Goal: Task Accomplishment & Management: Manage account settings

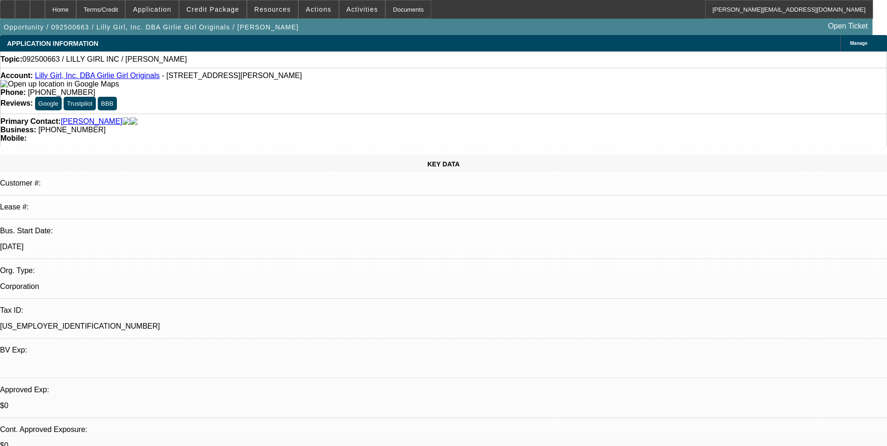
select select "0"
select select "2"
select select "0.1"
select select "4"
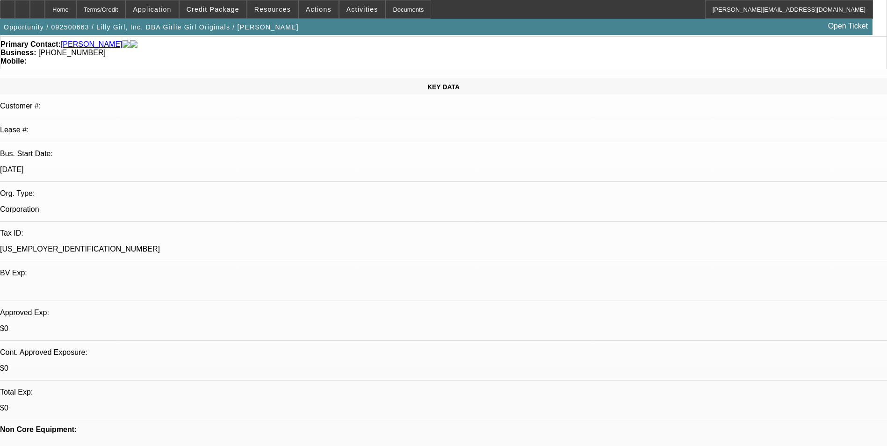
scroll to position [93, 0]
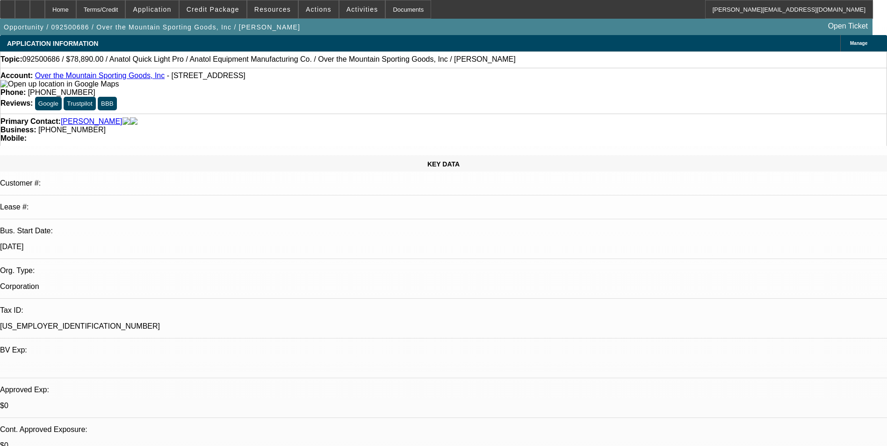
select select "0"
select select "2"
select select "0.1"
select select "4"
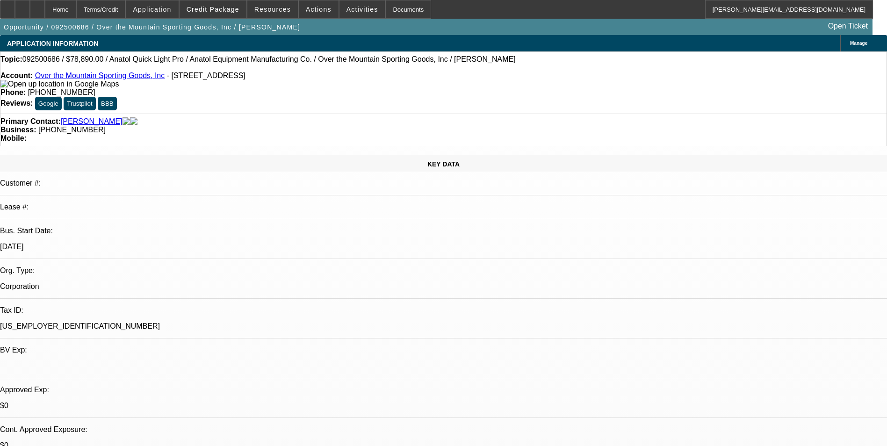
select select "0"
select select "2"
select select "0"
select select "6"
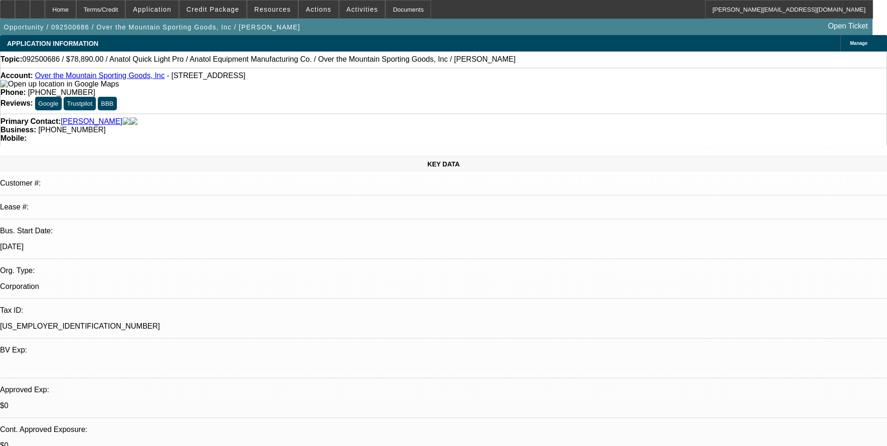
select select "0"
select select "2"
select select "0.1"
select select "4"
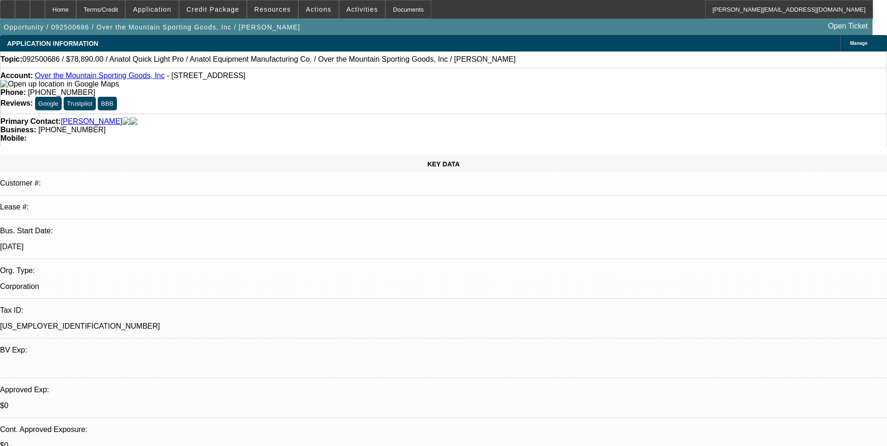
scroll to position [1356, 0]
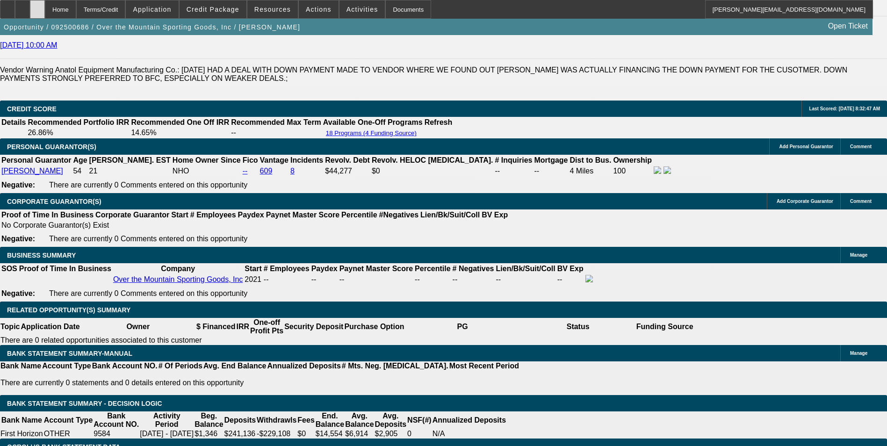
click at [45, 12] on div at bounding box center [37, 9] width 15 height 19
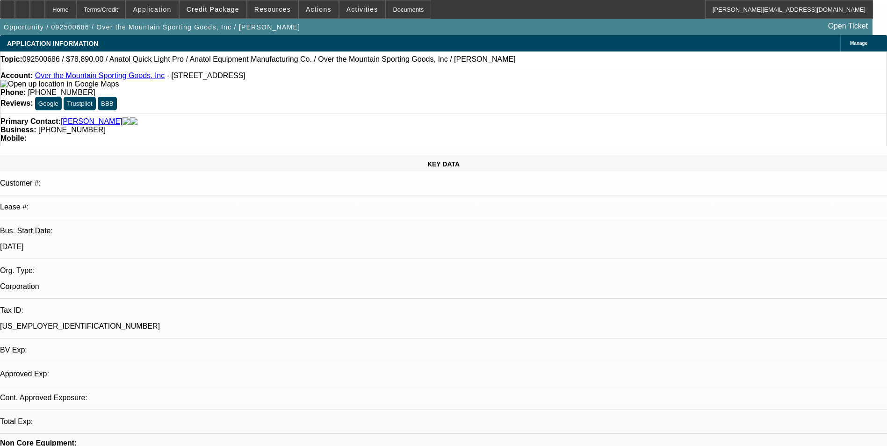
select select "0"
select select "2"
select select "0.1"
select select "0"
select select "2"
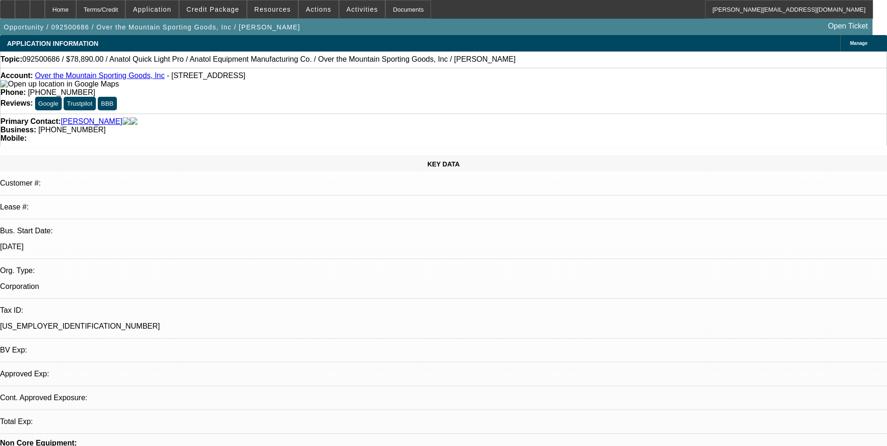
select select "0"
select select "2"
select select "0.1"
select select "1"
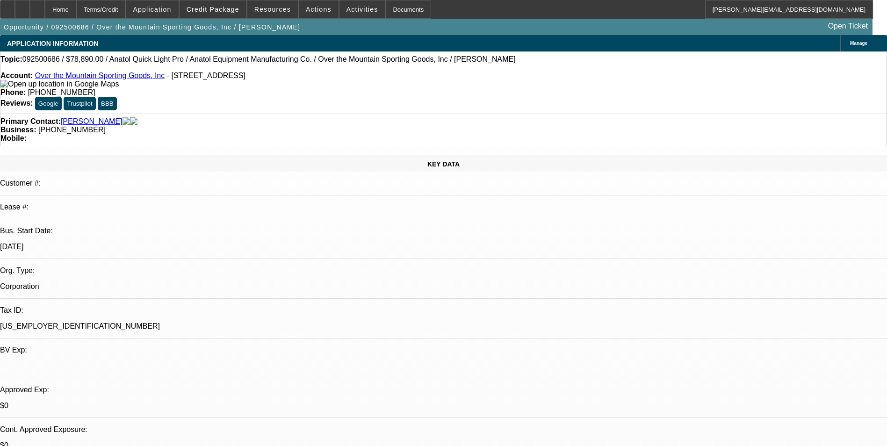
select select "2"
select select "4"
select select "1"
select select "2"
select select "6"
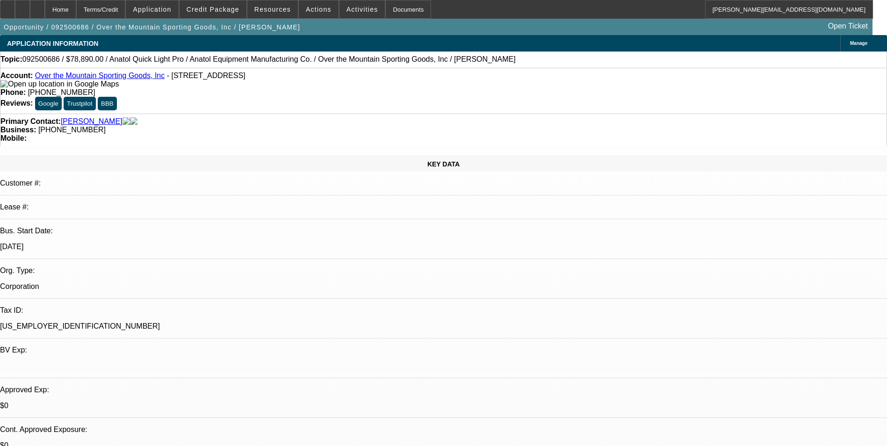
select select "1"
select select "2"
select select "4"
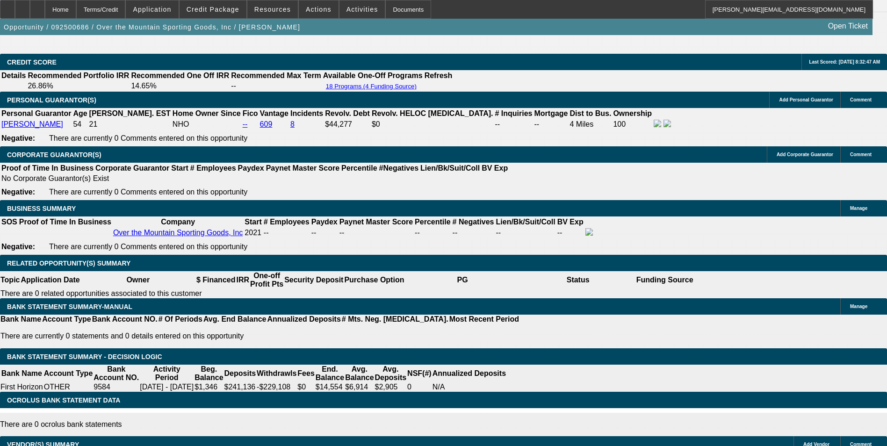
scroll to position [353, 0]
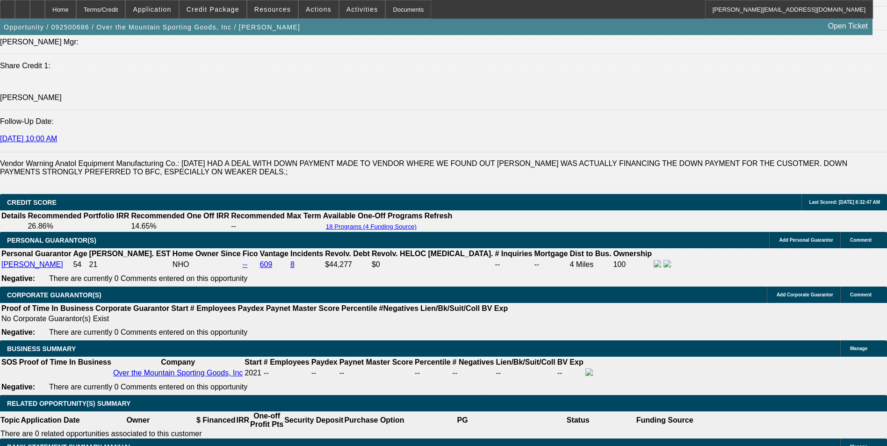
scroll to position [1309, 0]
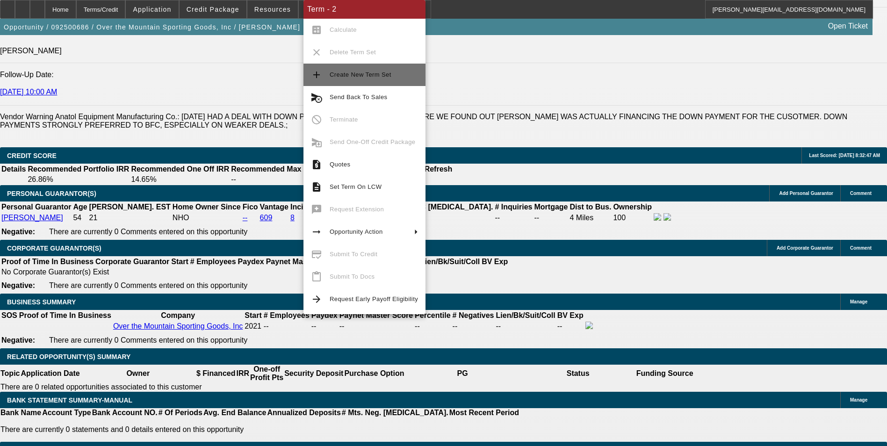
click at [379, 76] on span "Create New Term Set" at bounding box center [361, 74] width 62 height 7
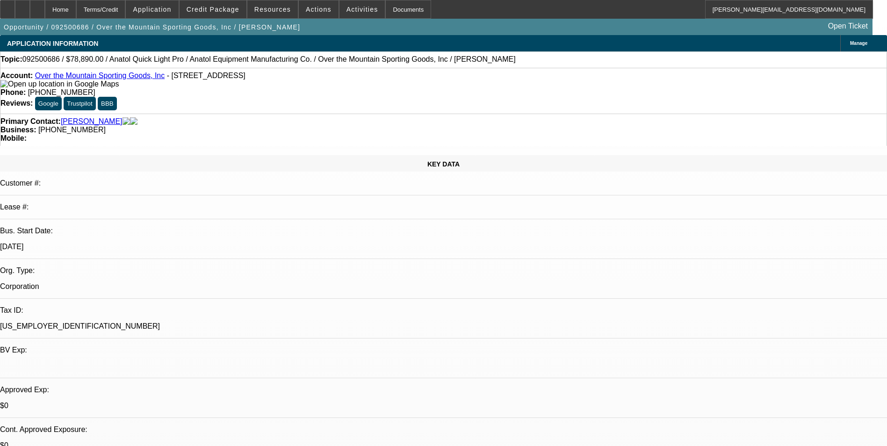
select select "0"
select select "2"
select select "0"
select select "2"
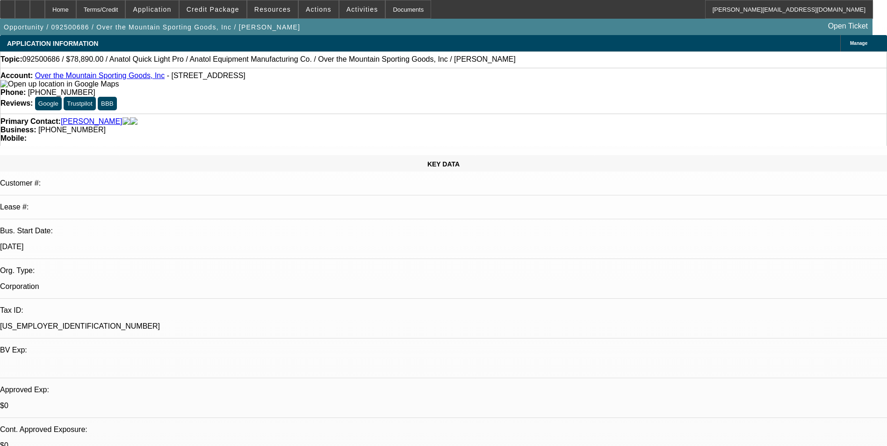
select select "0.1"
select select "0"
select select "2"
select select "0"
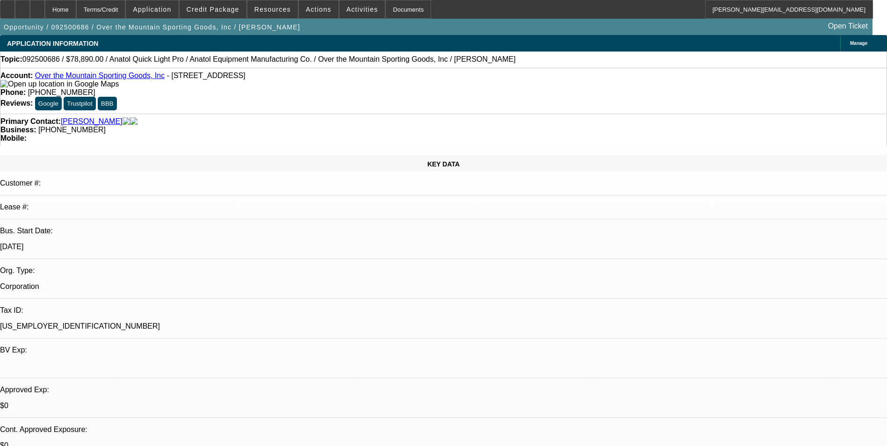
select select "2"
select select "0.1"
select select "1"
select select "2"
select select "6"
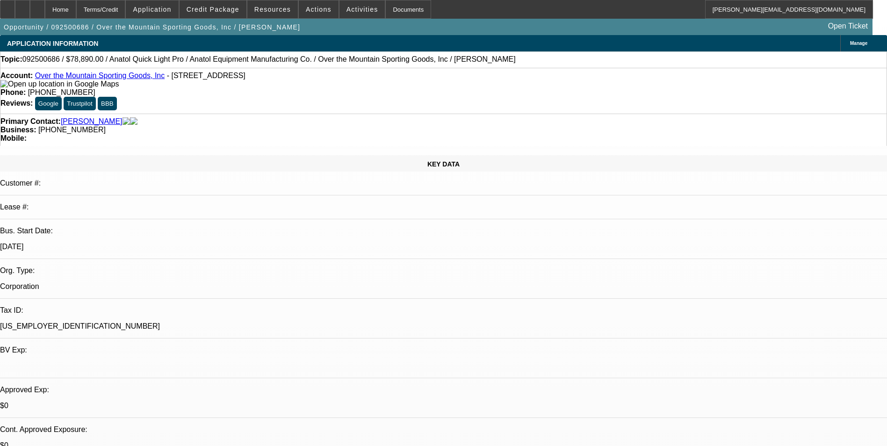
select select "1"
select select "2"
select select "4"
select select "1"
select select "2"
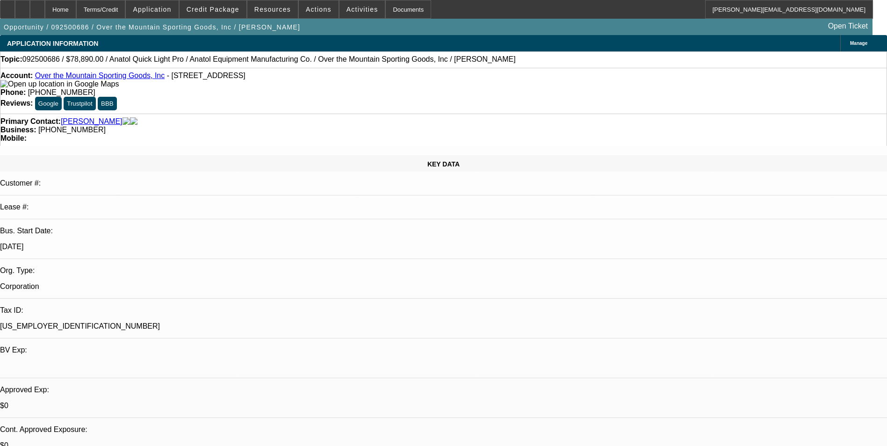
select select "6"
select select "1"
select select "2"
select select "4"
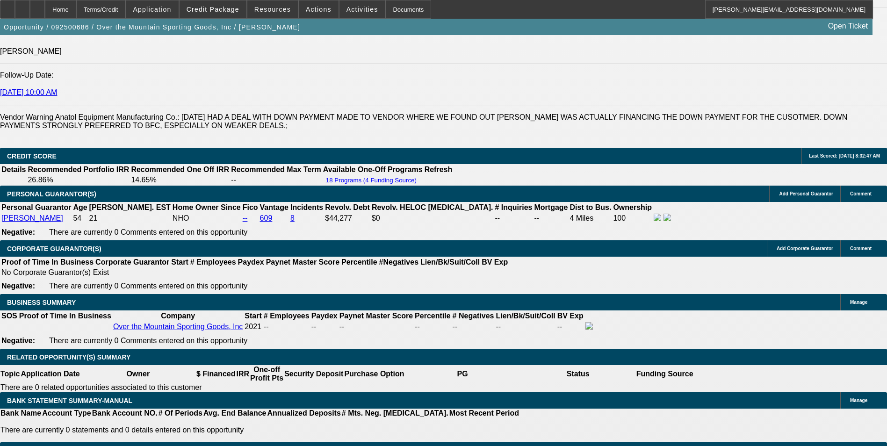
scroll to position [1262, 0]
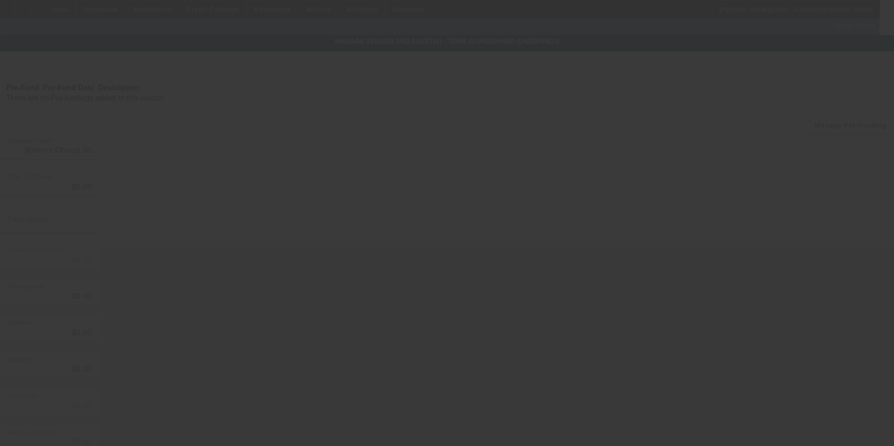
type input "$78,890.00"
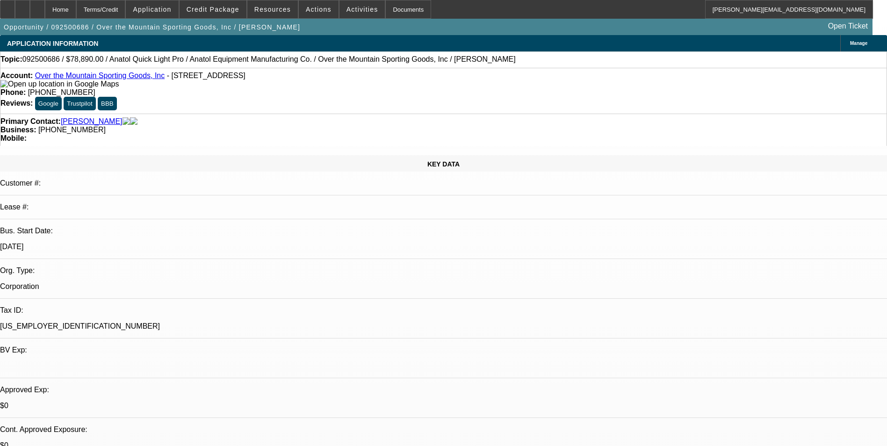
select select "0"
select select "2"
select select "0"
select select "6"
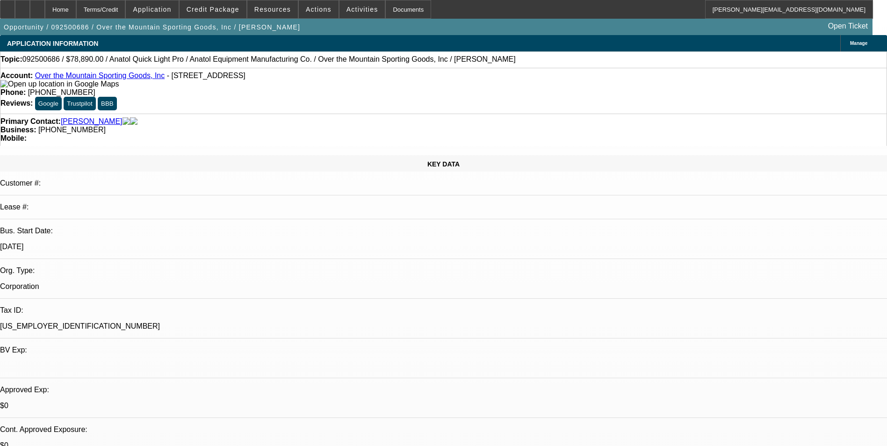
select select "0"
select select "2"
select select "0.1"
select select "4"
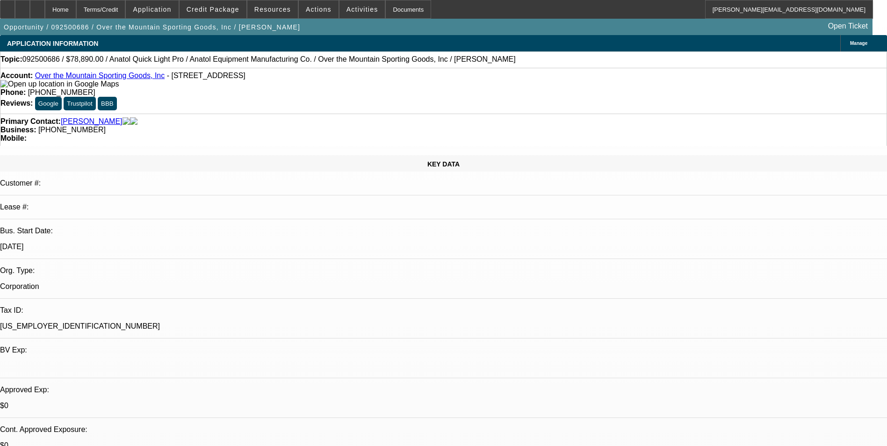
select select "0"
select select "2"
select select "0"
select select "6"
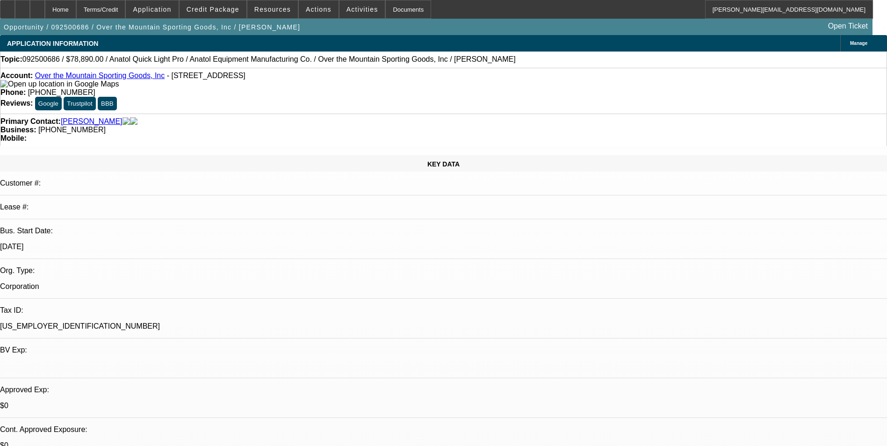
select select "0"
select select "2"
select select "0.1"
select select "4"
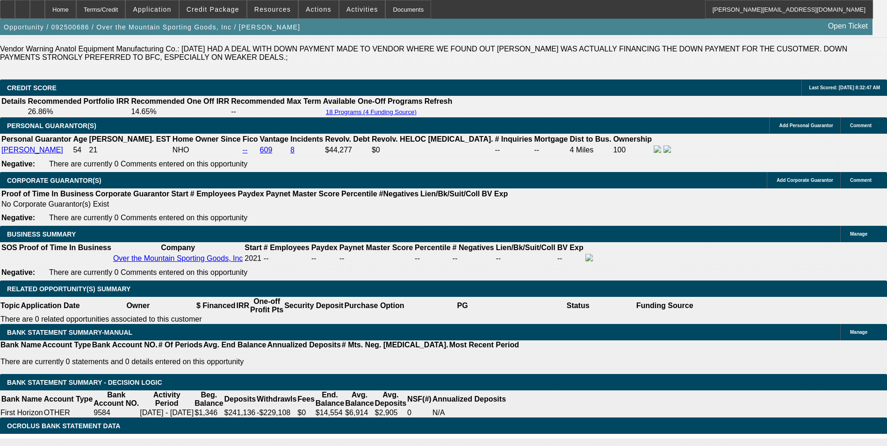
scroll to position [1356, 0]
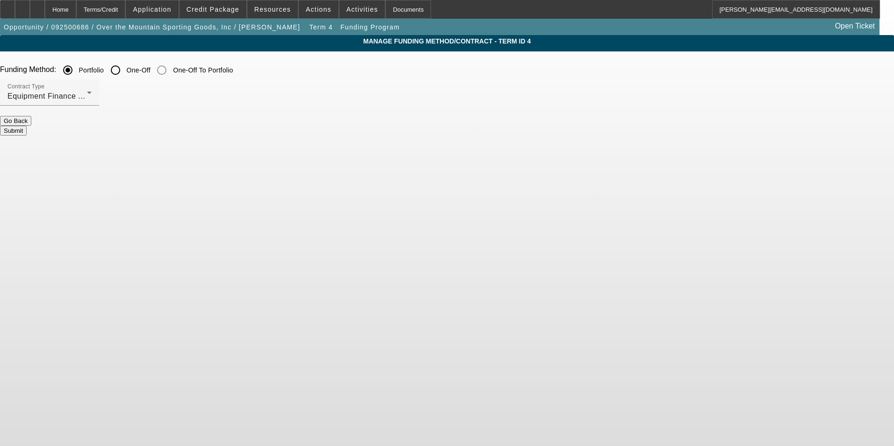
click at [31, 126] on button "Go Back" at bounding box center [15, 121] width 31 height 10
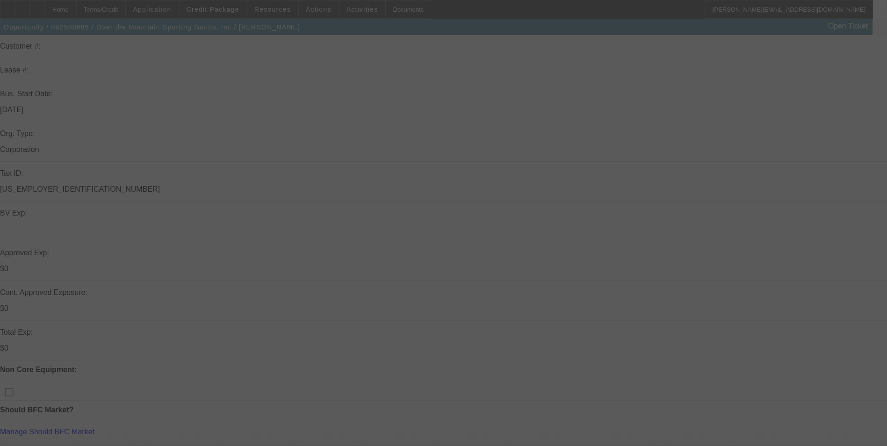
scroll to position [280, 0]
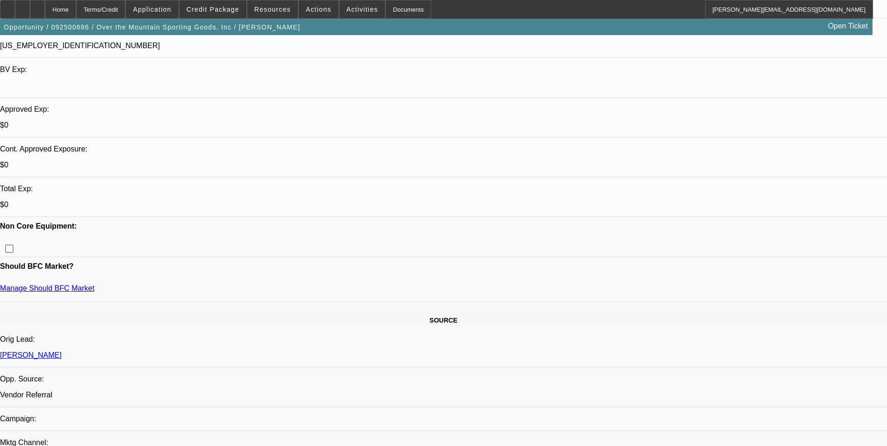
select select "0"
select select "2"
select select "0"
select select "6"
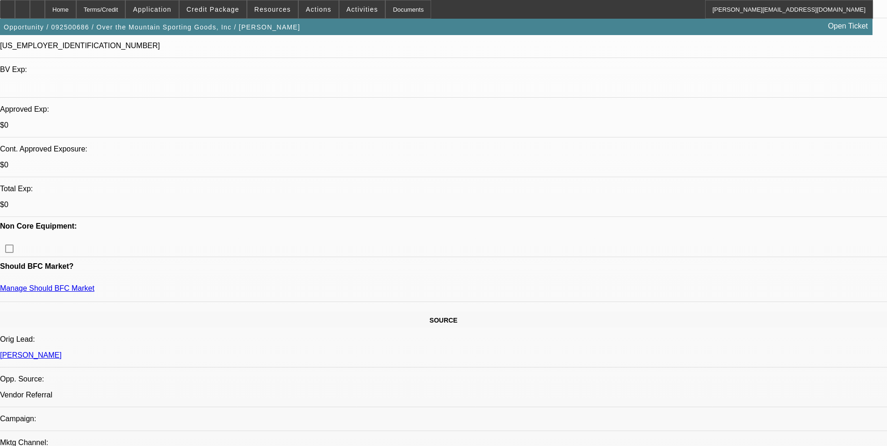
select select "0"
select select "2"
select select "0.1"
select select "4"
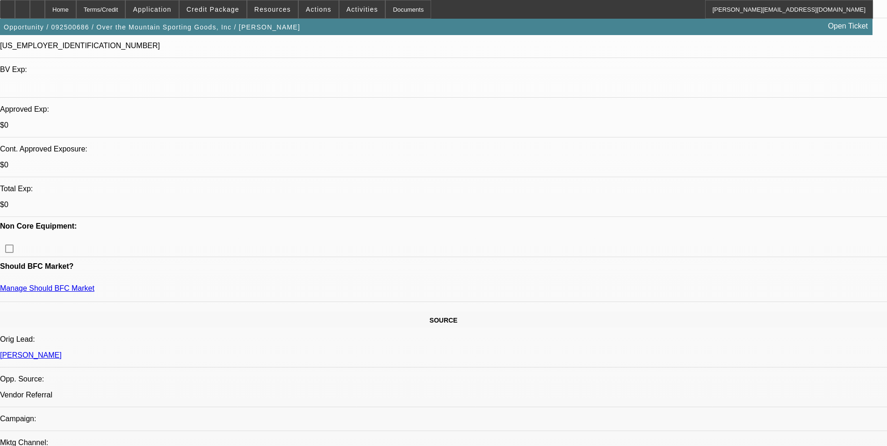
select select "0"
select select "2"
select select "0"
select select "6"
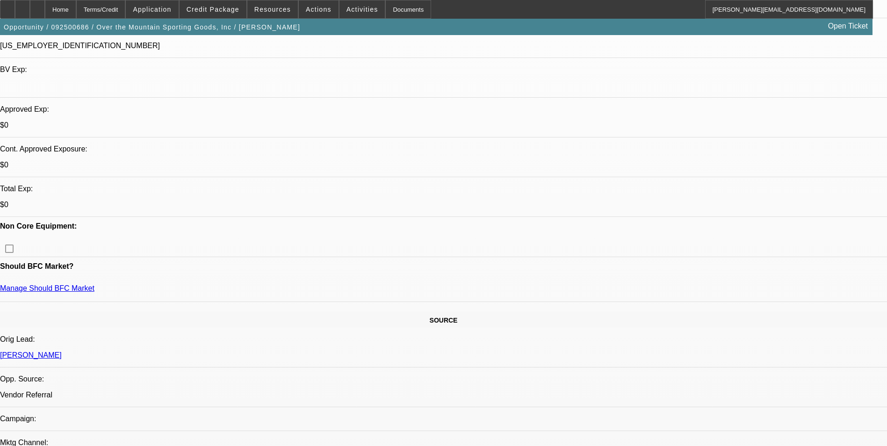
select select "0"
select select "2"
select select "0.1"
select select "4"
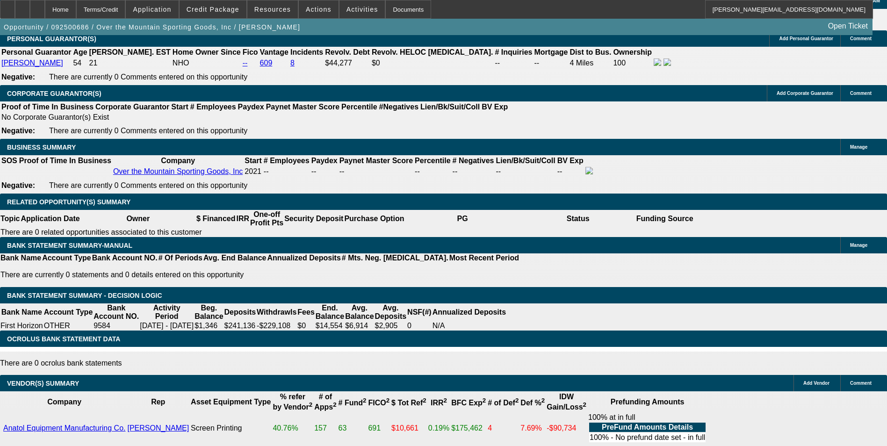
scroll to position [1543, 0]
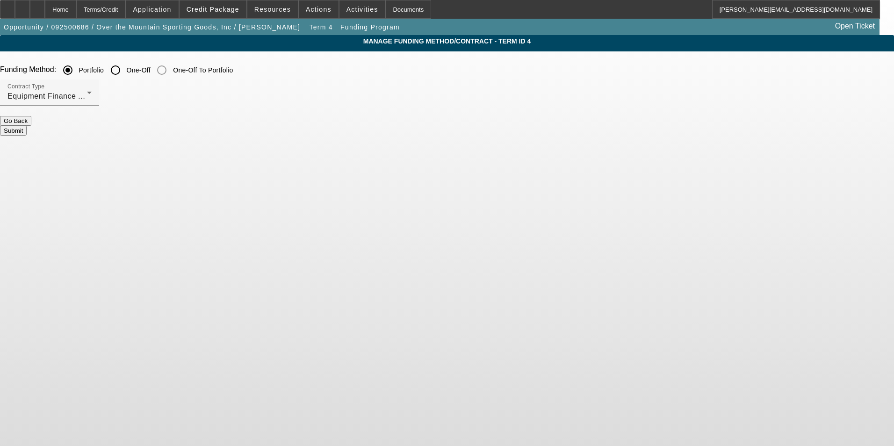
click at [125, 73] on input "One-Off" at bounding box center [115, 70] width 19 height 19
radio input "true"
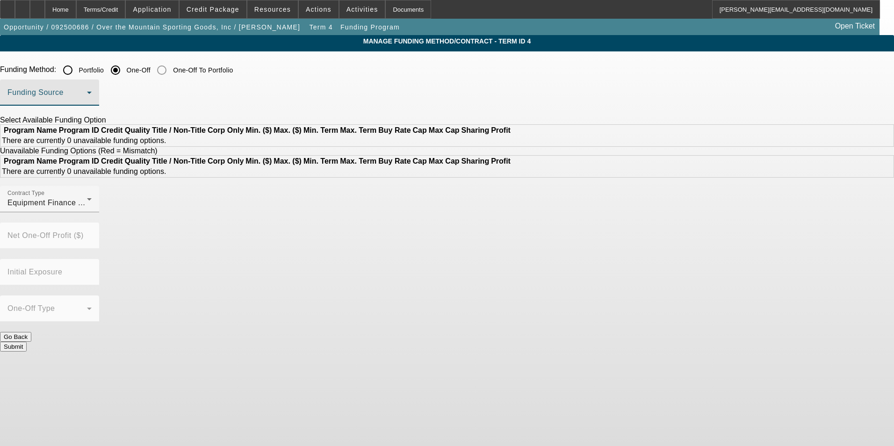
click at [87, 93] on span at bounding box center [46, 96] width 79 height 11
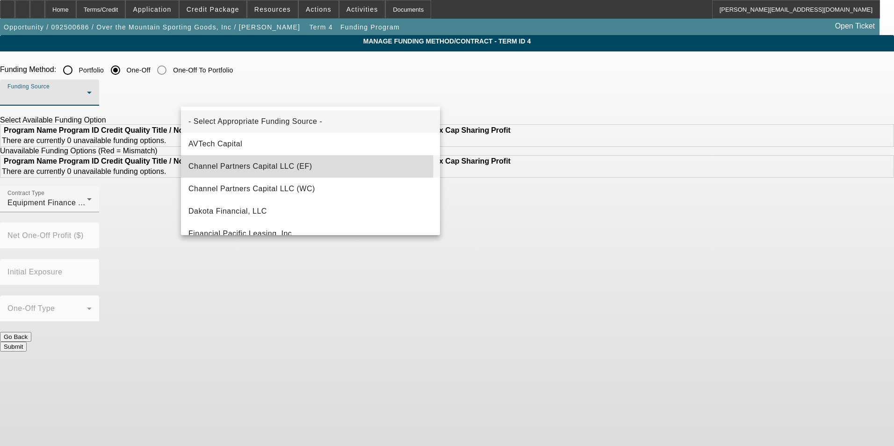
click at [276, 166] on span "Channel Partners Capital LLC (EF)" at bounding box center [250, 166] width 124 height 11
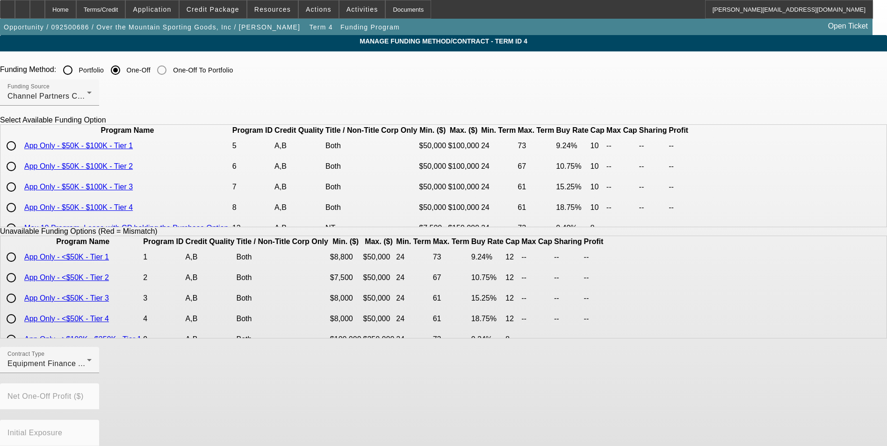
click at [21, 196] on input "radio" at bounding box center [11, 187] width 19 height 19
radio input "true"
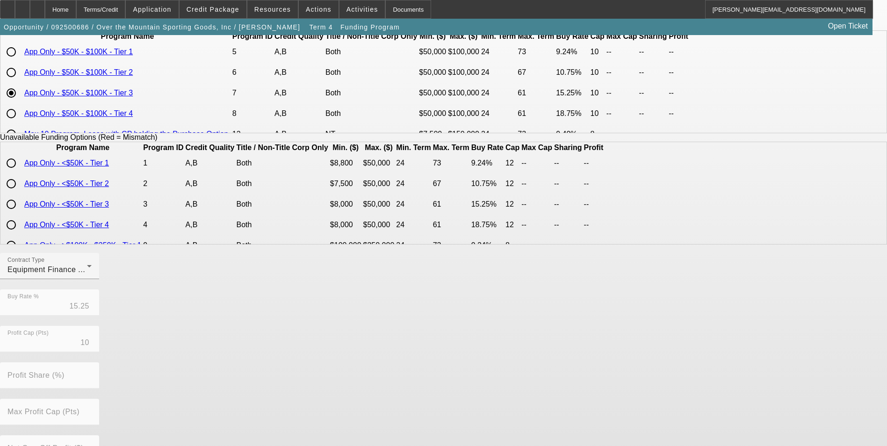
scroll to position [192, 0]
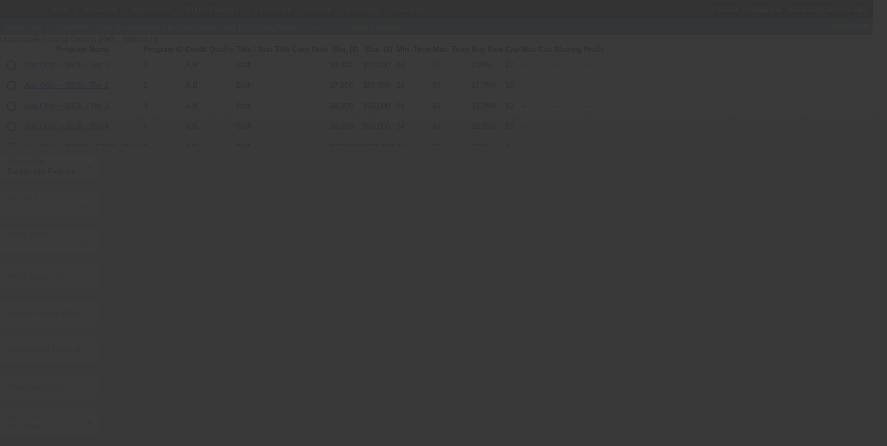
radio input "true"
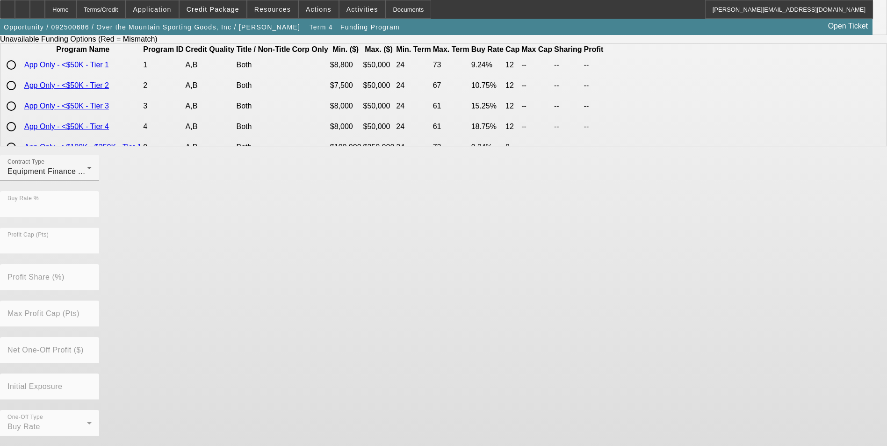
scroll to position [0, 0]
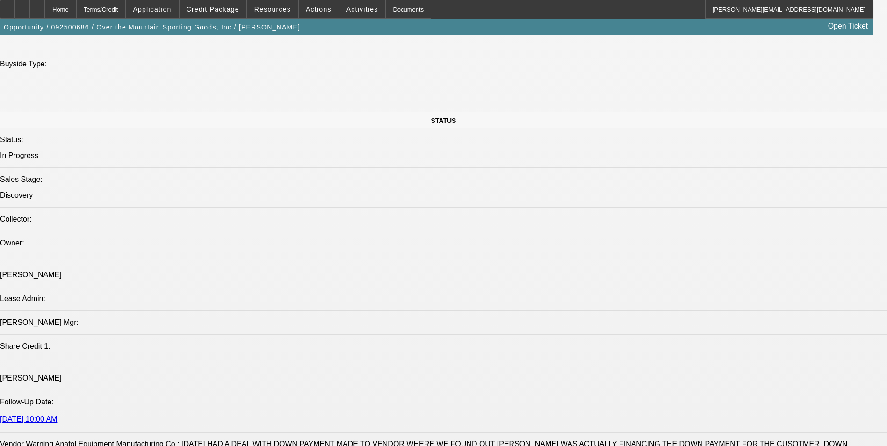
select select "0"
select select "2"
select select "0"
select select "6"
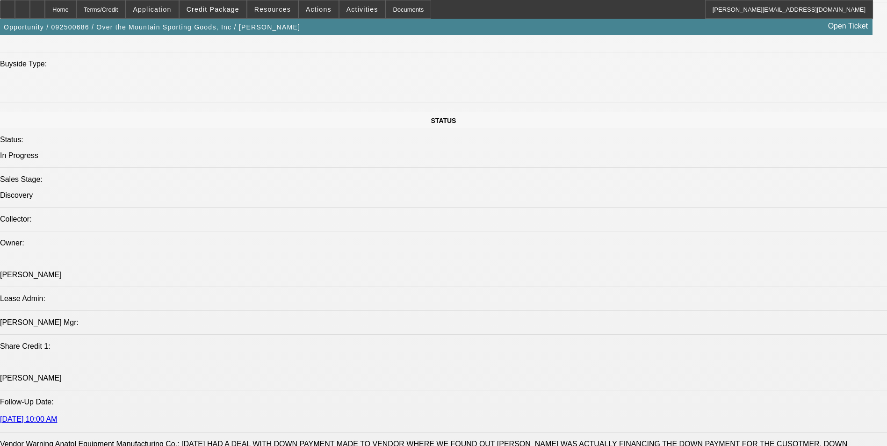
select select "0"
select select "2"
select select "0.1"
select select "4"
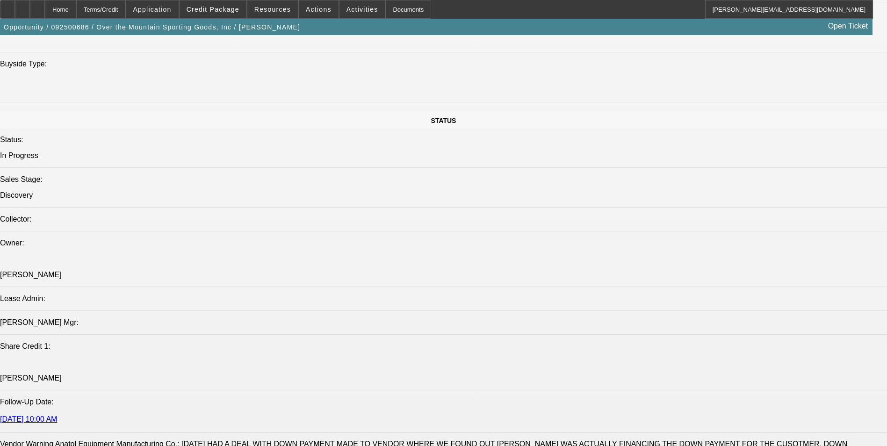
select select "0"
select select "2"
select select "0"
select select "6"
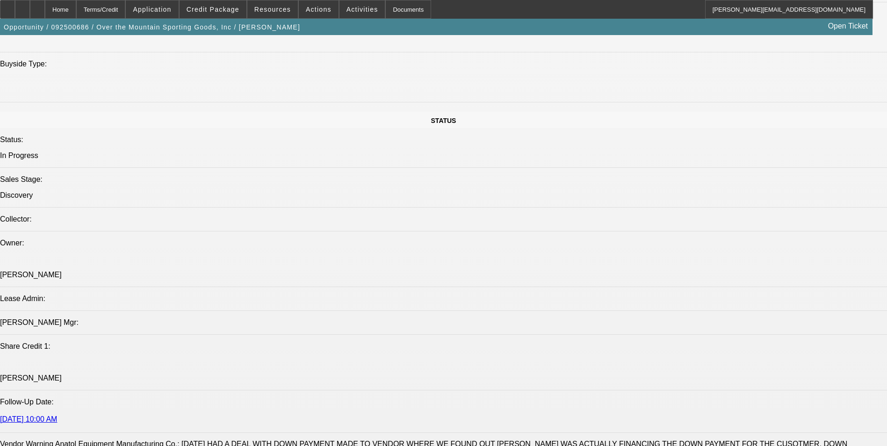
select select "0"
select select "2"
select select "0.1"
select select "4"
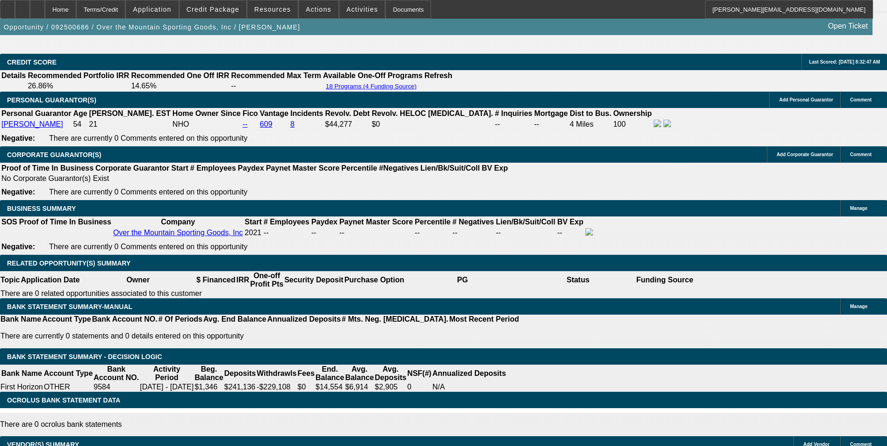
scroll to position [1456, 0]
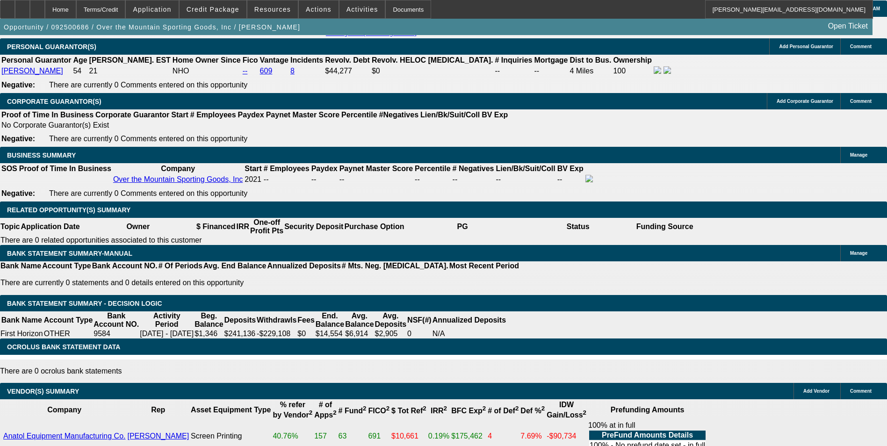
drag, startPoint x: 199, startPoint y: 212, endPoint x: 270, endPoint y: 204, distance: 71.5
type input "UNKNOWN"
type input "16"
type input "$2,697.06"
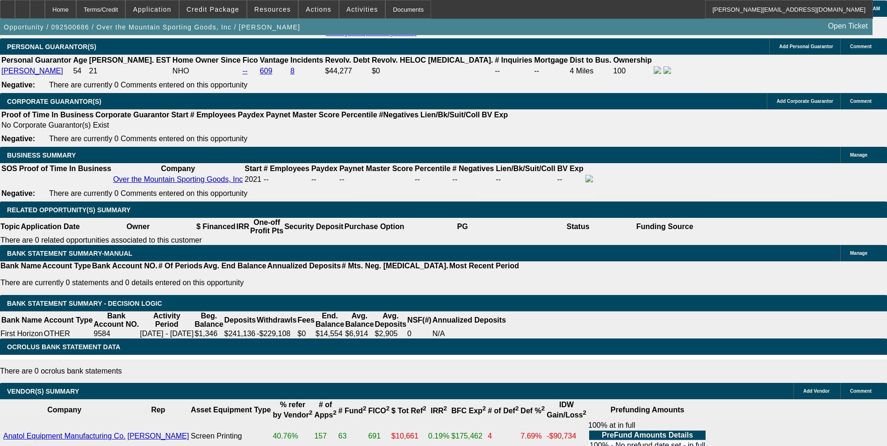
type input "$1,348.53"
type input "$3,836.90"
type input "$1,918.45"
type input "16.9"
type input "$3,912.76"
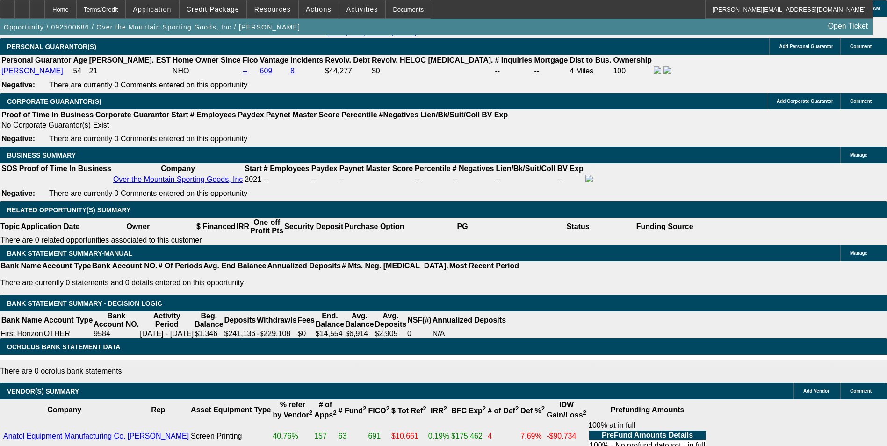
type input "$1,956.38"
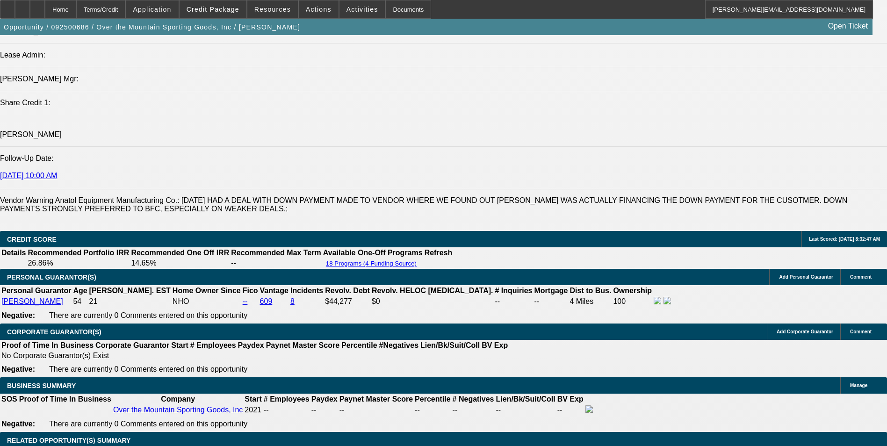
scroll to position [1222, 0]
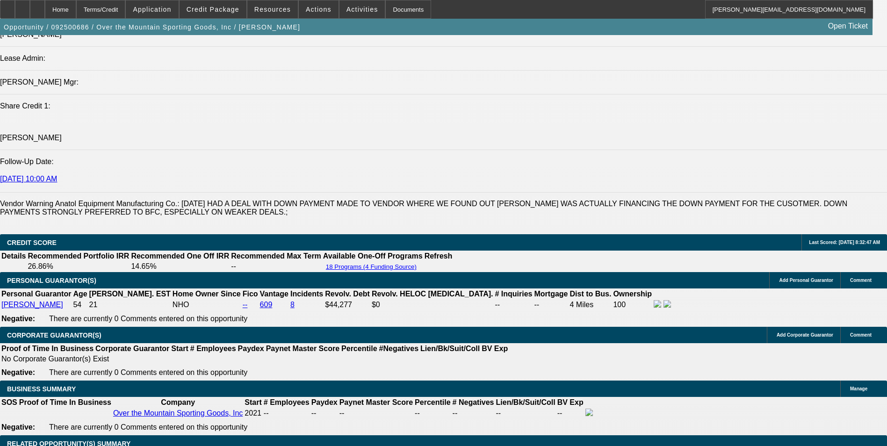
type input "16.9"
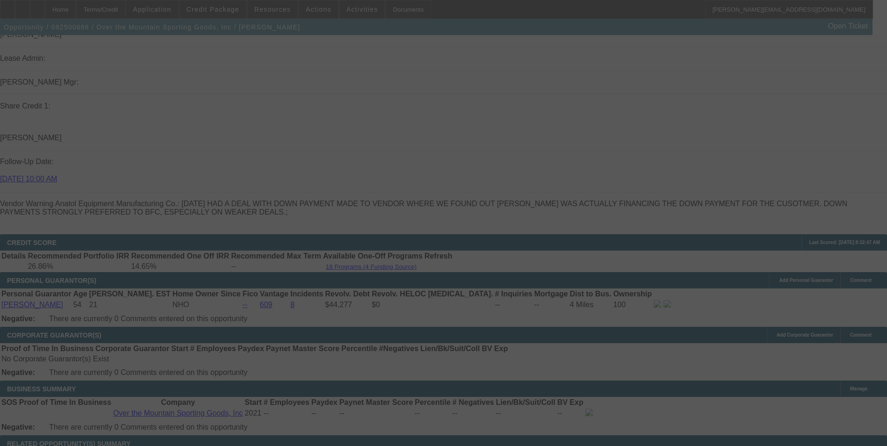
select select "0"
select select "2"
select select "0"
select select "6"
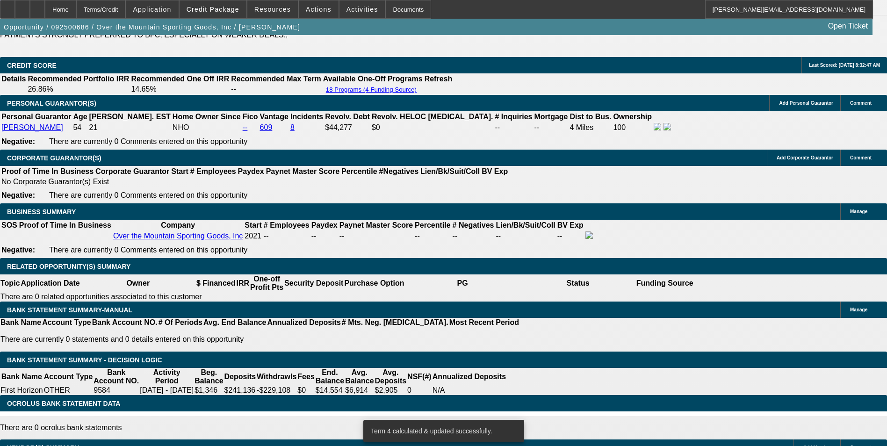
scroll to position [1409, 0]
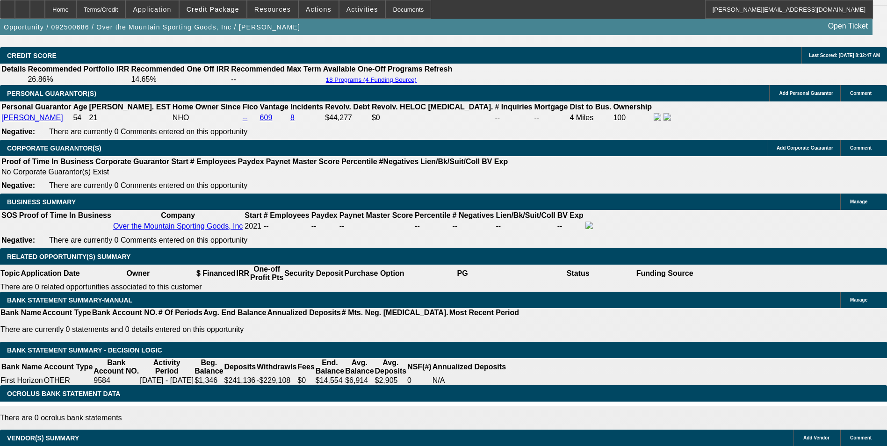
drag, startPoint x: 197, startPoint y: 258, endPoint x: 270, endPoint y: 254, distance: 73.5
type input "UNKNOWN"
type input "1"
type input "$2,697.06"
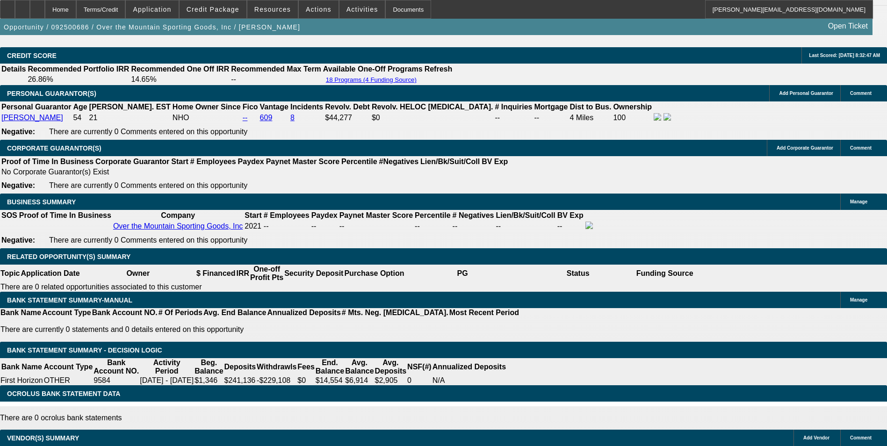
type input "$1,348.53"
type input "17"
type input "$3,921.24"
type input "$1,960.62"
type input "17.9"
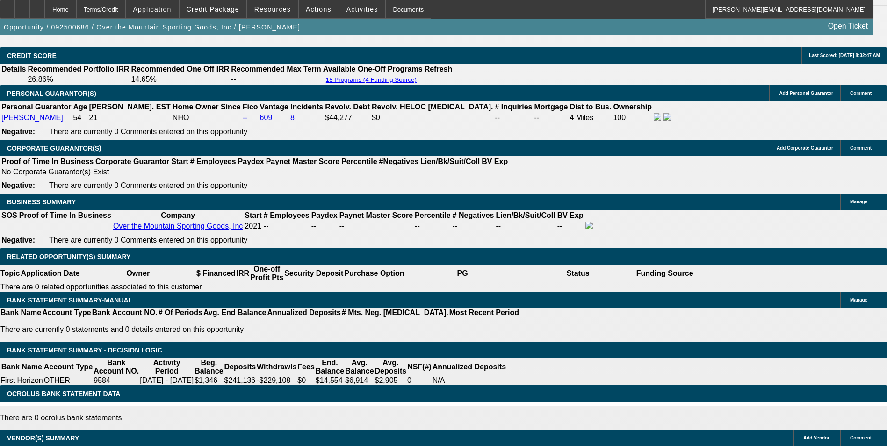
type input "$3,998.00"
type input "$1,999.00"
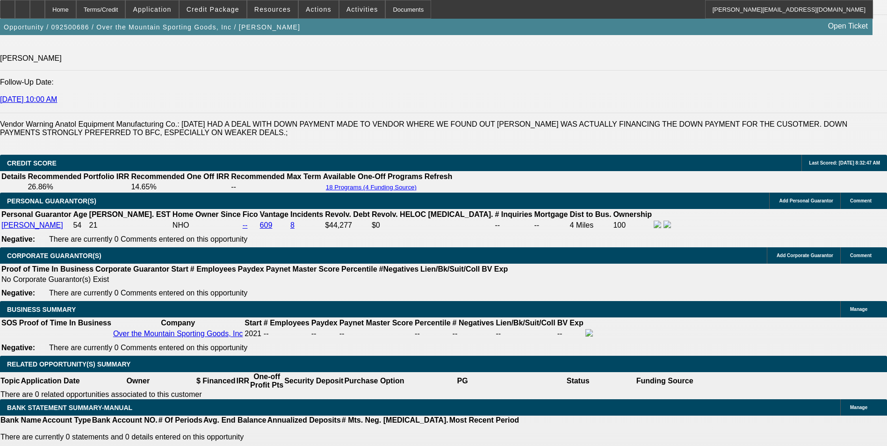
scroll to position [1269, 0]
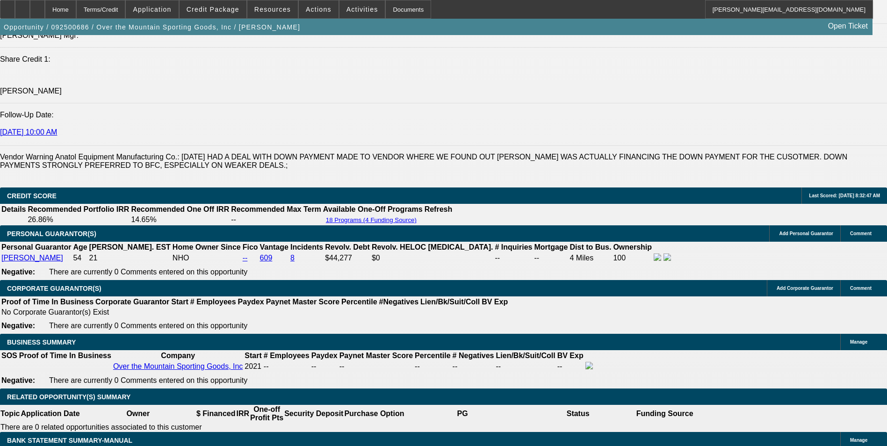
type input "17.9"
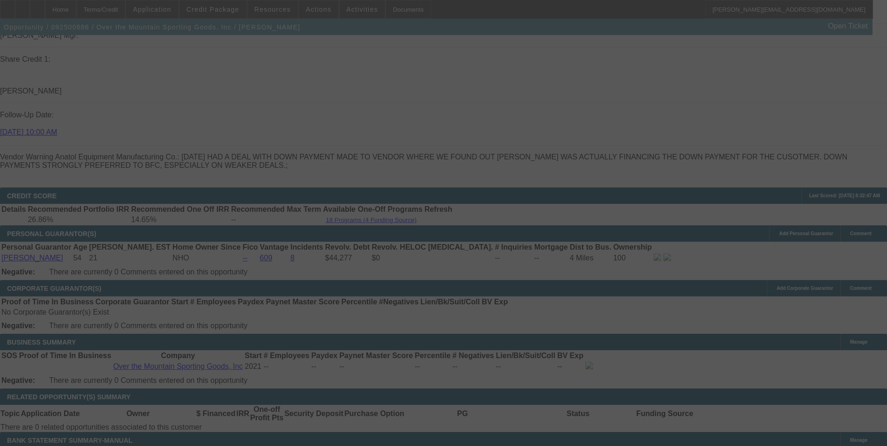
select select "0"
select select "2"
select select "0"
select select "6"
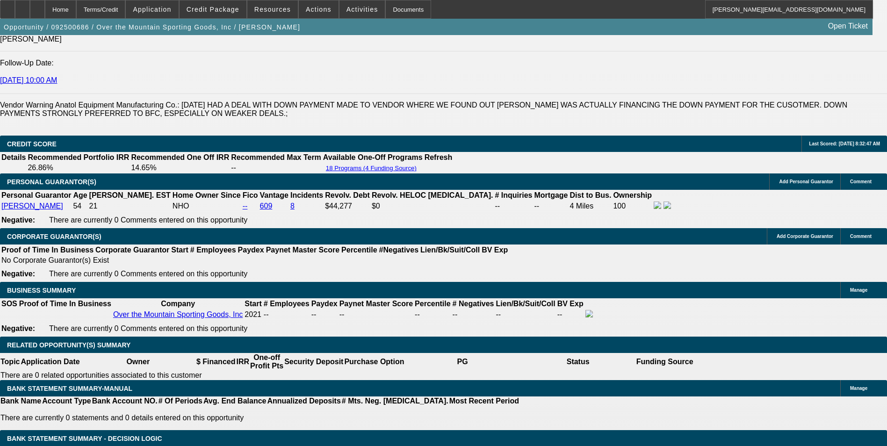
scroll to position [1315, 0]
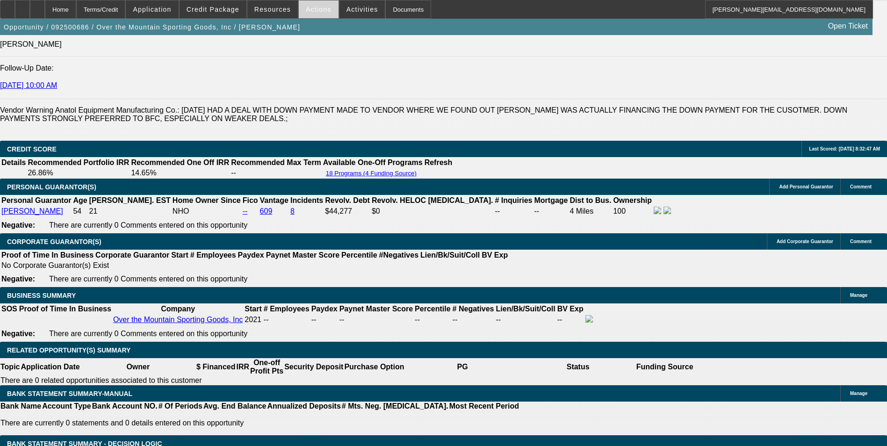
click at [317, 15] on span at bounding box center [319, 9] width 40 height 22
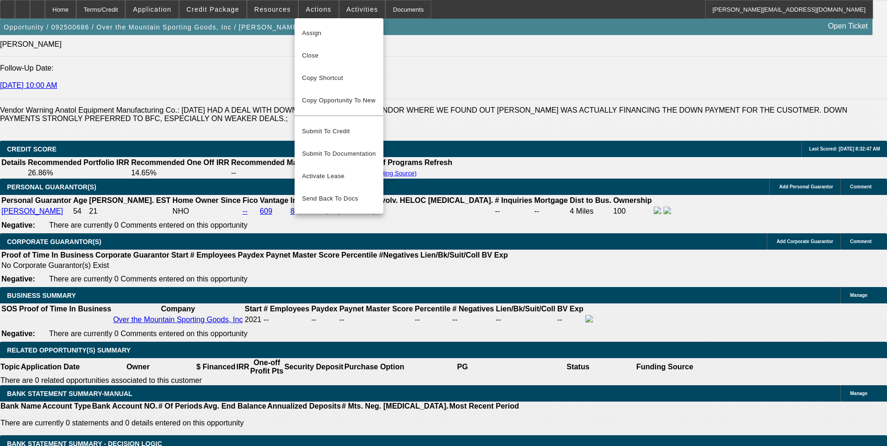
click at [229, 14] on div at bounding box center [443, 223] width 887 height 446
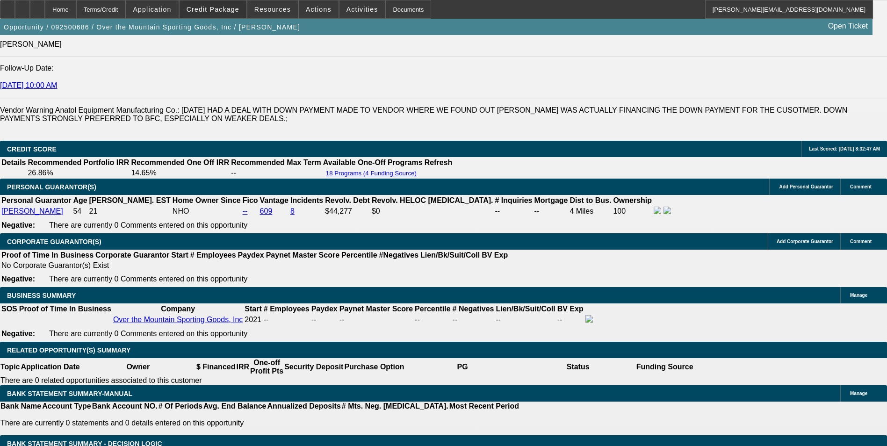
click at [229, 14] on span at bounding box center [212, 9] width 67 height 22
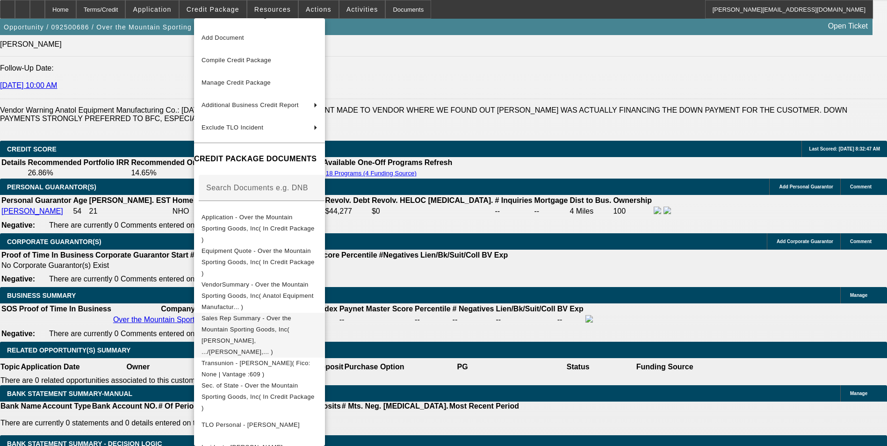
scroll to position [27, 0]
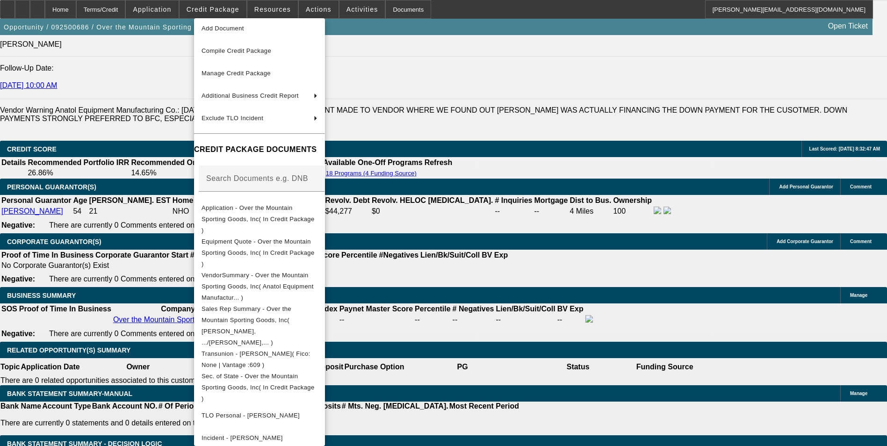
click at [90, 256] on div at bounding box center [443, 223] width 887 height 446
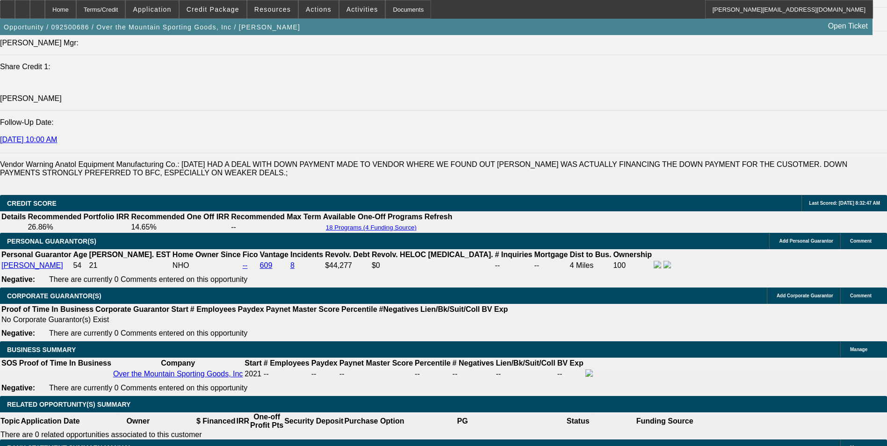
scroll to position [1175, 0]
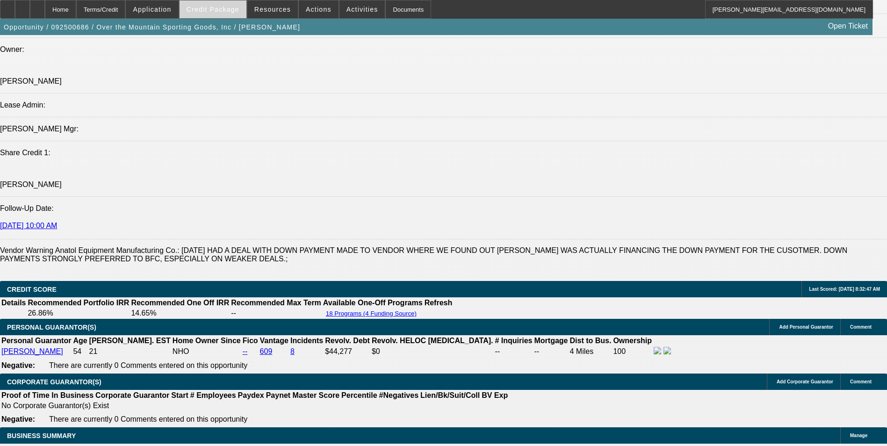
click at [217, 8] on span "Credit Package" at bounding box center [213, 9] width 53 height 7
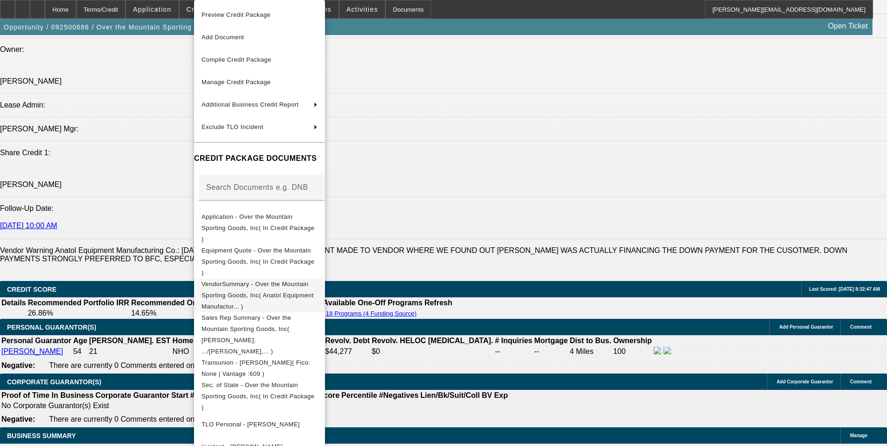
scroll to position [9, 0]
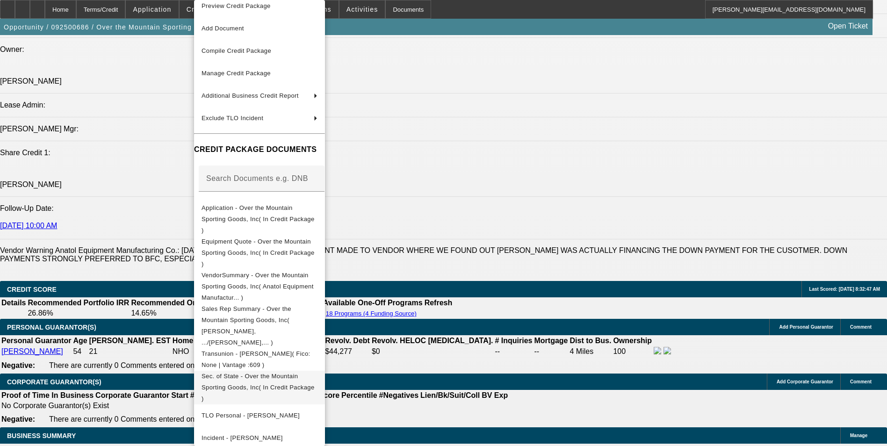
click at [296, 373] on span "Sec. of State - Over the Mountain Sporting Goods, Inc( In Credit Package )" at bounding box center [257, 387] width 113 height 29
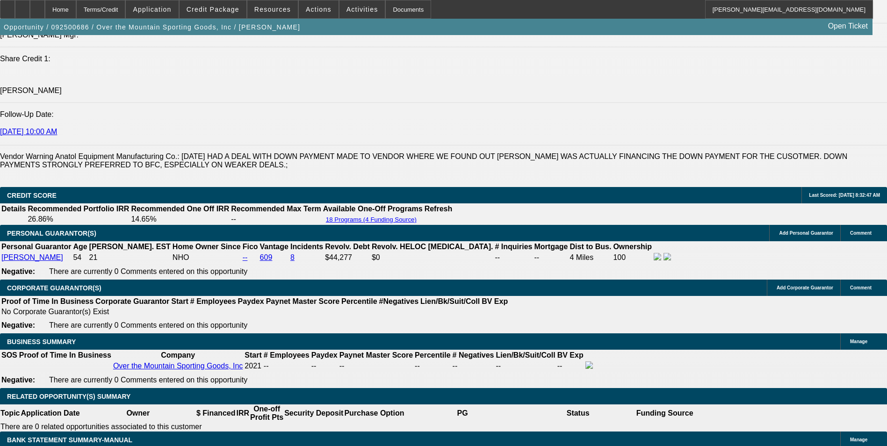
scroll to position [1269, 0]
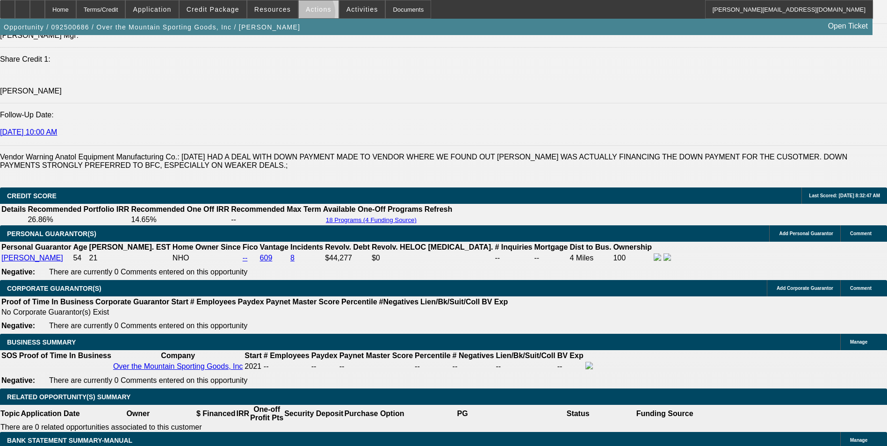
click at [303, 14] on span at bounding box center [319, 9] width 40 height 22
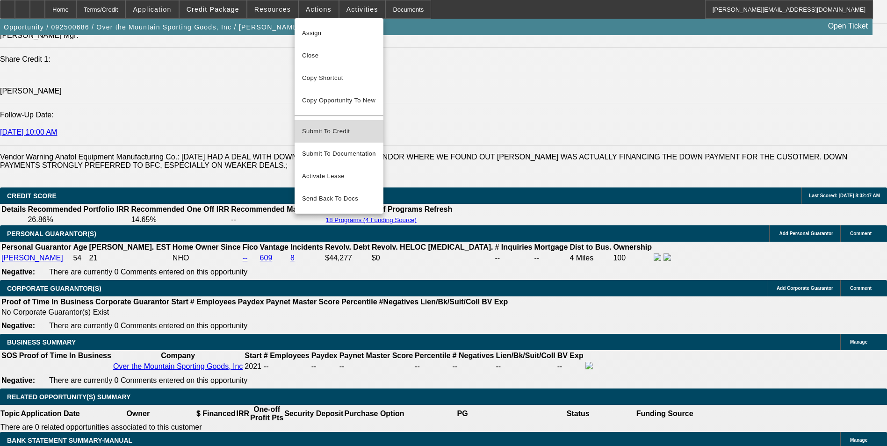
click at [364, 126] on span "Submit To Credit" at bounding box center [339, 131] width 74 height 11
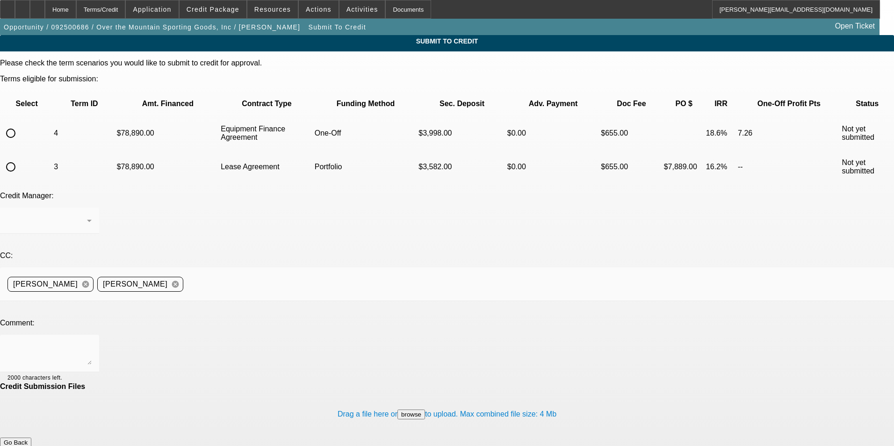
click at [20, 124] on input "radio" at bounding box center [10, 133] width 19 height 19
radio input "true"
click at [92, 335] on div at bounding box center [49, 353] width 84 height 37
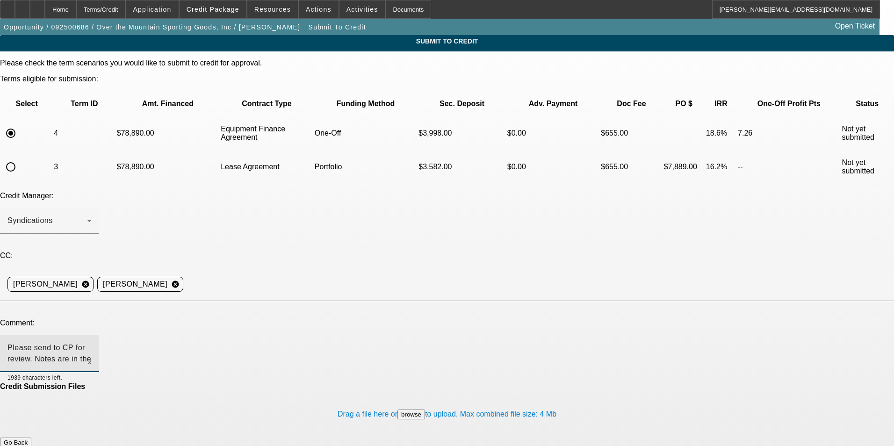
type textarea "Please send to CP for review. Notes are in the file - thanks."
click at [27, 445] on button "Submit" at bounding box center [13, 452] width 27 height 10
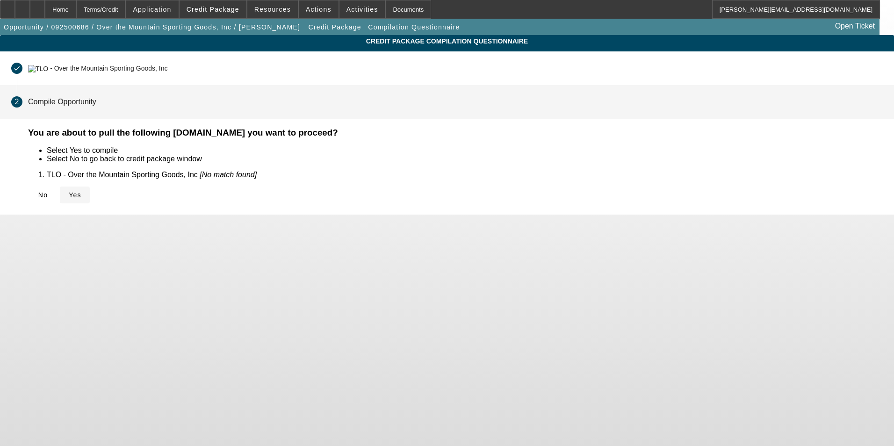
click at [69, 193] on icon at bounding box center [69, 194] width 0 height 7
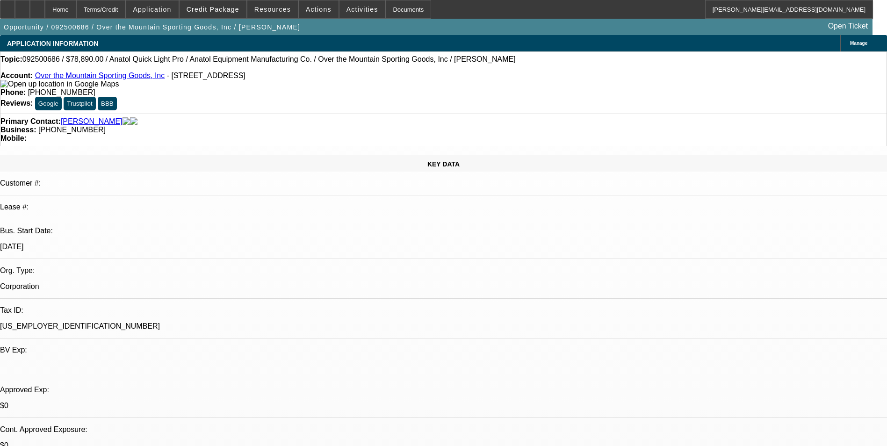
select select "0"
select select "2"
select select "0"
select select "6"
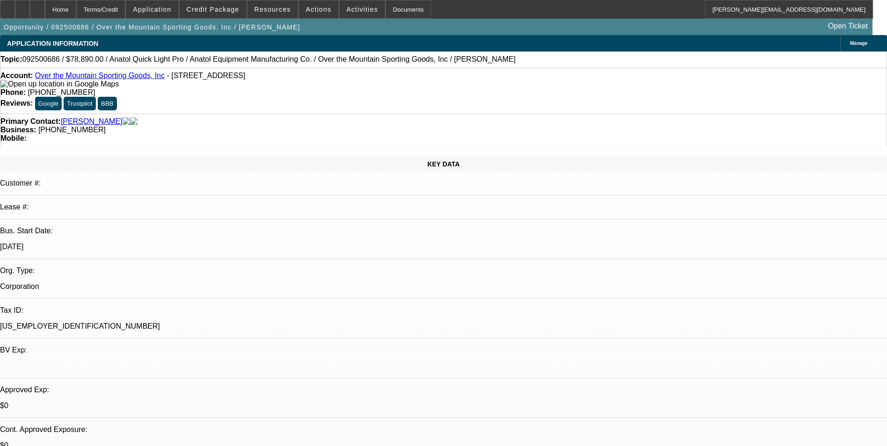
select select "0"
select select "2"
select select "0.1"
select select "4"
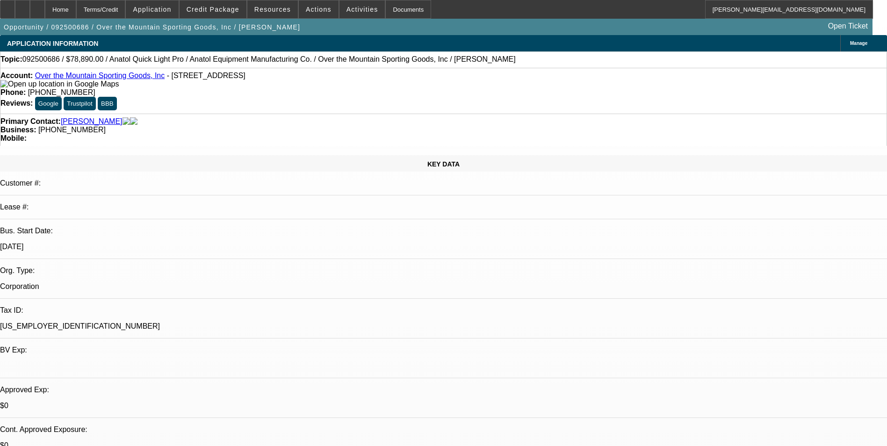
select select "0"
select select "2"
select select "0"
select select "6"
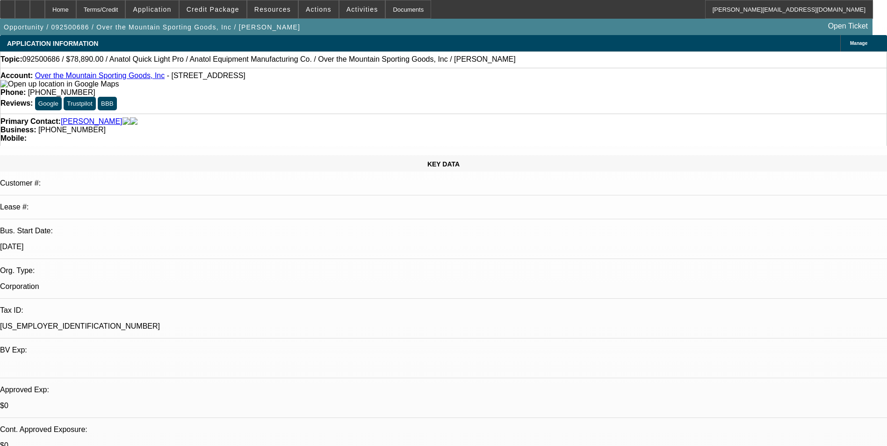
select select "0"
select select "2"
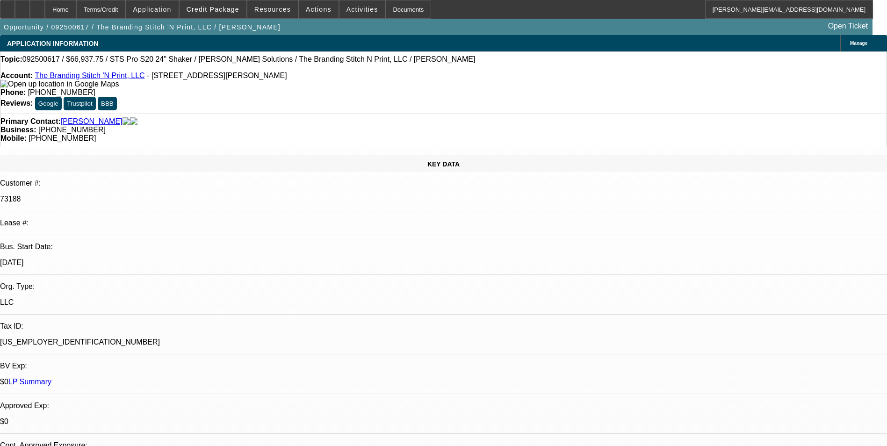
select select "0"
select select "2"
select select "0"
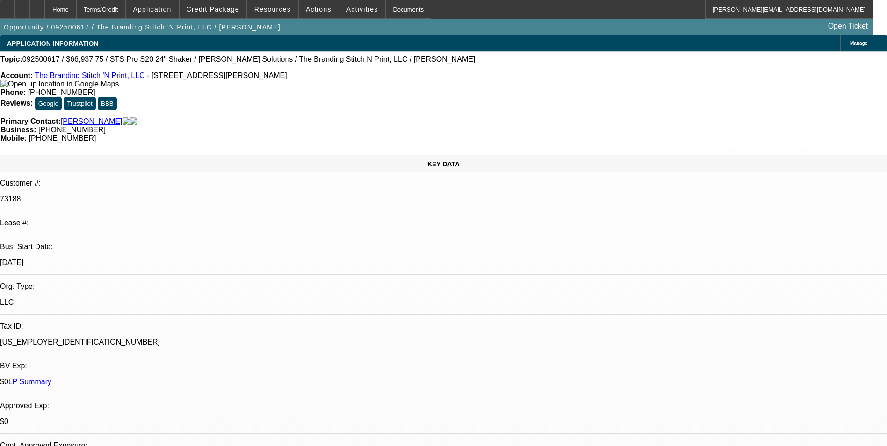
select select "0"
select select "2"
select select "0"
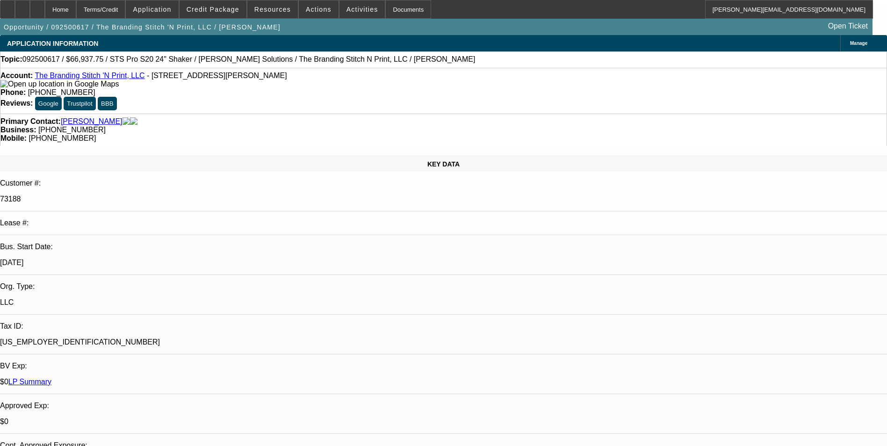
select select "0"
select select "2"
select select "0"
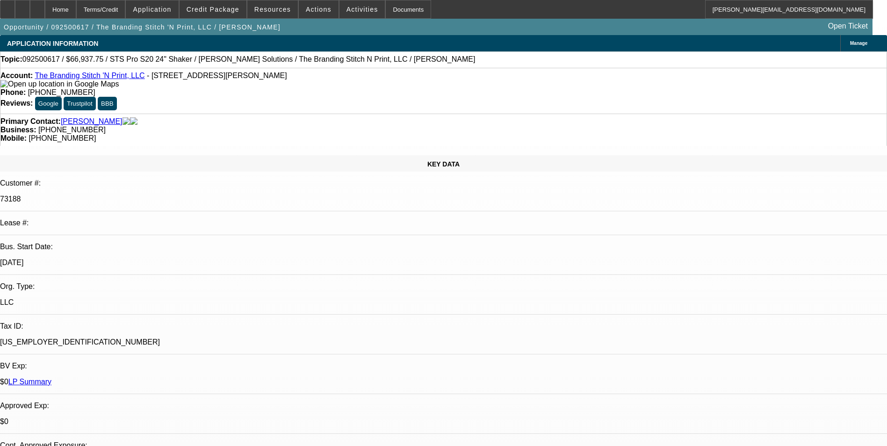
select select "2"
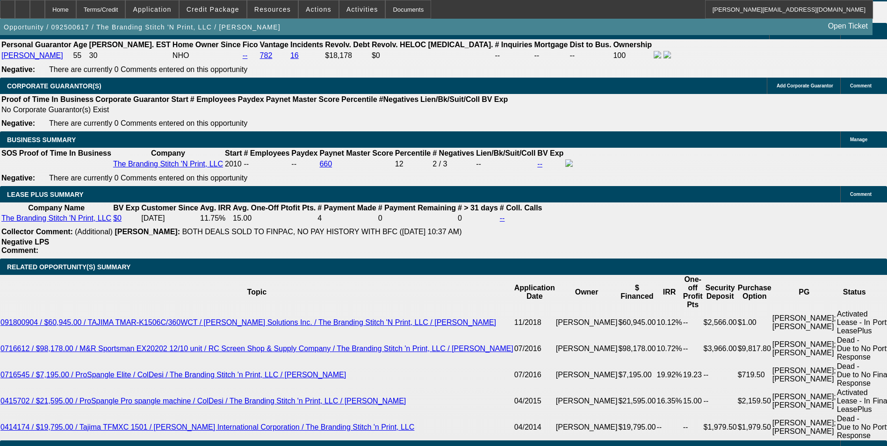
scroll to position [1683, 0]
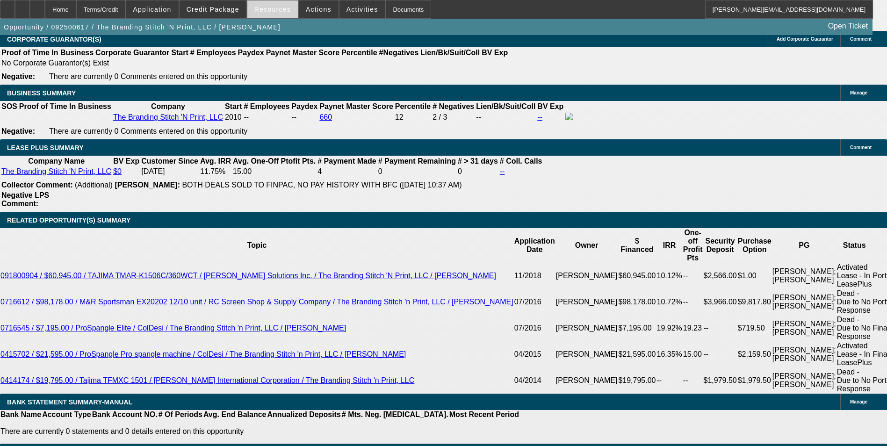
click at [275, 11] on span "Resources" at bounding box center [272, 9] width 36 height 7
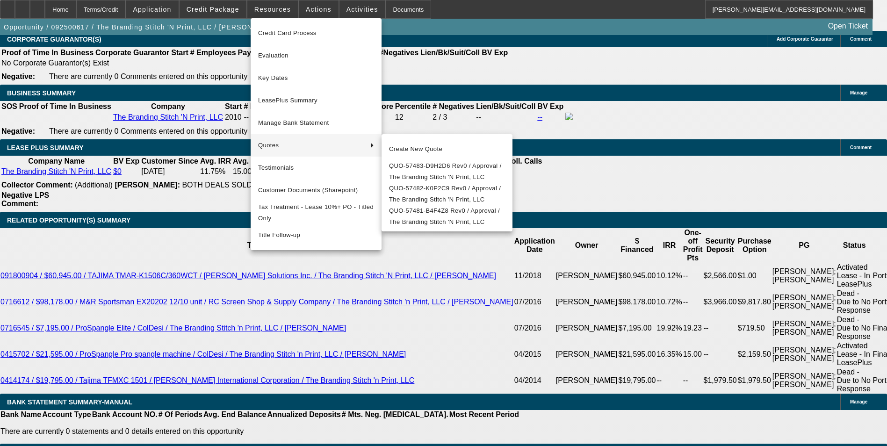
click at [119, 133] on div at bounding box center [443, 223] width 887 height 446
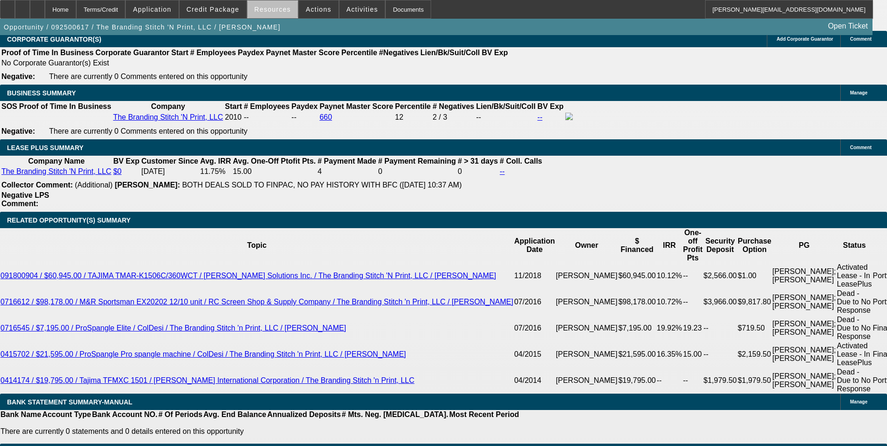
click at [284, 17] on span at bounding box center [272, 9] width 50 height 22
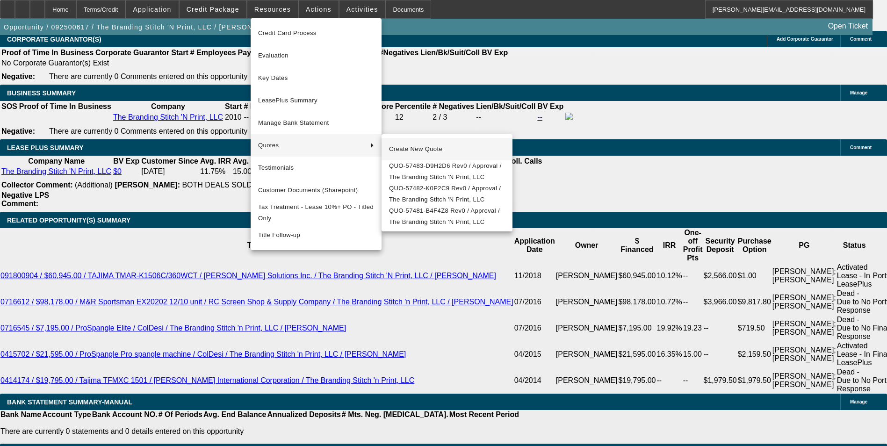
click at [425, 149] on span "Create New Quote" at bounding box center [447, 149] width 116 height 11
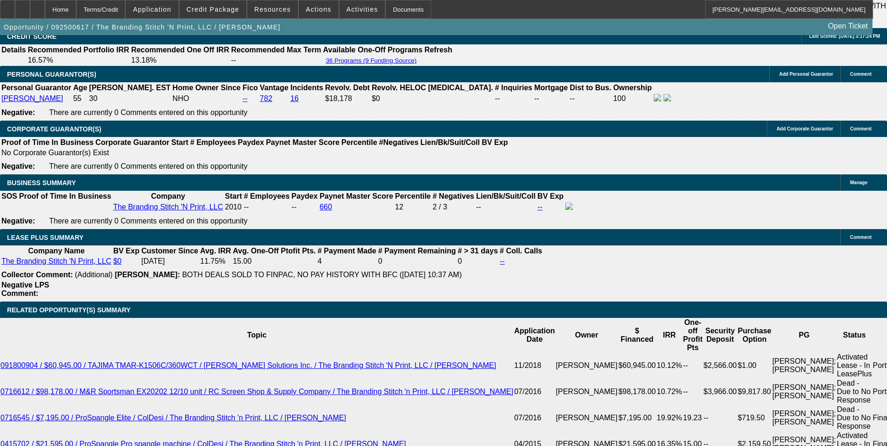
scroll to position [1589, 0]
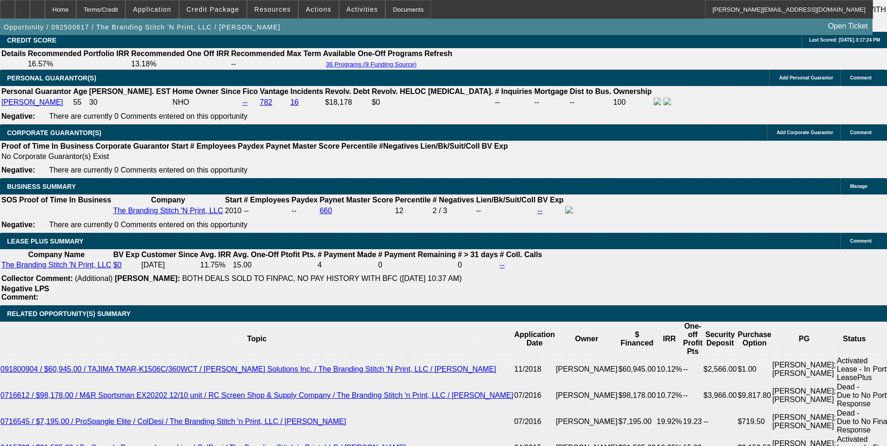
select select "0"
select select "2"
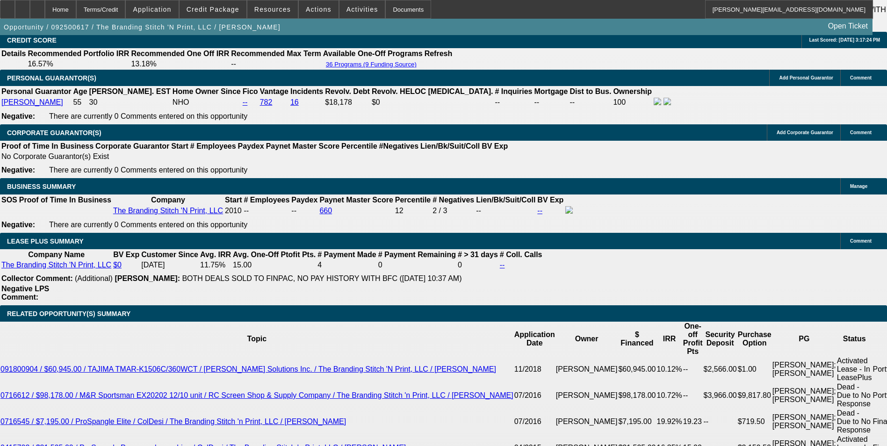
select select "0"
select select "2"
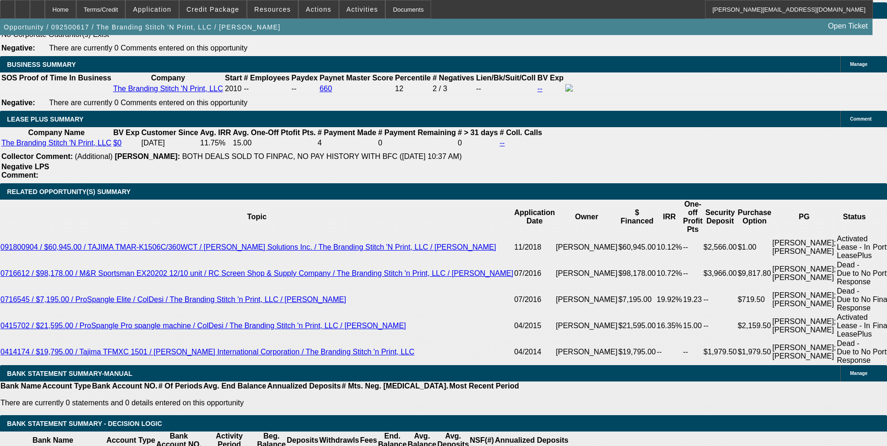
scroll to position [1636, 0]
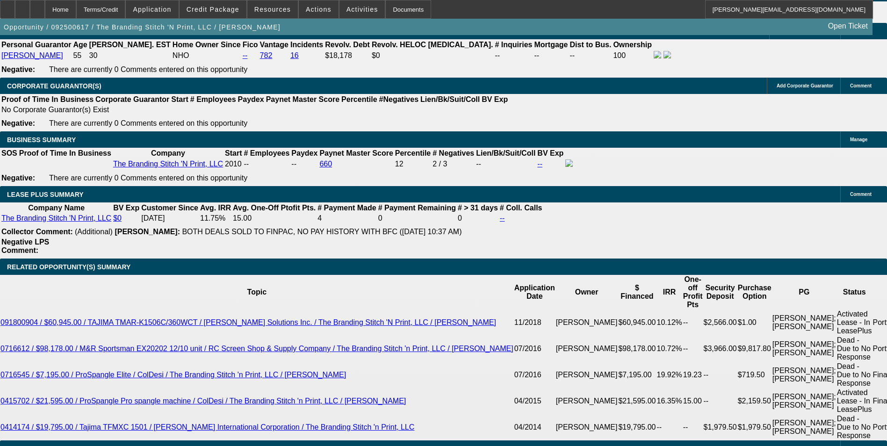
select select "0"
select select "2"
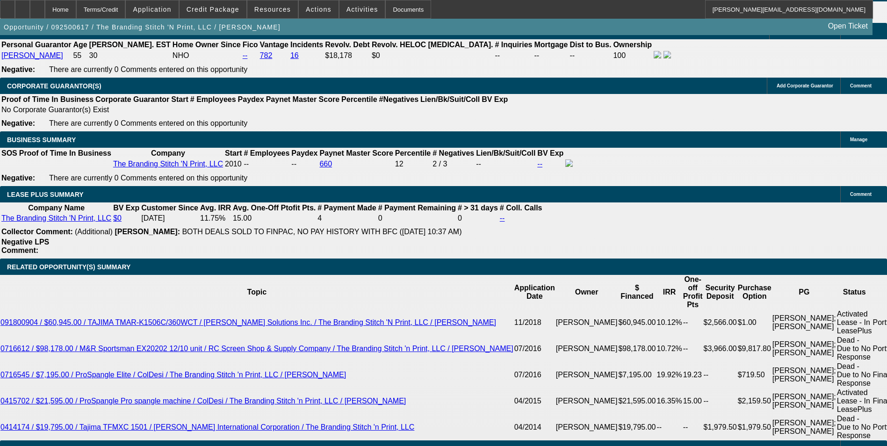
select select "0"
select select "2"
select select "0"
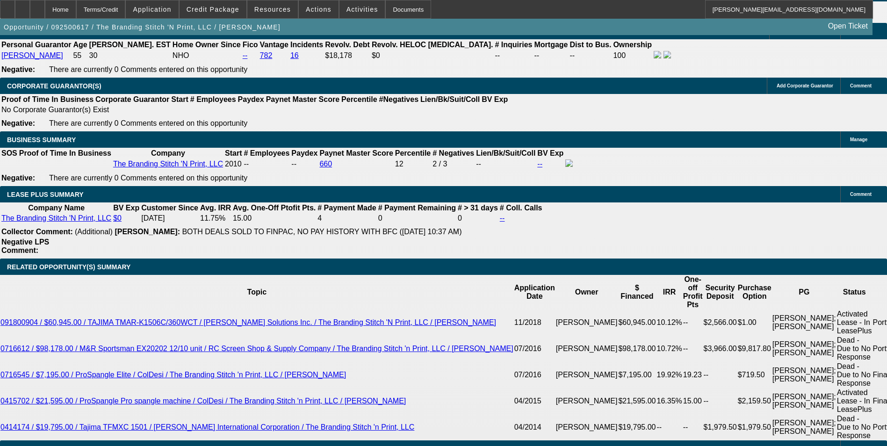
select select "0"
select select "2"
select select "0"
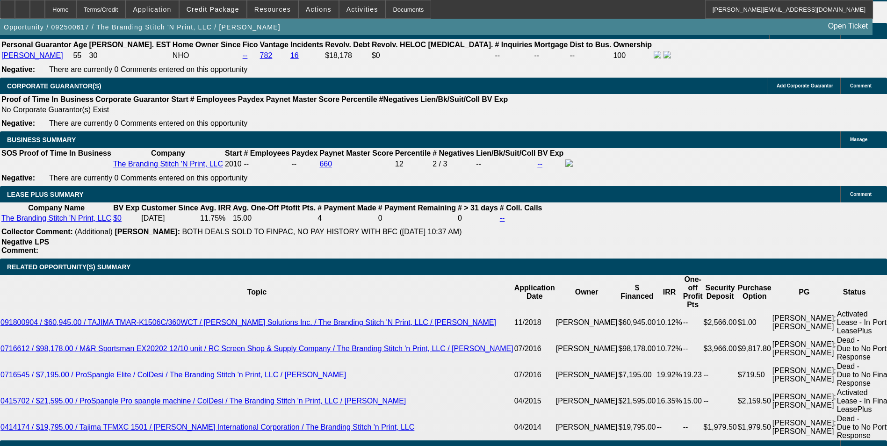
select select "0"
select select "2"
select select "0"
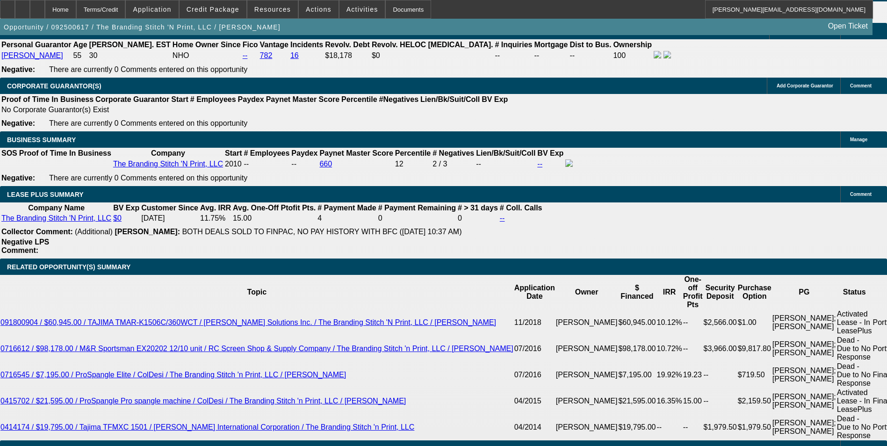
select select "0"
select select "2"
select select "0"
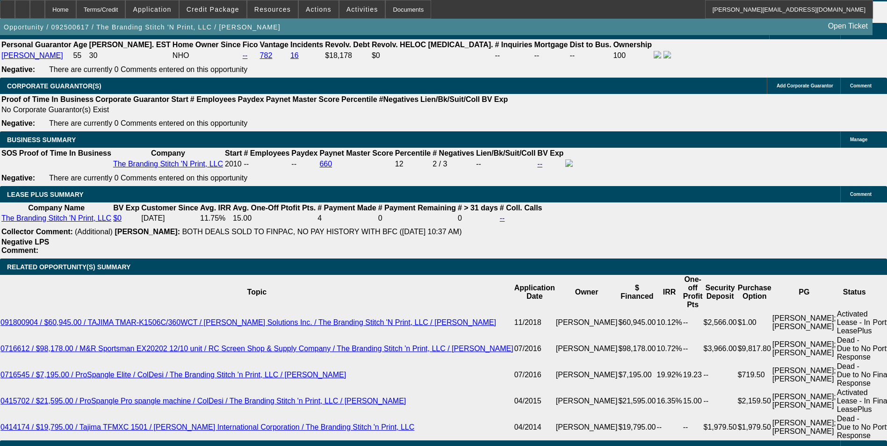
select select "2"
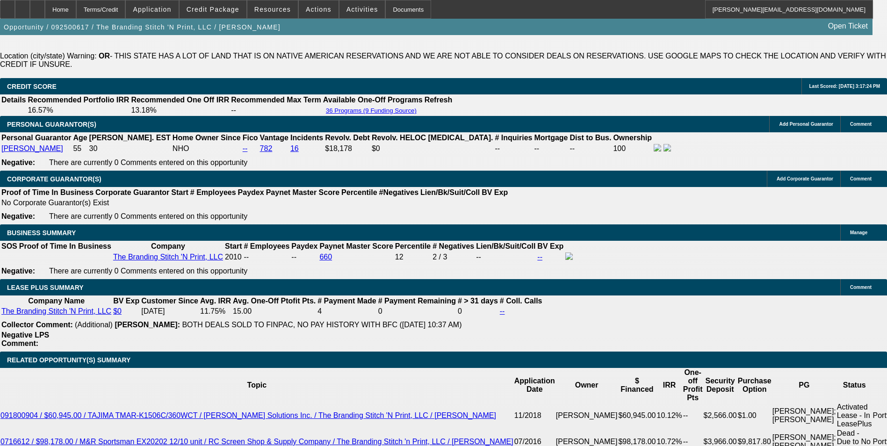
scroll to position [1543, 0]
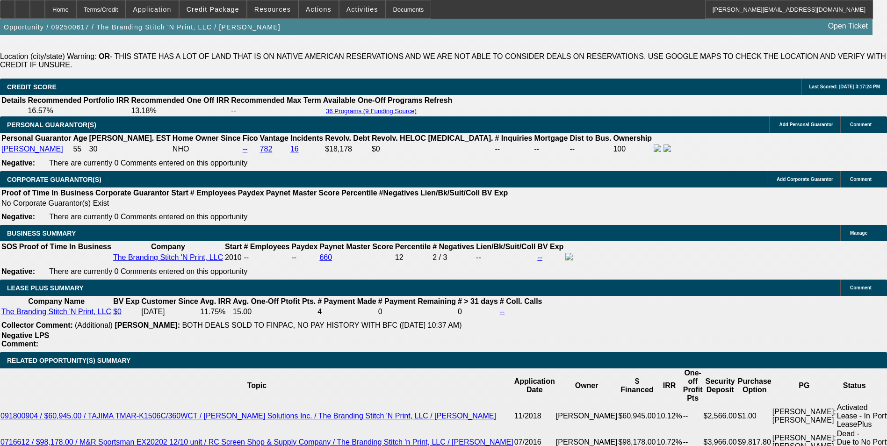
select select "0"
select select "2"
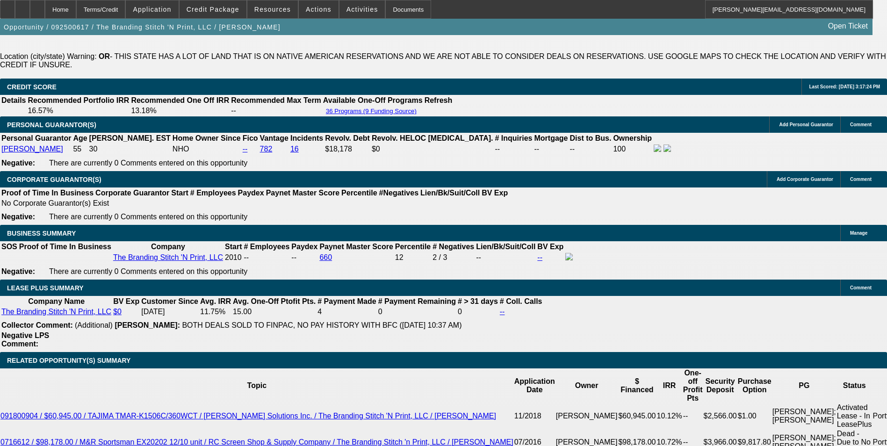
select select "0"
select select "2"
select select "0"
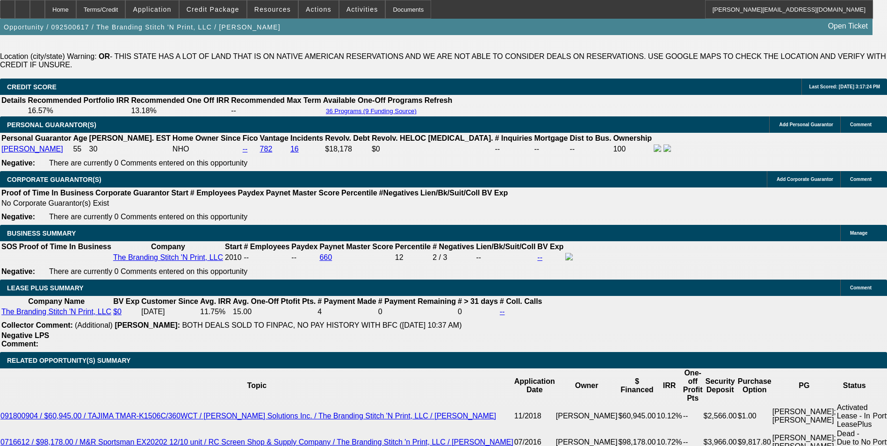
select select "0"
select select "2"
select select "0"
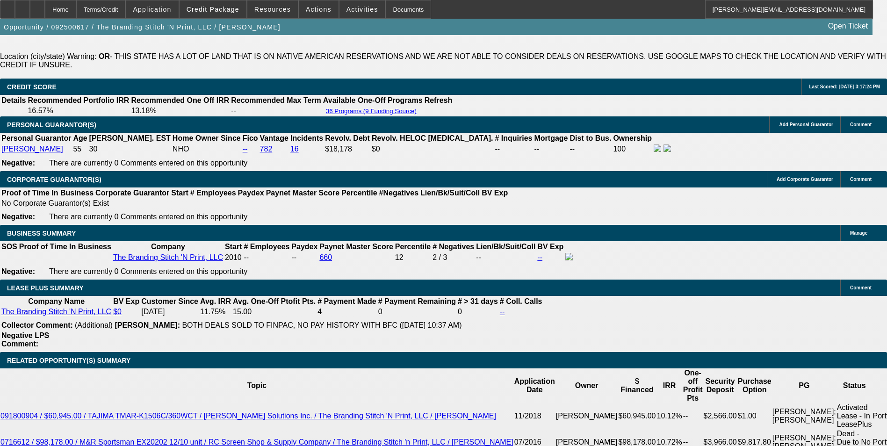
select select "0"
select select "2"
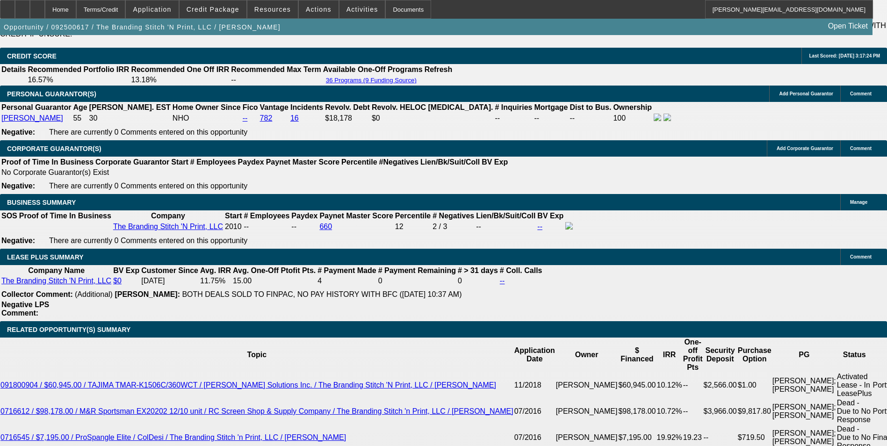
scroll to position [1589, 0]
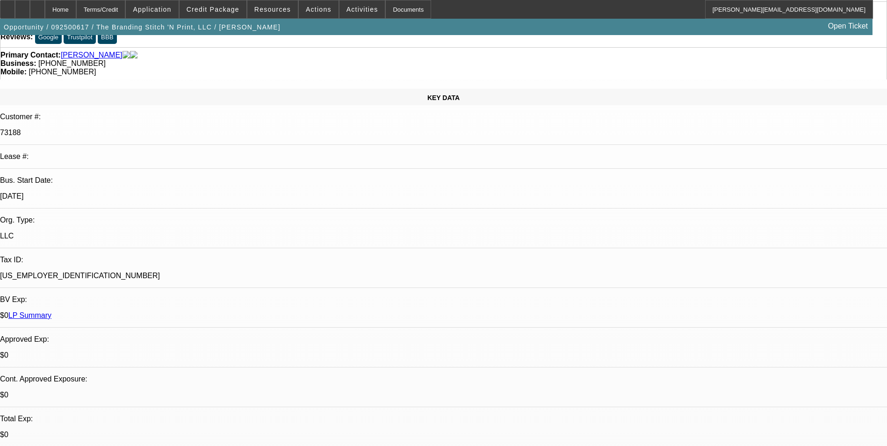
scroll to position [0, 0]
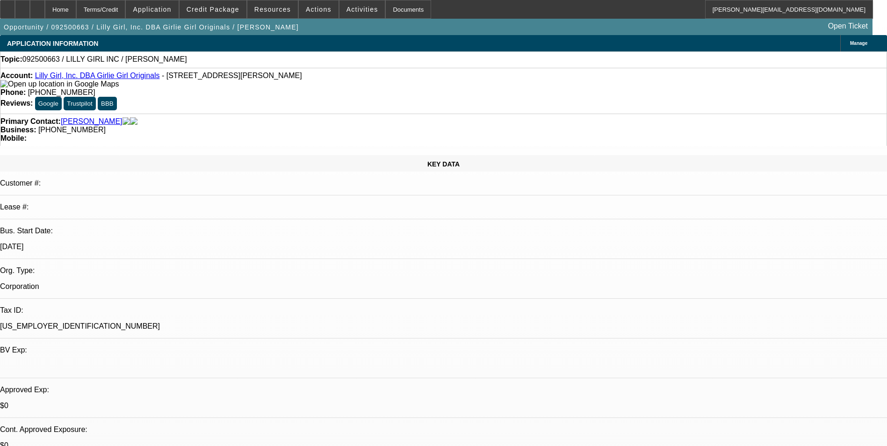
select select "0"
select select "2"
select select "0.1"
select select "4"
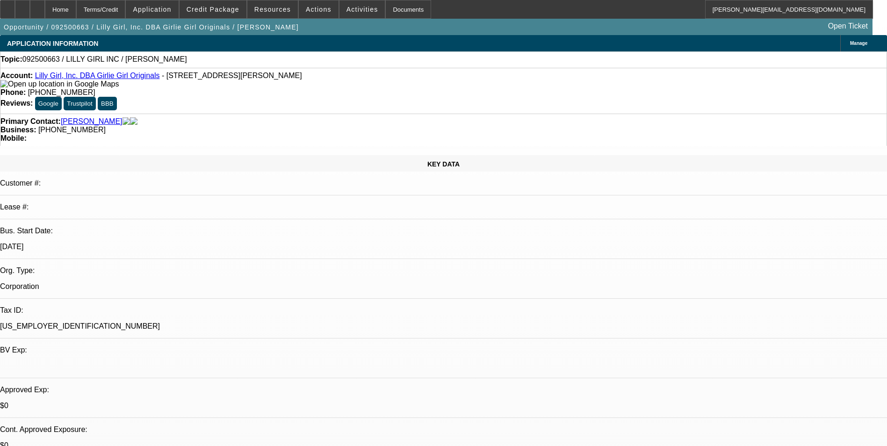
scroll to position [93, 0]
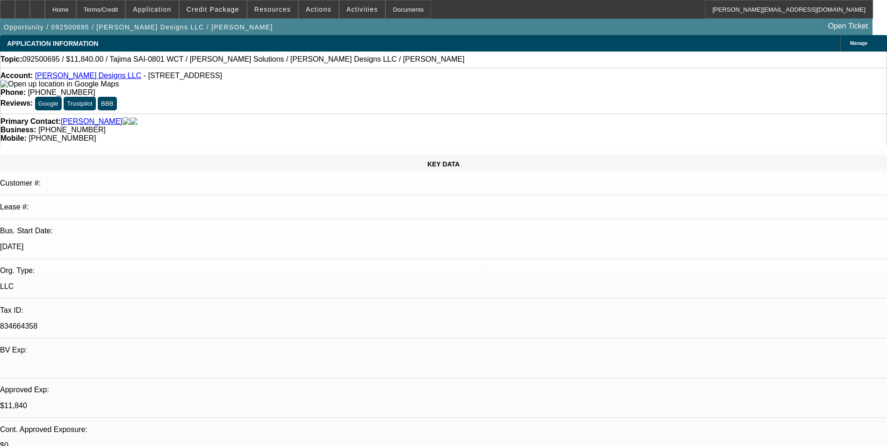
select select "0"
select select "2"
select select "0"
select select "2"
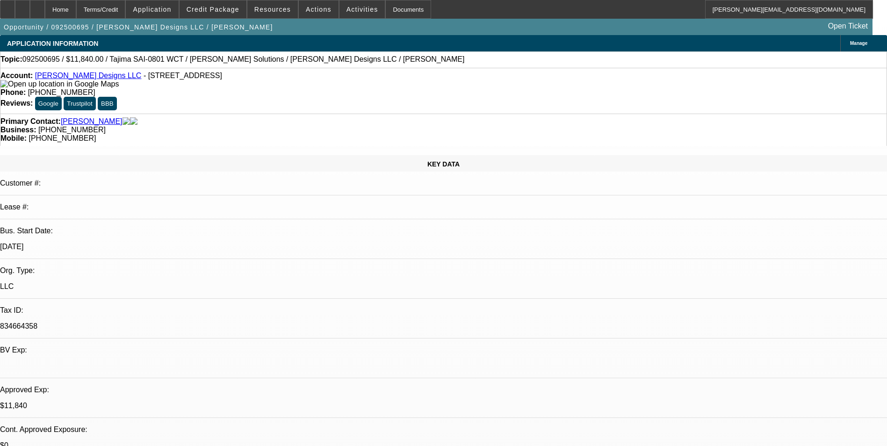
select select "0"
select select "2"
select select "0"
select select "1"
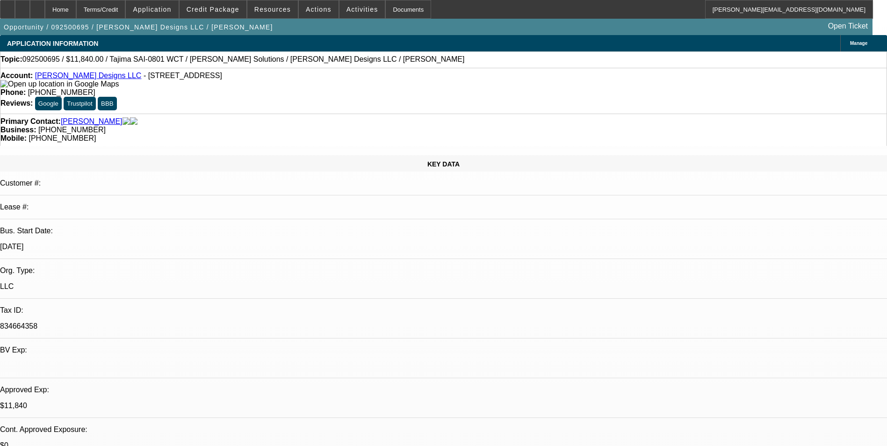
select select "2"
select select "6"
select select "1"
select select "2"
select select "6"
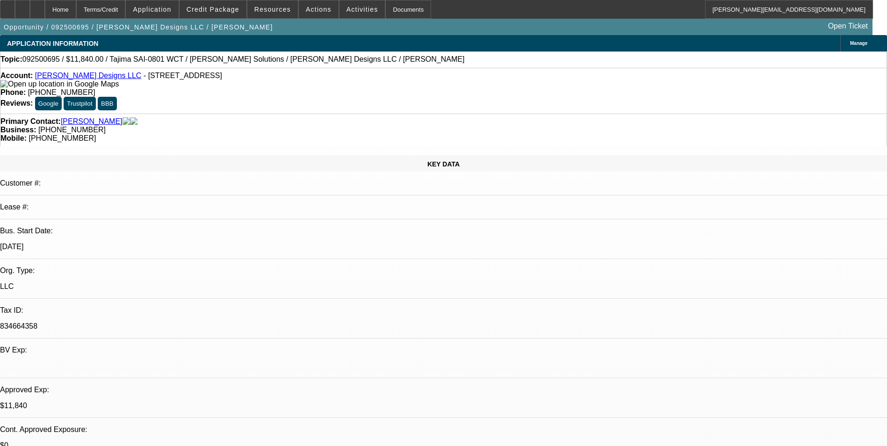
select select "1"
select select "2"
select select "6"
click at [30, 12] on div at bounding box center [22, 9] width 15 height 19
click at [229, 18] on span at bounding box center [212, 9] width 67 height 22
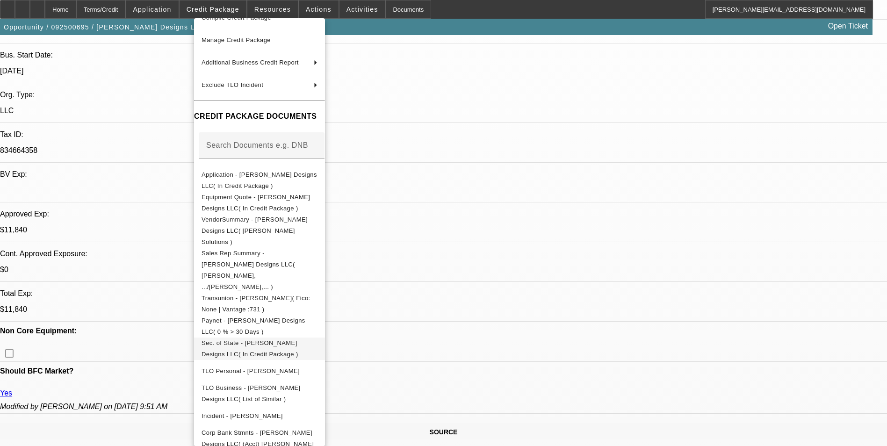
scroll to position [187, 0]
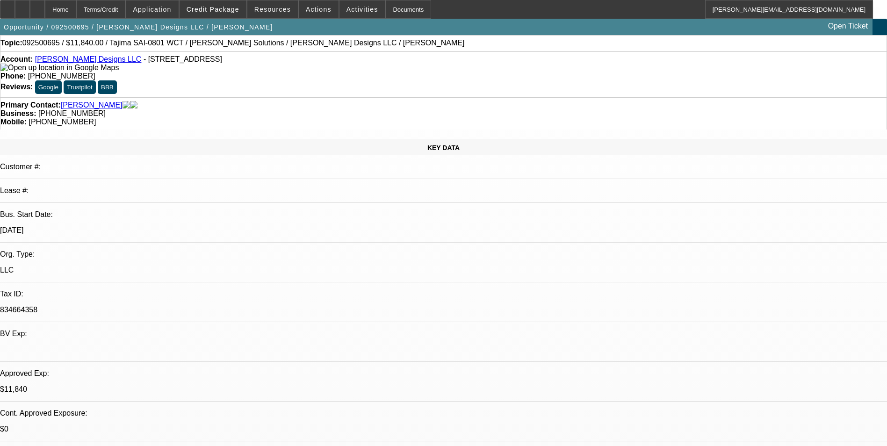
scroll to position [0, 0]
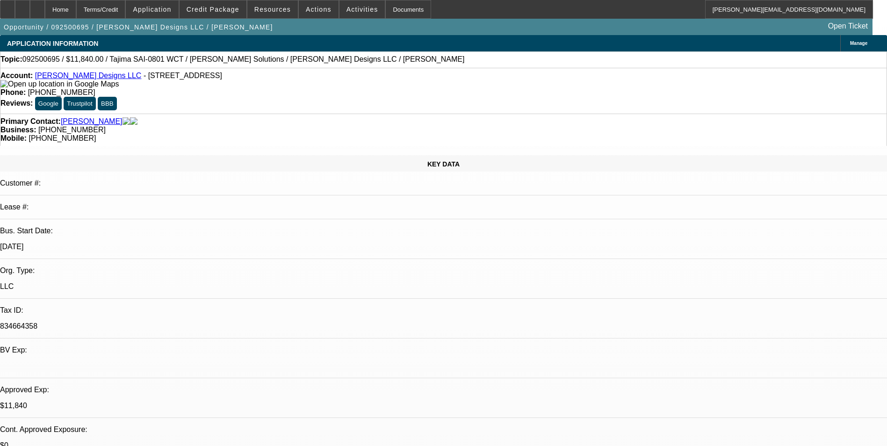
drag, startPoint x: 437, startPoint y: 278, endPoint x: 439, endPoint y: 271, distance: 6.9
click at [80, 78] on link "Lili Lu Designs LLC" at bounding box center [88, 76] width 107 height 8
click at [239, 12] on span "Credit Package" at bounding box center [213, 9] width 53 height 7
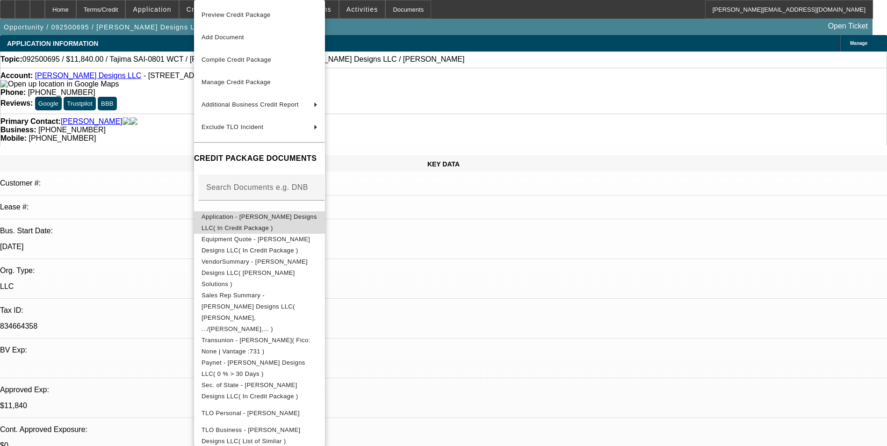
click at [266, 215] on span "Application - Lili Lu Designs LLC( In Credit Package )" at bounding box center [259, 222] width 116 height 22
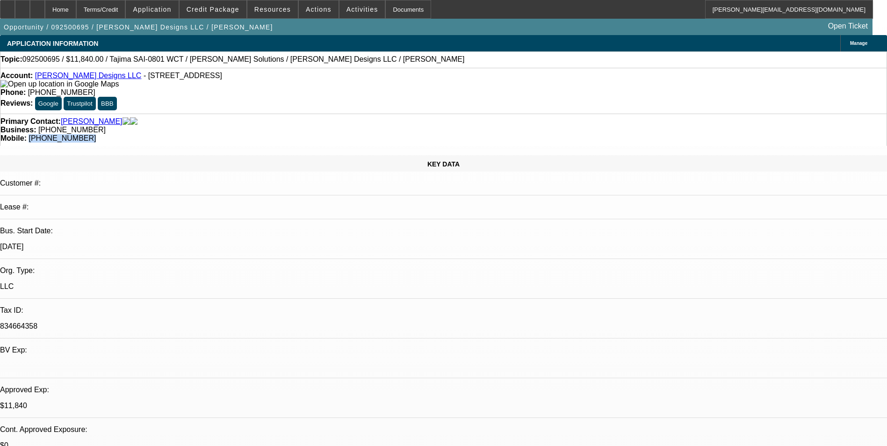
drag, startPoint x: 513, startPoint y: 103, endPoint x: 469, endPoint y: 105, distance: 44.0
click at [469, 134] on div "Mobile: (812) 457-7508" at bounding box center [443, 138] width 886 height 8
drag, startPoint x: 469, startPoint y: 105, endPoint x: 474, endPoint y: 104, distance: 4.8
copy span "(812) 457-7508"
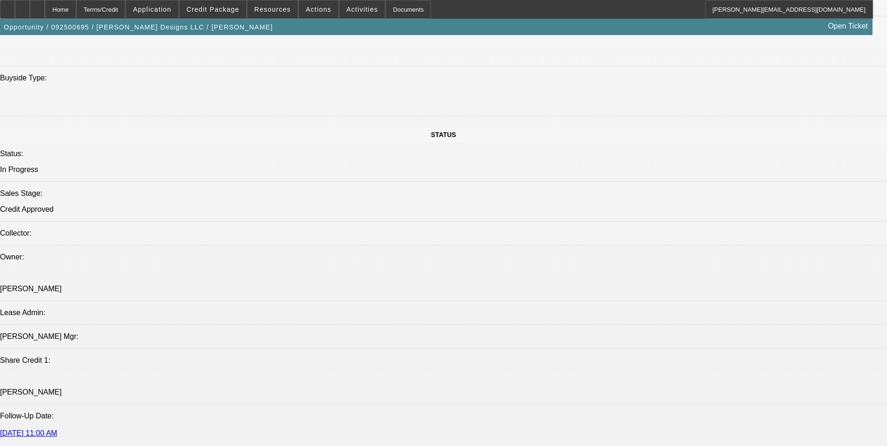
scroll to position [1215, 0]
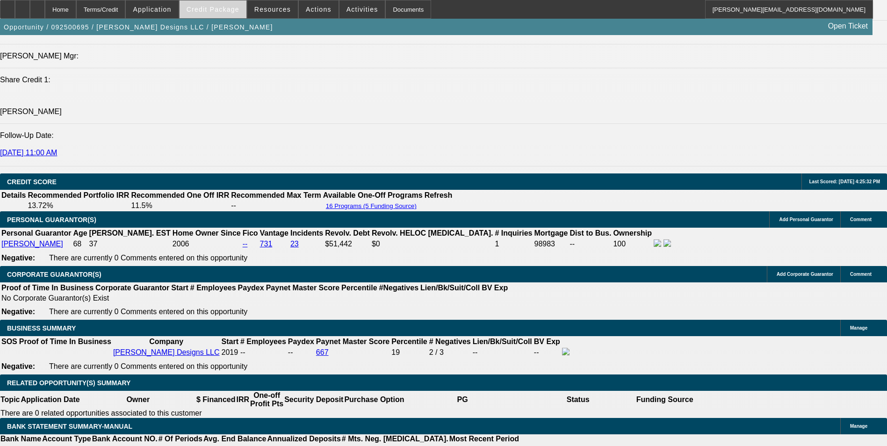
click at [243, 5] on span at bounding box center [212, 9] width 67 height 22
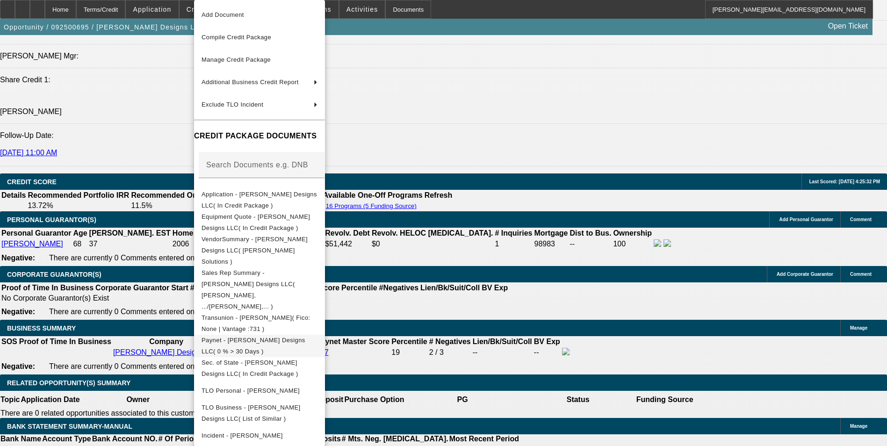
scroll to position [42, 0]
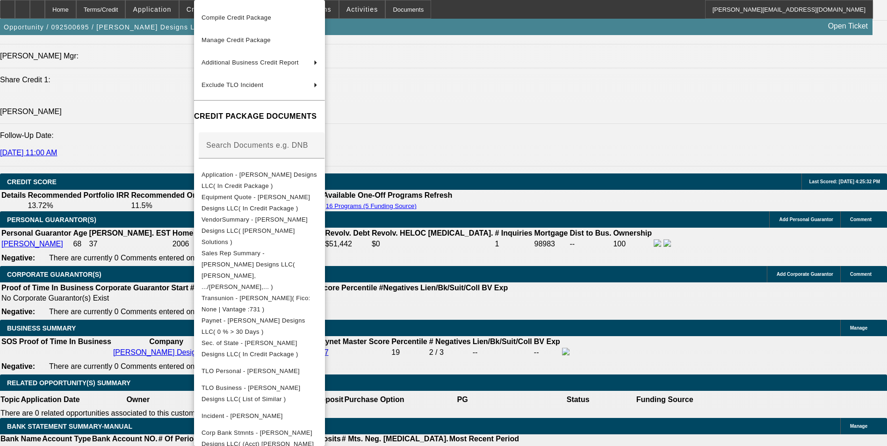
click at [533, 296] on div at bounding box center [443, 223] width 887 height 446
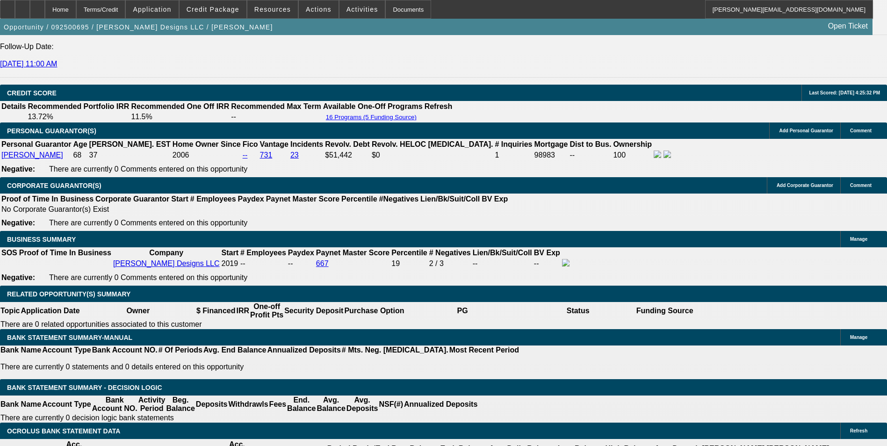
scroll to position [1309, 0]
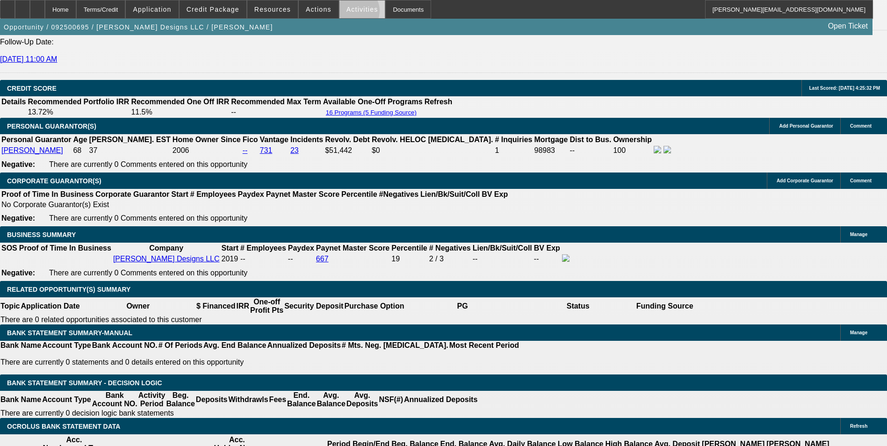
click at [345, 13] on span at bounding box center [362, 9] width 46 height 22
drag, startPoint x: 553, startPoint y: 41, endPoint x: 548, endPoint y: 43, distance: 4.8
click at [553, 42] on div at bounding box center [443, 223] width 887 height 446
click at [318, 7] on span "Actions" at bounding box center [319, 9] width 26 height 7
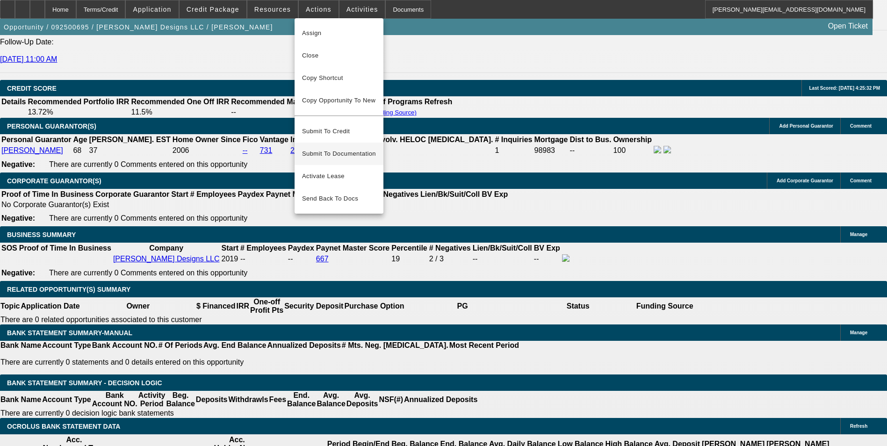
click at [358, 148] on span "Submit To Documentation" at bounding box center [339, 153] width 74 height 11
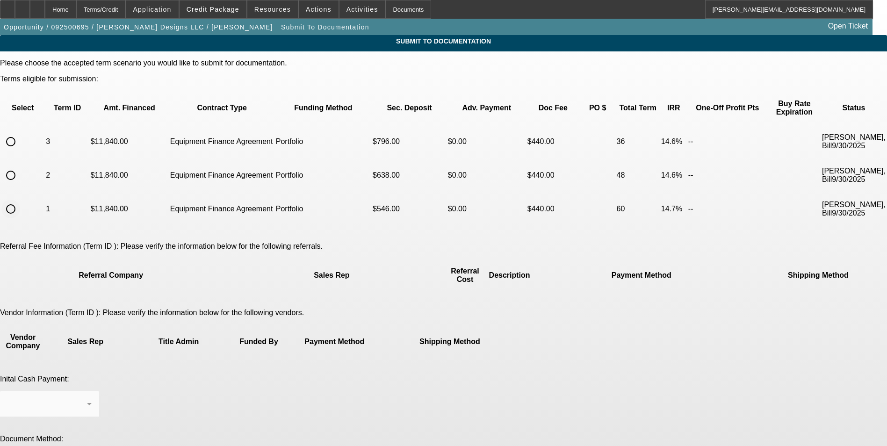
click at [20, 200] on input "radio" at bounding box center [10, 209] width 19 height 19
radio input "true"
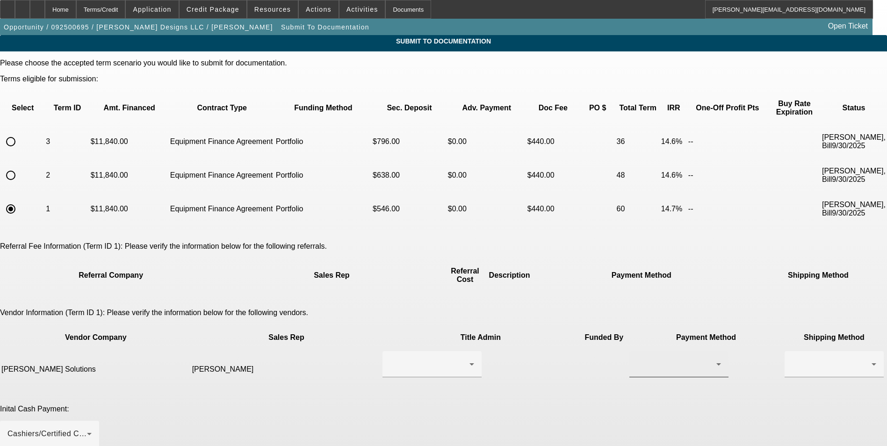
click at [637, 351] on div at bounding box center [679, 364] width 84 height 26
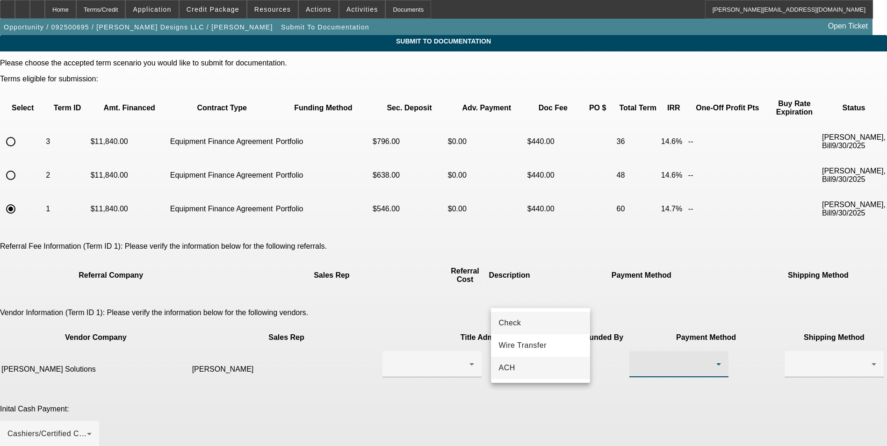
click at [520, 363] on mat-option "ACH" at bounding box center [540, 368] width 99 height 22
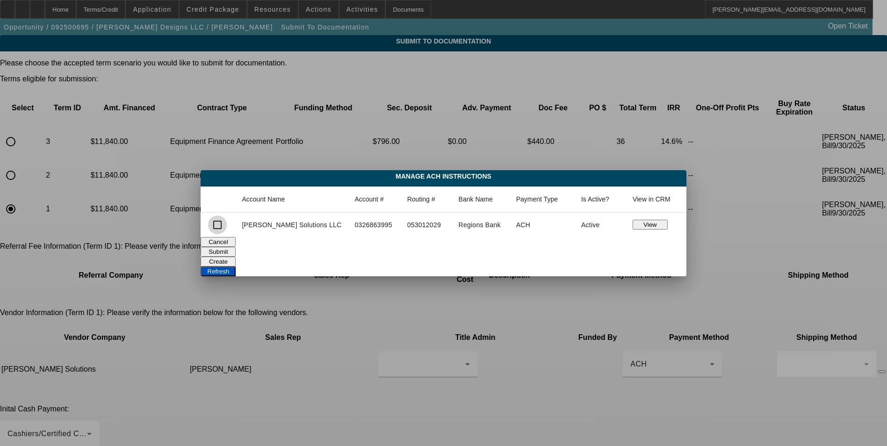
click at [227, 226] on input "checkbox" at bounding box center [217, 224] width 19 height 19
checkbox input "true"
click at [236, 249] on button "Submit" at bounding box center [218, 252] width 35 height 10
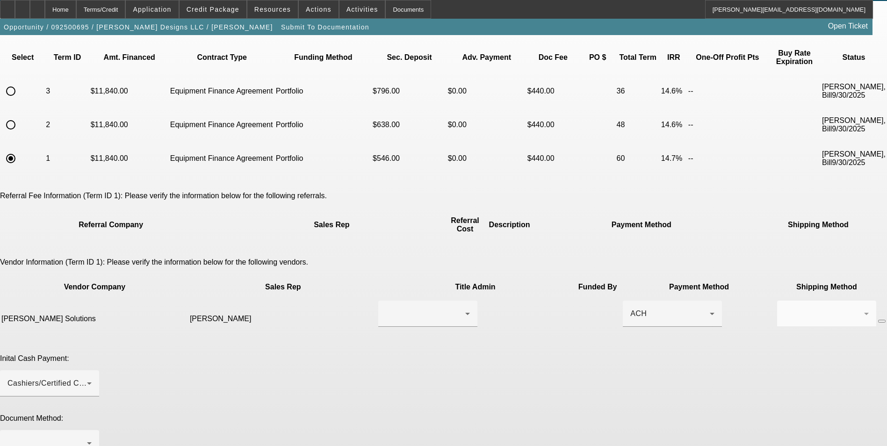
scroll to position [86, 0]
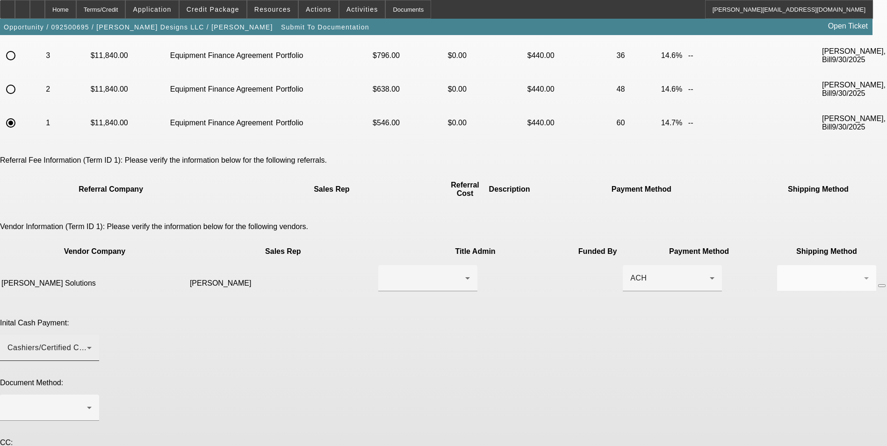
click at [87, 342] on div "Cashiers/Certified Check" at bounding box center [46, 347] width 79 height 11
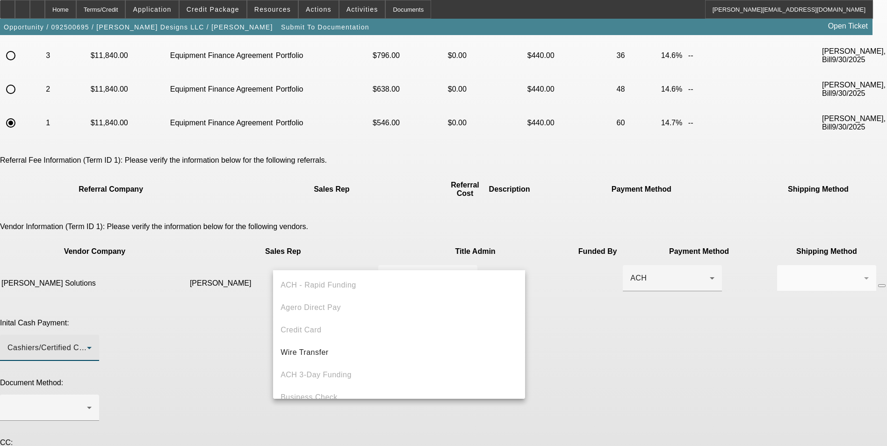
scroll to position [32, 0]
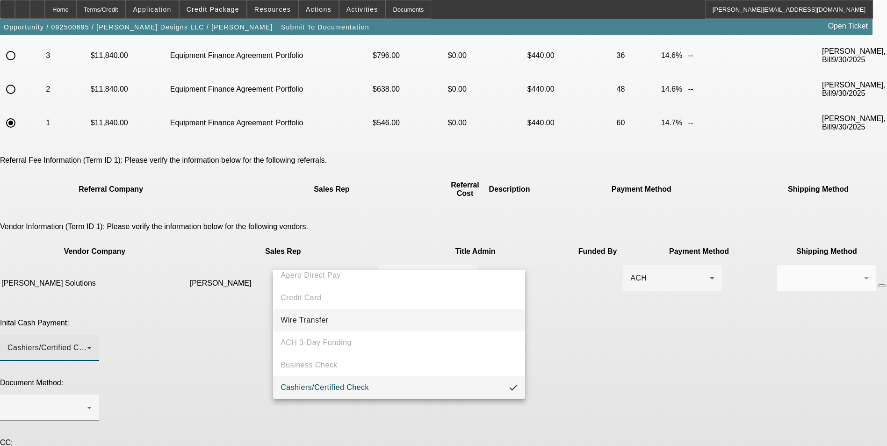
click at [351, 319] on mat-option "Wire Transfer" at bounding box center [399, 320] width 252 height 22
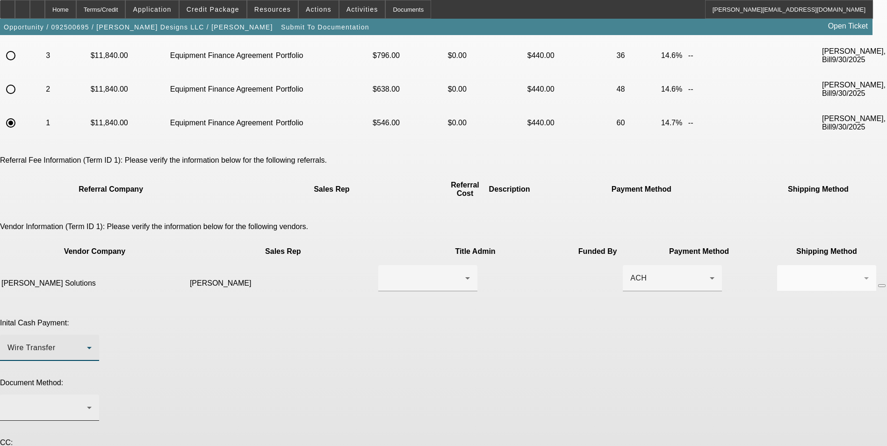
click at [87, 402] on div at bounding box center [46, 407] width 79 height 11
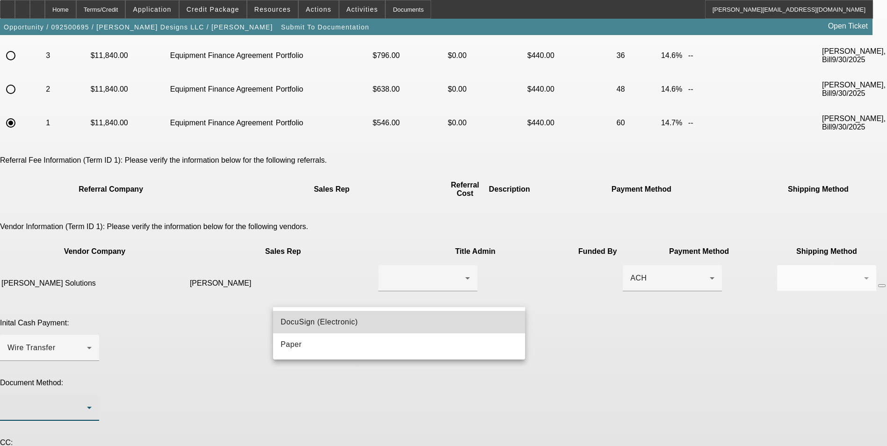
click at [389, 325] on mat-option "DocuSign (Electronic)" at bounding box center [399, 322] width 252 height 22
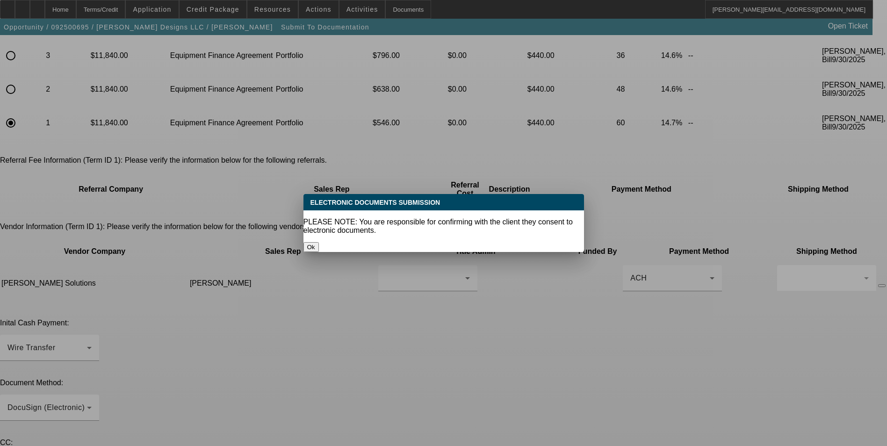
click at [319, 242] on button "Ok" at bounding box center [310, 247] width 15 height 10
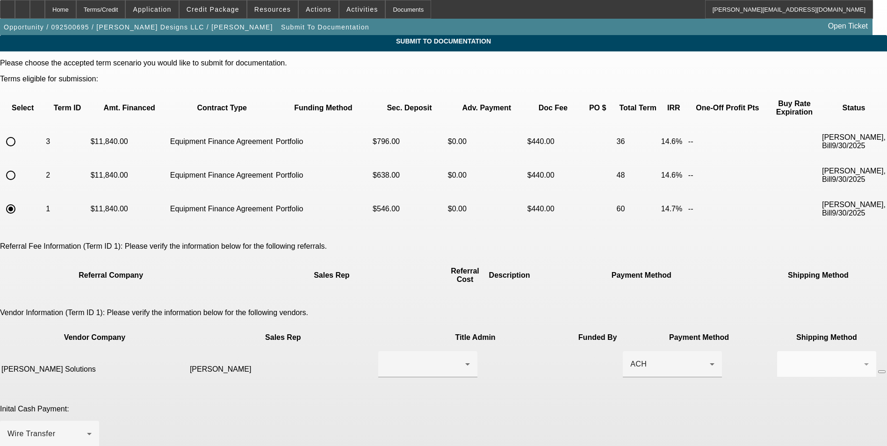
scroll to position [86, 0]
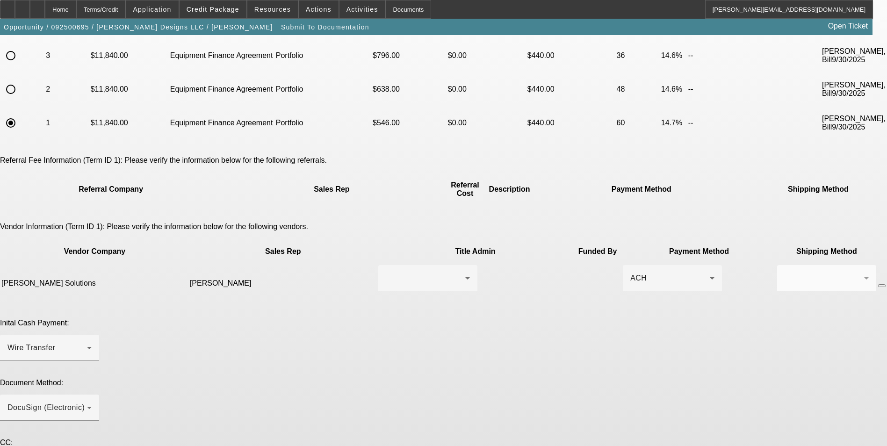
drag, startPoint x: 458, startPoint y: 387, endPoint x: 458, endPoint y: 382, distance: 5.1
paste textarea "[PHONE_NUMBER]"
type textarea "Ready for EFA docs. Doc call can be done to Anita on her cell phone at (812) 45…"
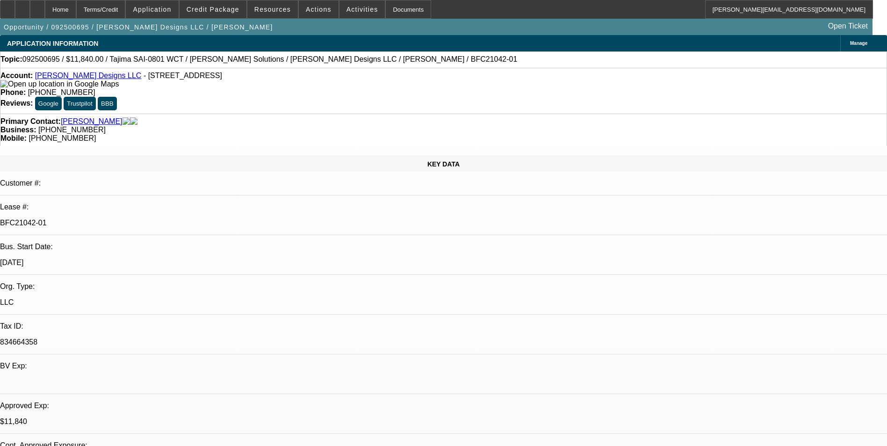
select select "0"
select select "2"
select select "0"
select select "6"
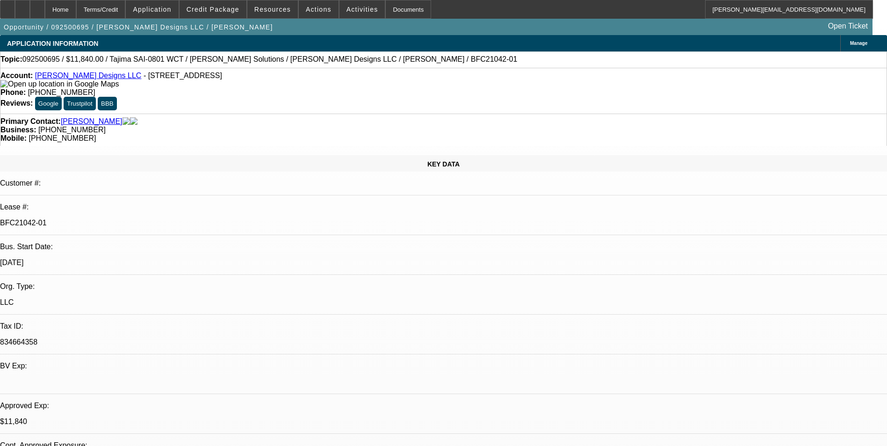
select select "0"
select select "2"
select select "0"
select select "6"
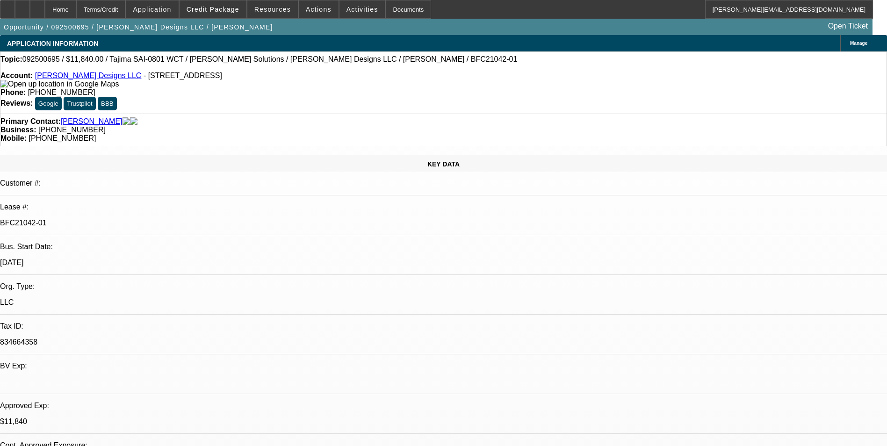
select select "0"
select select "2"
select select "0"
select select "6"
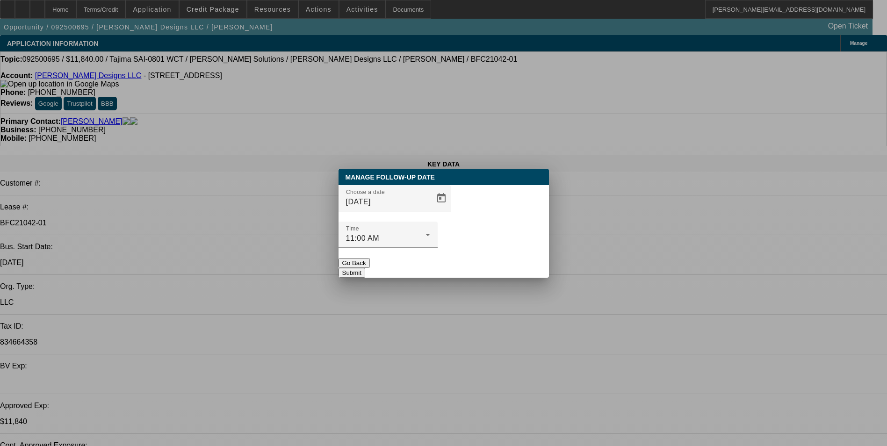
click at [370, 258] on button "Go Back" at bounding box center [353, 263] width 31 height 10
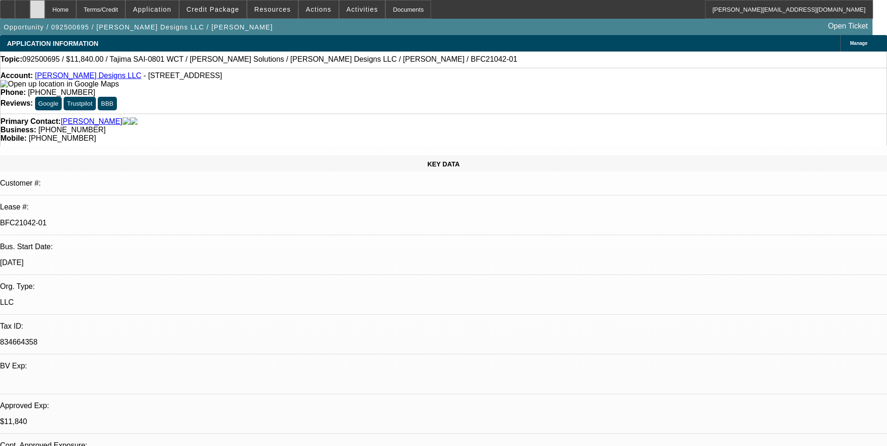
click at [45, 14] on div at bounding box center [37, 9] width 15 height 19
select select "0"
select select "2"
select select "0"
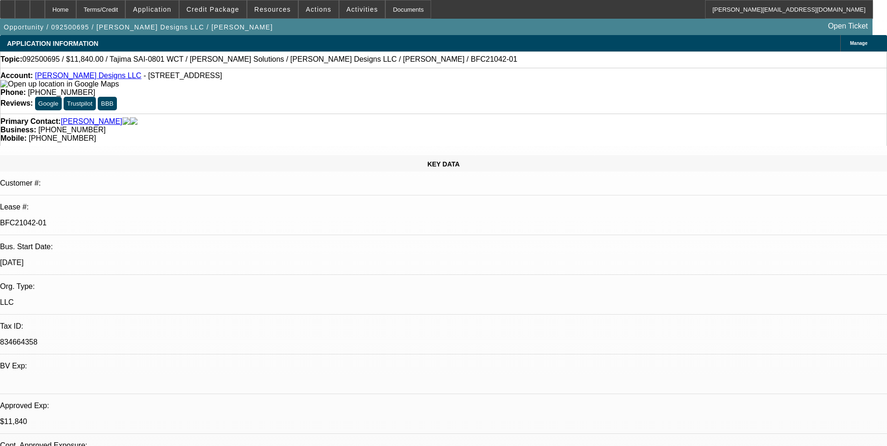
select select "6"
select select "0"
select select "2"
select select "0"
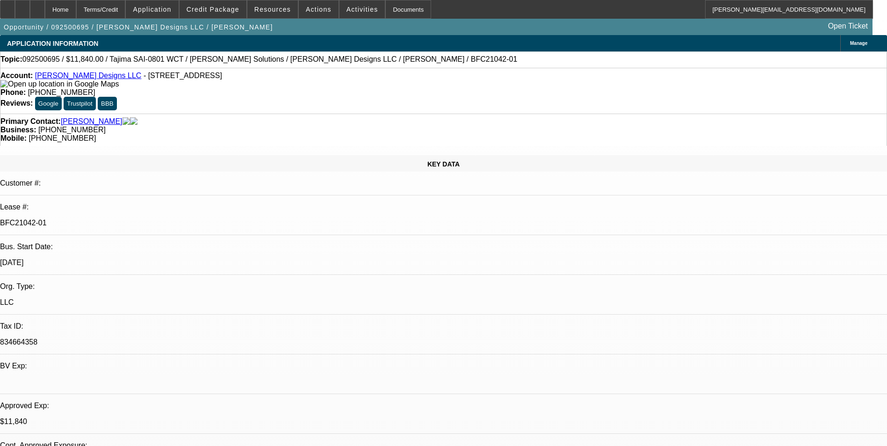
select select "6"
select select "0"
select select "2"
select select "0"
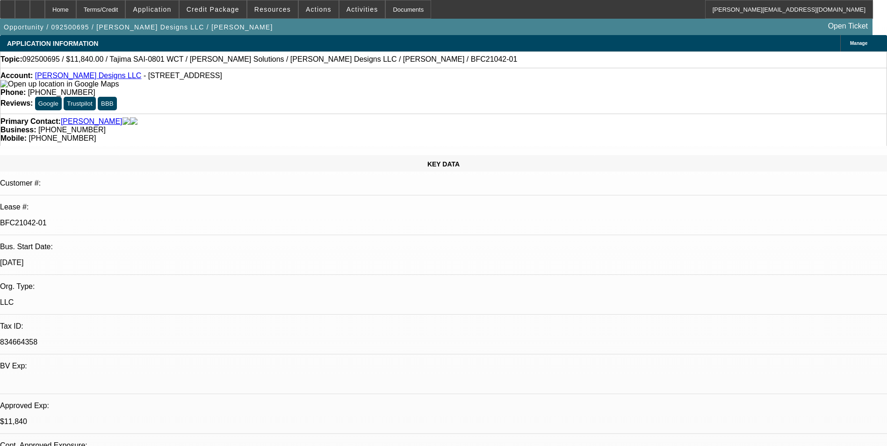
select select "6"
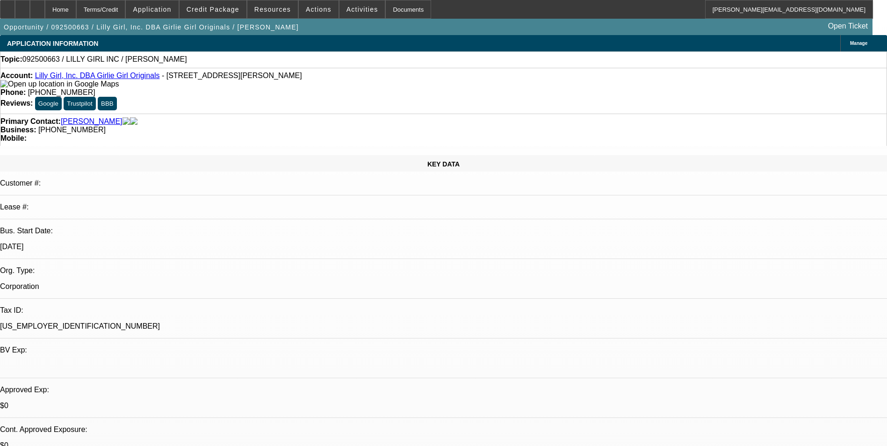
select select "0"
select select "2"
select select "0.1"
select select "4"
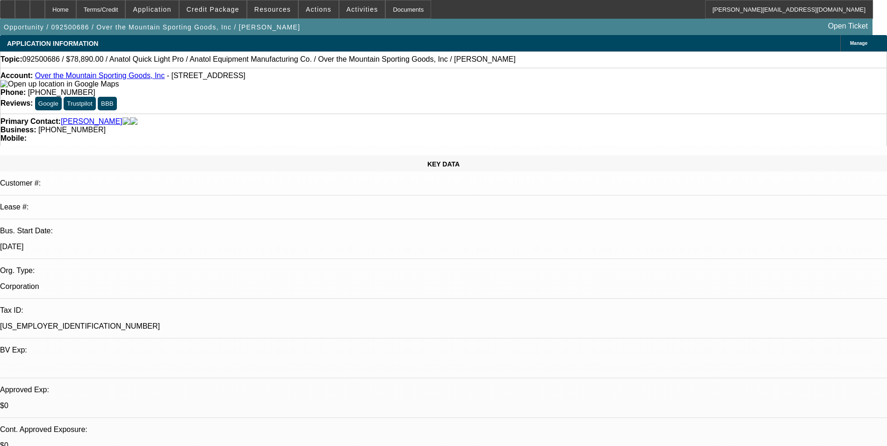
select select "0"
select select "2"
select select "0"
select select "6"
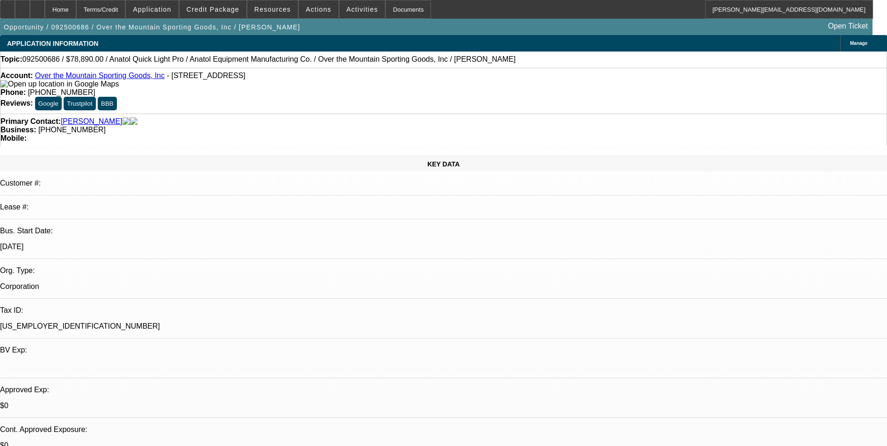
select select "0"
select select "2"
select select "0.1"
select select "4"
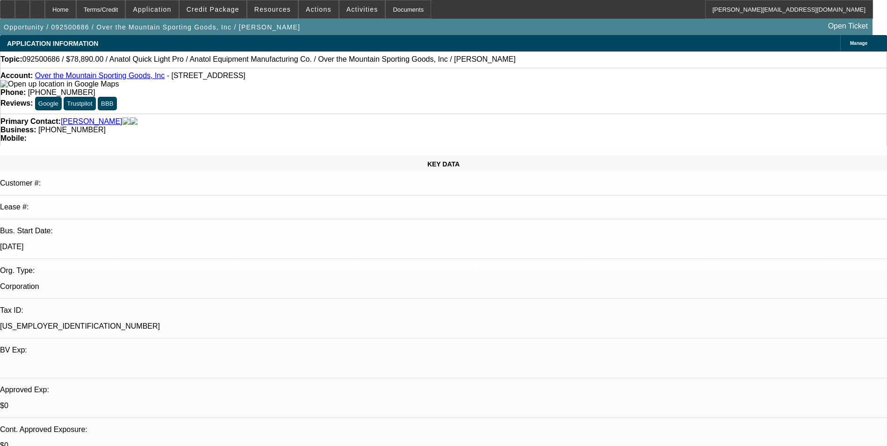
select select "0"
select select "2"
select select "0"
select select "6"
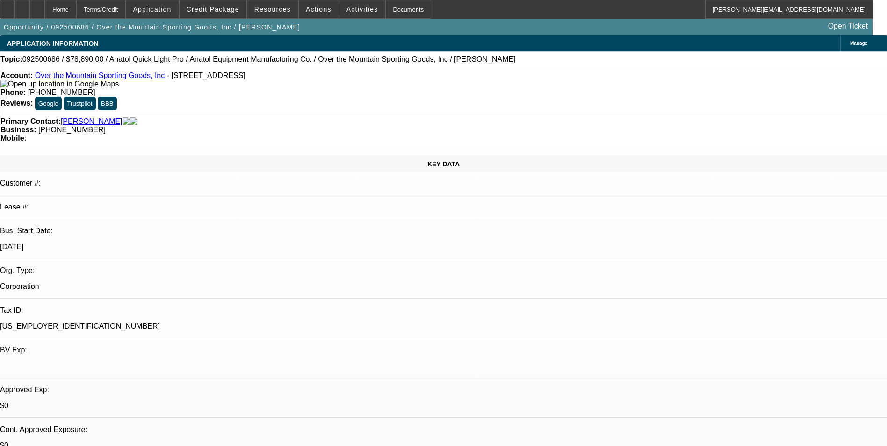
select select "0"
select select "2"
select select "0.1"
select select "4"
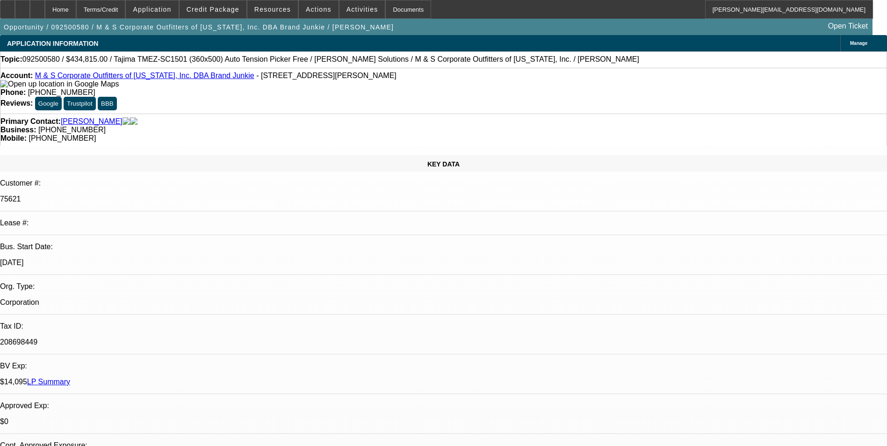
select select "0"
select select "2"
select select "0"
select select "2"
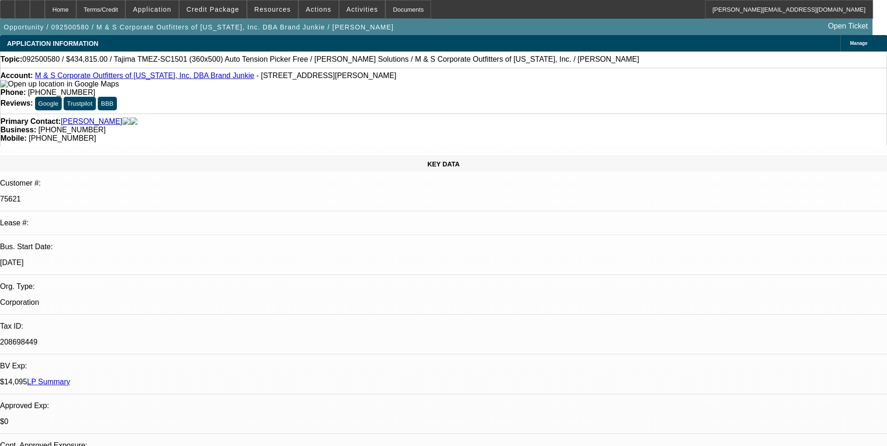
select select "0"
select select "2"
select select "0"
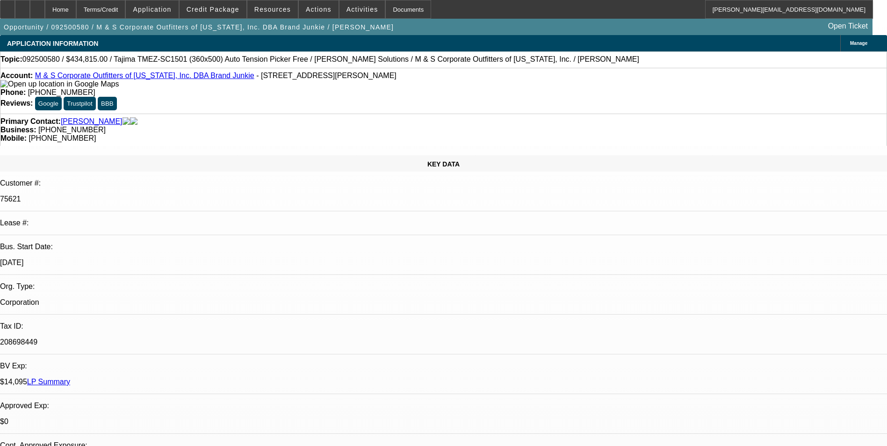
select select "2"
select select "0"
select select "1"
select select "2"
select select "6"
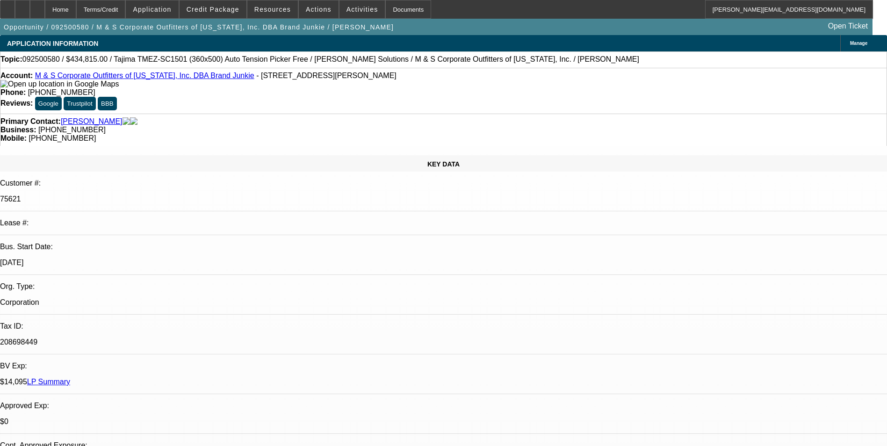
select select "1"
select select "2"
select select "6"
select select "1"
select select "2"
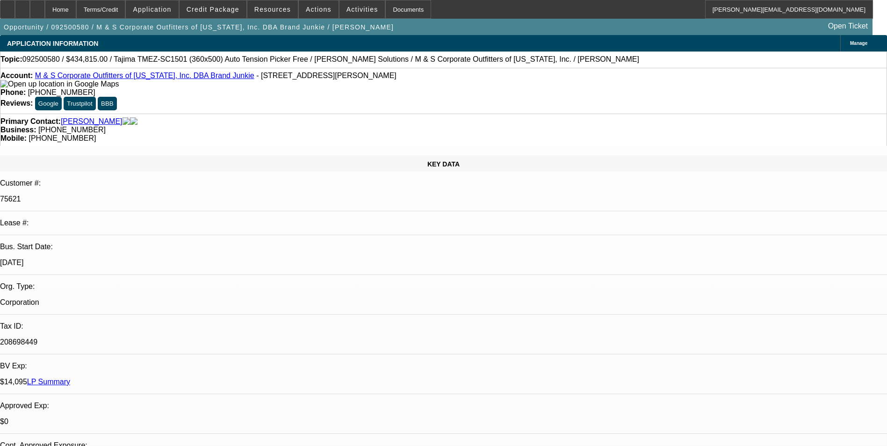
select select "6"
select select "1"
select select "2"
select select "6"
click at [228, 4] on span at bounding box center [212, 9] width 67 height 22
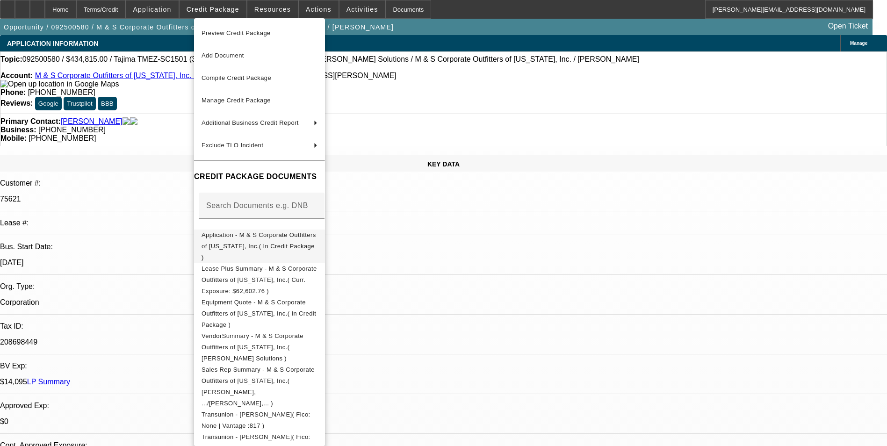
click at [276, 233] on span "Application - M & S Corporate Outfitters of [US_STATE], Inc.( In Credit Package…" at bounding box center [259, 247] width 116 height 34
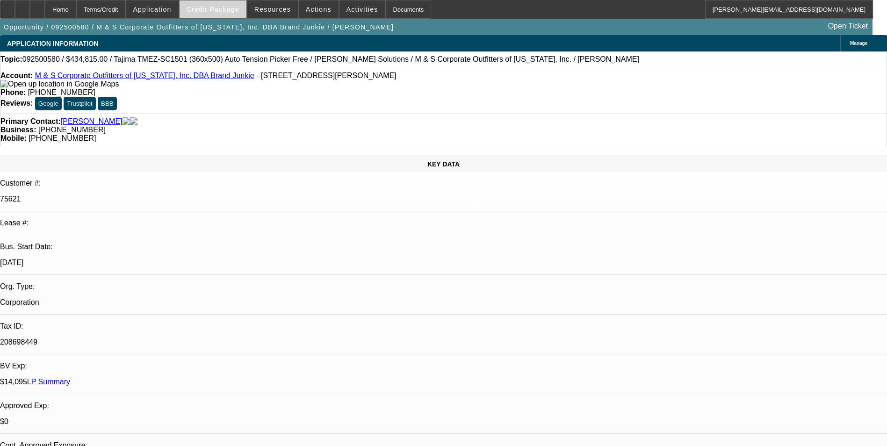
click at [232, 7] on span "Credit Package" at bounding box center [213, 9] width 53 height 7
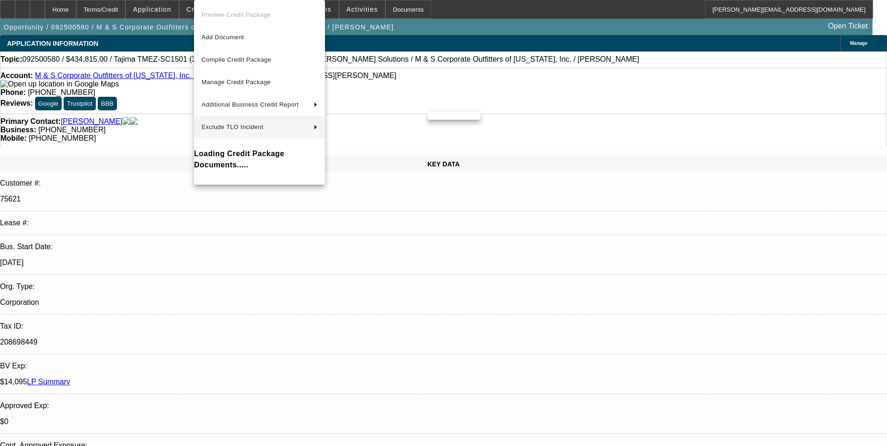
click at [485, 282] on div at bounding box center [443, 223] width 887 height 446
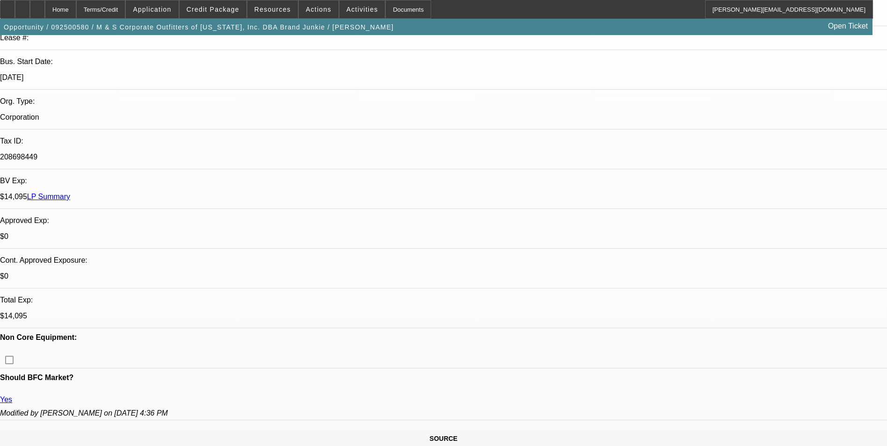
scroll to position [187, 0]
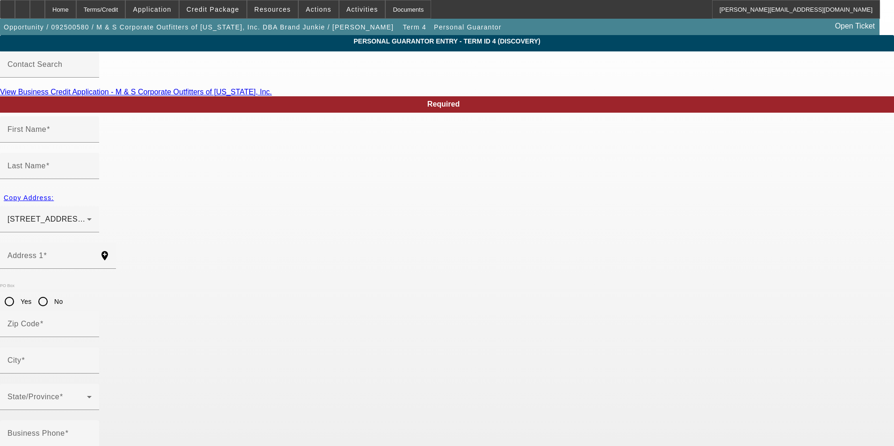
type input "Marc"
type input "Miller"
type input "12103 West Allen Shore Dr"
radio input "true"
type input "77433"
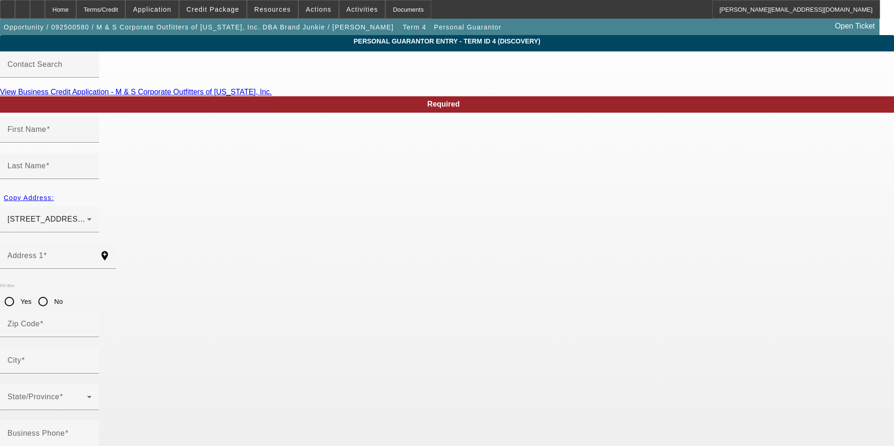
type input "Cypress"
type input "(281) 598-1100"
type input "50"
type input "294-54-3780"
type input "mmiller@mybrandjunkie.com"
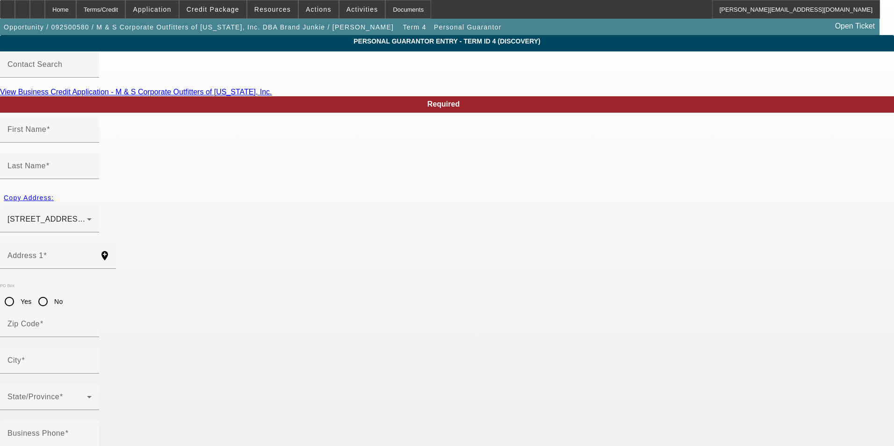
type input "(504) 813-5562"
type input "$700,000.00"
type input "$450,000.00"
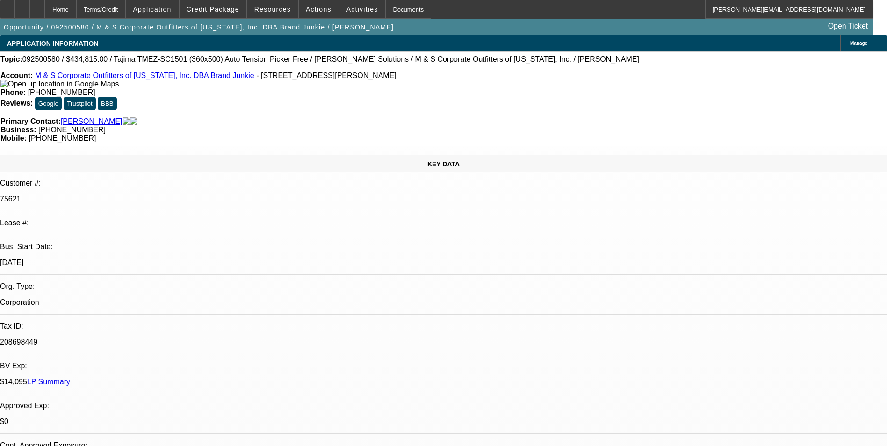
select select "0"
select select "2"
select select "0"
select select "6"
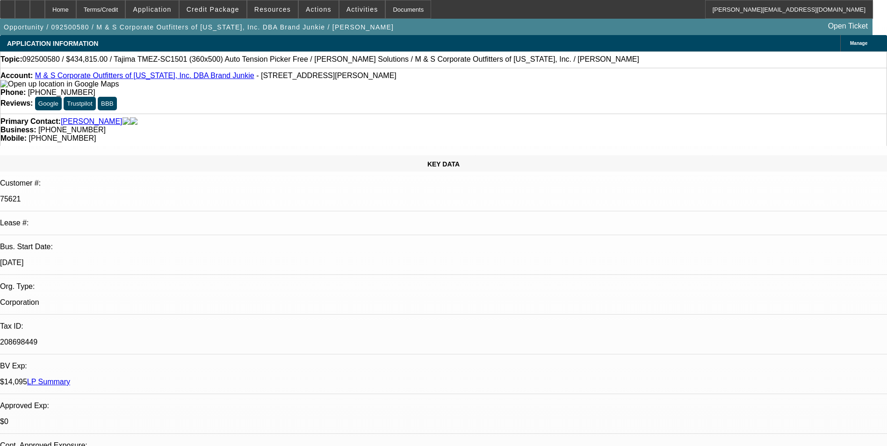
select select "0"
select select "2"
select select "0"
select select "6"
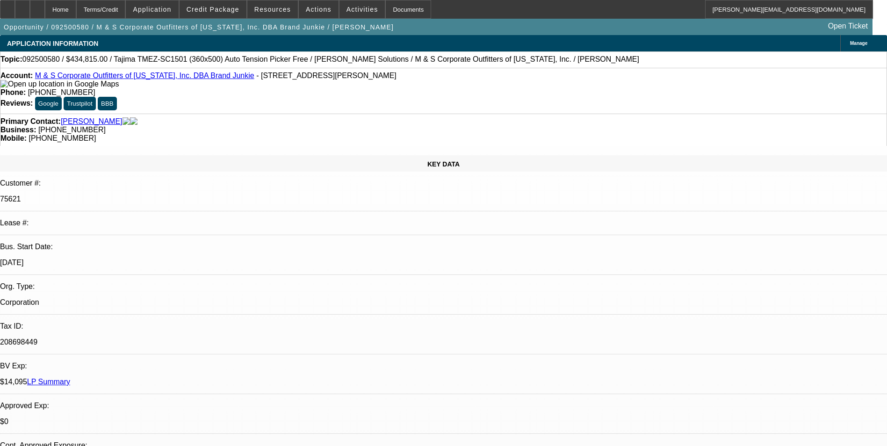
select select "0"
select select "2"
select select "0"
select select "6"
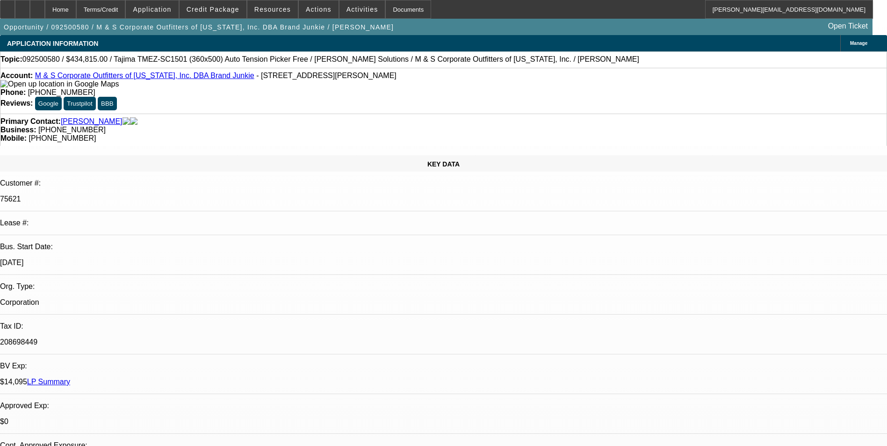
select select "0"
select select "2"
select select "0"
select select "6"
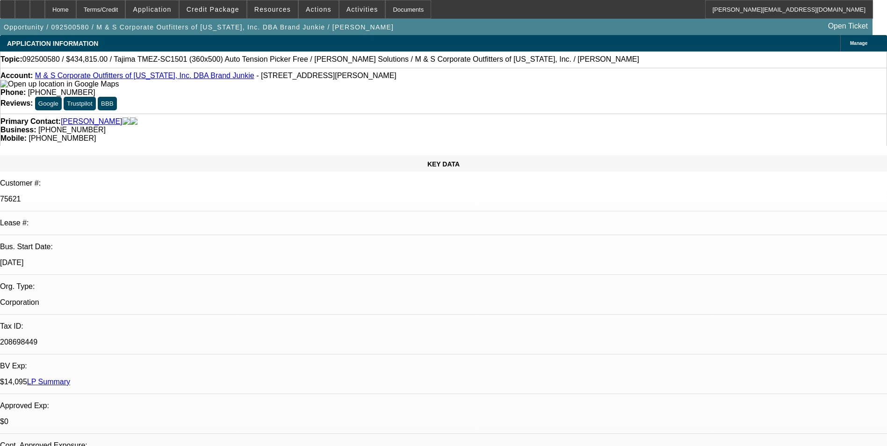
click at [354, 11] on span "Activities" at bounding box center [362, 9] width 32 height 7
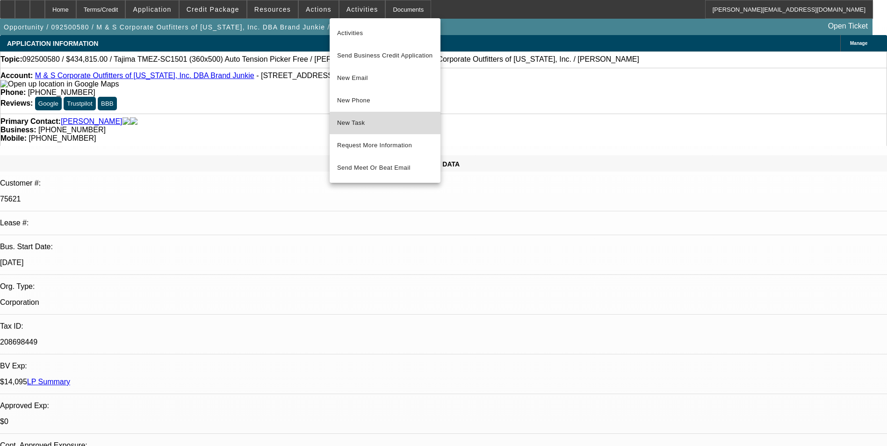
click at [410, 125] on span "New Task" at bounding box center [385, 122] width 96 height 11
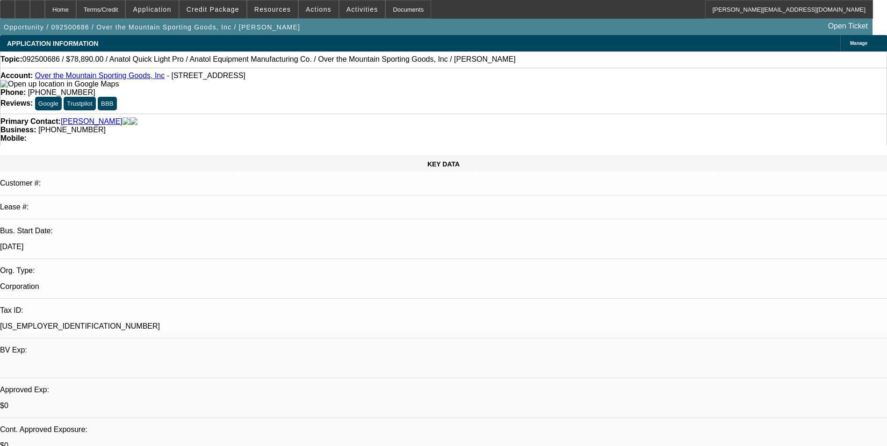
select select "0"
select select "2"
select select "0"
select select "6"
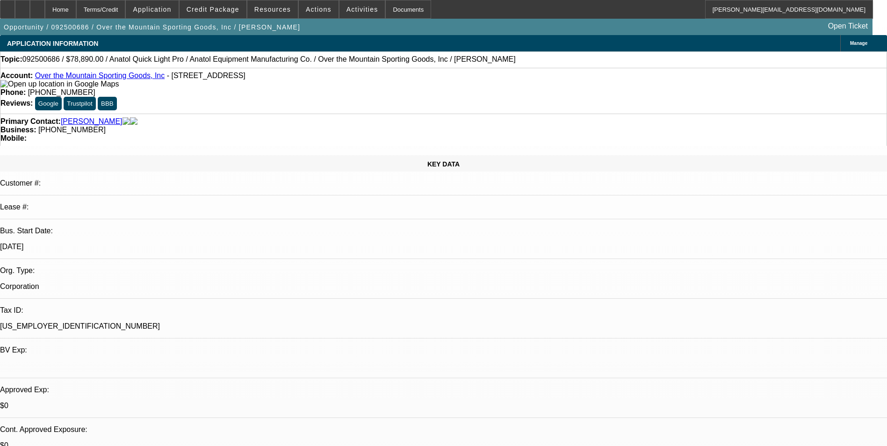
select select "0"
select select "2"
select select "0.1"
select select "4"
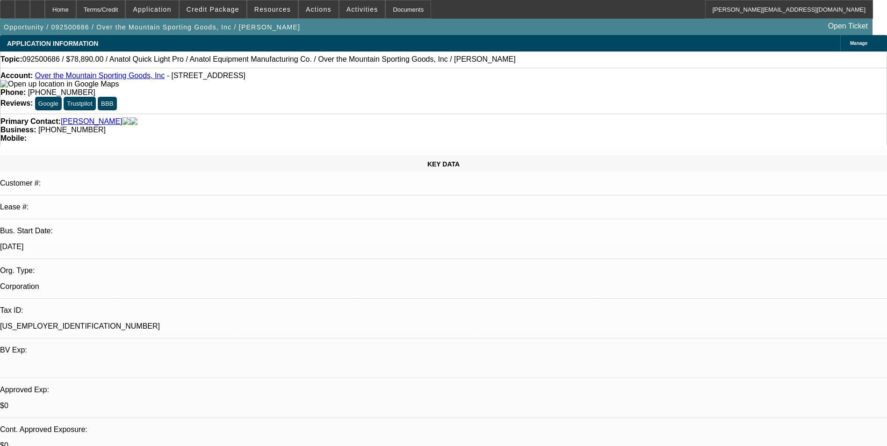
select select "0"
select select "2"
select select "0"
select select "6"
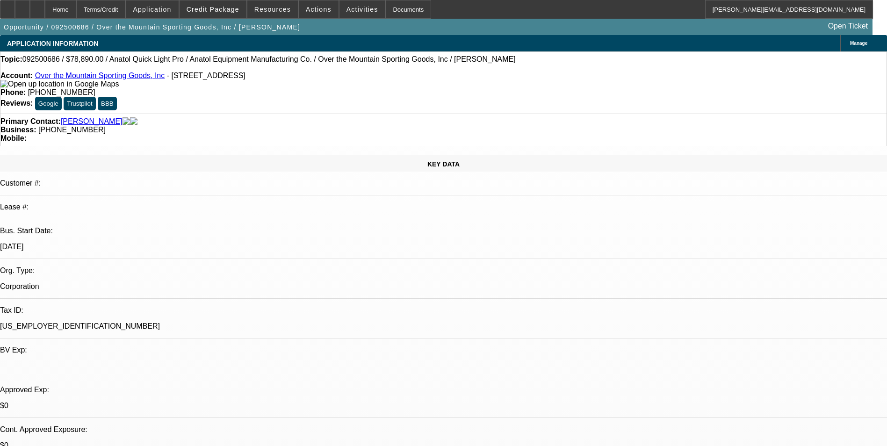
select select "0"
select select "2"
select select "0.1"
select select "4"
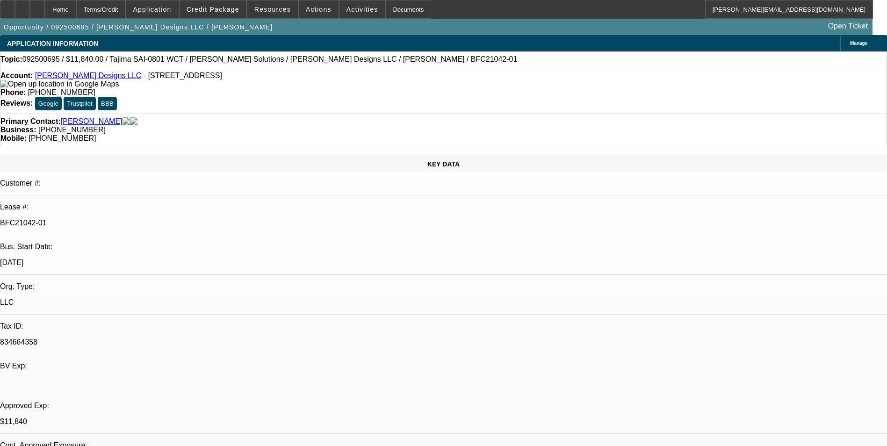
select select "0"
select select "2"
select select "0"
select select "2"
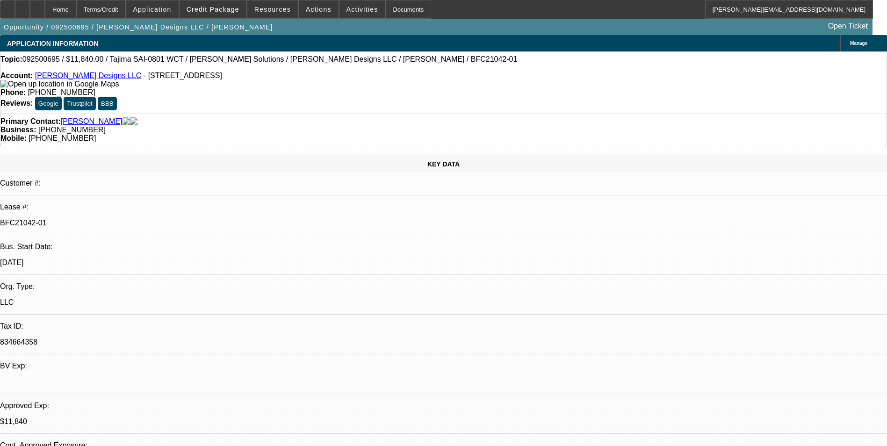
select select "0"
select select "2"
select select "0"
select select "1"
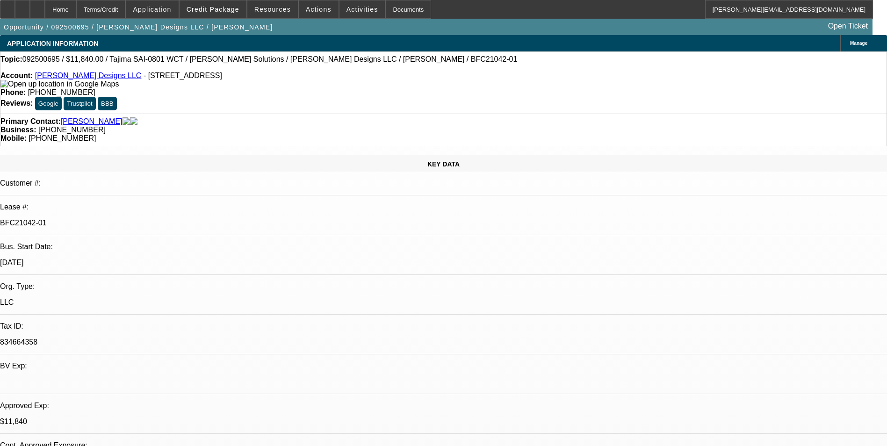
select select "2"
select select "6"
select select "1"
select select "2"
select select "6"
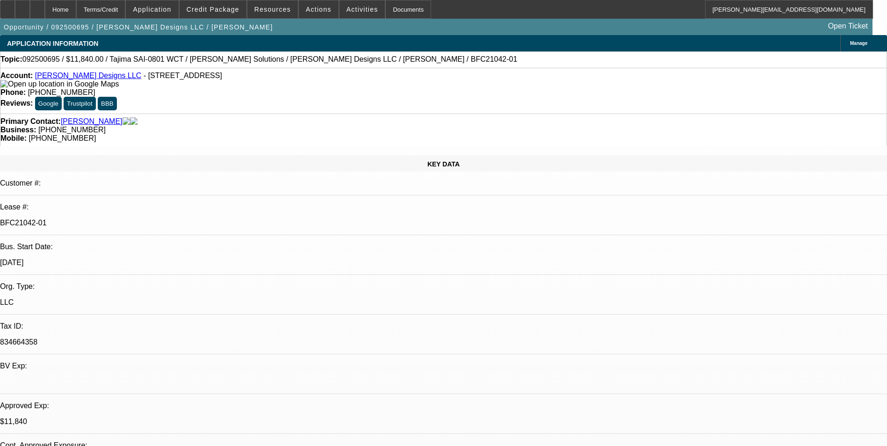
select select "1"
select select "2"
select select "6"
click at [7, 6] on icon at bounding box center [7, 6] width 0 height 0
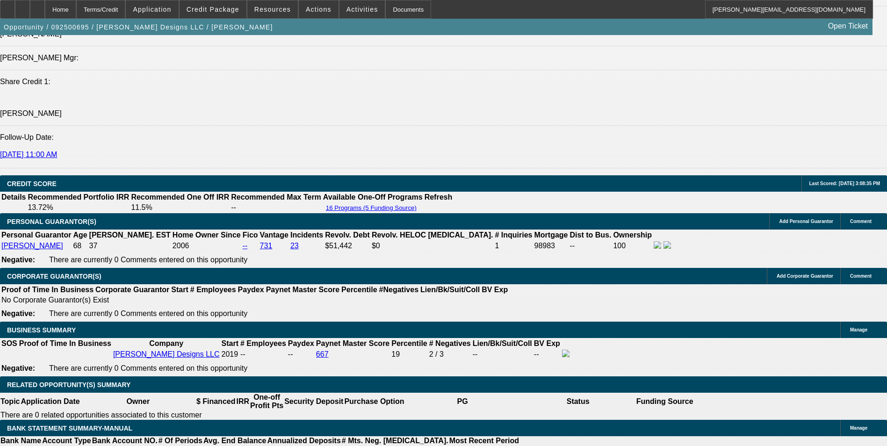
scroll to position [1309, 0]
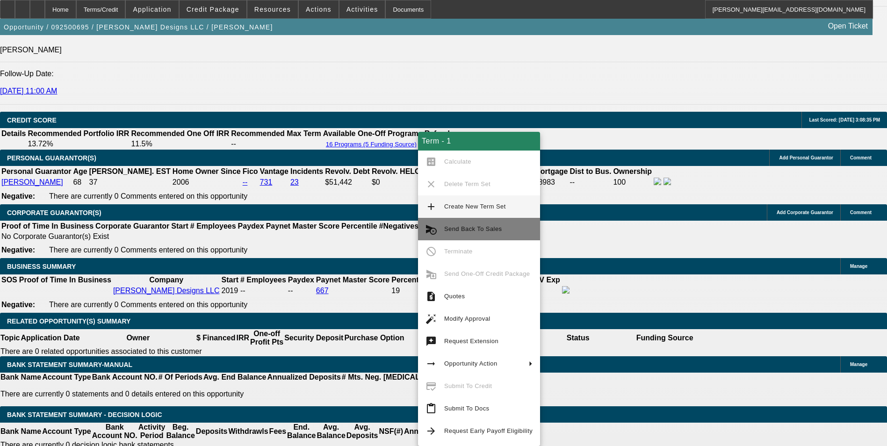
click at [501, 227] on span "Send Back To Sales" at bounding box center [488, 228] width 88 height 11
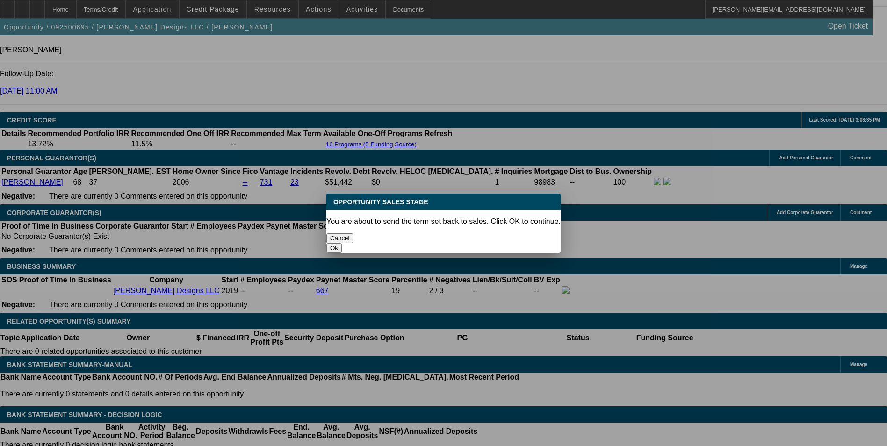
scroll to position [0, 0]
click at [342, 243] on button "Ok" at bounding box center [333, 248] width 15 height 10
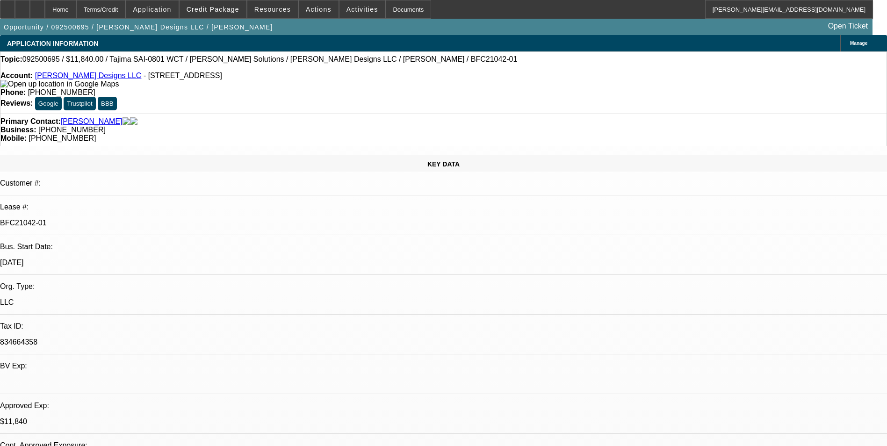
type textarea "Customer adding some hoops to the quote which will increase the price slightly."
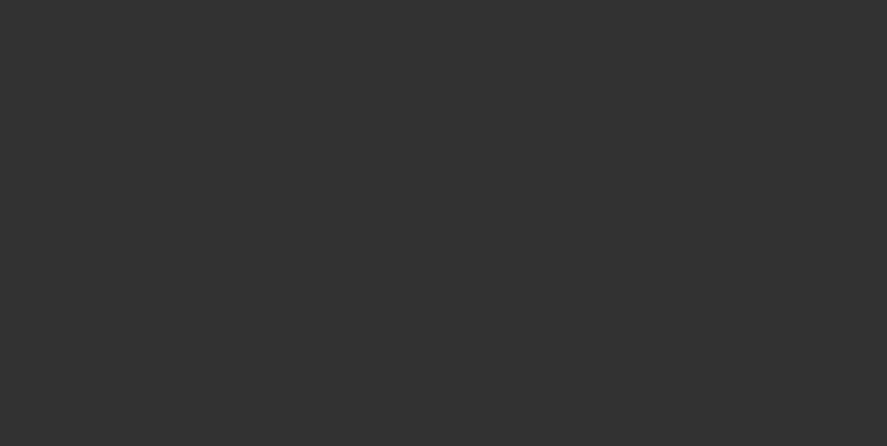
select select "0"
select select "2"
select select "0"
select select "6"
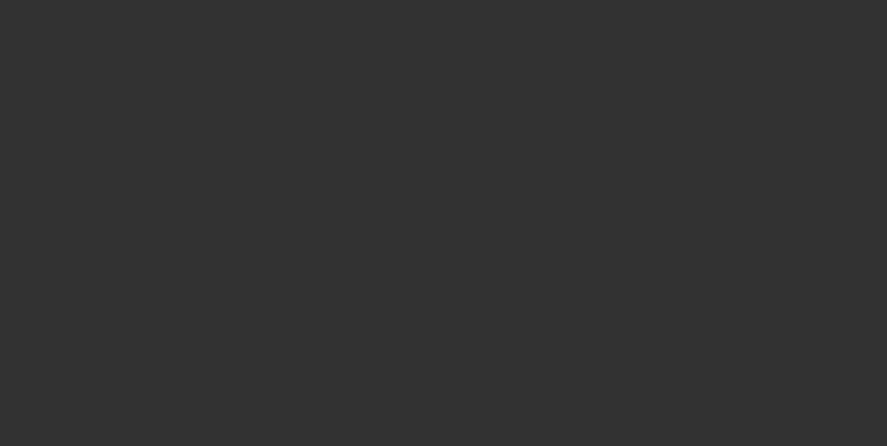
select select "0"
select select "2"
select select "0"
select select "6"
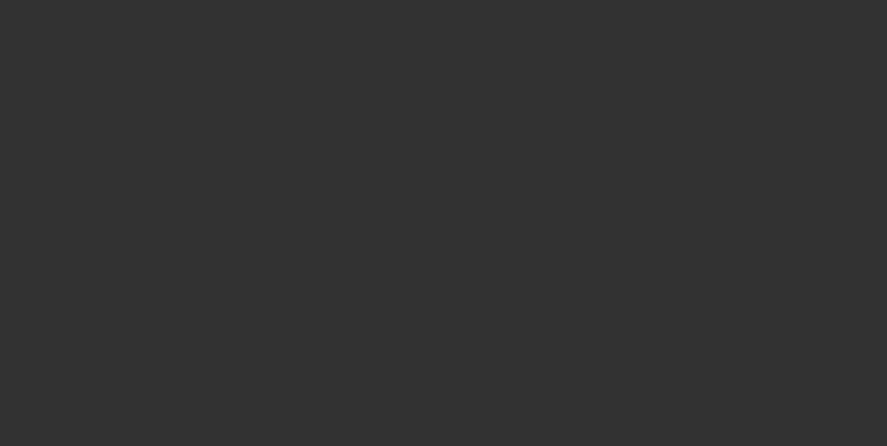
select select "0"
select select "2"
select select "0"
select select "6"
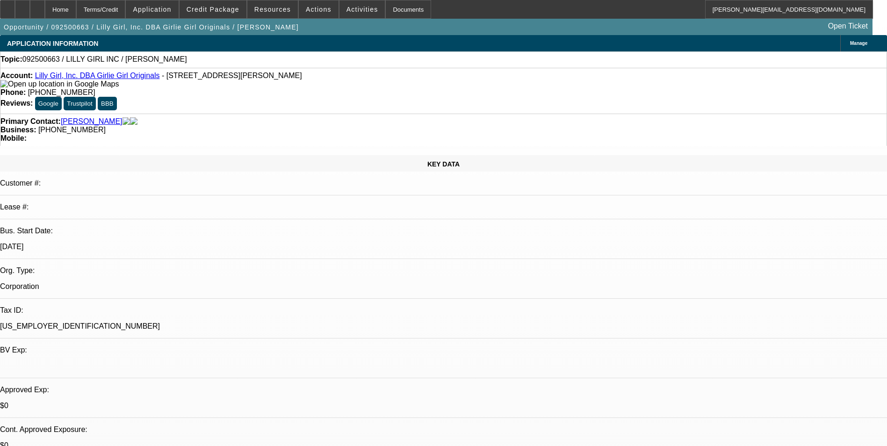
select select "0"
select select "2"
select select "0.1"
select select "4"
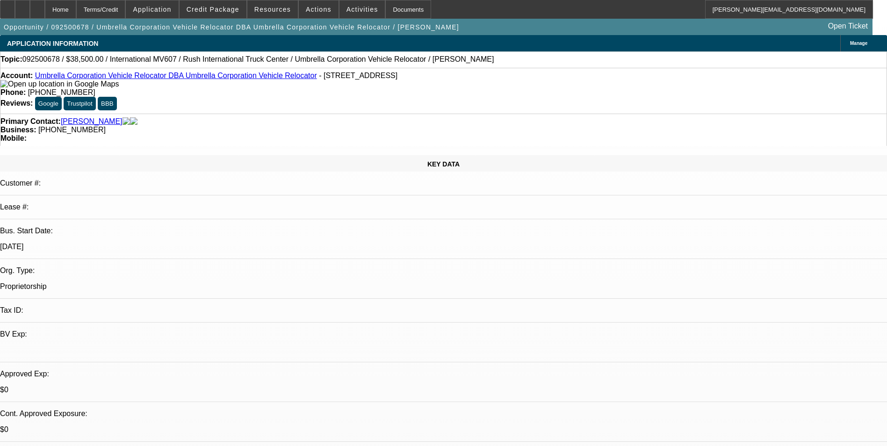
select select "0"
select select "2"
select select "0.1"
select select "1"
select select "2"
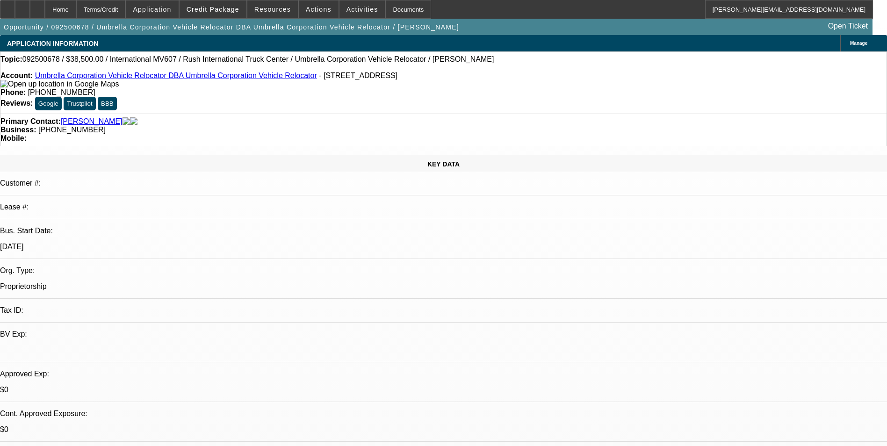
select select "4"
click at [242, 13] on span at bounding box center [212, 9] width 67 height 22
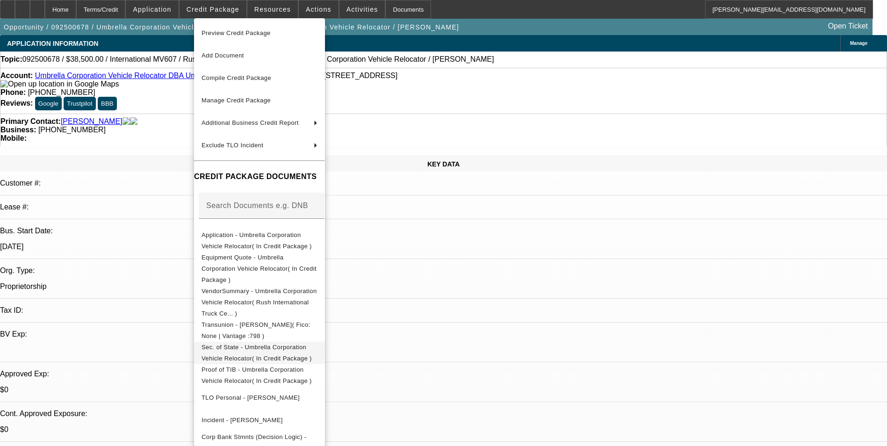
scroll to position [47, 0]
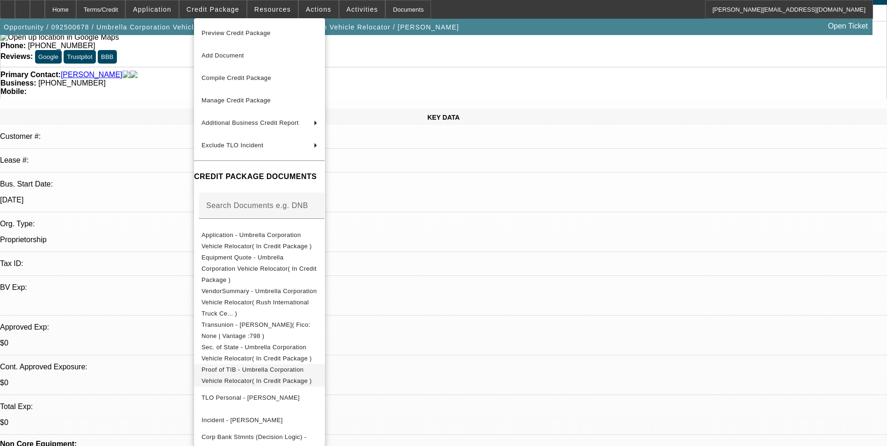
click at [312, 366] on span "Proof of TIB - Umbrella Corporation Vehicle Relocator( In Credit Package )" at bounding box center [256, 375] width 110 height 18
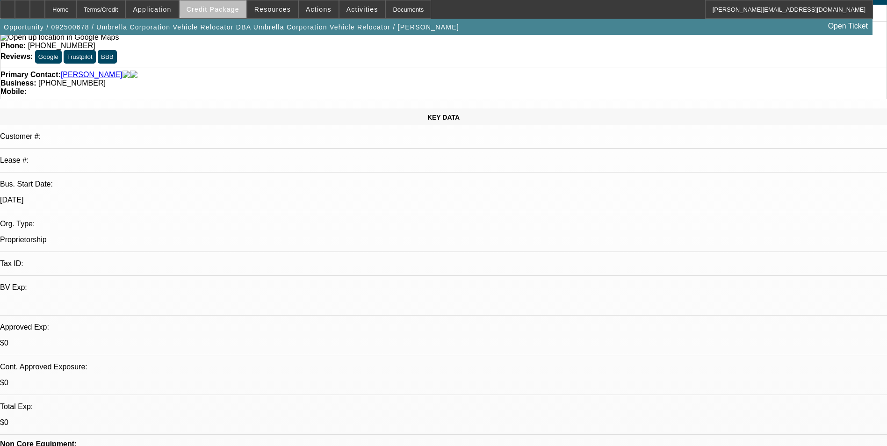
click at [238, 4] on span at bounding box center [212, 9] width 67 height 22
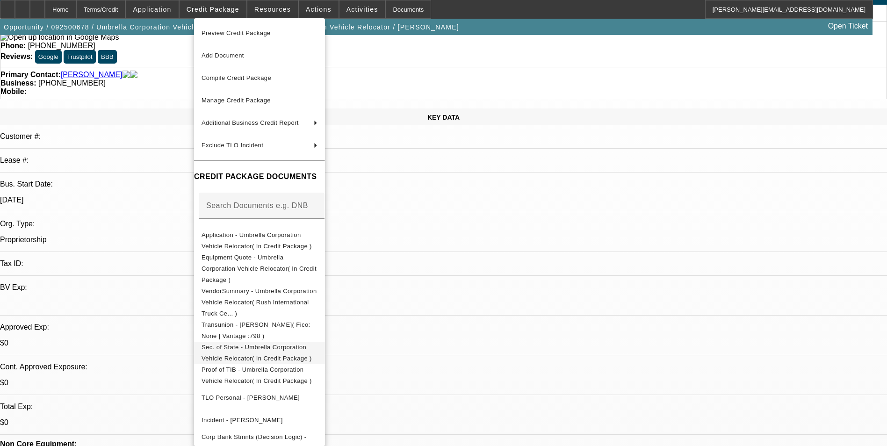
click at [271, 342] on span "Sec. of State - Umbrella Corporation Vehicle Relocator( In Credit Package )" at bounding box center [259, 353] width 116 height 22
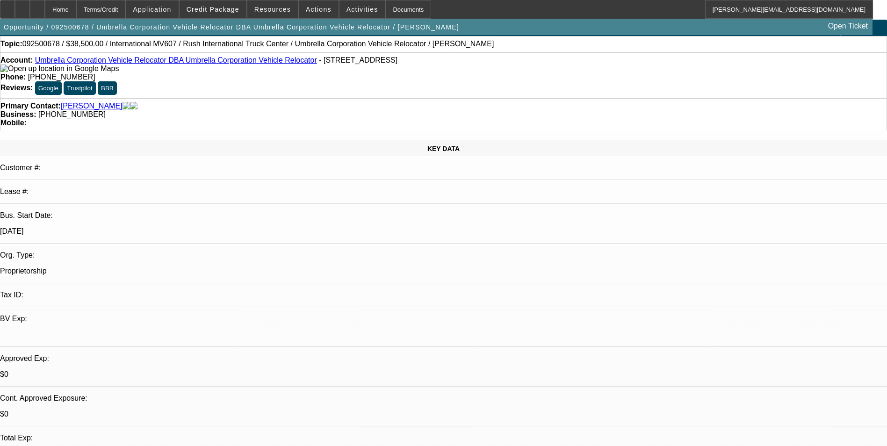
scroll to position [0, 0]
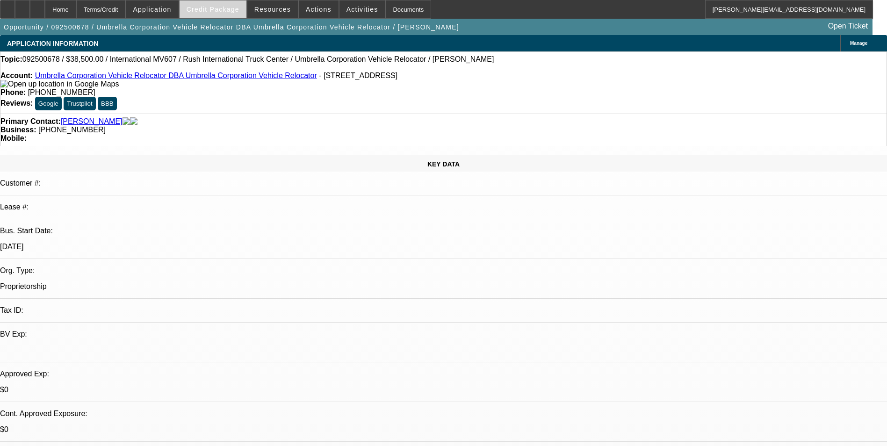
click at [210, 15] on span at bounding box center [212, 9] width 67 height 22
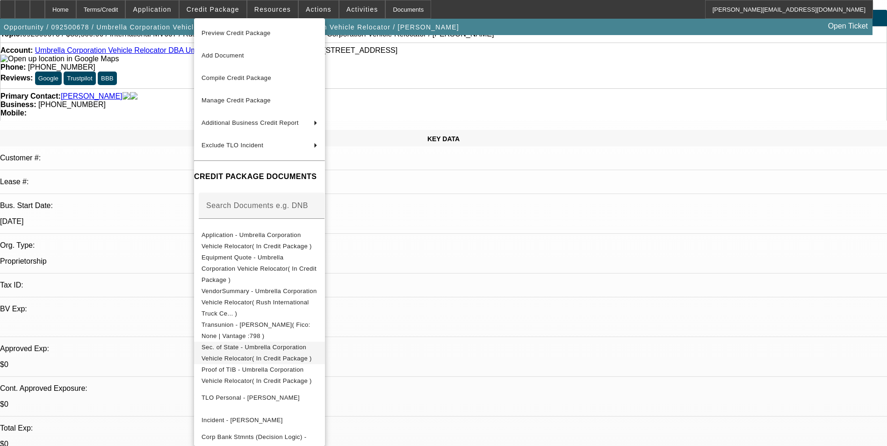
scroll to position [47, 0]
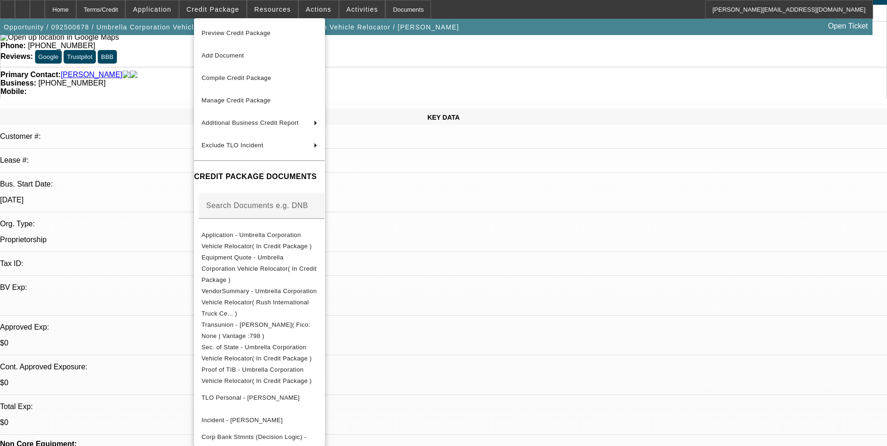
click at [496, 219] on div at bounding box center [443, 223] width 887 height 446
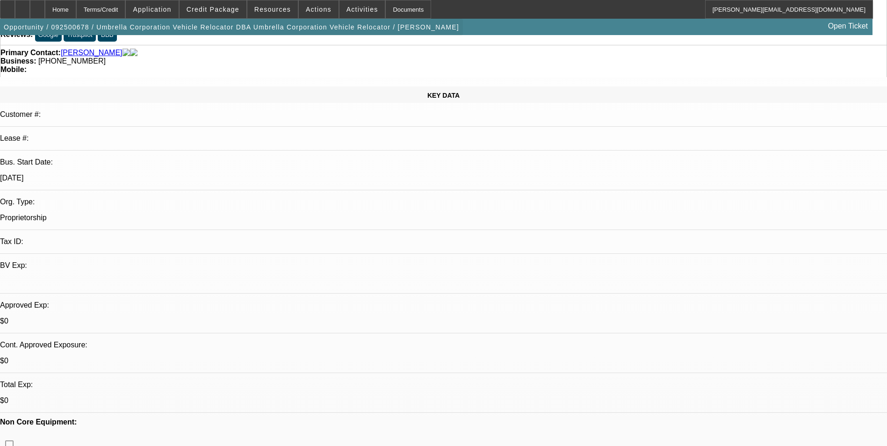
scroll to position [0, 0]
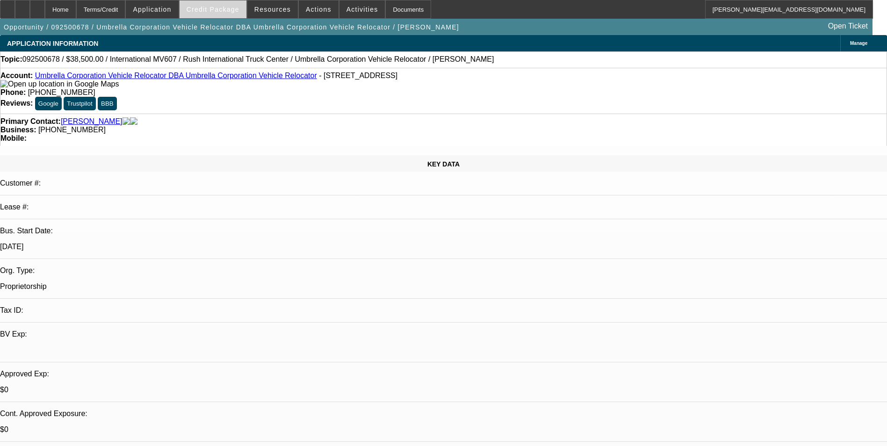
click at [228, 9] on span "Credit Package" at bounding box center [213, 9] width 53 height 7
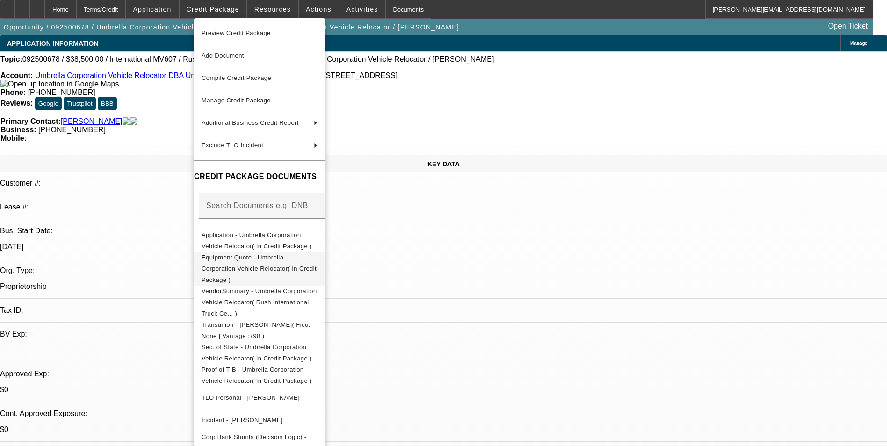
click at [316, 258] on span "Equipment Quote - Umbrella Corporation Vehicle Relocator( In Credit Package )" at bounding box center [258, 268] width 115 height 29
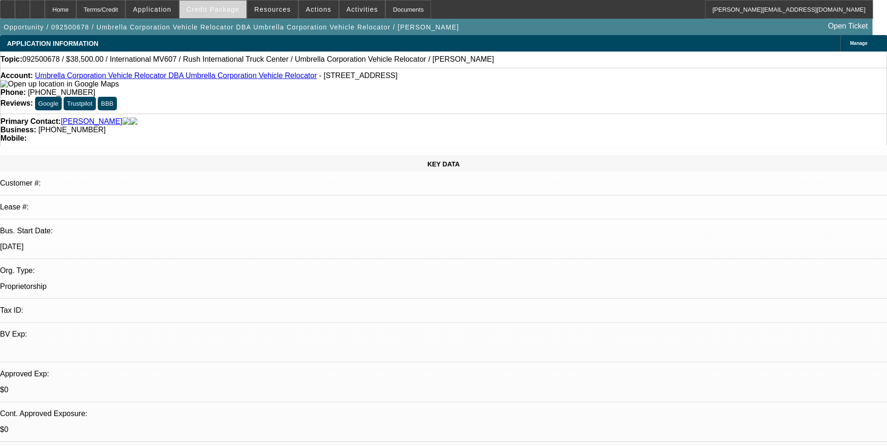
click at [238, 15] on span at bounding box center [212, 9] width 67 height 22
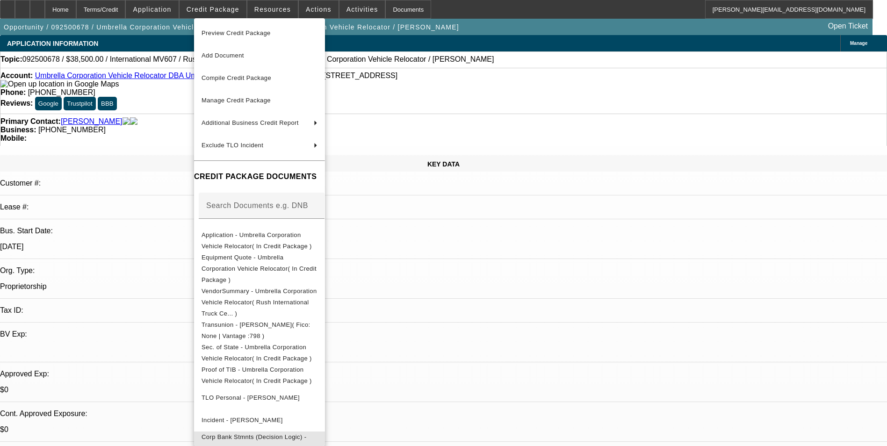
drag, startPoint x: 337, startPoint y: 419, endPoint x: 343, endPoint y: 376, distance: 43.4
click at [306, 433] on span "Corp Bank Stmnts (Decision Logic) - Umbrella Corporation Vehicle Relocator( Req…" at bounding box center [253, 447] width 105 height 29
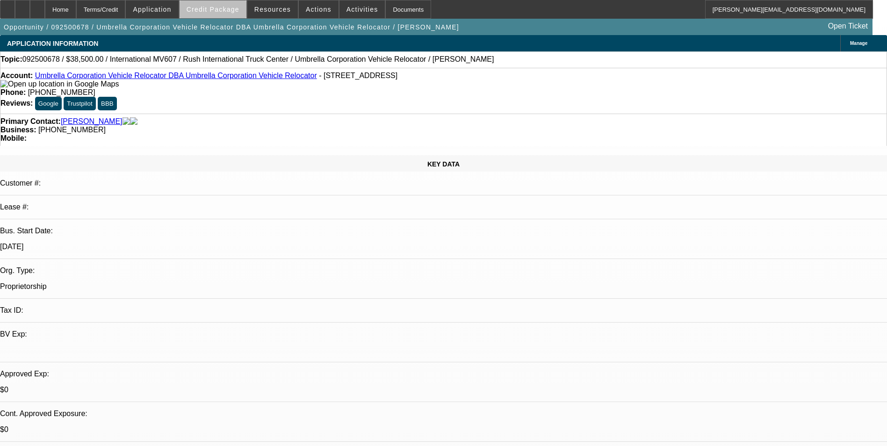
click at [235, 14] on span at bounding box center [212, 9] width 67 height 22
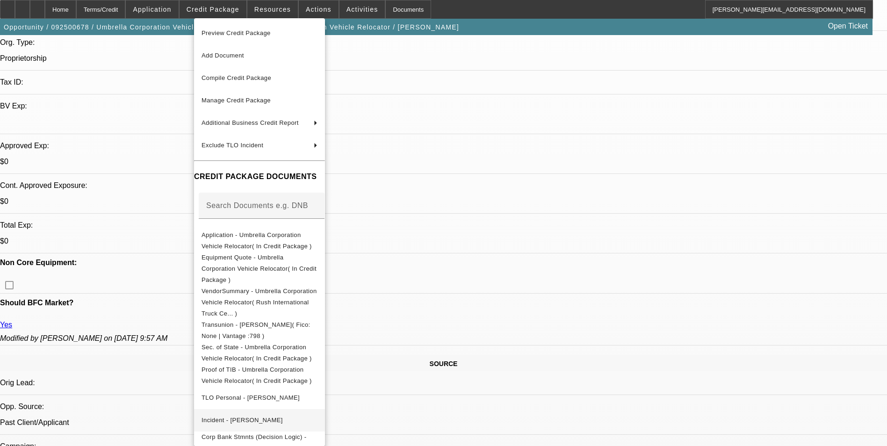
scroll to position [234, 0]
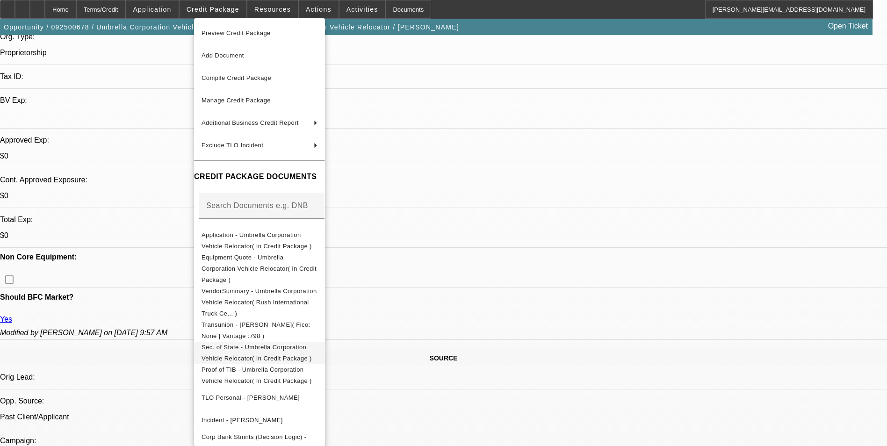
click at [312, 344] on span "Sec. of State - Umbrella Corporation Vehicle Relocator( In Credit Package )" at bounding box center [256, 353] width 110 height 18
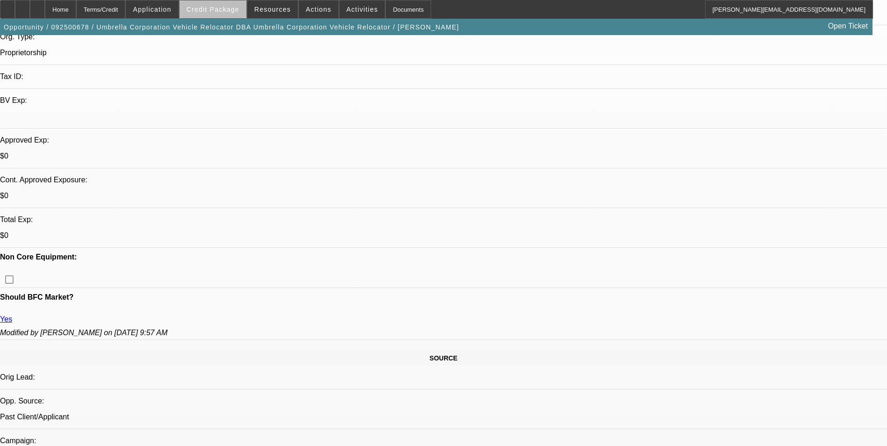
click at [244, 13] on span at bounding box center [212, 9] width 67 height 22
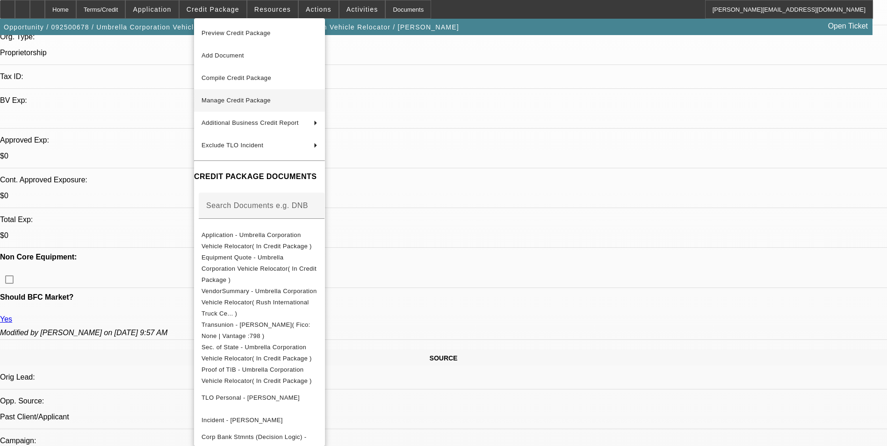
click at [277, 98] on span "Manage Credit Package" at bounding box center [259, 100] width 116 height 11
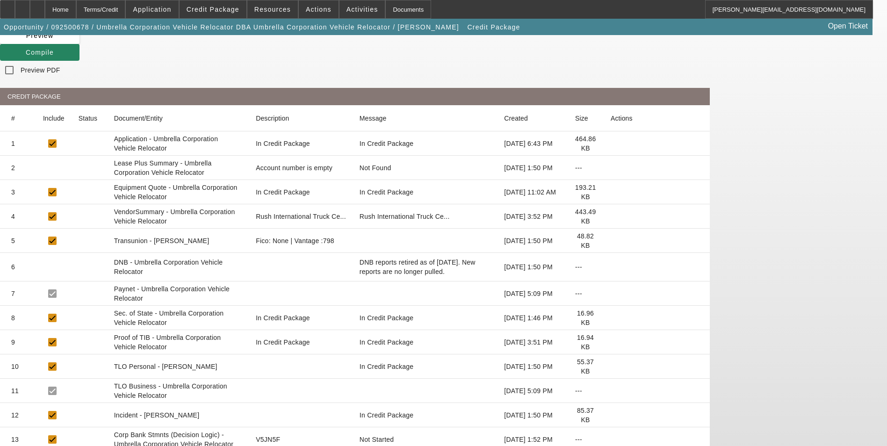
scroll to position [83, 0]
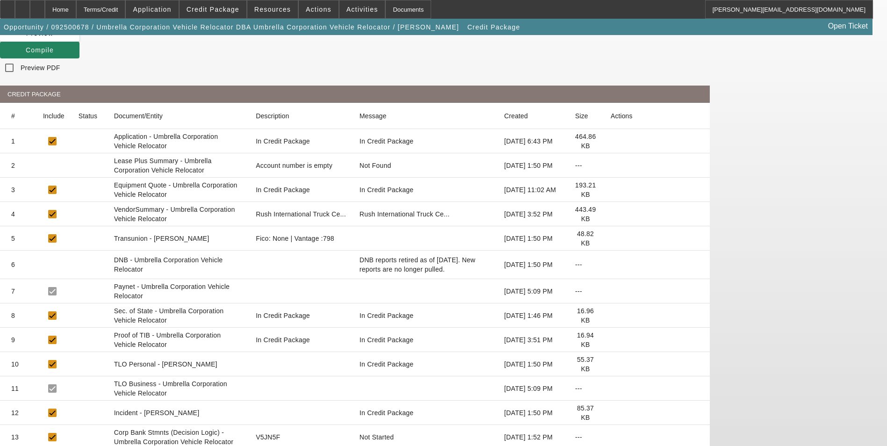
click at [610, 340] on icon at bounding box center [610, 340] width 0 height 0
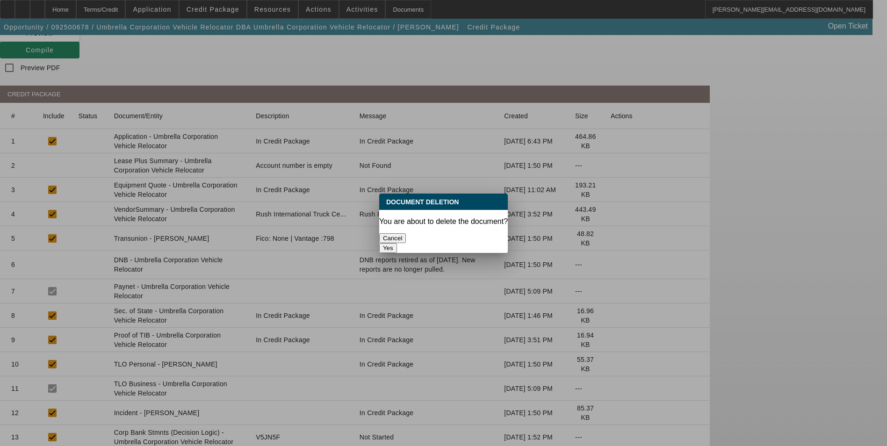
scroll to position [0, 0]
click at [397, 243] on button "Yes" at bounding box center [388, 248] width 18 height 10
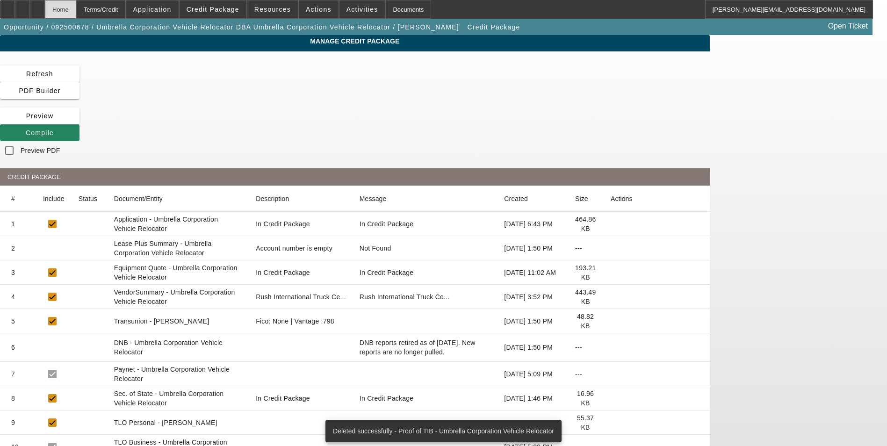
click at [76, 11] on div "Home" at bounding box center [60, 9] width 31 height 19
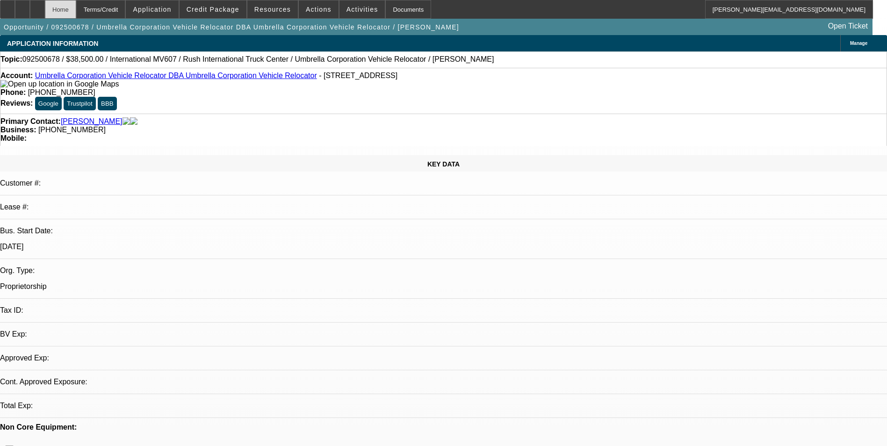
select select "0"
select select "2"
select select "0.1"
select select "4"
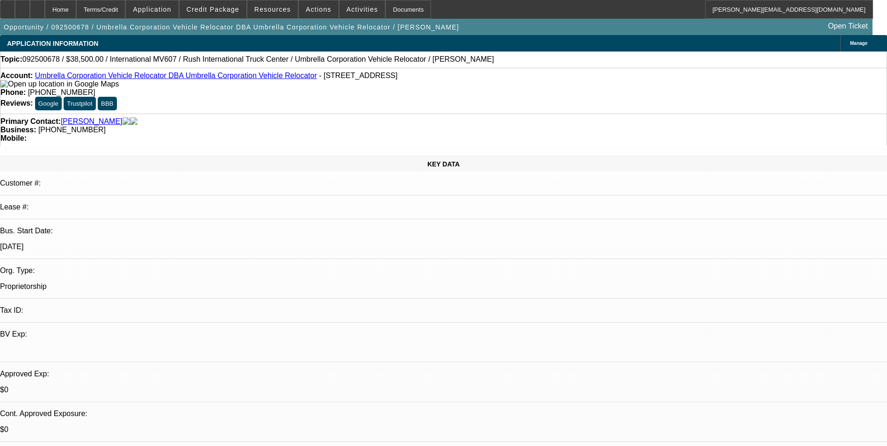
click at [840, 37] on div "Manage" at bounding box center [863, 43] width 47 height 16
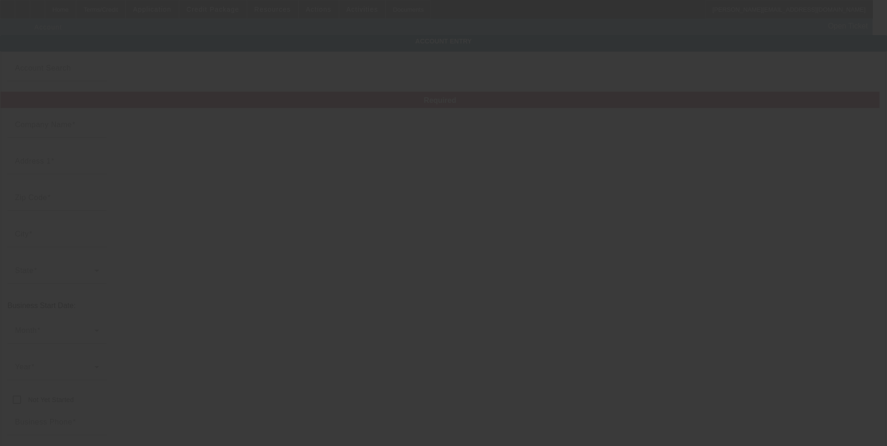
type input "Umbrella Corporation Vehicle Relocator"
type input "211 S 2nd Ave W"
type input "83639"
type input "Marsing"
type input "(208) 358-0041"
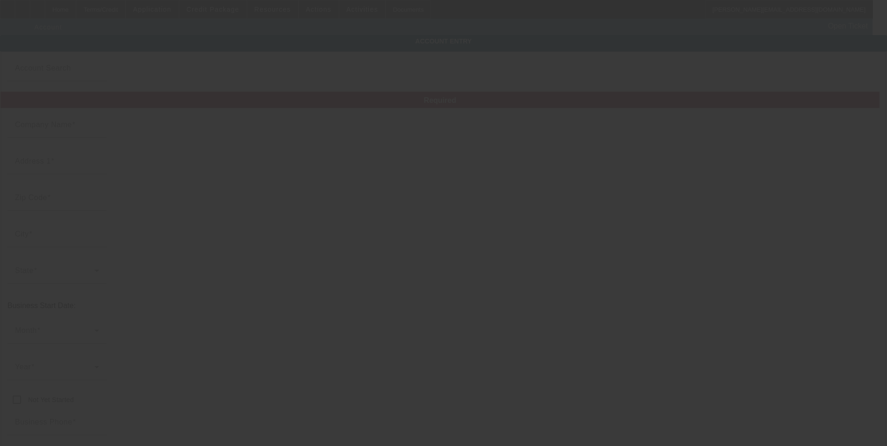
type input "Umbrella Corporation Vehicle Relocator"
type input "umbrela_auto_relocators@yahoo.com"
type input "9/30/2025"
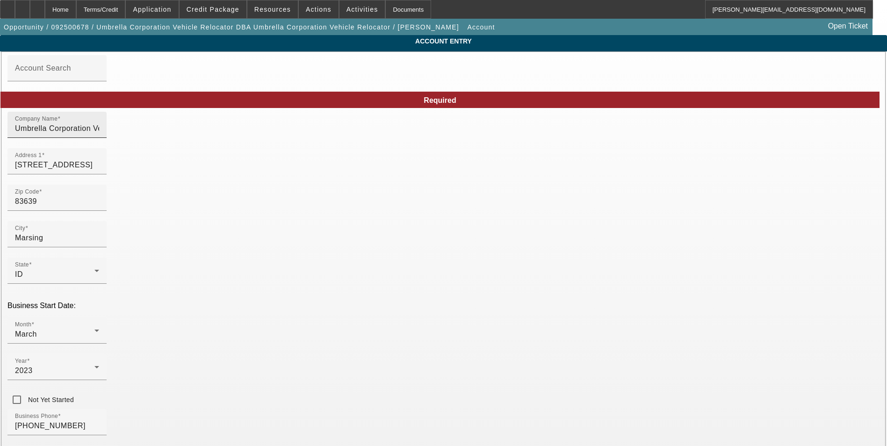
drag, startPoint x: 577, startPoint y: 130, endPoint x: 403, endPoint y: 135, distance: 173.5
type input "Umbrella Auto Relocators"
drag, startPoint x: 205, startPoint y: 138, endPoint x: 143, endPoint y: 138, distance: 62.6
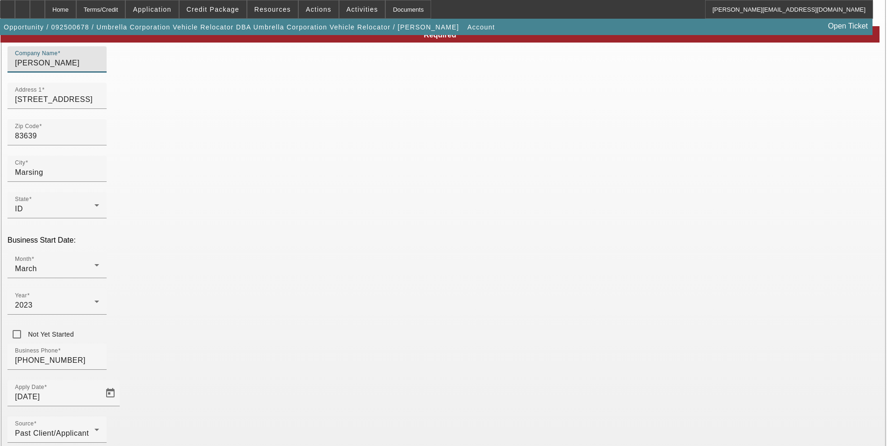
scroll to position [105, 0]
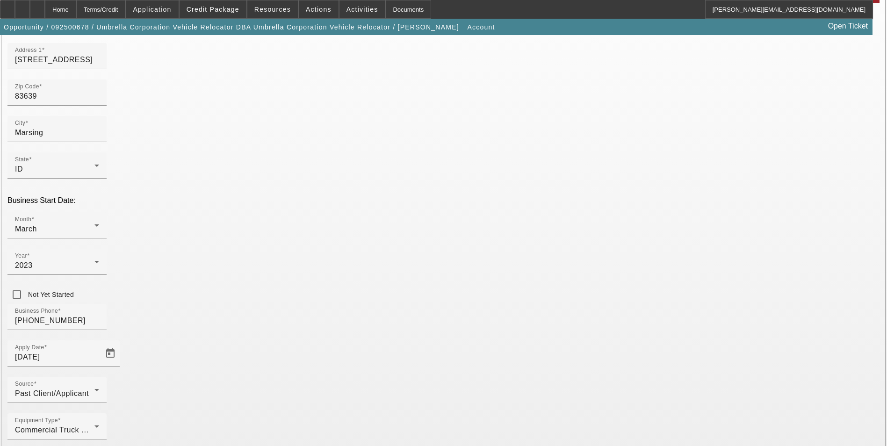
type input "Jeffrey Smith"
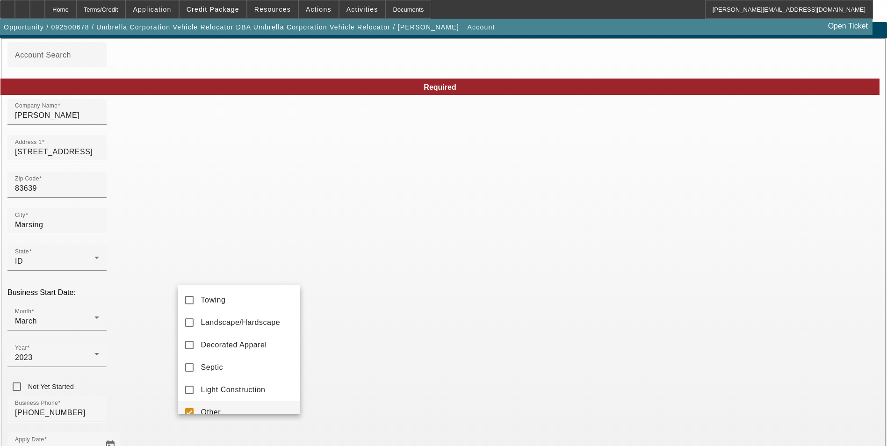
scroll to position [12, 0]
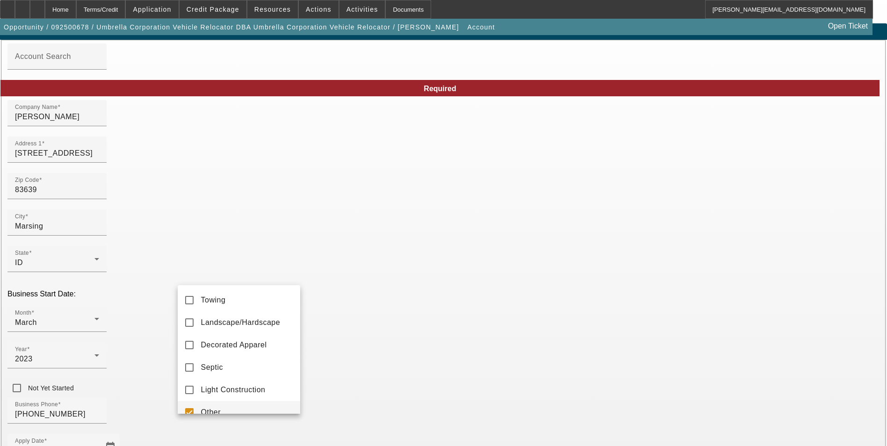
click at [378, 410] on div at bounding box center [443, 223] width 887 height 446
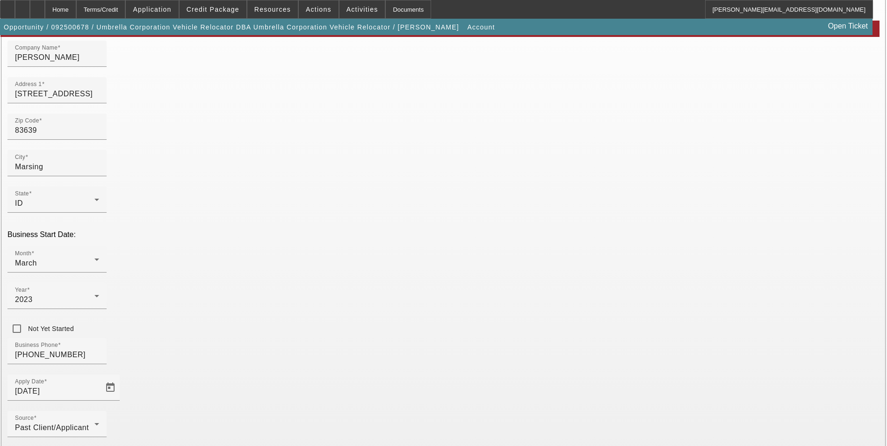
scroll to position [105, 0]
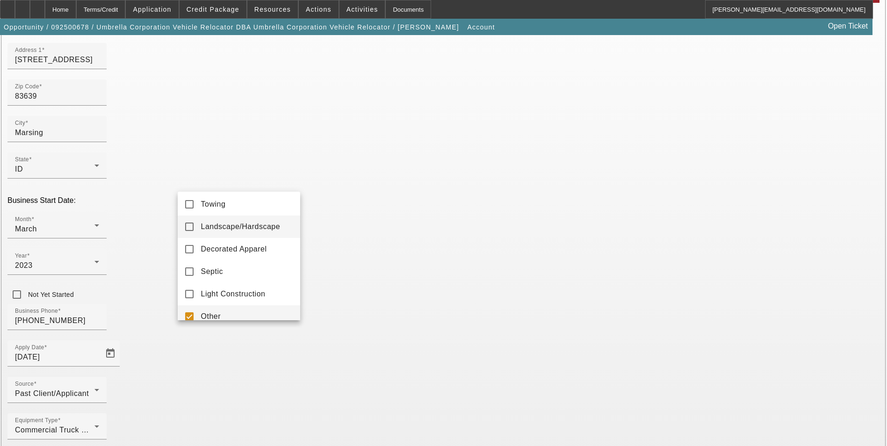
scroll to position [0, 0]
click at [191, 206] on mat-pseudo-checkbox at bounding box center [189, 206] width 8 height 8
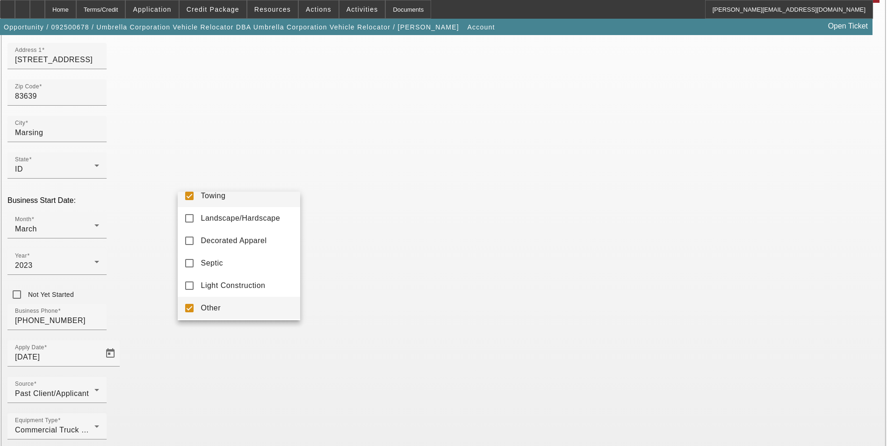
scroll to position [14, 0]
click at [190, 302] on mat-pseudo-checkbox at bounding box center [189, 305] width 8 height 8
click at [372, 318] on div at bounding box center [443, 223] width 887 height 446
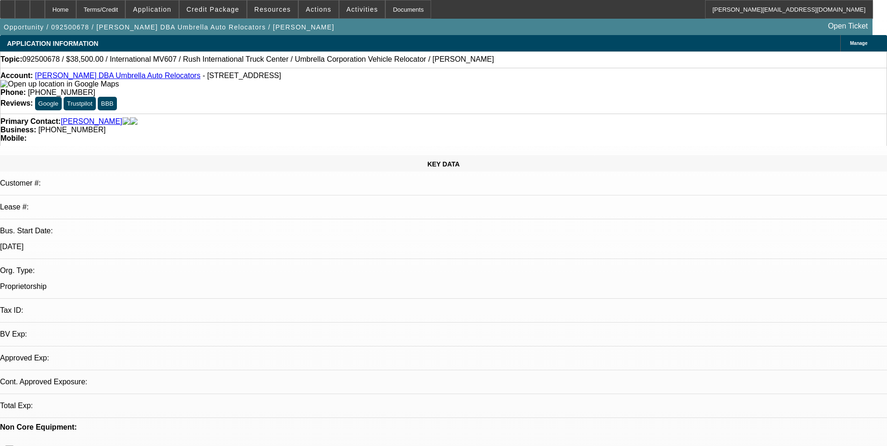
select select "0"
select select "2"
select select "0.1"
select select "4"
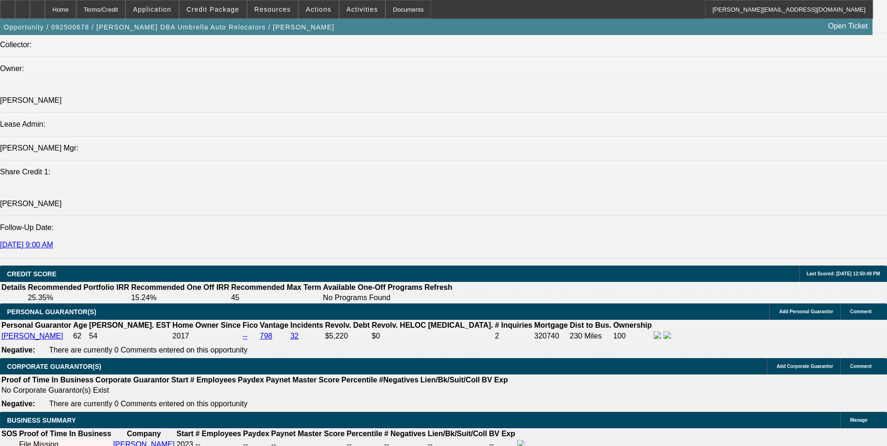
scroll to position [1215, 0]
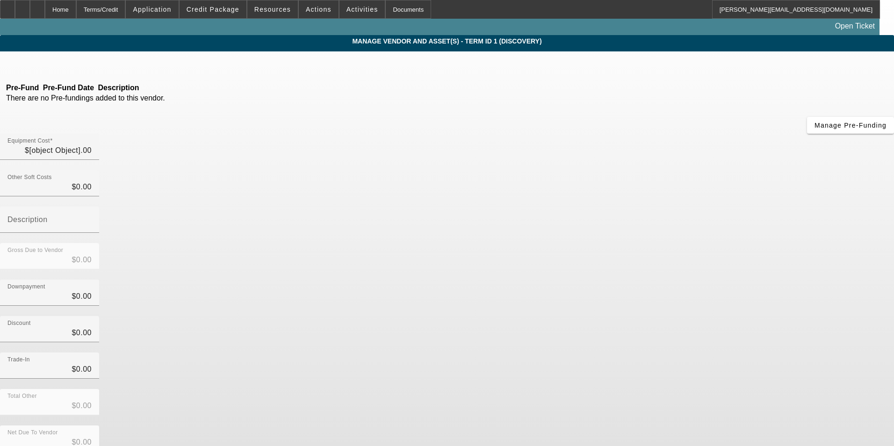
type input "$38,500.00"
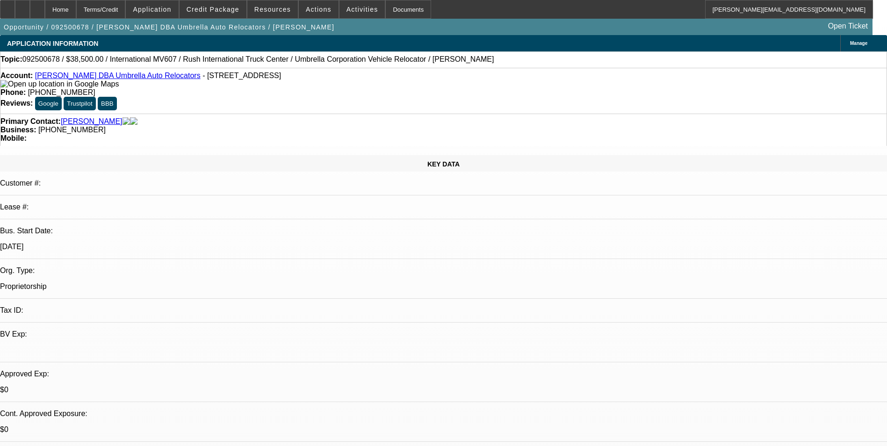
select select "0"
select select "2"
select select "0.1"
select select "4"
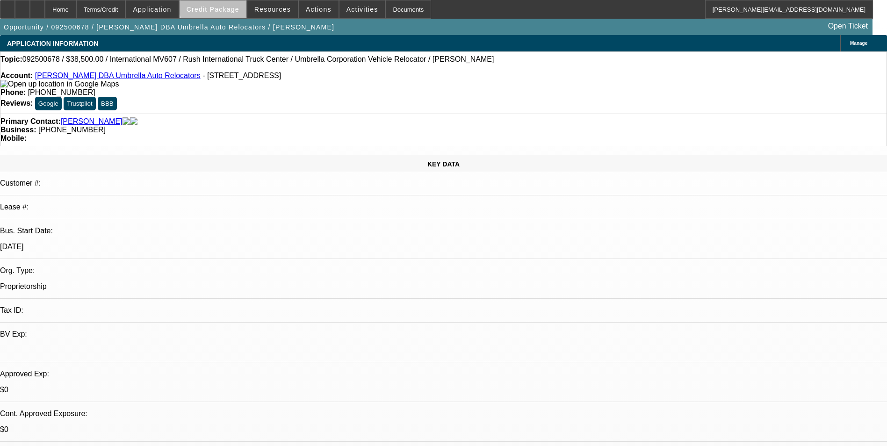
click at [228, 4] on span at bounding box center [212, 9] width 67 height 22
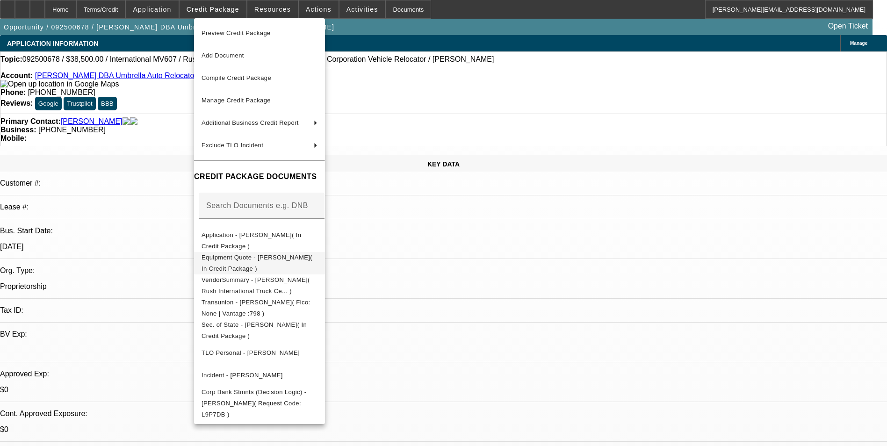
click at [301, 259] on span "Equipment Quote - Jeffrey Smith( In Credit Package )" at bounding box center [256, 263] width 111 height 18
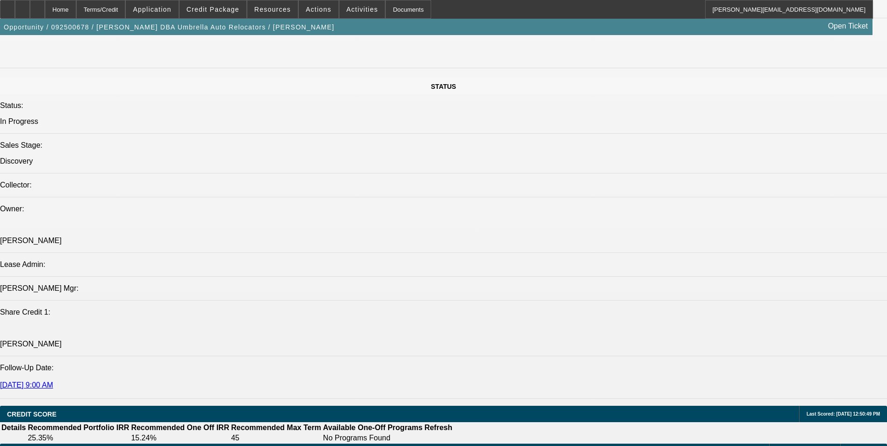
scroll to position [982, 0]
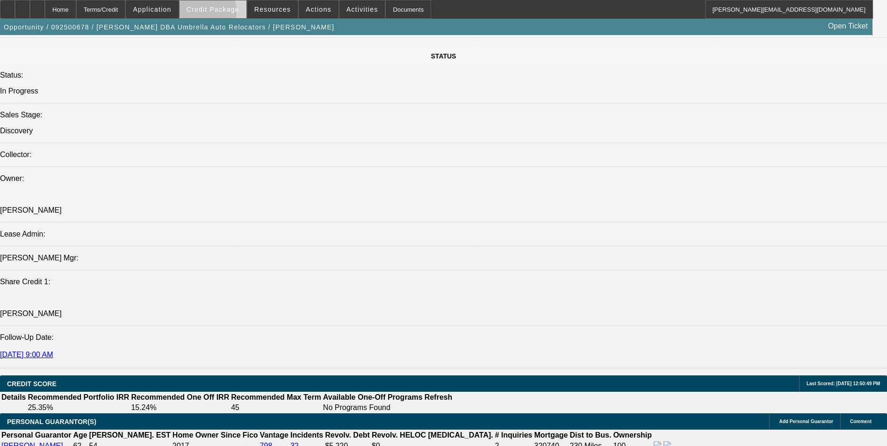
click at [211, 14] on span at bounding box center [212, 9] width 67 height 22
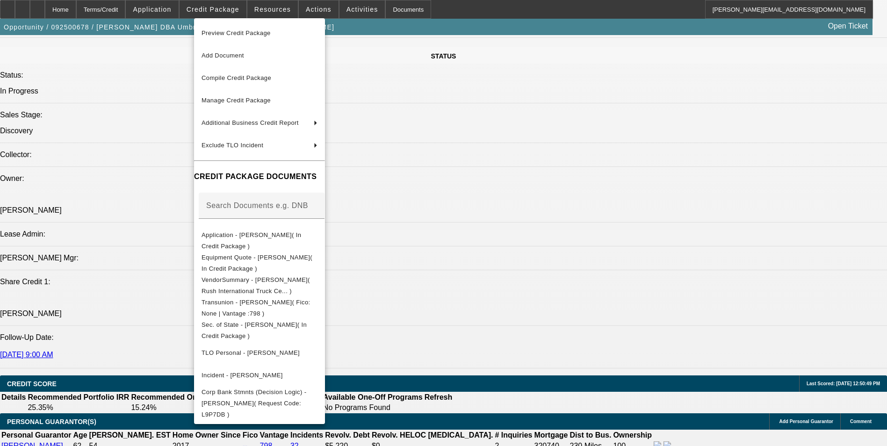
click at [473, 337] on div at bounding box center [443, 223] width 887 height 446
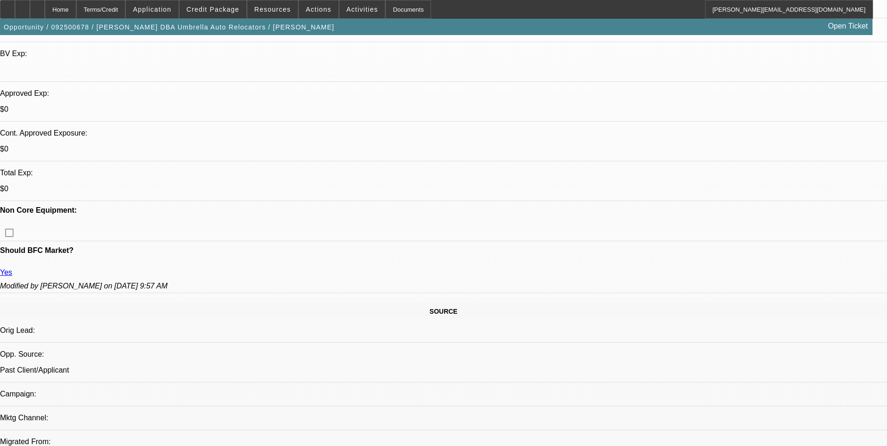
scroll to position [0, 0]
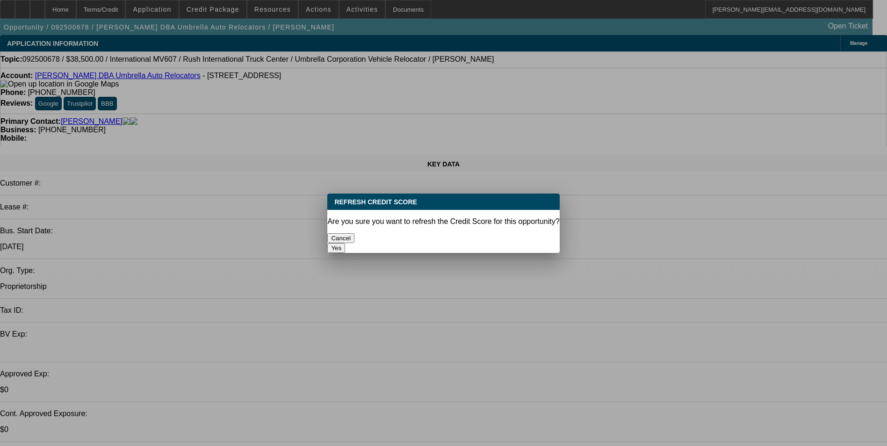
click at [345, 243] on button "Yes" at bounding box center [336, 248] width 18 height 10
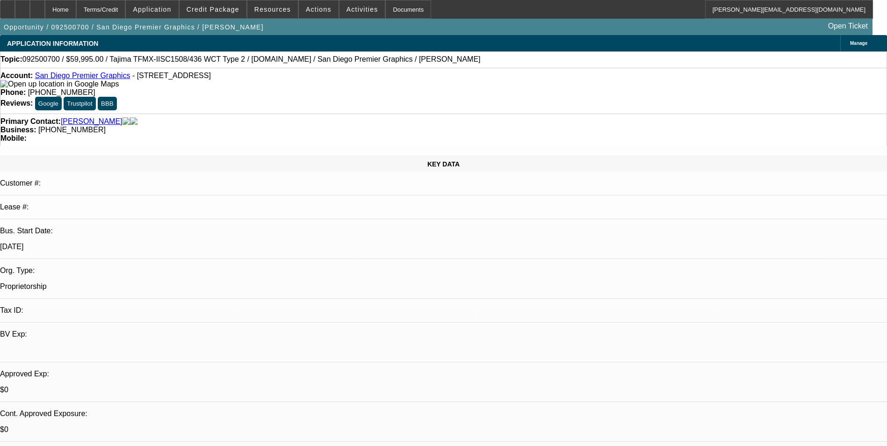
select select "0"
select select "2"
select select "0.1"
select select "4"
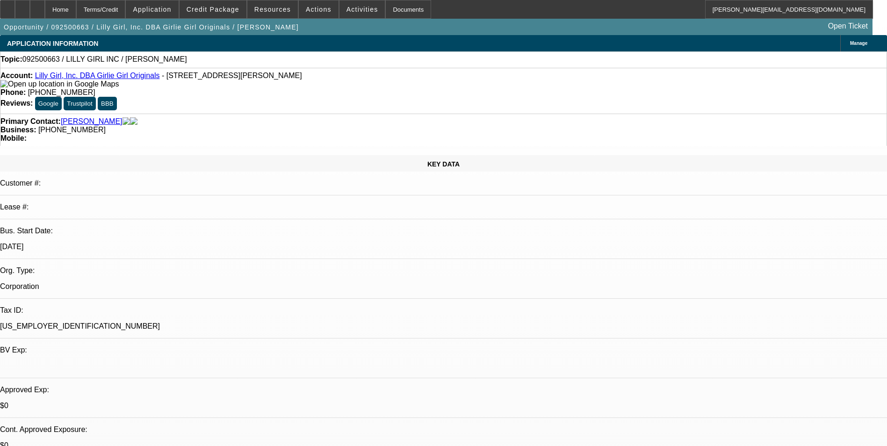
select select "0"
select select "2"
select select "0.1"
select select "4"
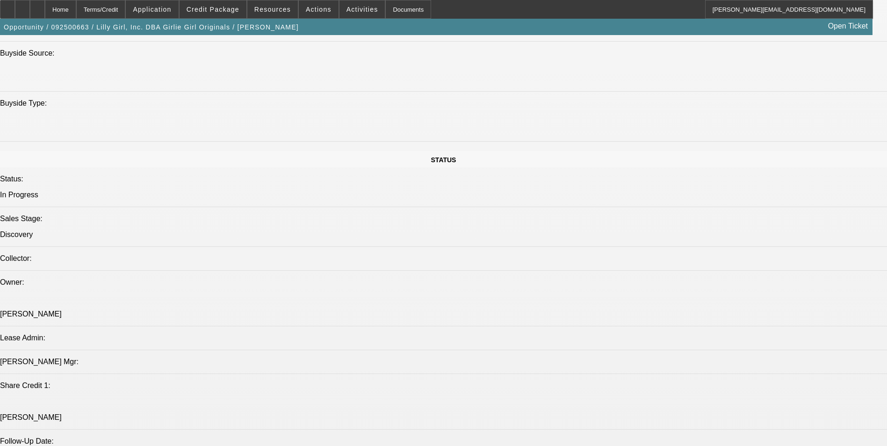
scroll to position [935, 0]
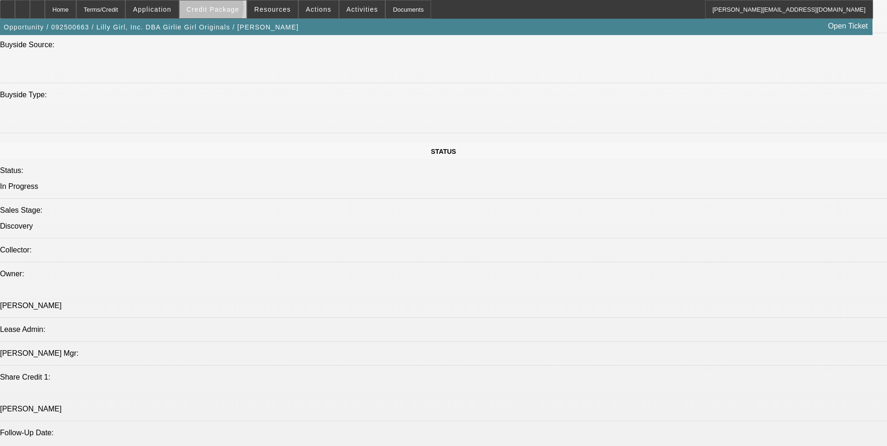
click at [226, 10] on span "Credit Package" at bounding box center [213, 9] width 53 height 7
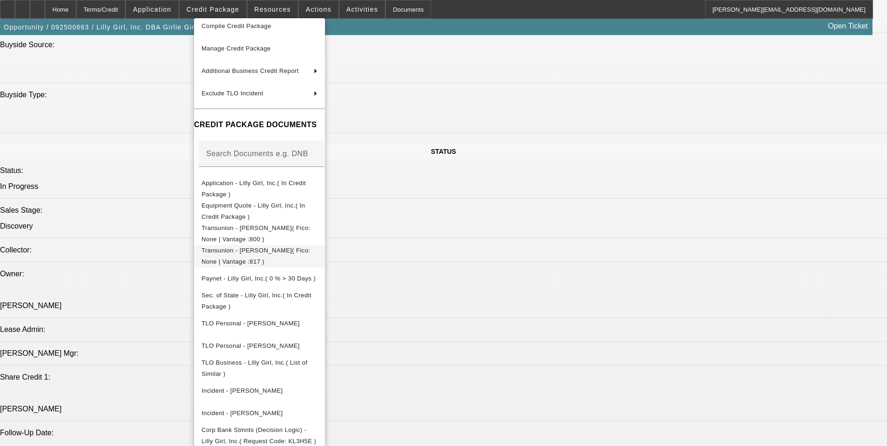
scroll to position [53, 0]
click at [305, 207] on span "Equipment Quote - Lilly Girl, Inc.( In Credit Package )" at bounding box center [252, 210] width 103 height 18
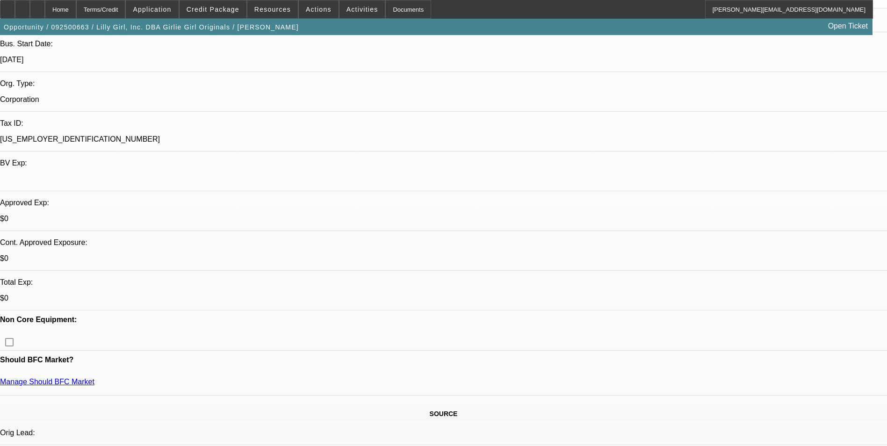
scroll to position [0, 0]
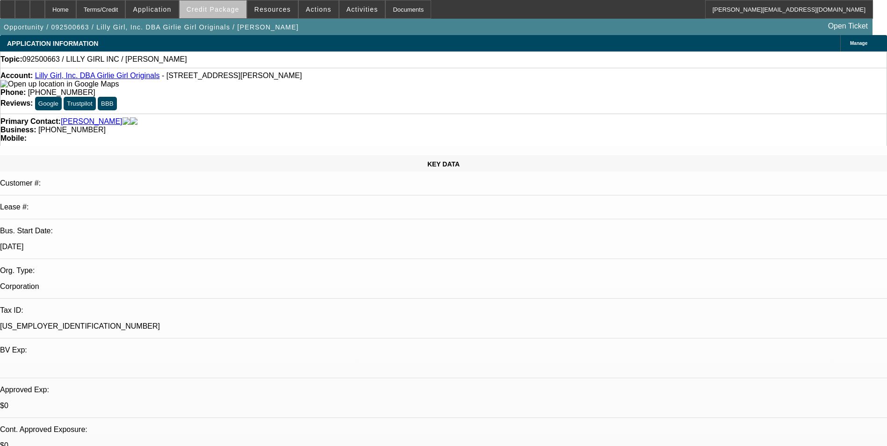
click at [239, 8] on span "Credit Package" at bounding box center [213, 9] width 53 height 7
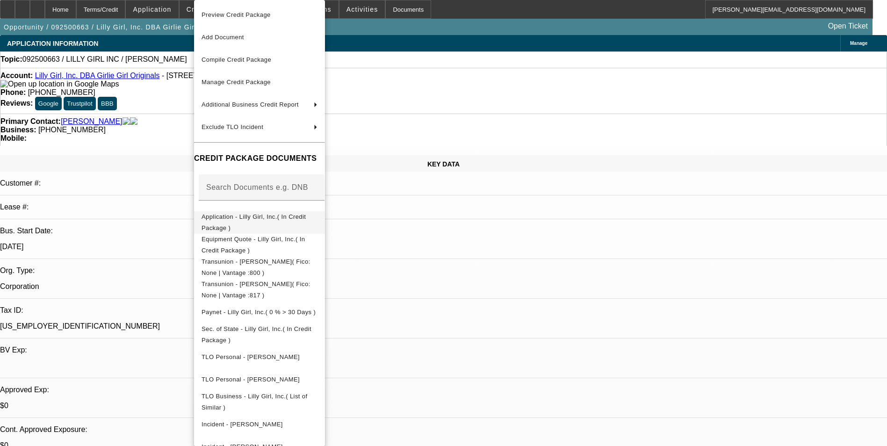
click at [287, 219] on span "Application - Lilly Girl, Inc.( In Credit Package )" at bounding box center [253, 222] width 104 height 18
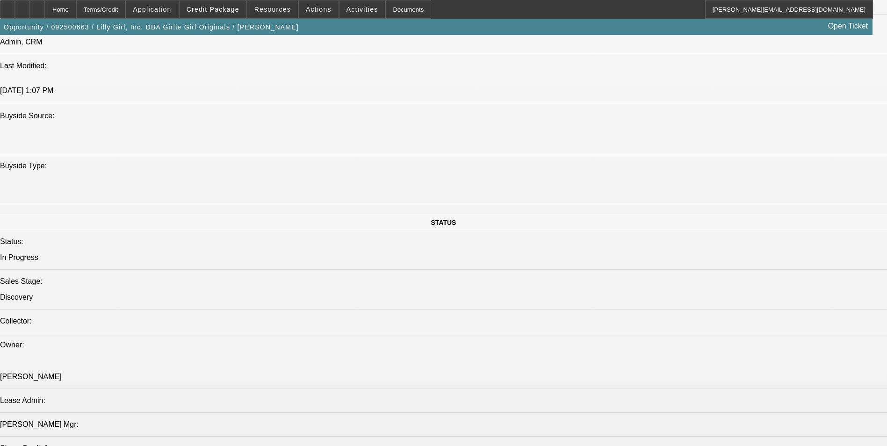
scroll to position [841, 0]
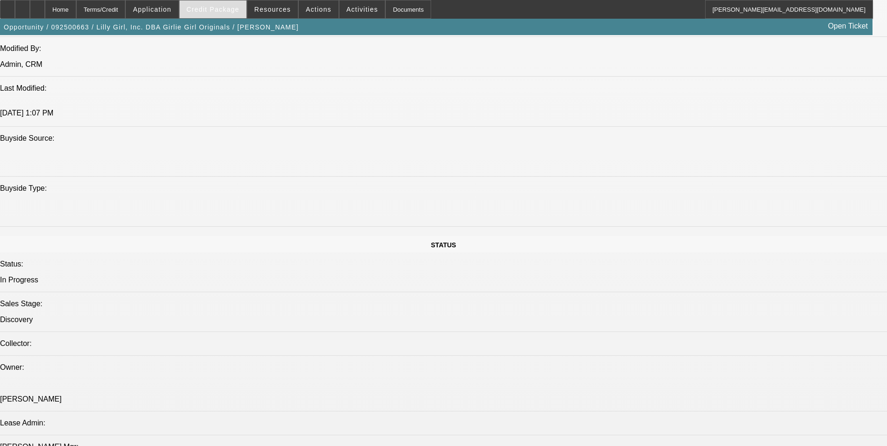
click at [230, 0] on div "Credit Package" at bounding box center [213, 9] width 68 height 19
click at [230, 4] on span at bounding box center [212, 9] width 67 height 22
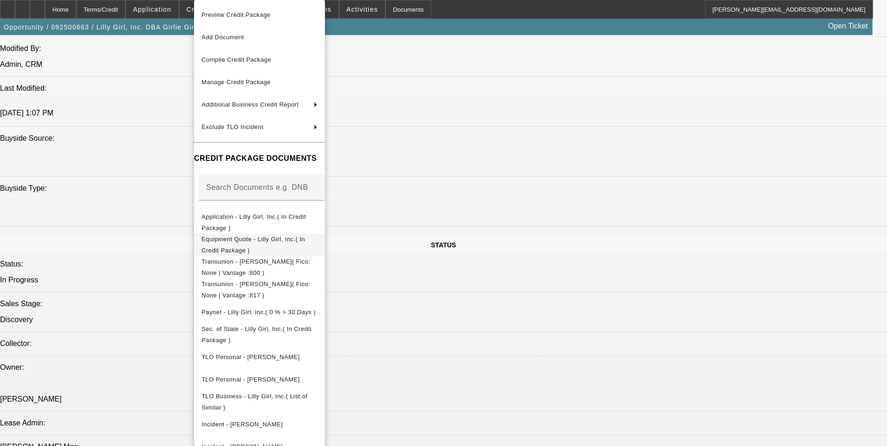
click at [270, 239] on span "Equipment Quote - Lilly Girl, Inc.( In Credit Package )" at bounding box center [252, 245] width 103 height 18
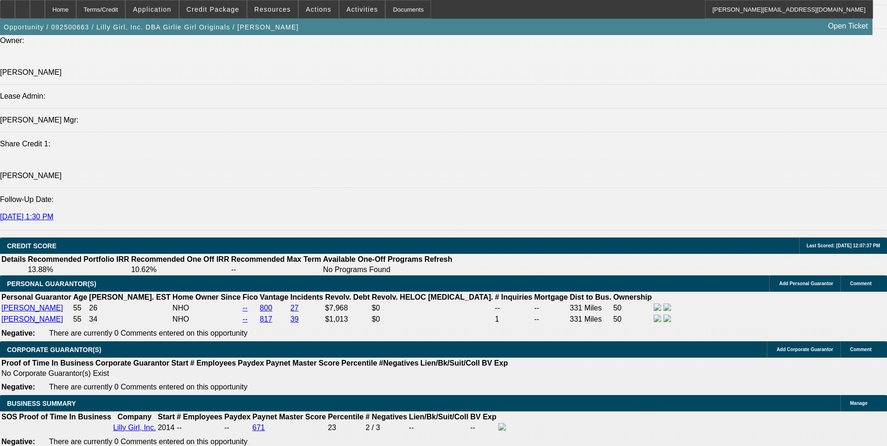
scroll to position [1169, 0]
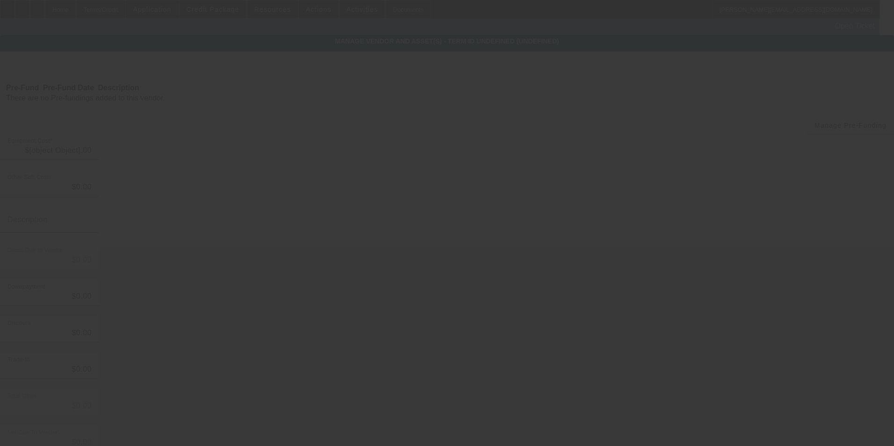
type input "$115,830.00"
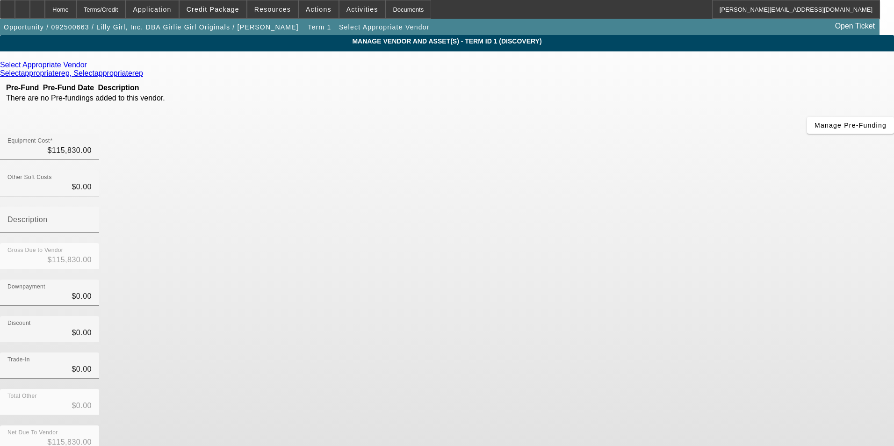
click at [89, 65] on icon at bounding box center [89, 65] width 0 height 8
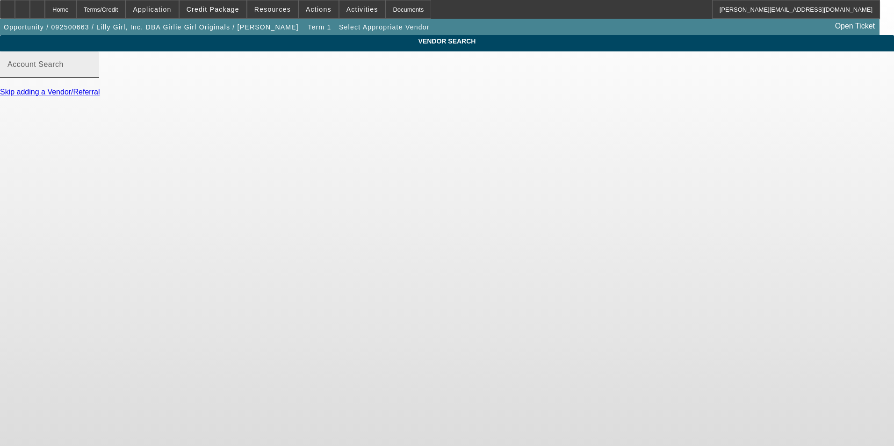
click at [92, 72] on div "Account Search" at bounding box center [49, 64] width 84 height 26
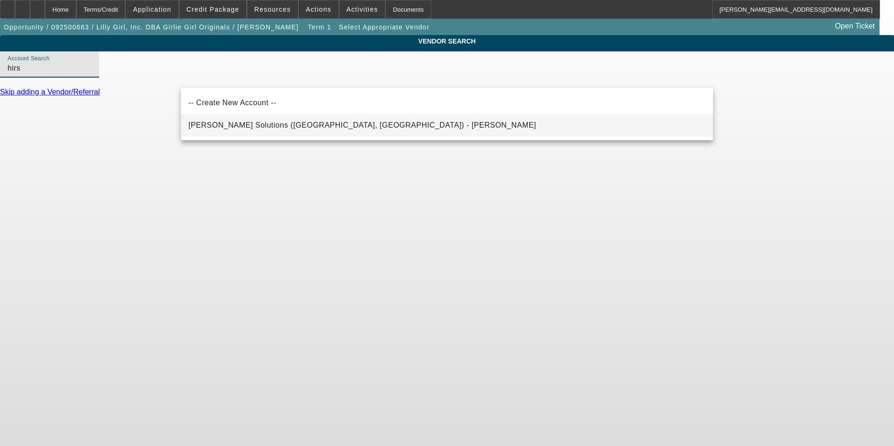
click at [264, 120] on span "Hirsch Solutions (Huntersville, NC) - Janowski, Kristof" at bounding box center [362, 125] width 348 height 11
type input "Hirsch Solutions (Huntersville, NC) - Janowski, Kristof"
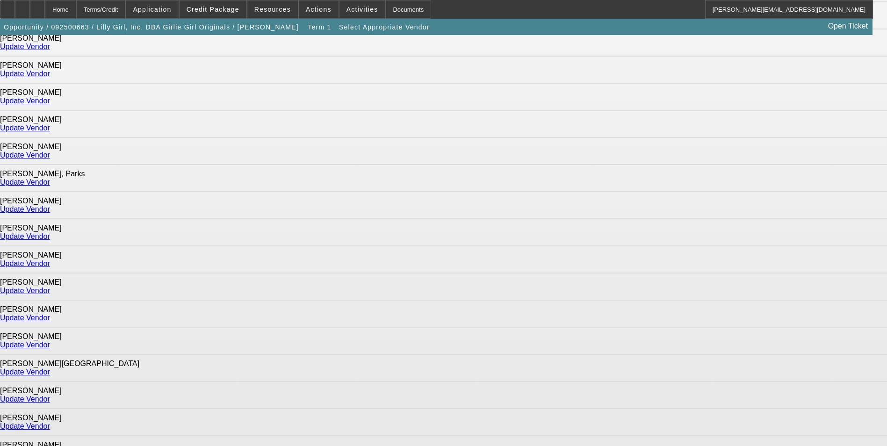
scroll to position [374, 0]
click at [50, 205] on link "Update Vendor" at bounding box center [25, 209] width 50 height 8
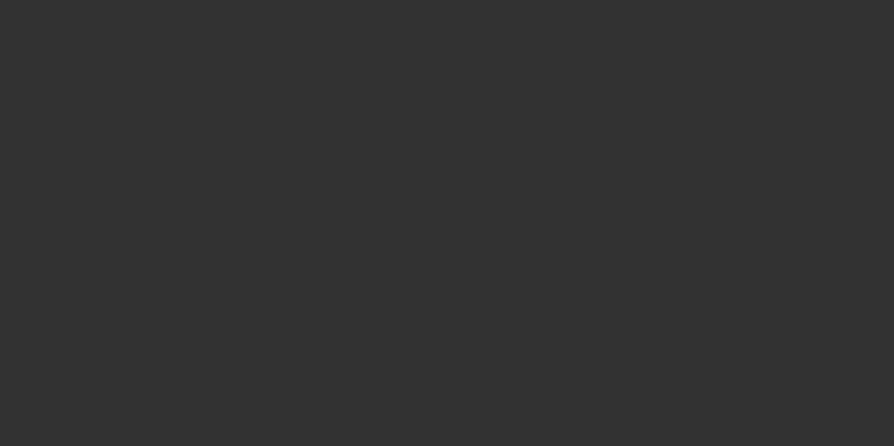
type input "$115,830.00"
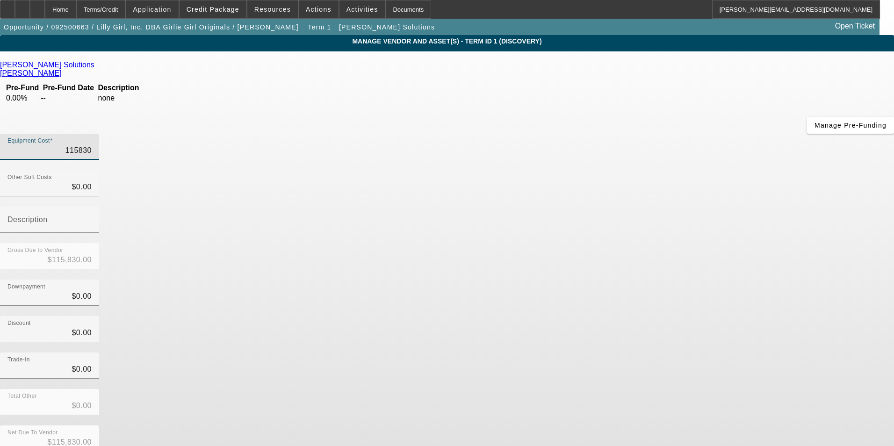
drag, startPoint x: 522, startPoint y: 83, endPoint x: 724, endPoint y: 61, distance: 203.2
click at [724, 61] on app-vendor-asset-manage "MANAGE VENDOR AND ASSET(S) - Term ID 1 (Discovery) Remove Vendor Hirsch Solutio…" at bounding box center [447, 286] width 894 height 502
type input "1"
type input "$1.00"
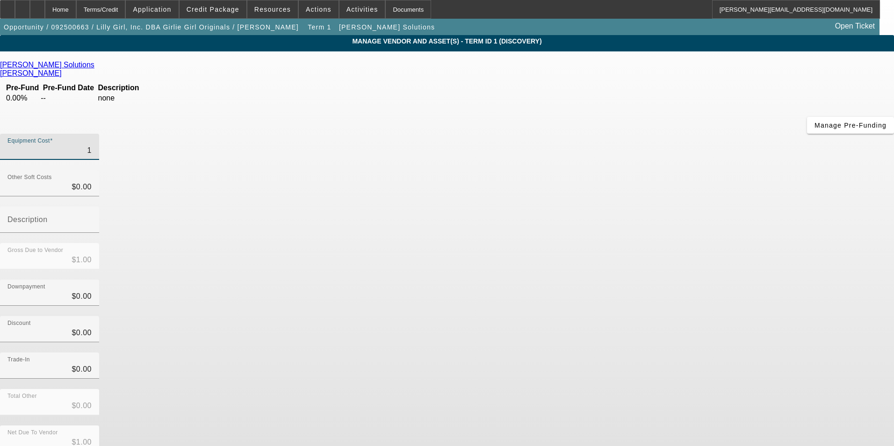
type input "11"
type input "$11.00"
type input "115"
type input "$115.00"
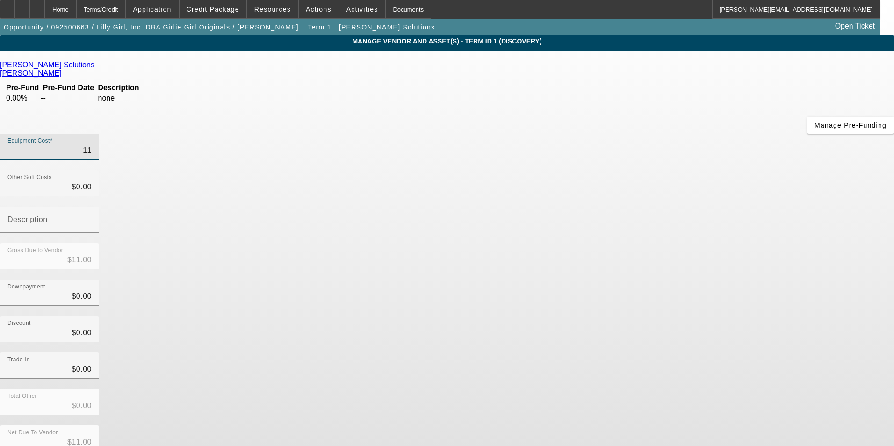
type input "$115.00"
type input "1155"
type input "$1,155.00"
type input "11553"
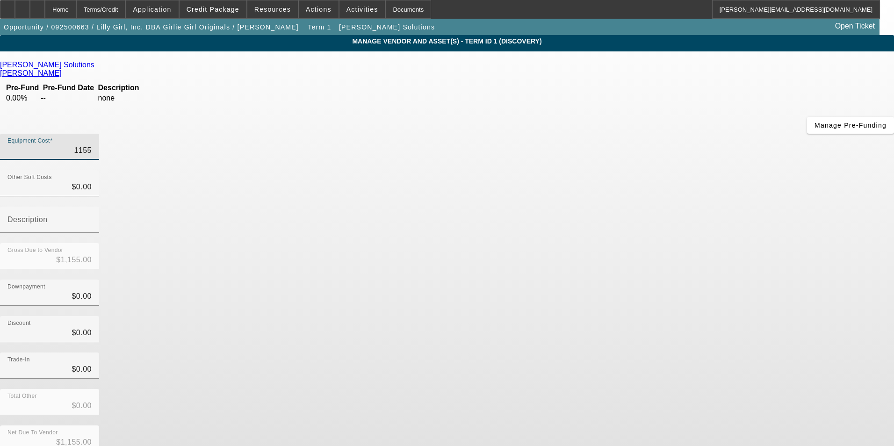
type input "$11,553.00"
type input "115530"
type input "$115,530.00"
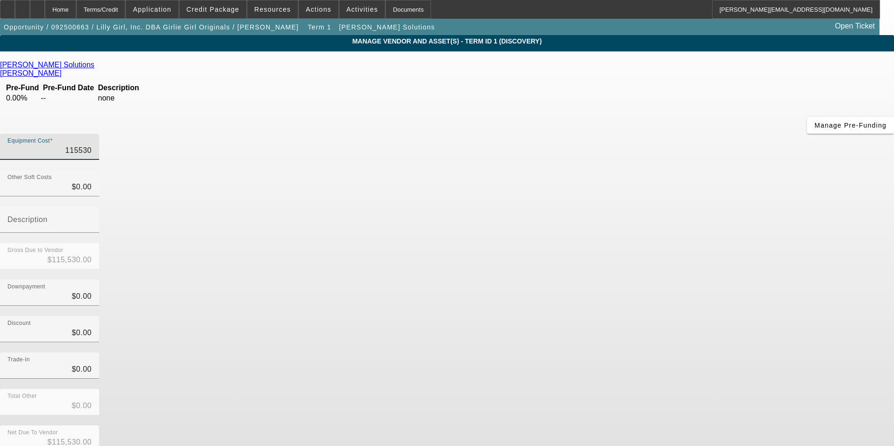
type input "$115,530.00"
click at [645, 316] on div "Discount $0.00" at bounding box center [447, 334] width 894 height 36
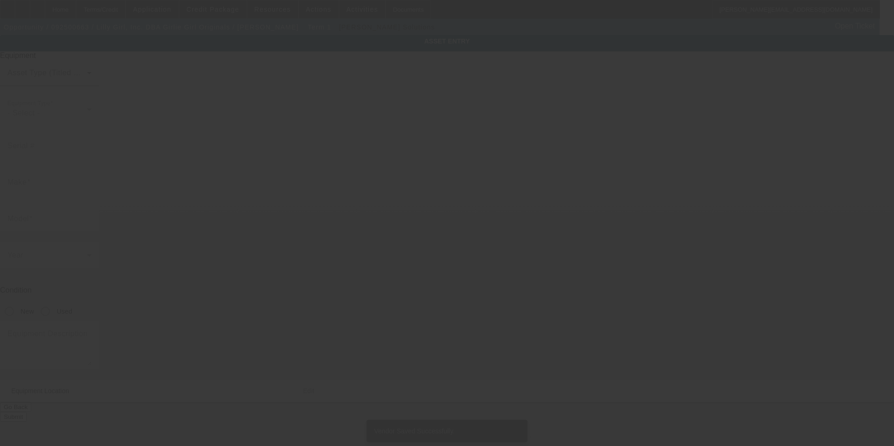
type textarea "TMEZ 1506-436 $91,190 TMEZ Single $24,640; Make: Tajima"
type input "601 East Parker"
type input "Booneville"
type input "38829"
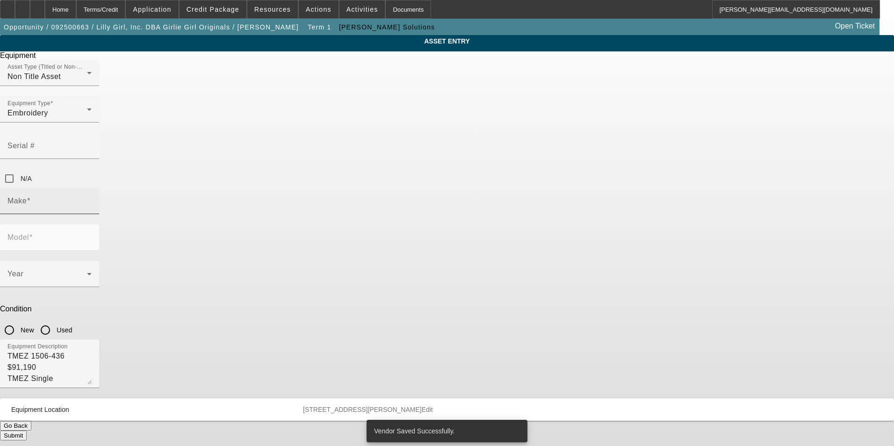
click at [92, 199] on input "Make" at bounding box center [49, 204] width 84 height 11
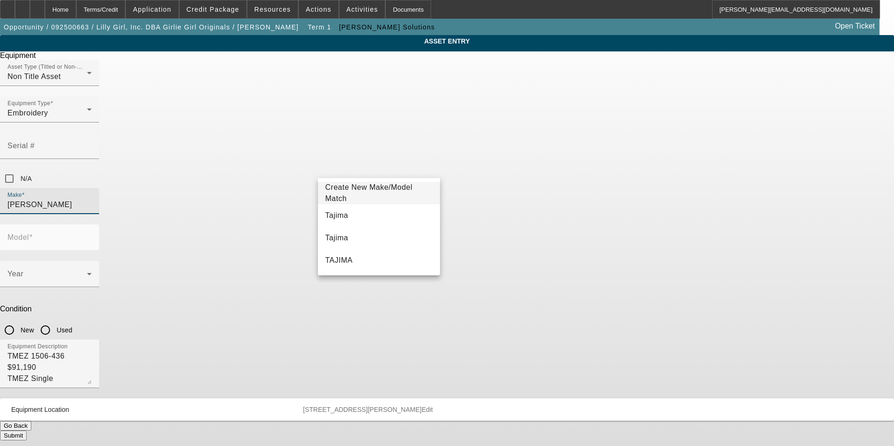
drag, startPoint x: 362, startPoint y: 212, endPoint x: 444, endPoint y: 179, distance: 88.3
click at [369, 208] on mat-option "Tajima" at bounding box center [379, 215] width 122 height 22
type input "Tajima"
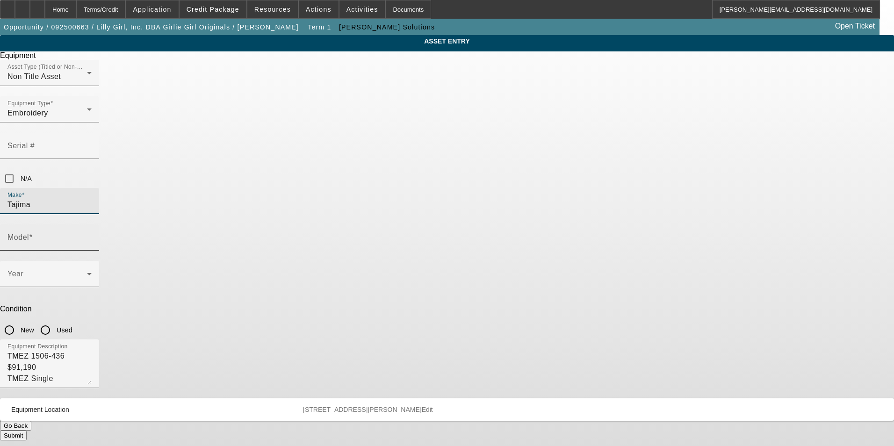
click at [29, 233] on mat-label "Model" at bounding box center [18, 237] width 22 height 8
click at [92, 236] on input "Model" at bounding box center [49, 241] width 84 height 11
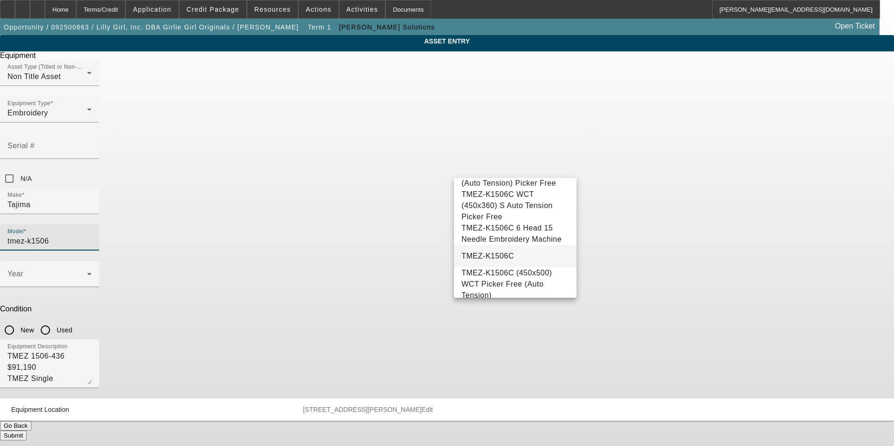
scroll to position [93, 0]
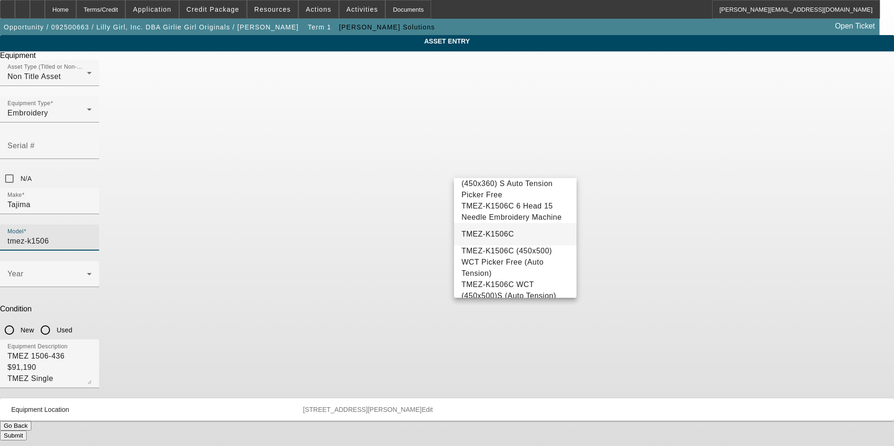
click at [521, 231] on mat-option "TMEZ-K1506C" at bounding box center [515, 234] width 122 height 22
type input "TMEZ-K1506C"
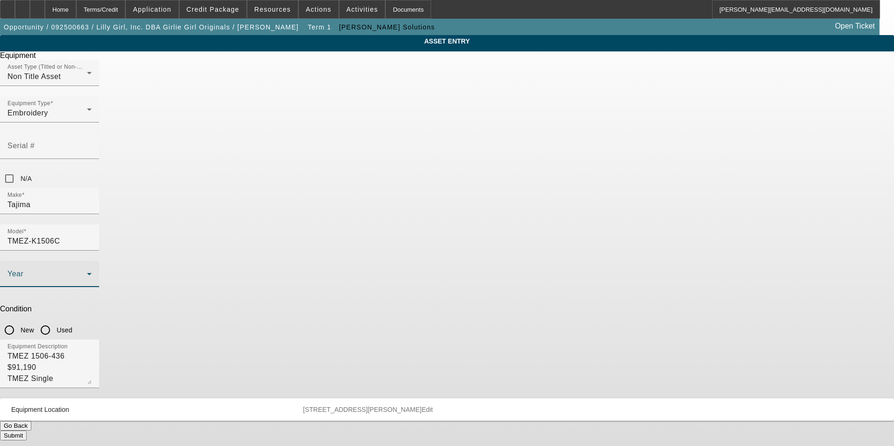
click at [87, 272] on span at bounding box center [46, 277] width 79 height 11
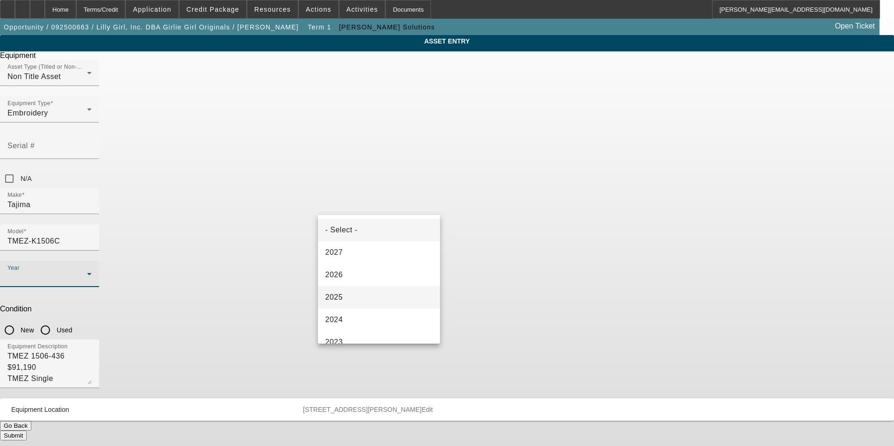
click at [350, 296] on mat-option "2025" at bounding box center [379, 297] width 122 height 22
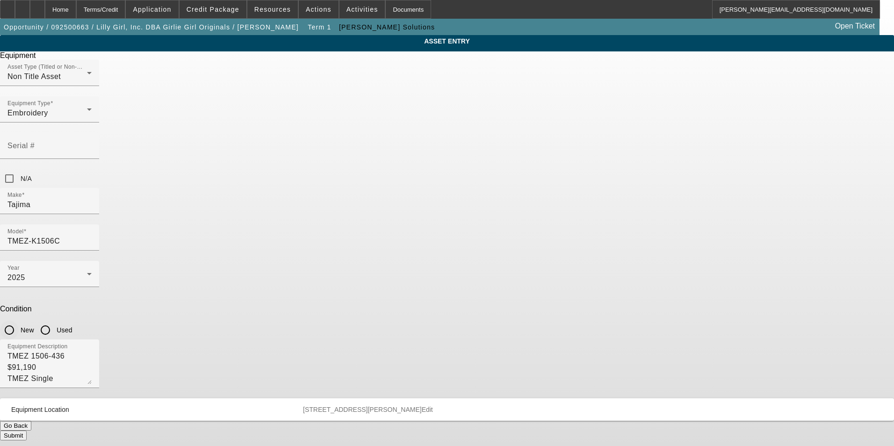
click at [19, 321] on input "New" at bounding box center [9, 330] width 19 height 19
radio input "true"
drag, startPoint x: 410, startPoint y: 253, endPoint x: 250, endPoint y: 235, distance: 161.4
click at [250, 235] on div "ASSET ENTRY Delete asset Equipment Asset Type (Titled or Non-Titled) Non Title …" at bounding box center [447, 237] width 894 height 405
type textarea "new six head embroidery machine"
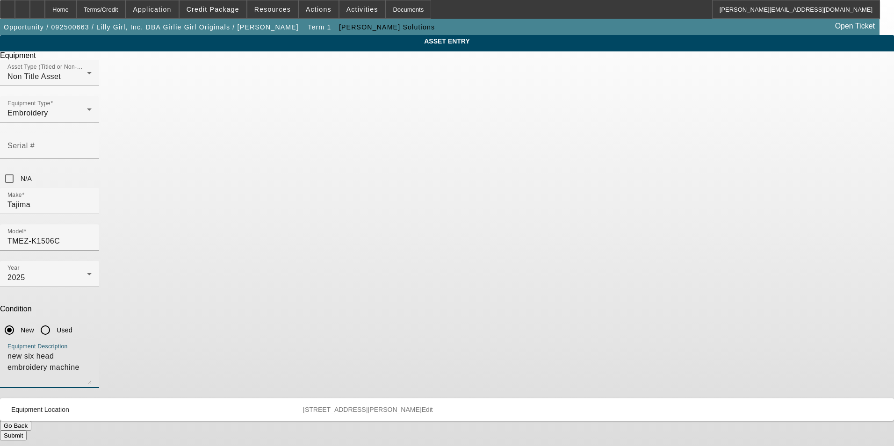
click at [27, 431] on button "Submit" at bounding box center [13, 436] width 27 height 10
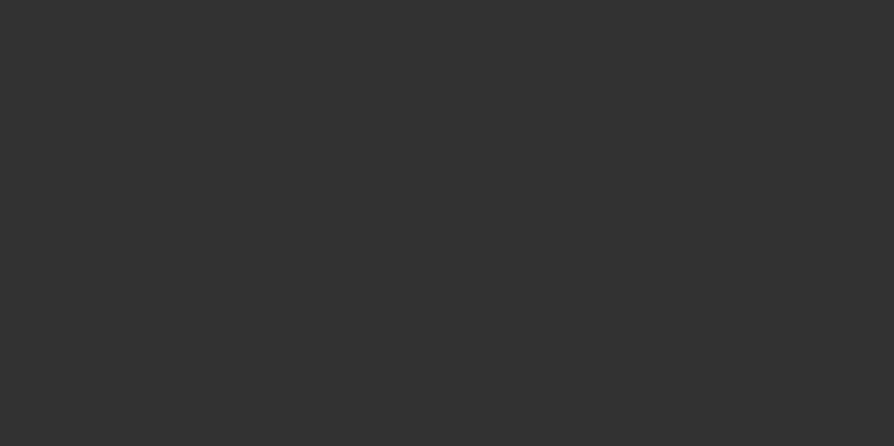
type input "$115,530.00"
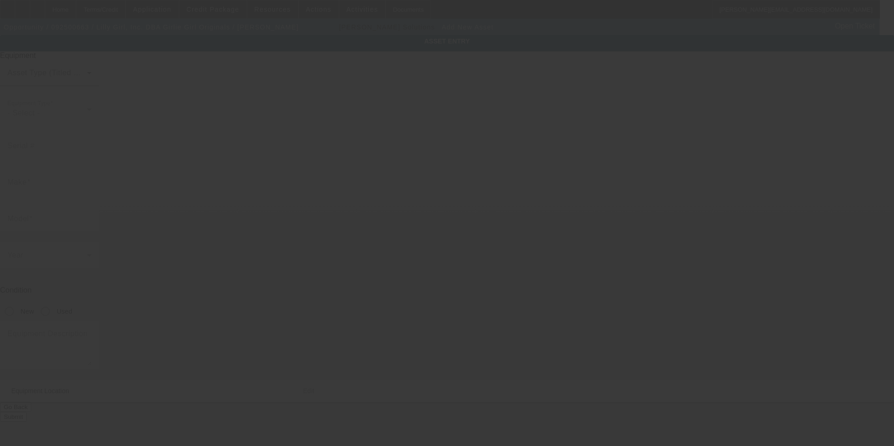
type input "601 E Parker Dr"
type input "Booneville"
type input "38829"
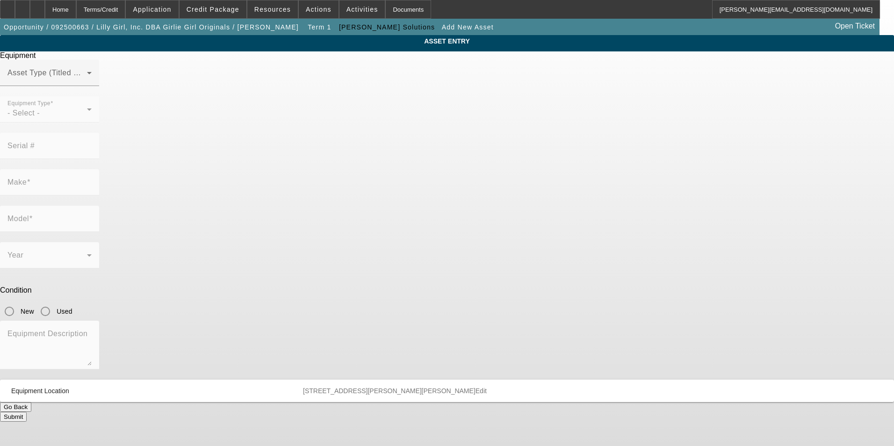
click at [87, 82] on span at bounding box center [46, 76] width 79 height 11
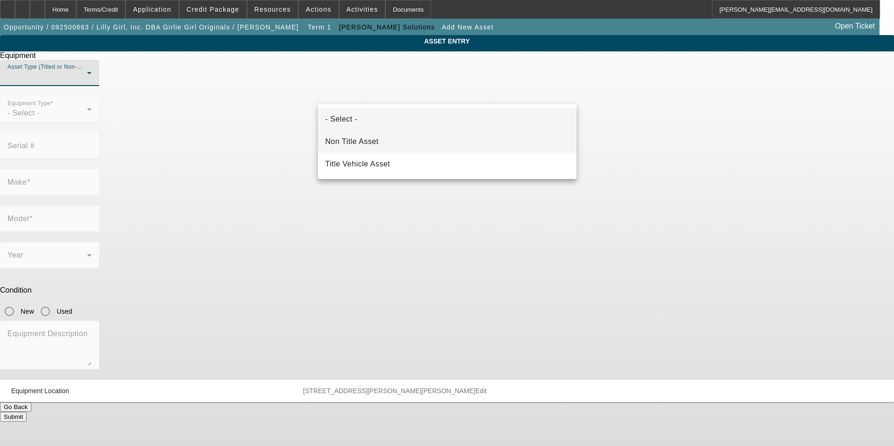
click at [377, 140] on span "Non Title Asset" at bounding box center [351, 141] width 53 height 11
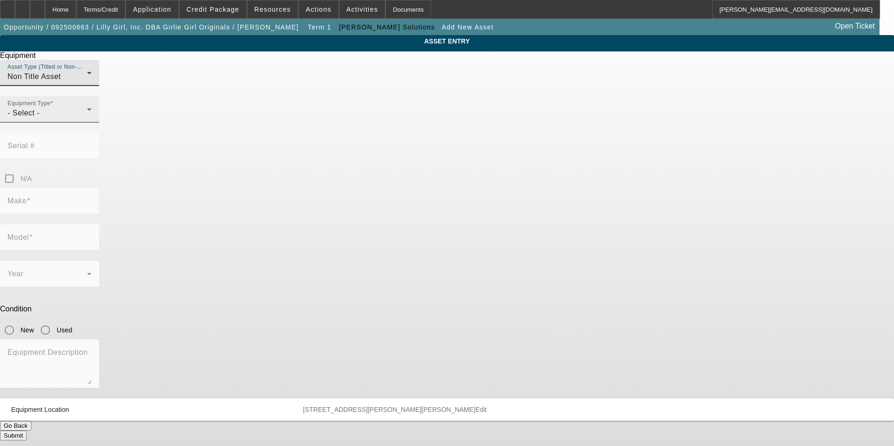
click at [87, 119] on div "- Select -" at bounding box center [46, 113] width 79 height 11
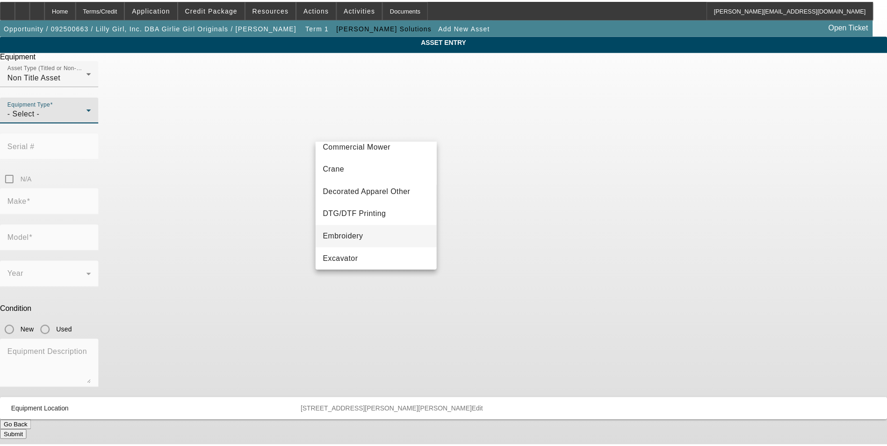
scroll to position [93, 0]
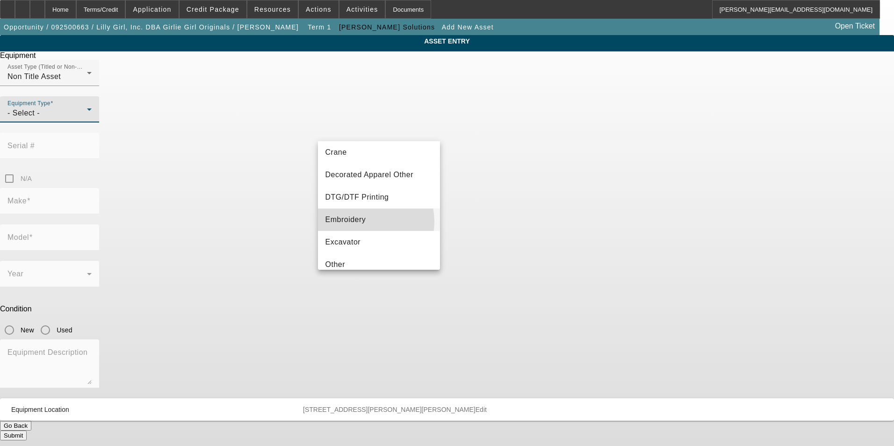
click at [366, 222] on mat-option "Embroidery" at bounding box center [379, 219] width 122 height 22
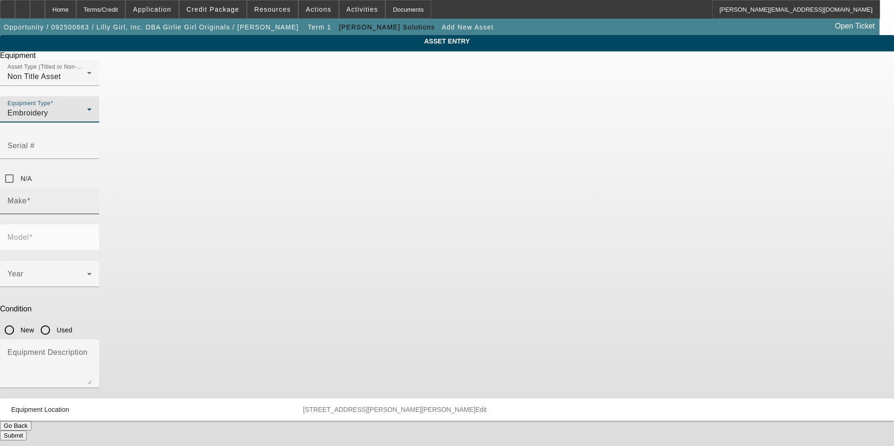
click at [92, 188] on div "Make" at bounding box center [49, 201] width 84 height 26
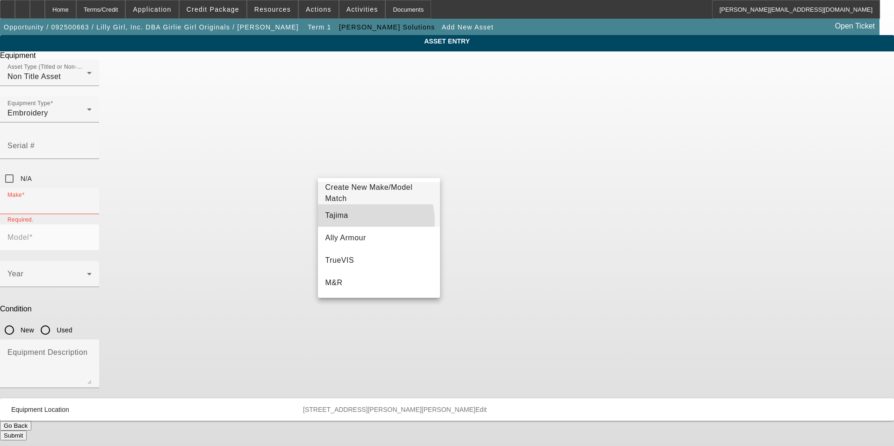
drag, startPoint x: 352, startPoint y: 222, endPoint x: 360, endPoint y: 213, distance: 12.2
click at [352, 220] on mat-option "Tajima" at bounding box center [379, 215] width 122 height 22
type input "Tajima"
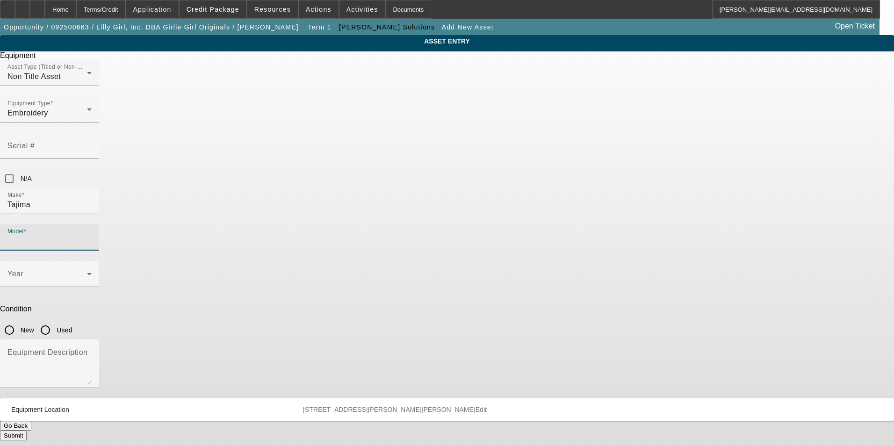
drag, startPoint x: 490, startPoint y: 165, endPoint x: 559, endPoint y: 161, distance: 68.8
click at [92, 236] on input "Model" at bounding box center [49, 241] width 84 height 11
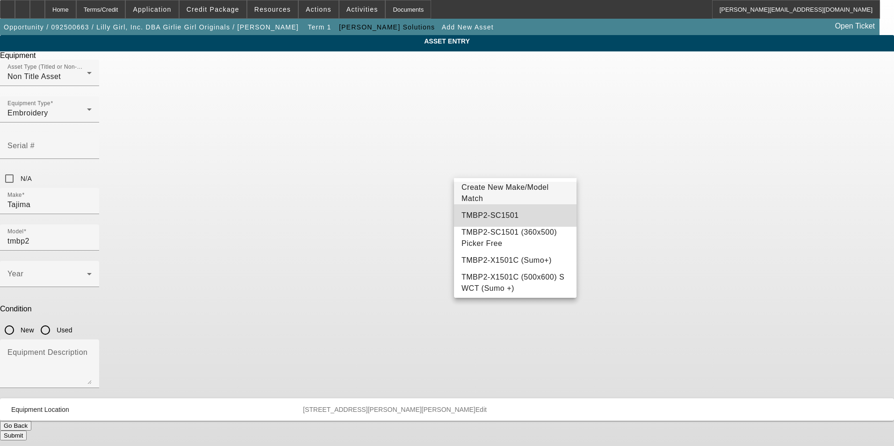
click at [533, 223] on mat-option "TMBP2-SC1501" at bounding box center [515, 215] width 122 height 22
type input "TMBP2-SC1501"
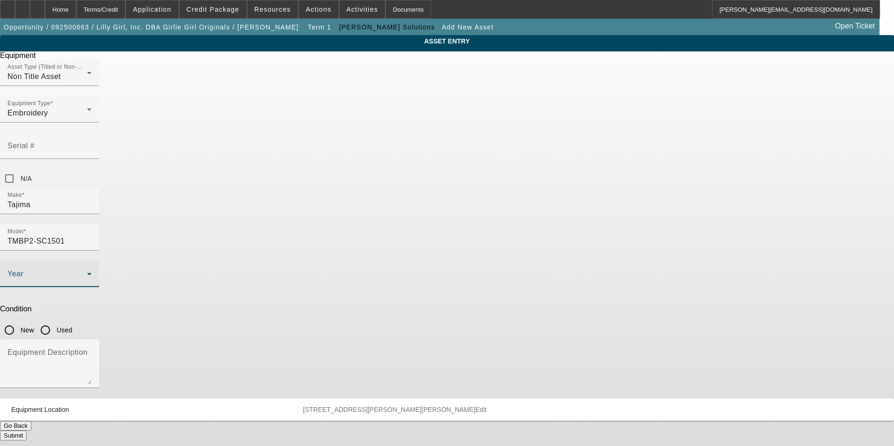
click at [95, 268] on icon at bounding box center [89, 273] width 11 height 11
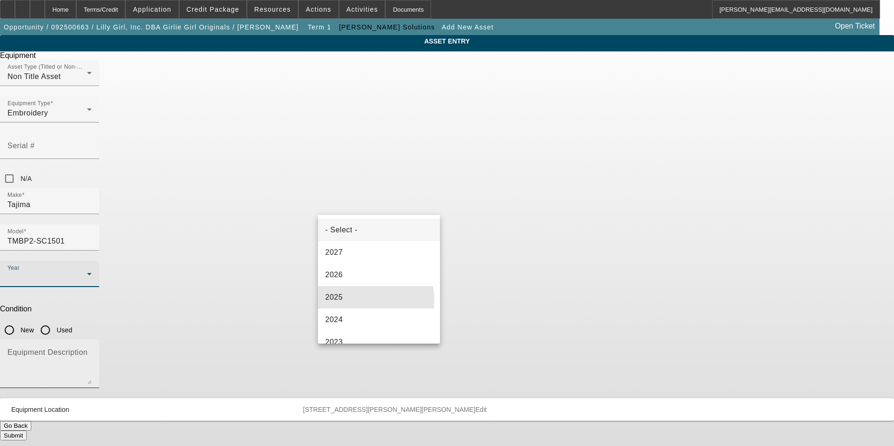
drag, startPoint x: 360, startPoint y: 300, endPoint x: 442, endPoint y: 249, distance: 97.0
click at [365, 295] on mat-option "2025" at bounding box center [379, 297] width 122 height 22
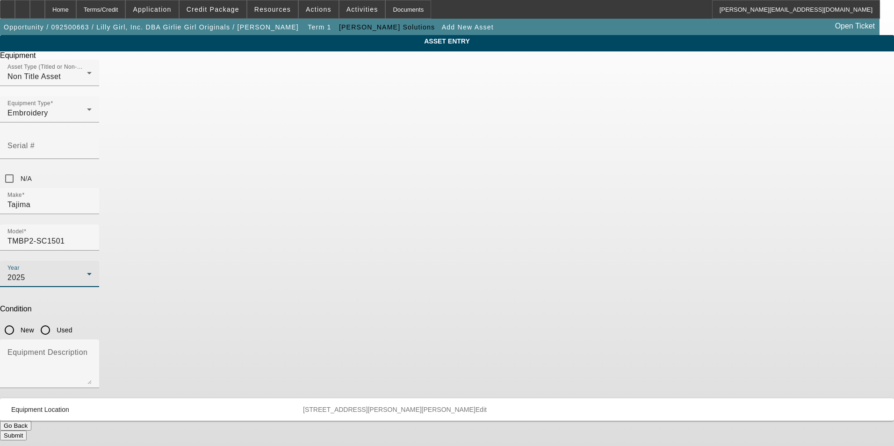
click at [19, 321] on input "New" at bounding box center [9, 330] width 19 height 19
radio input "true"
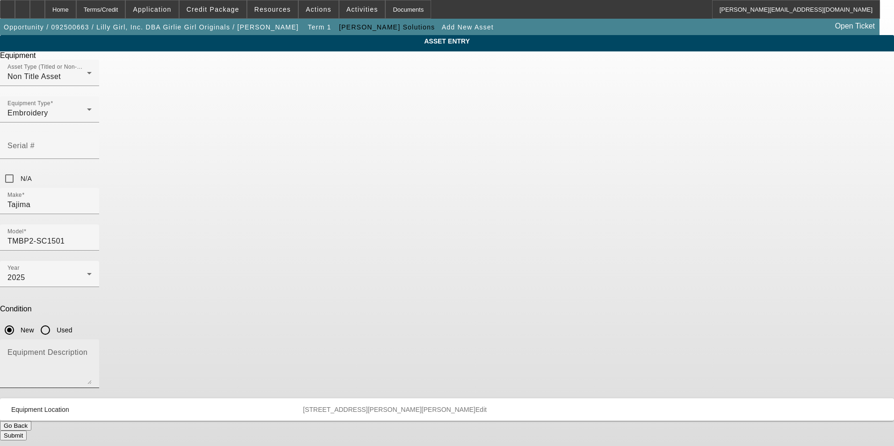
click at [92, 351] on textarea "Equipment Description" at bounding box center [49, 368] width 84 height 34
type textarea "new single head embroidery machine"
click at [27, 431] on button "Submit" at bounding box center [13, 436] width 27 height 10
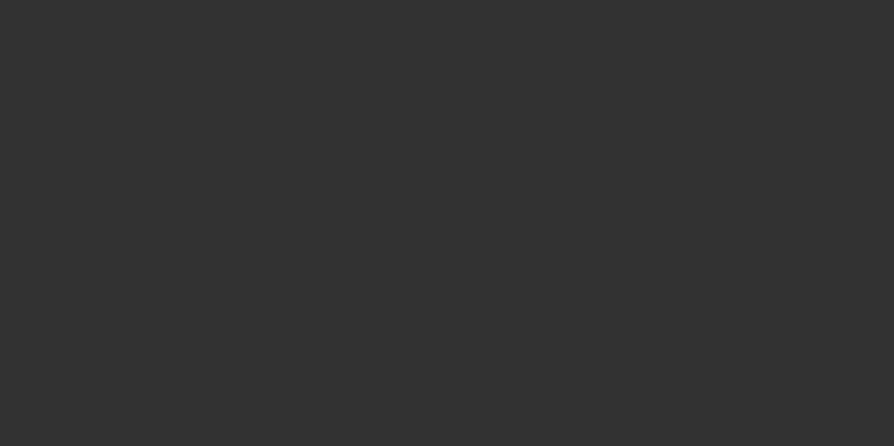
type input "$115,530.00"
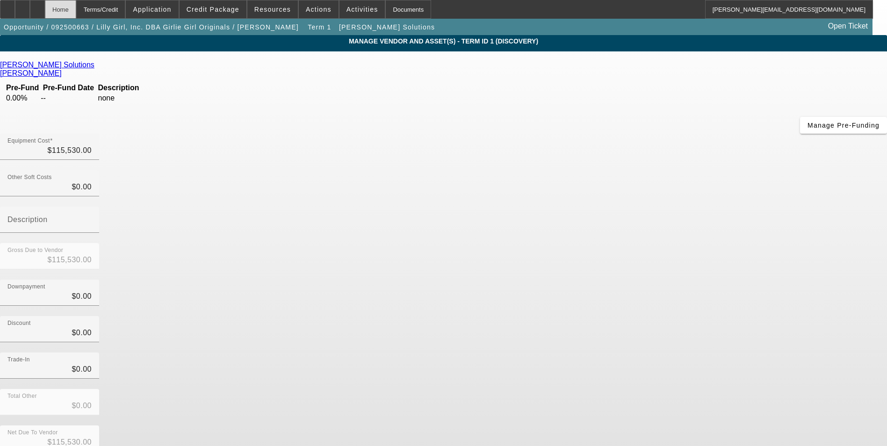
click at [76, 13] on div "Home" at bounding box center [60, 9] width 31 height 19
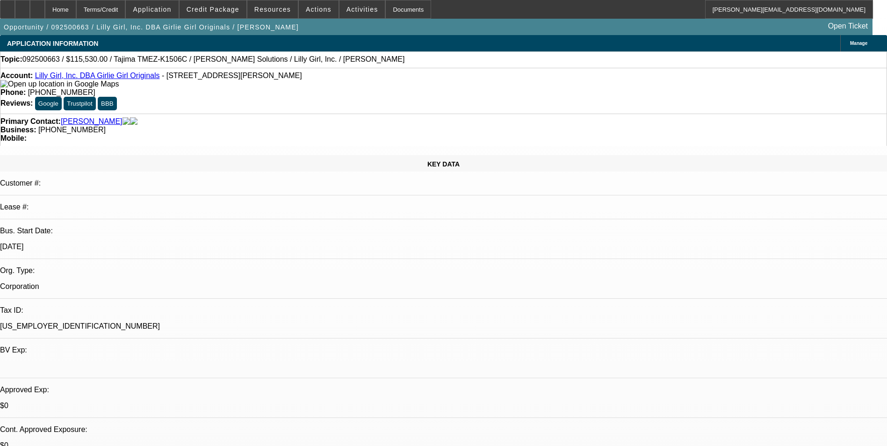
select select "0"
select select "2"
select select "0.1"
select select "4"
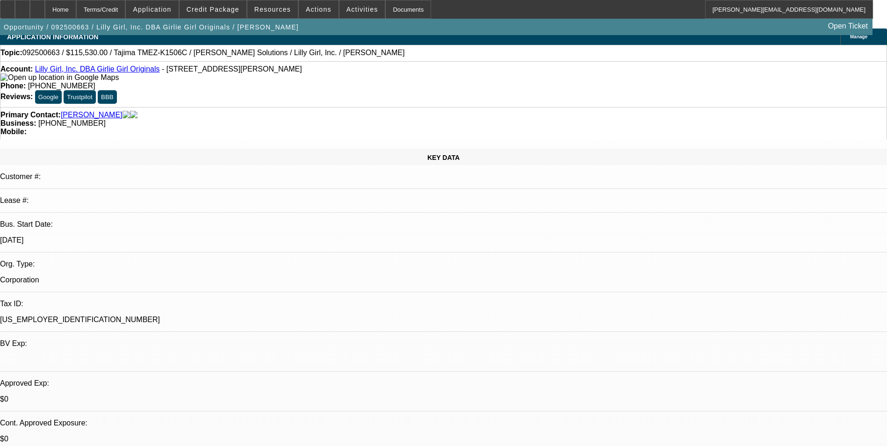
scroll to position [280, 0]
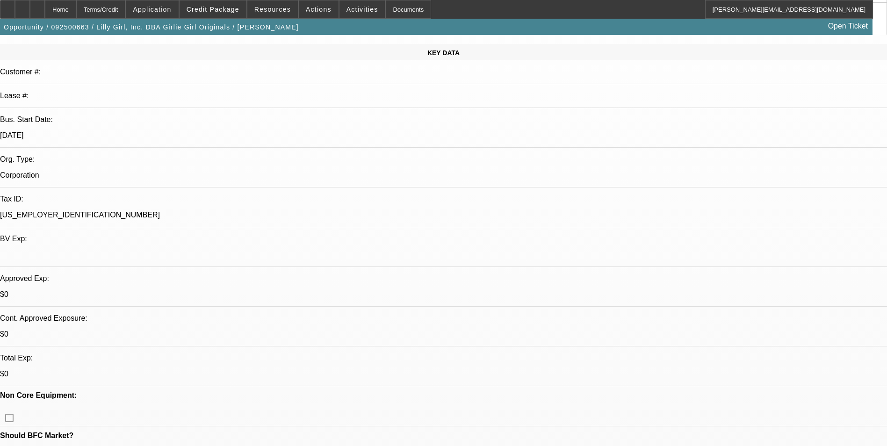
scroll to position [0, 0]
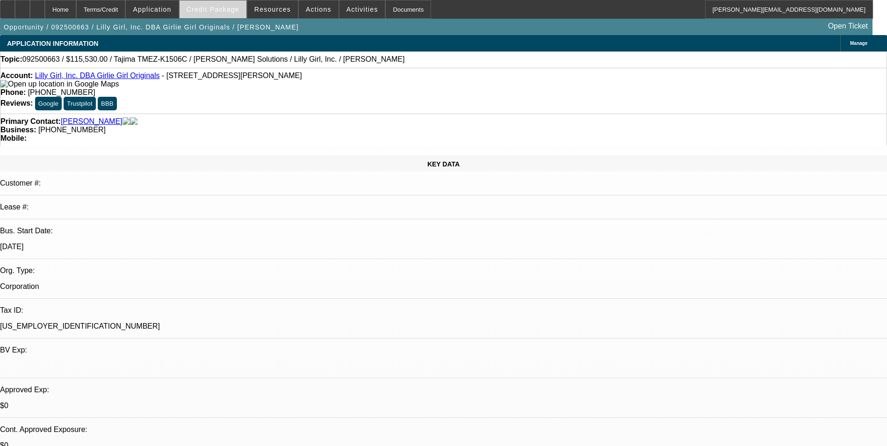
click at [237, 7] on span "Credit Package" at bounding box center [213, 9] width 53 height 7
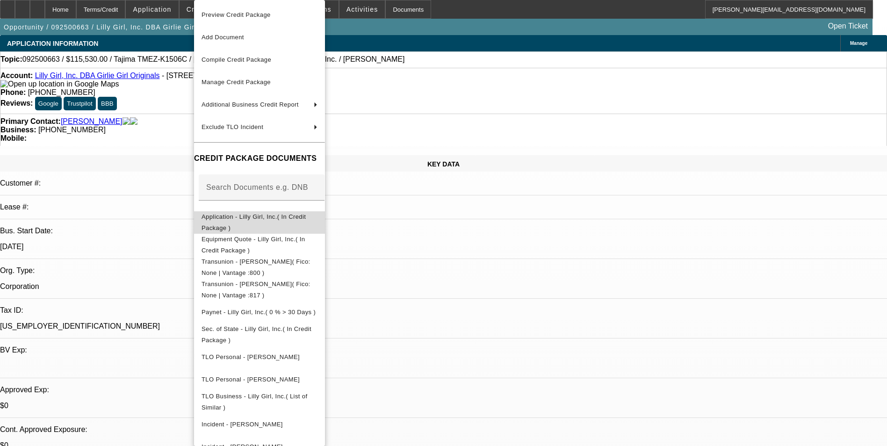
click at [285, 216] on span "Application - Lilly Girl, Inc.( In Credit Package )" at bounding box center [253, 222] width 104 height 18
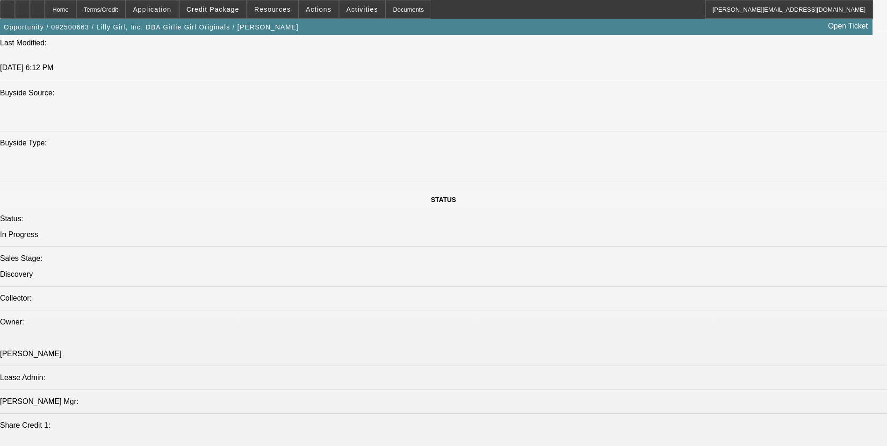
scroll to position [1028, 0]
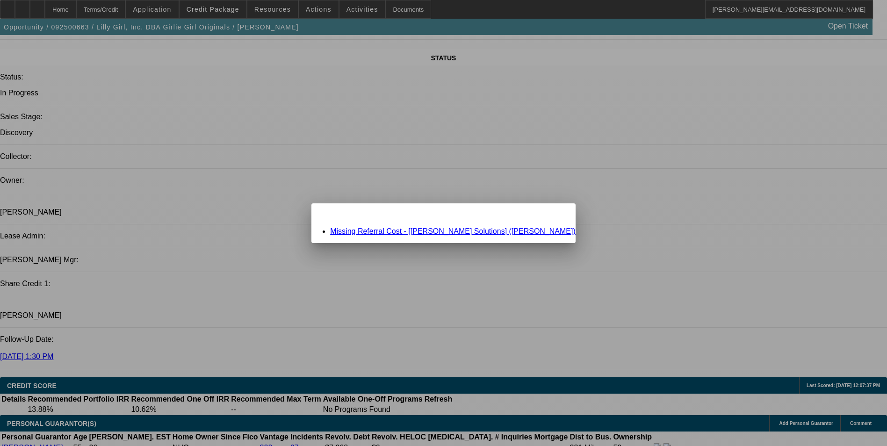
scroll to position [0, 0]
click at [410, 230] on link "Missing Referral Cost - [Hirsch Solutions] (Hayes, Jeff)" at bounding box center [452, 231] width 245 height 8
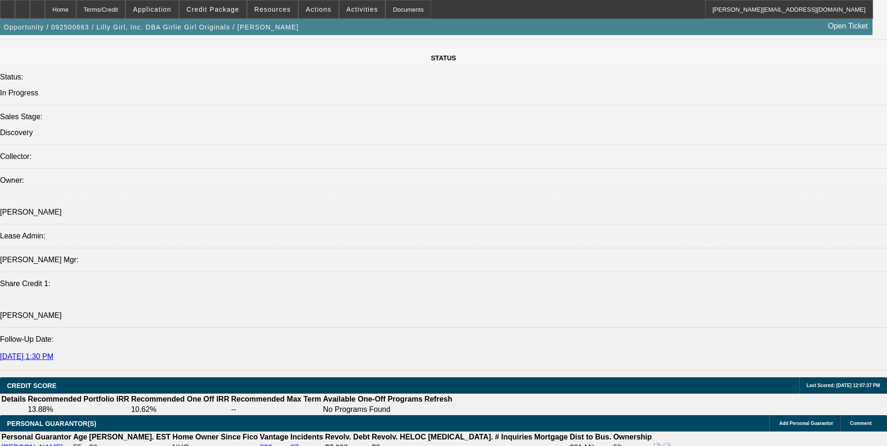
scroll to position [1028, 0]
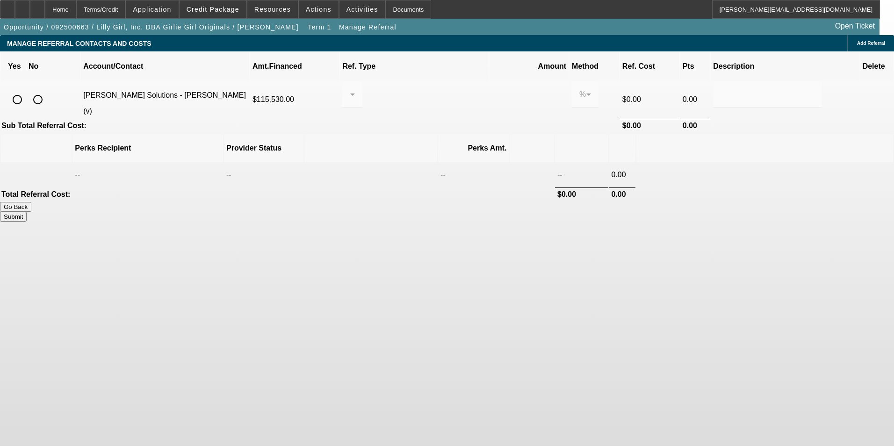
click at [27, 90] on input "radio" at bounding box center [17, 99] width 19 height 19
radio input "true"
click at [355, 88] on div at bounding box center [352, 94] width 5 height 26
click at [423, 109] on span "Pay vendor SALES PERSON" at bounding box center [425, 110] width 76 height 22
click at [499, 89] on input "0.000" at bounding box center [528, 94] width 59 height 11
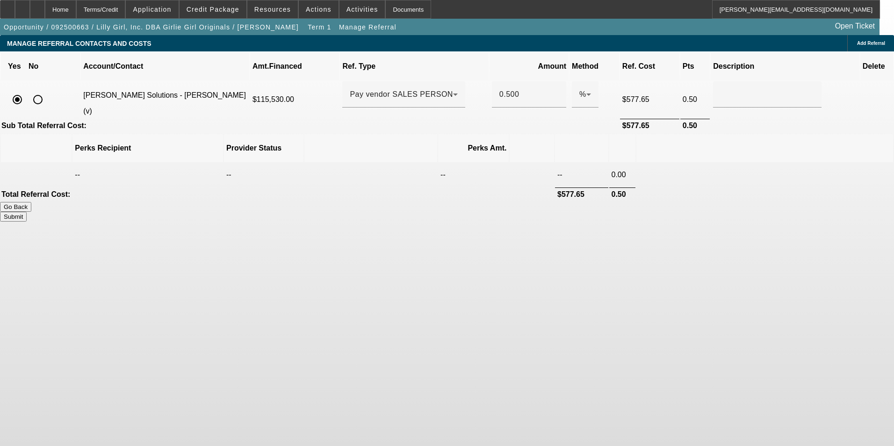
drag, startPoint x: 631, startPoint y: 131, endPoint x: 640, endPoint y: 137, distance: 11.5
click at [636, 134] on th at bounding box center [764, 148] width 257 height 28
click at [27, 212] on button "Submit" at bounding box center [13, 217] width 27 height 10
type input "0.500"
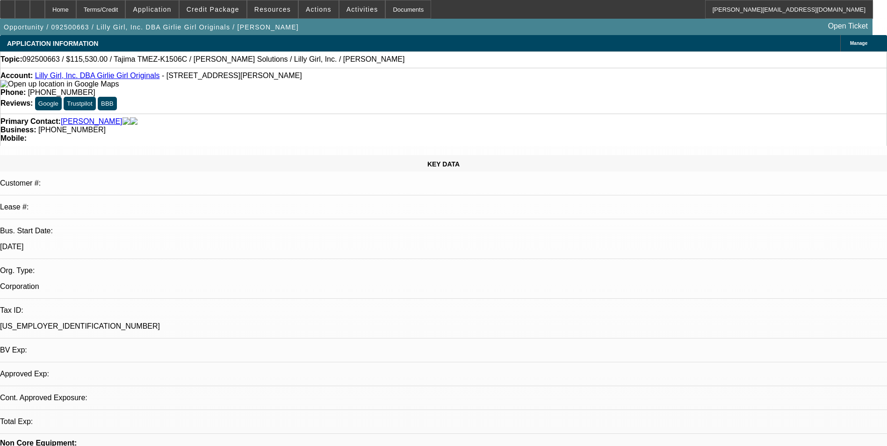
select select "0"
select select "2"
select select "0.1"
select select "4"
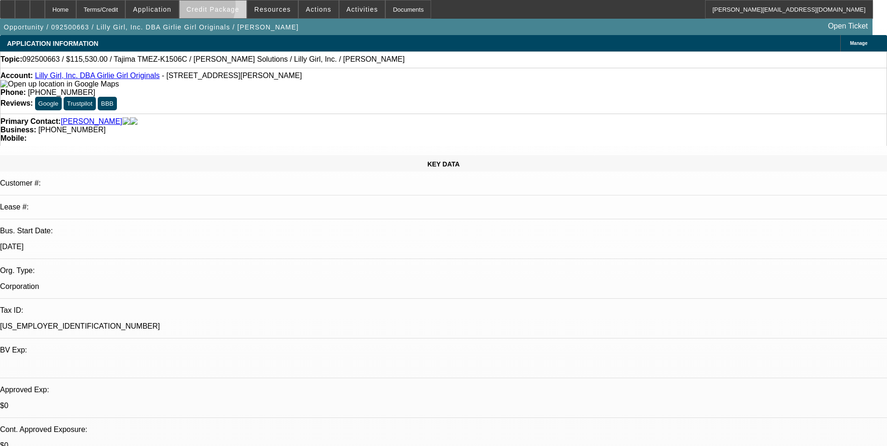
click at [208, 7] on span "Credit Package" at bounding box center [213, 9] width 53 height 7
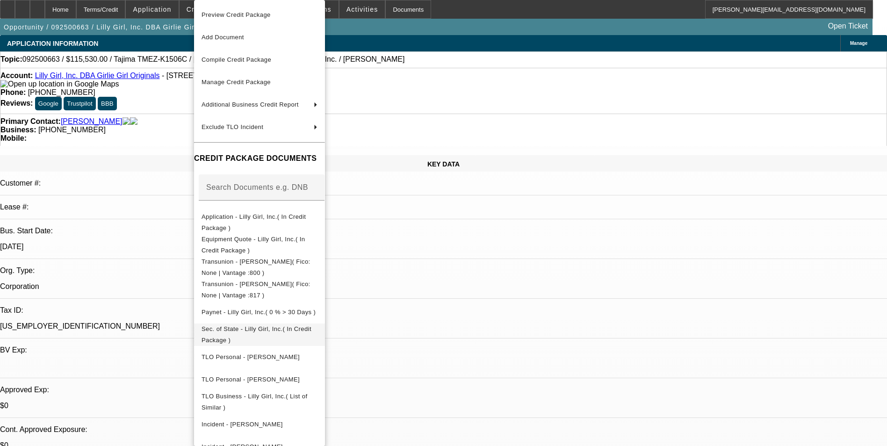
click at [276, 325] on span "Sec. of State - Lilly Girl, Inc.( In Credit Package )" at bounding box center [259, 334] width 116 height 22
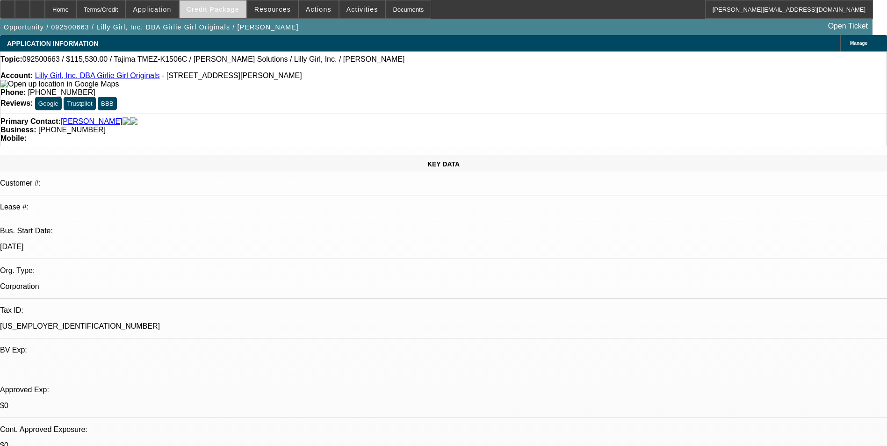
click at [220, 6] on span "Credit Package" at bounding box center [213, 9] width 53 height 7
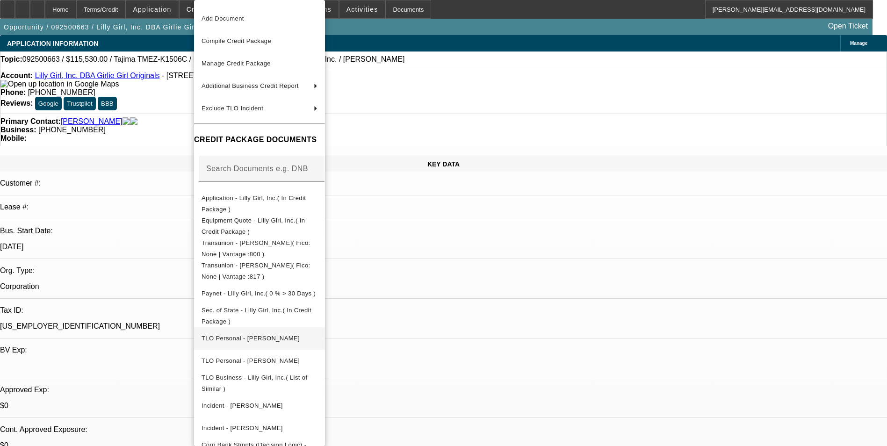
scroll to position [35, 0]
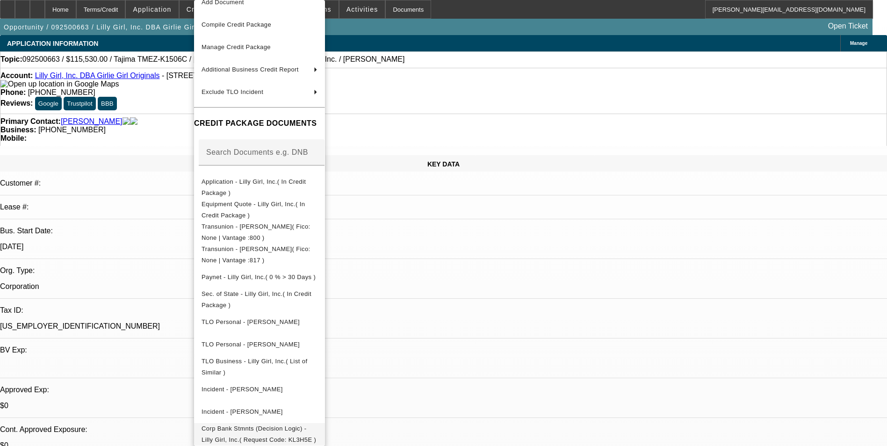
click at [316, 429] on span "Corp Bank Stmnts (Decision Logic) - Lilly Girl, Inc.( Request Code: KL3H5E )" at bounding box center [258, 434] width 115 height 18
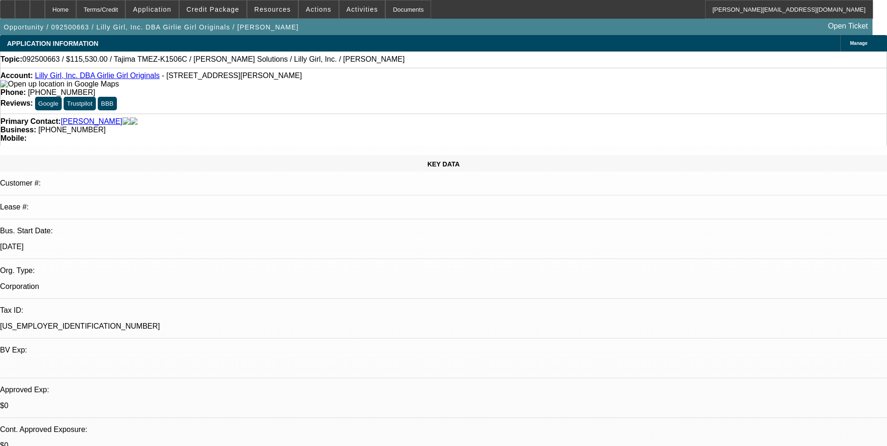
click at [840, 48] on div "Manage" at bounding box center [863, 43] width 47 height 16
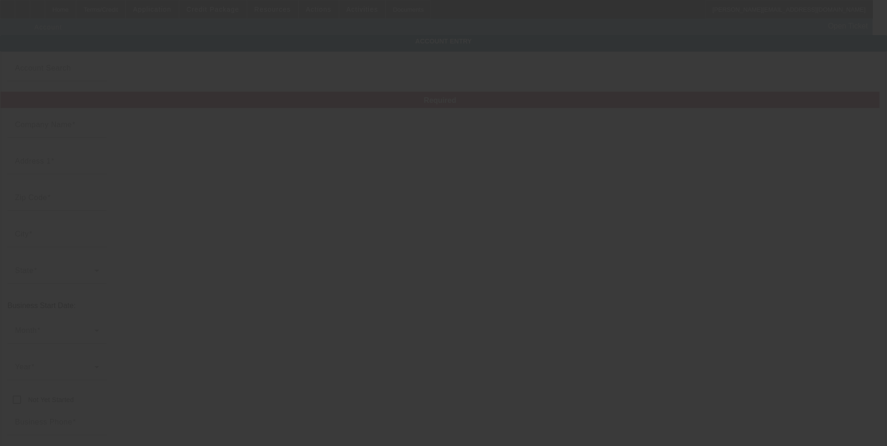
type input "Lilly Girl, Inc."
type input "601 E Parker Dr"
type input "38829"
type input "Booneville"
type input "(662) 720-1155"
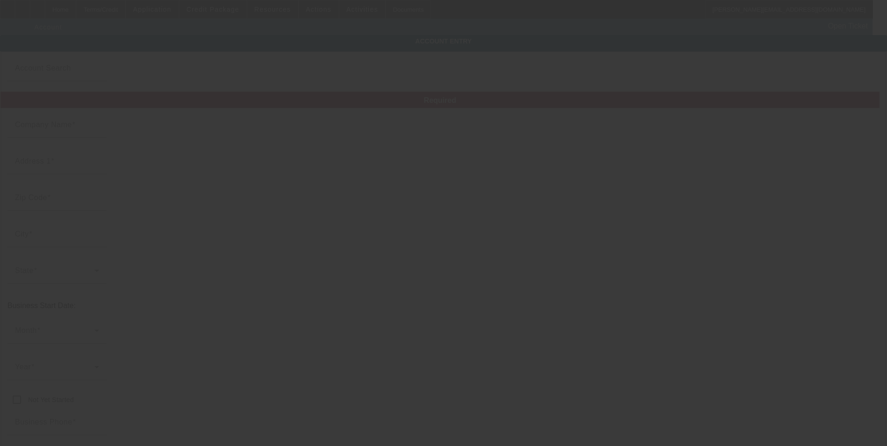
type input "Girlie Girl Originals"
type input "paigepace@aol.com"
type input "46-5466898"
type input "https://GIRLIEGIRLWHOLESALE.COM"
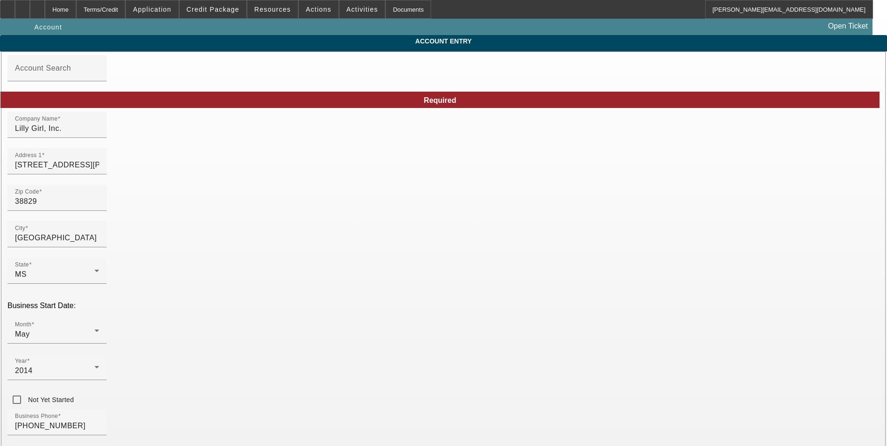
type input "9/30/2025"
drag, startPoint x: 523, startPoint y: 136, endPoint x: 376, endPoint y: 136, distance: 147.2
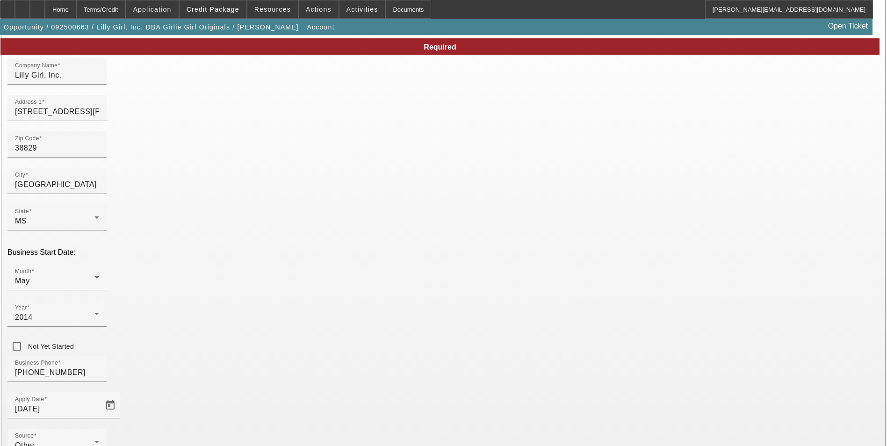
scroll to position [105, 0]
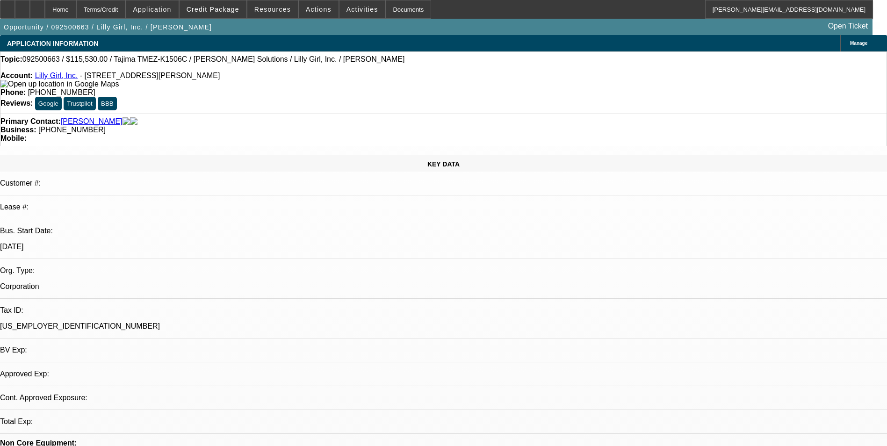
select select "0"
select select "2"
select select "0.1"
select select "4"
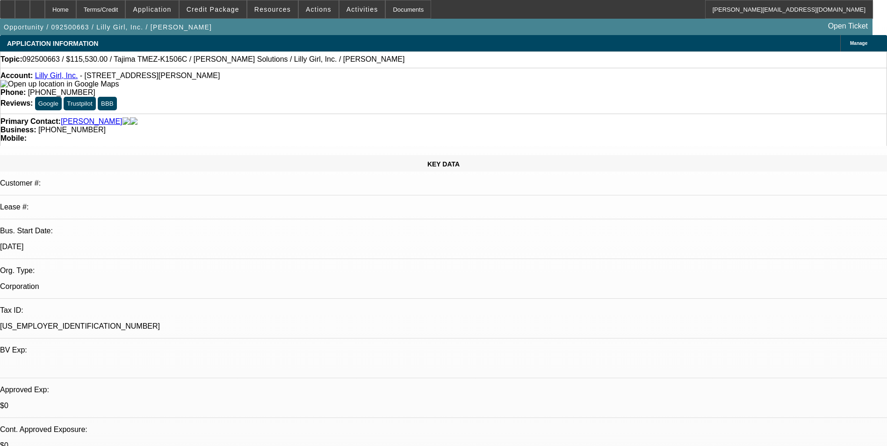
click at [840, 37] on div "Manage" at bounding box center [863, 43] width 47 height 16
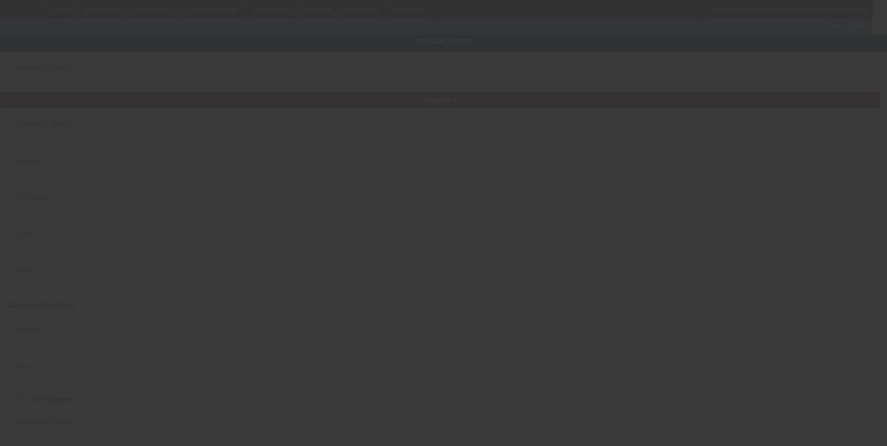
type input "Lilly Girl, Inc."
type input "601 E Parker Dr"
type input "38829"
type input "Booneville"
type input "(662) 720-1155"
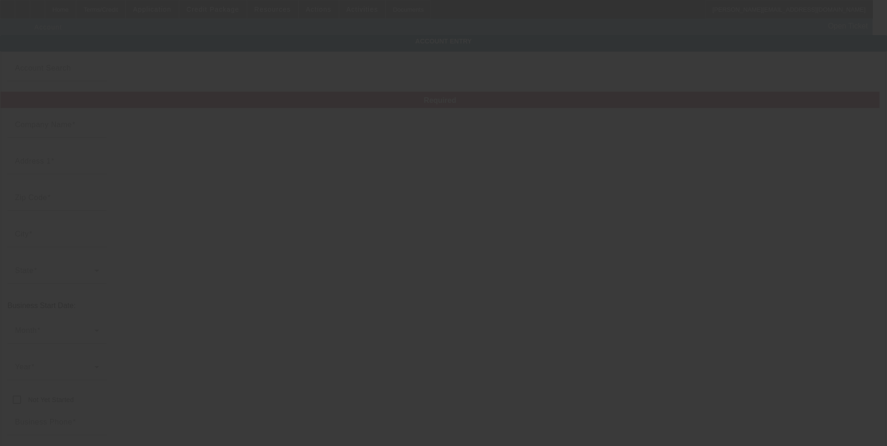
type input "paigepace@aol.com"
type input "46-5466898"
type input "https://GIRLIEGIRLWHOLESALE.COM"
type input "9/30/2025"
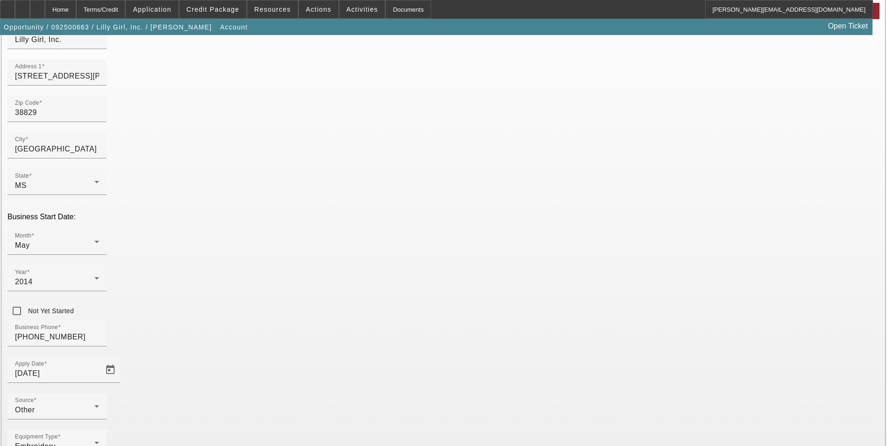
scroll to position [105, 0]
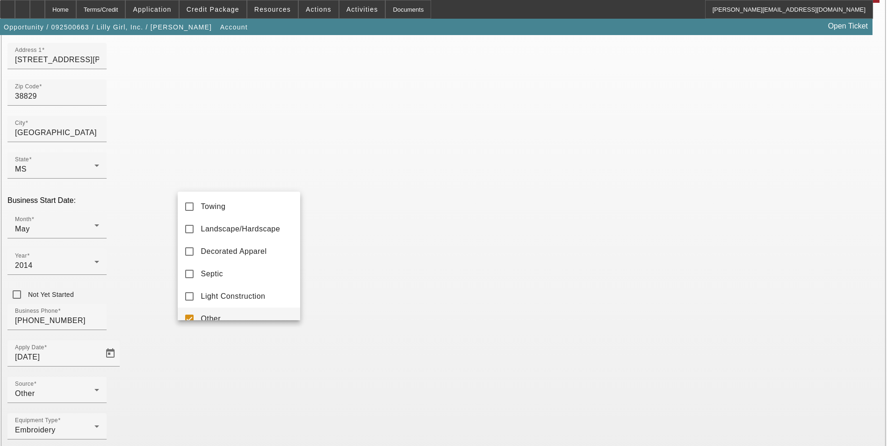
scroll to position [10, 0]
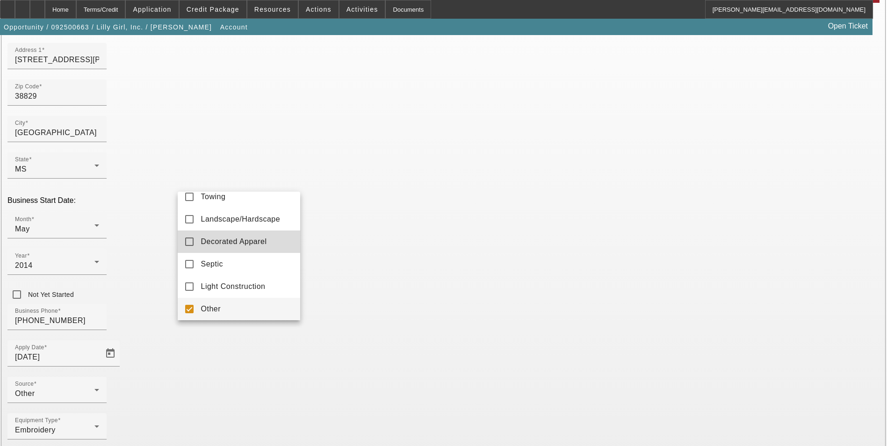
click at [254, 244] on span "Decorated Apparel" at bounding box center [234, 241] width 66 height 11
drag, startPoint x: 214, startPoint y: 310, endPoint x: 358, endPoint y: 317, distance: 144.6
click at [214, 310] on span "Other" at bounding box center [211, 308] width 20 height 11
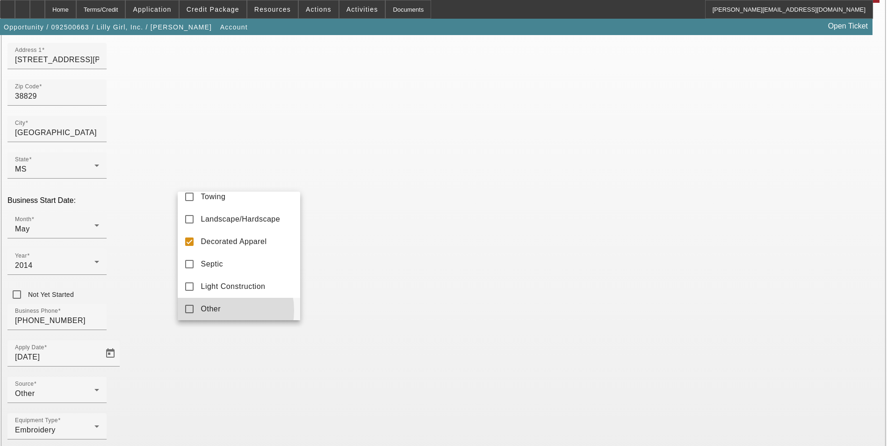
click at [370, 322] on div at bounding box center [443, 223] width 887 height 446
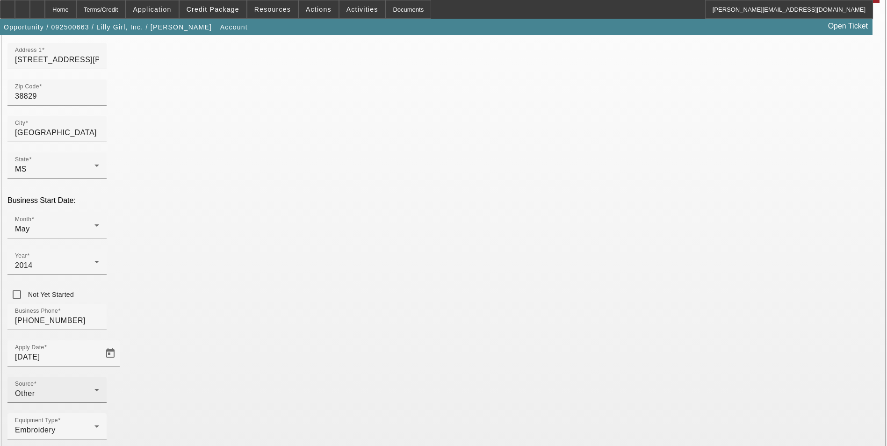
click at [94, 388] on div "Other" at bounding box center [54, 393] width 79 height 11
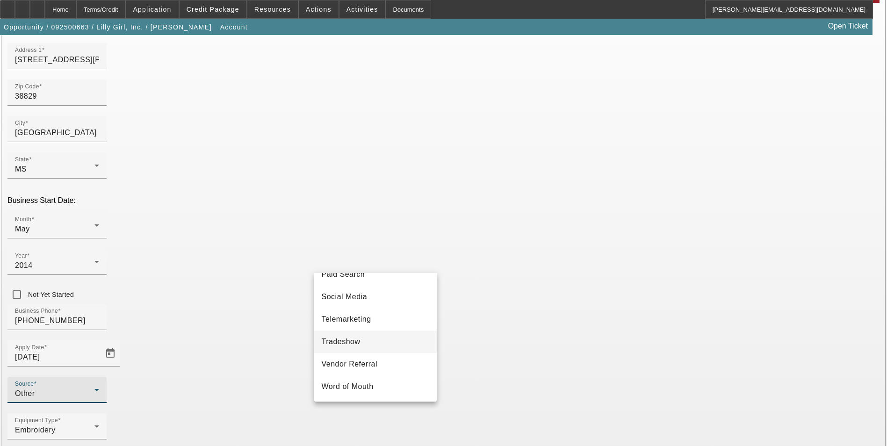
scroll to position [332, 0]
click at [374, 357] on mat-option "Vendor Referral" at bounding box center [375, 364] width 122 height 22
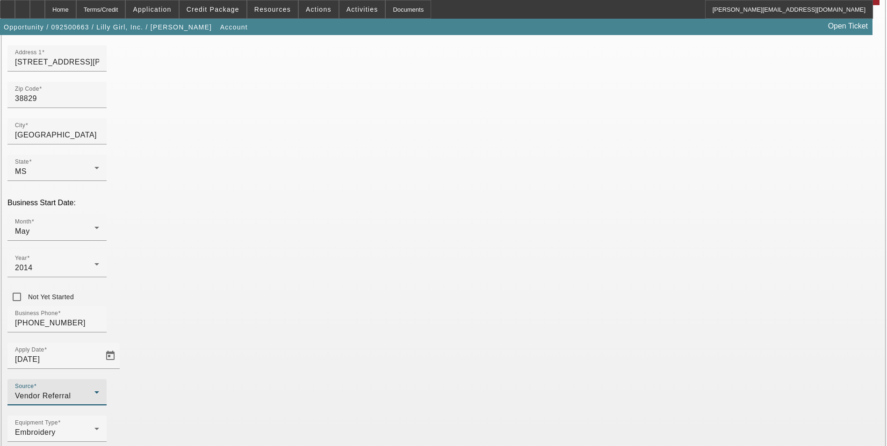
scroll to position [105, 0]
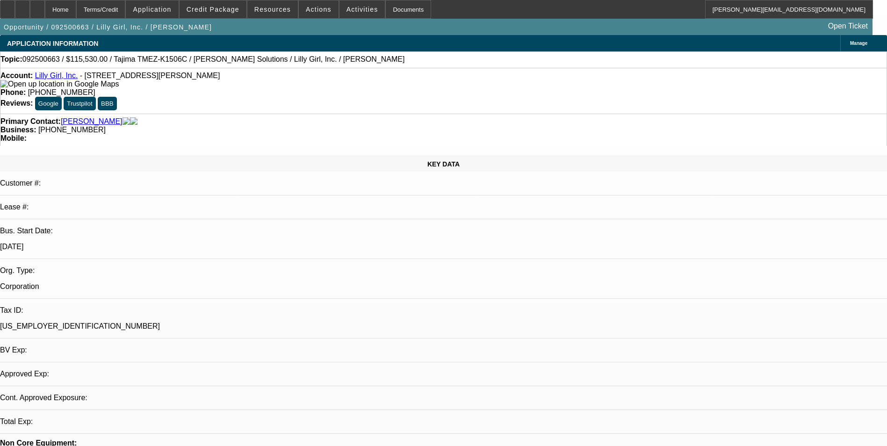
select select "0"
select select "2"
select select "0.1"
select select "4"
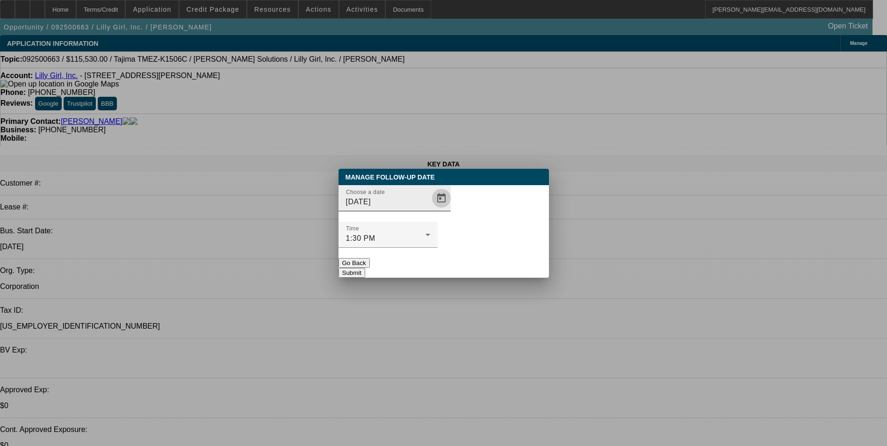
click at [430, 209] on span "Open calendar" at bounding box center [441, 198] width 22 height 22
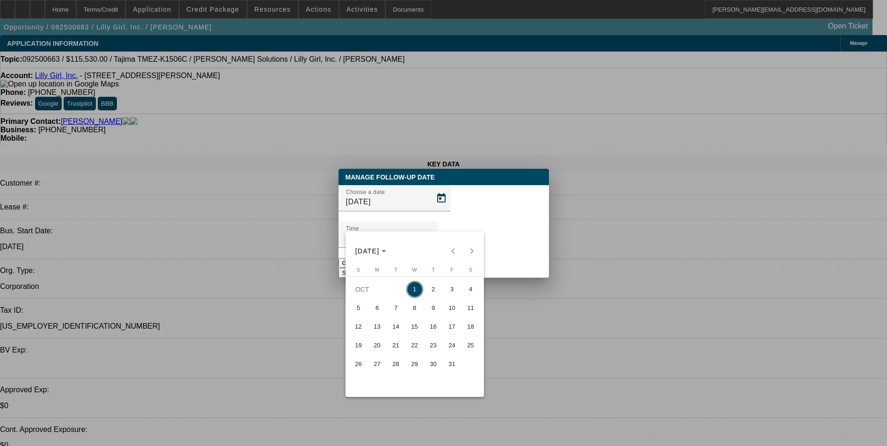
click at [434, 295] on span "2" at bounding box center [433, 289] width 17 height 17
type input "10/2/2025"
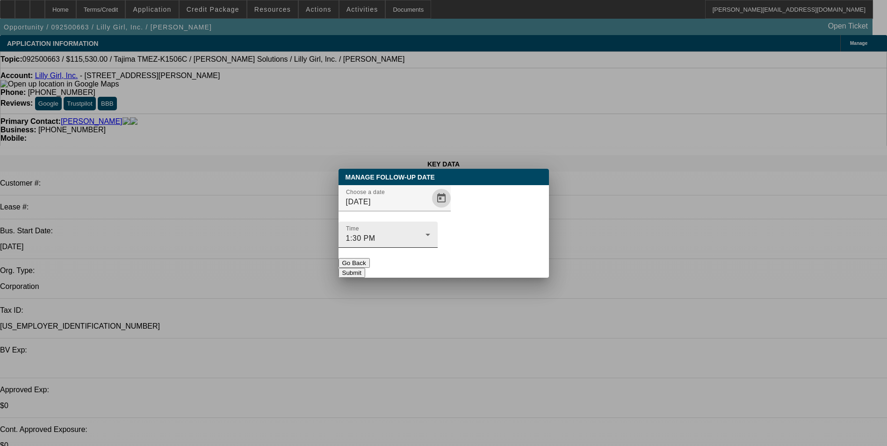
click at [425, 233] on div "1:30 PM" at bounding box center [385, 238] width 79 height 11
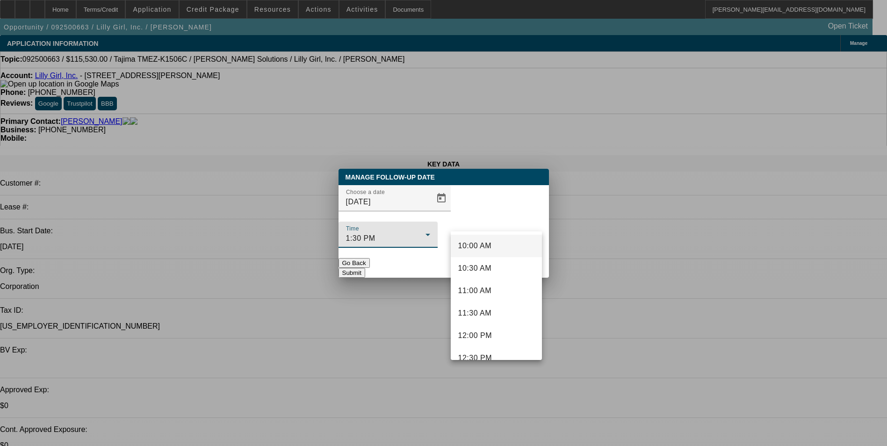
scroll to position [363, 0]
click at [496, 326] on mat-option "10:00 AM" at bounding box center [496, 332] width 91 height 22
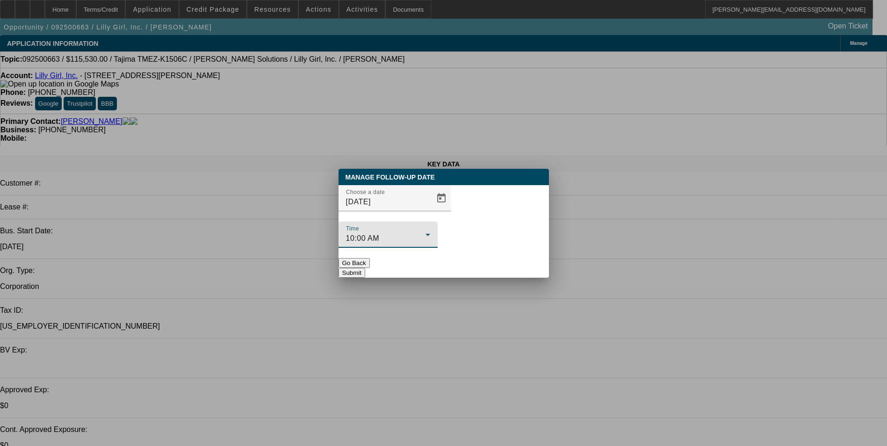
click at [365, 268] on button "Submit" at bounding box center [351, 273] width 27 height 10
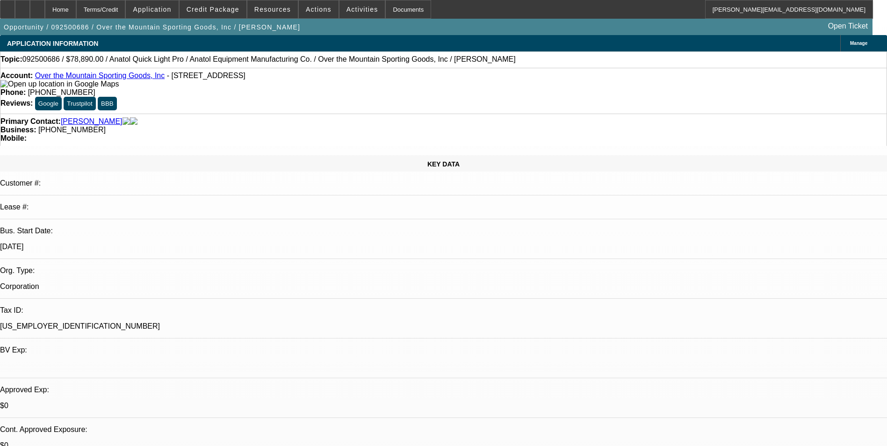
select select "0"
select select "2"
select select "0"
select select "6"
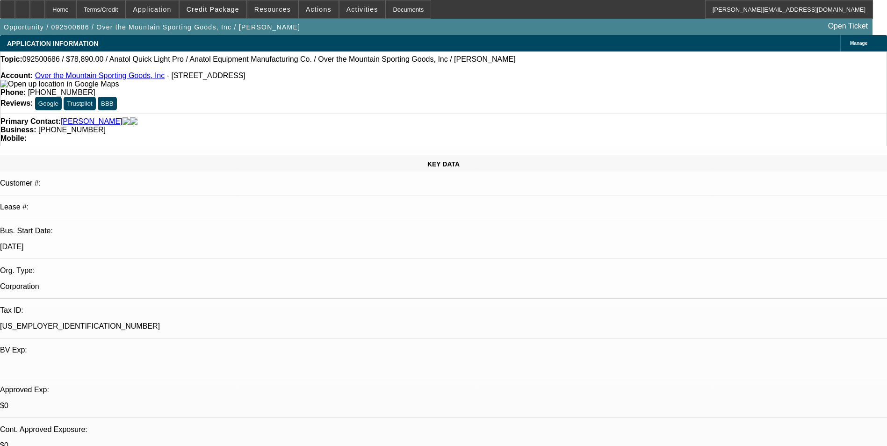
select select "0"
select select "2"
select select "0.1"
select select "4"
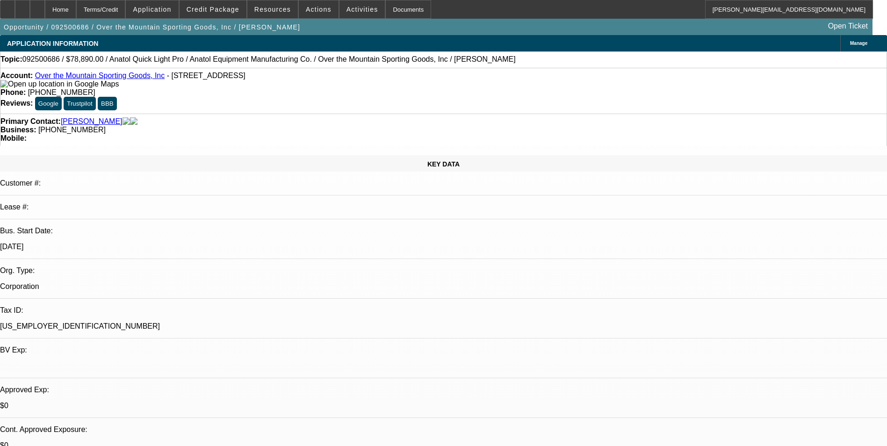
select select "0"
select select "2"
select select "0"
select select "6"
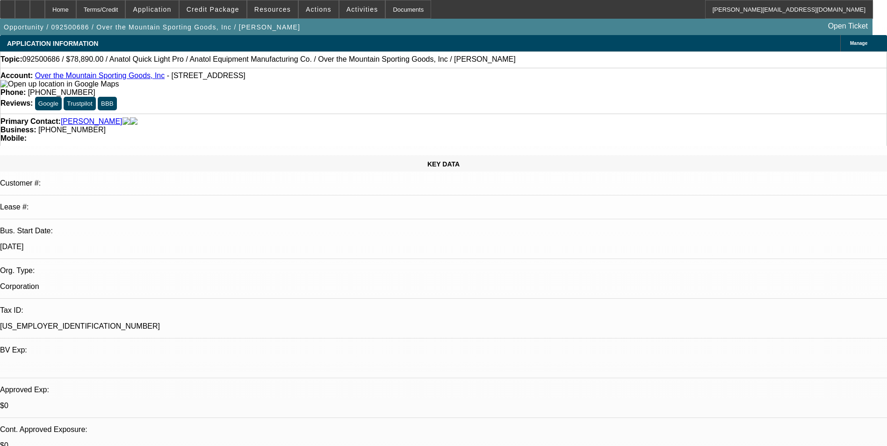
select select "0"
select select "2"
select select "0.1"
select select "4"
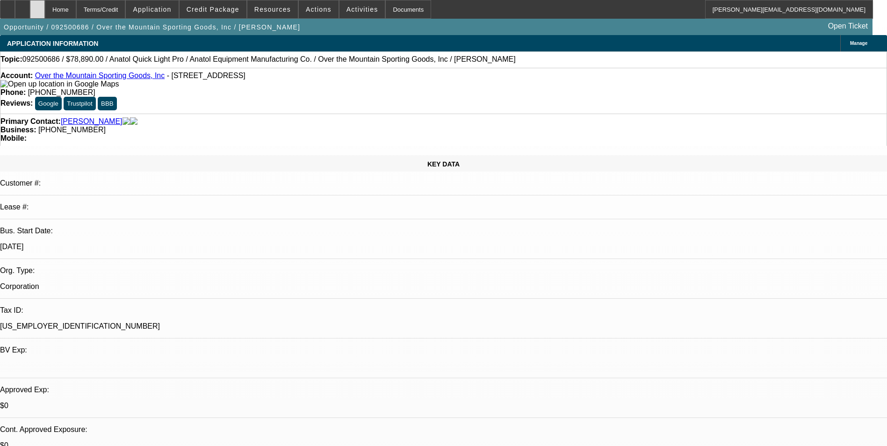
click at [45, 12] on div at bounding box center [37, 9] width 15 height 19
select select "0"
select select "2"
select select "0"
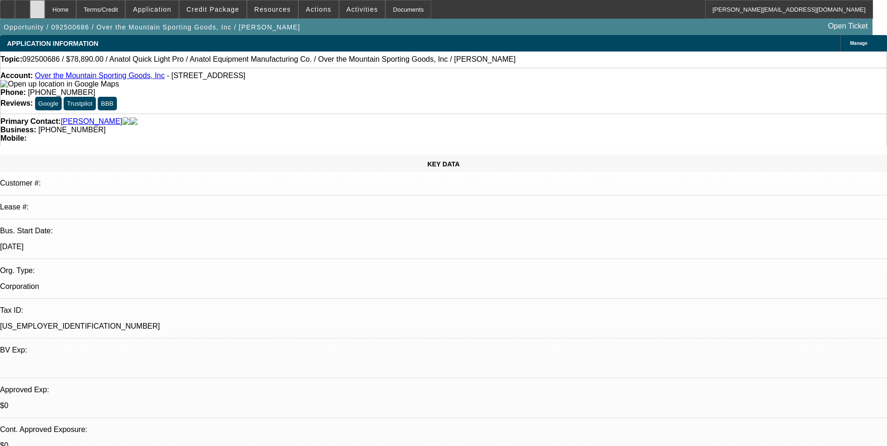
select select "2"
select select "0"
select select "2"
select select "0.1"
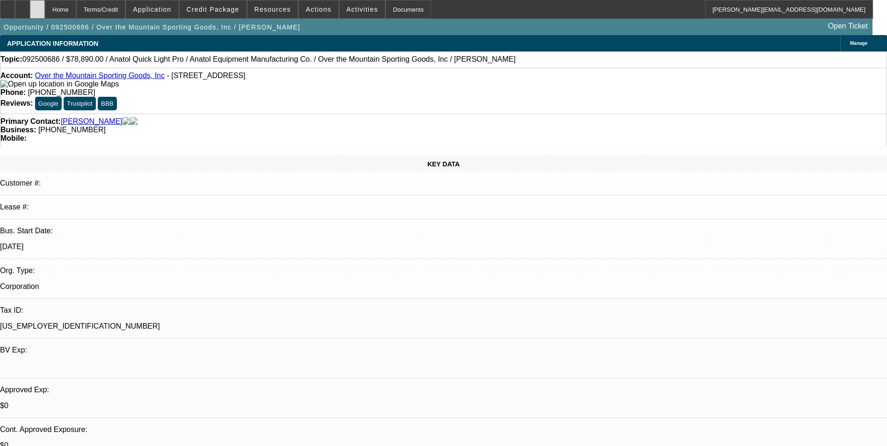
select select "0"
select select "2"
select select "0"
select select "1"
select select "2"
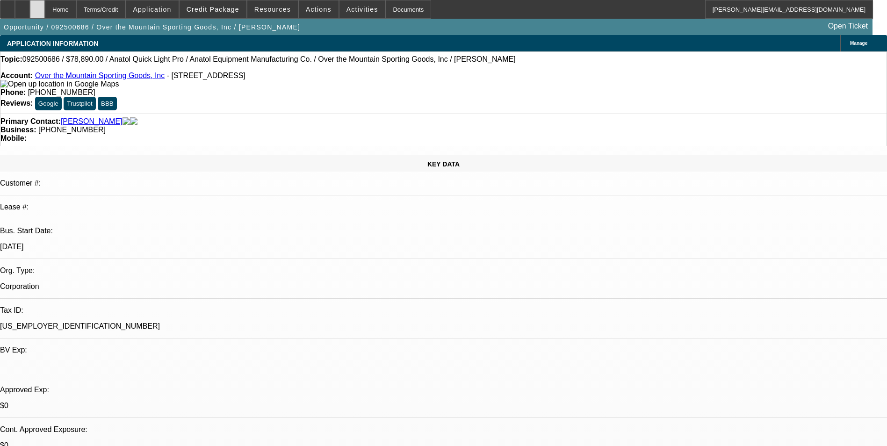
select select "6"
select select "1"
select select "2"
select select "6"
select select "1"
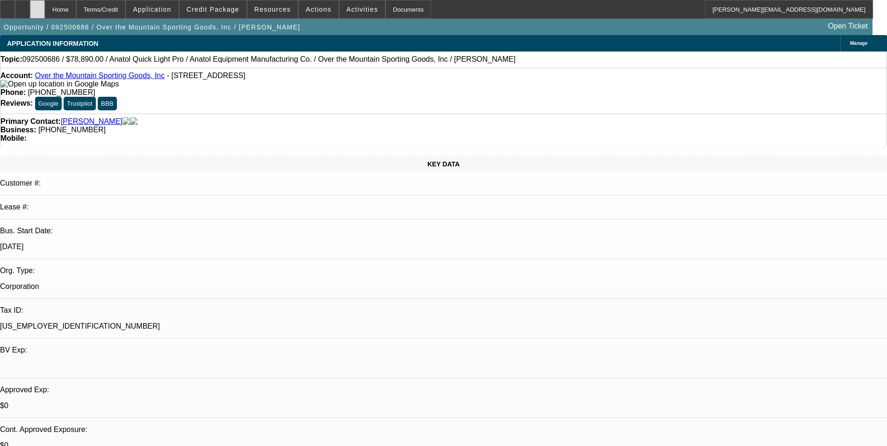
select select "2"
select select "4"
select select "1"
select select "2"
select select "6"
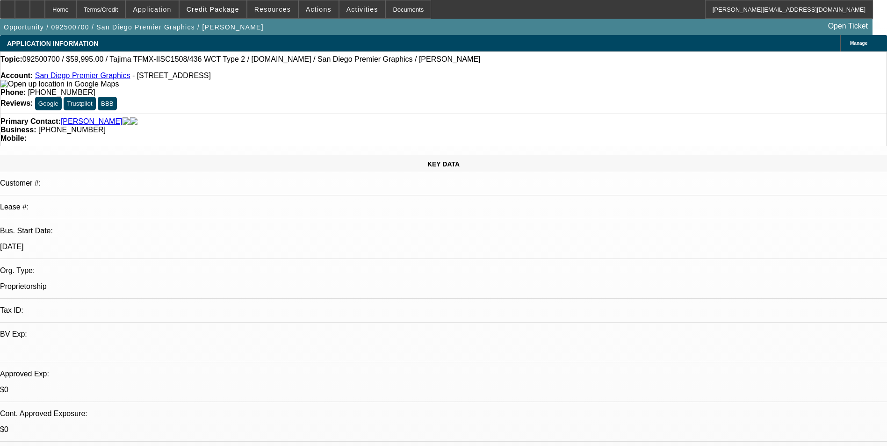
select select "0"
select select "2"
select select "0.1"
select select "4"
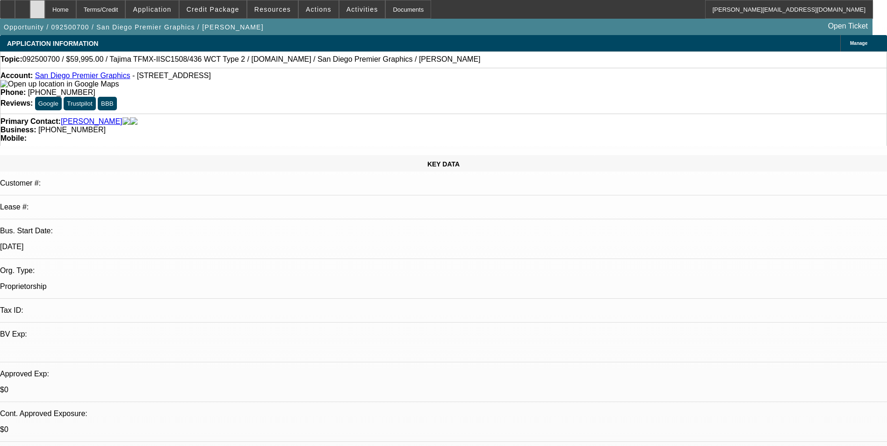
click at [45, 13] on div at bounding box center [37, 9] width 15 height 19
select select "0"
select select "2"
select select "0.1"
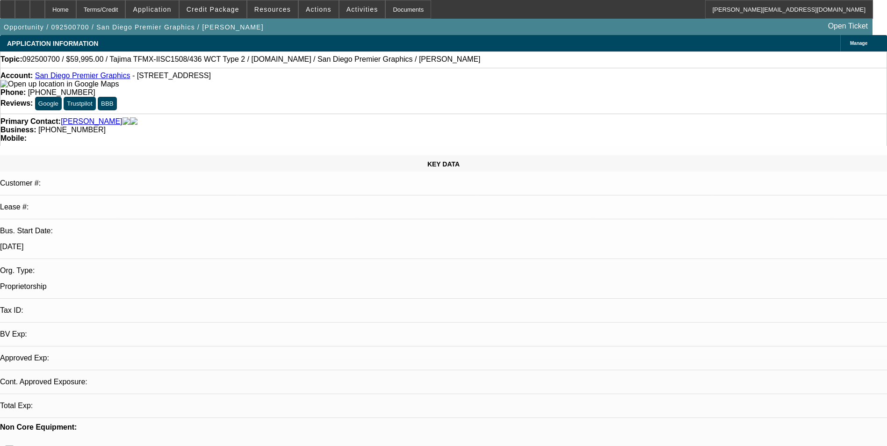
select select "4"
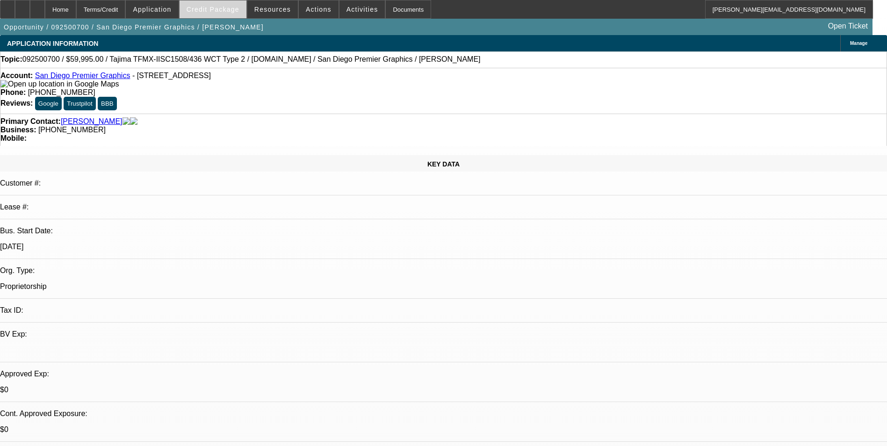
click at [219, 14] on span at bounding box center [212, 9] width 67 height 22
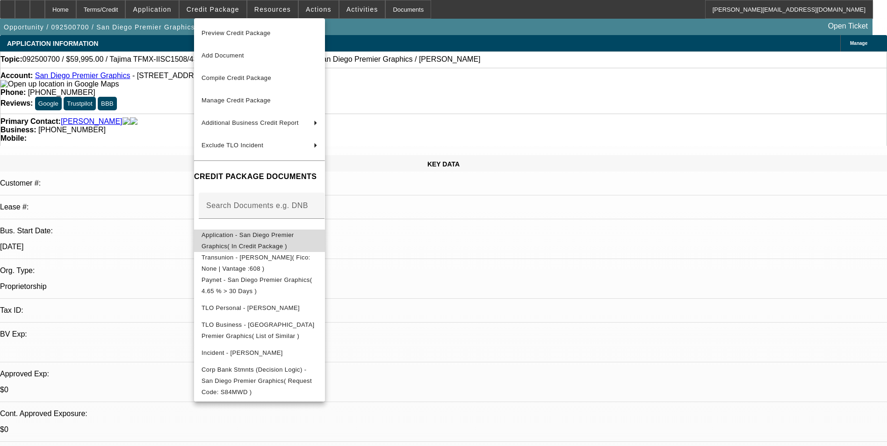
click at [264, 230] on button "Application - San Diego Premier Graphics( In Credit Package )" at bounding box center [259, 241] width 131 height 22
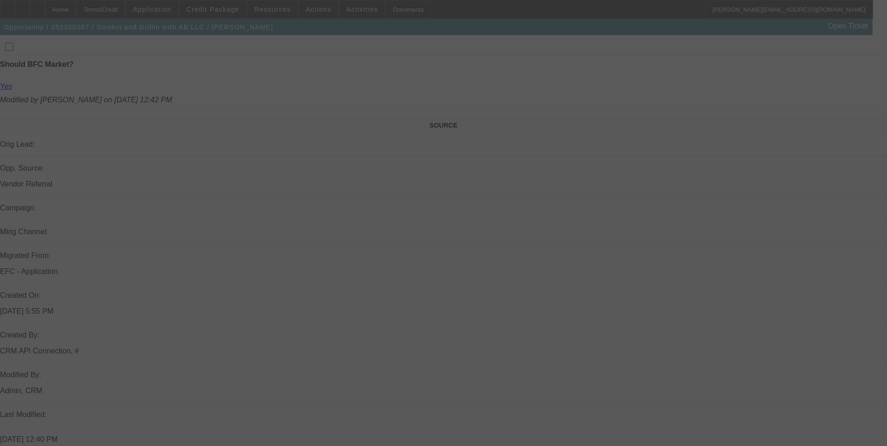
scroll to position [510, 0]
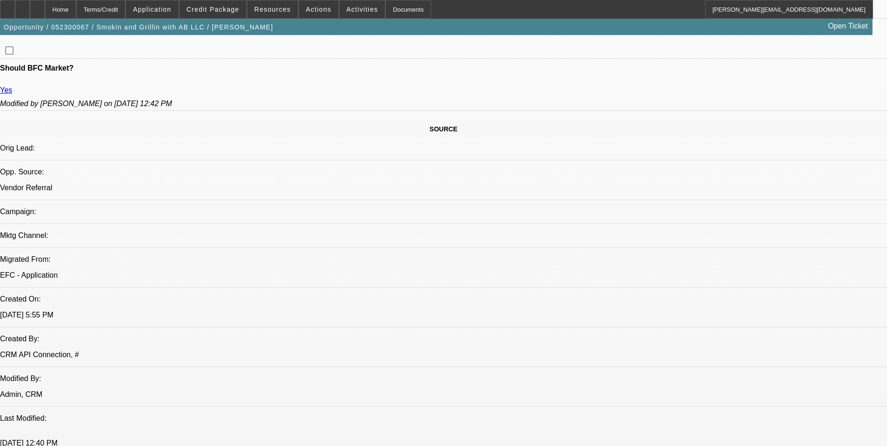
select select "0"
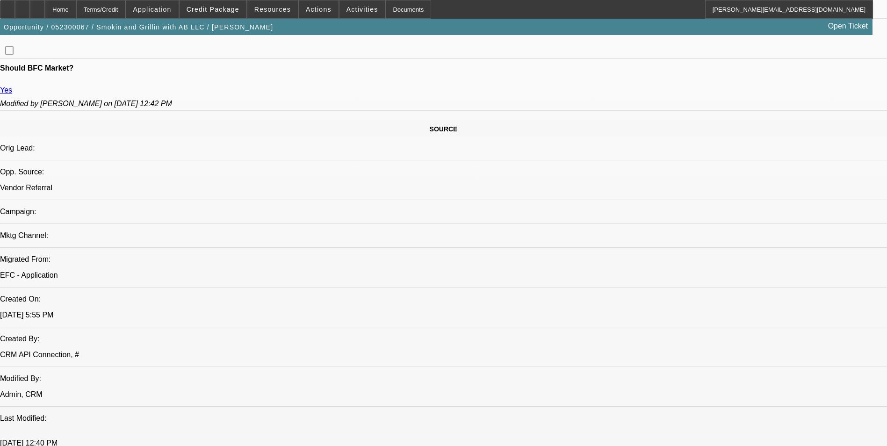
select select "0"
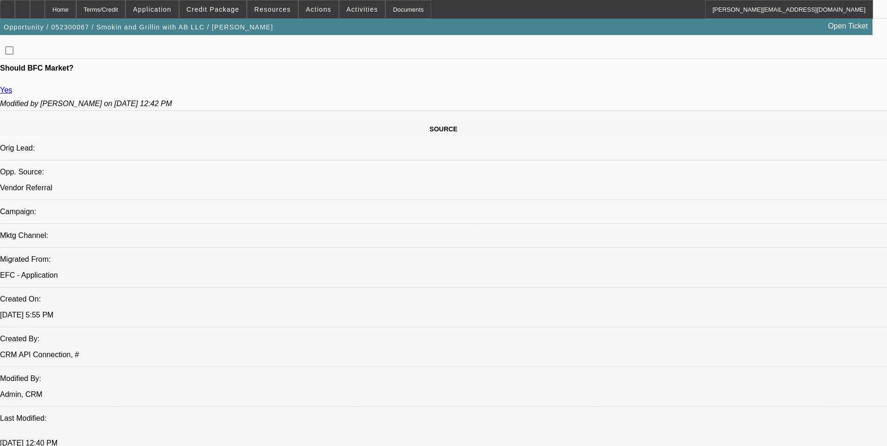
select select "0"
select select "1"
select select "6"
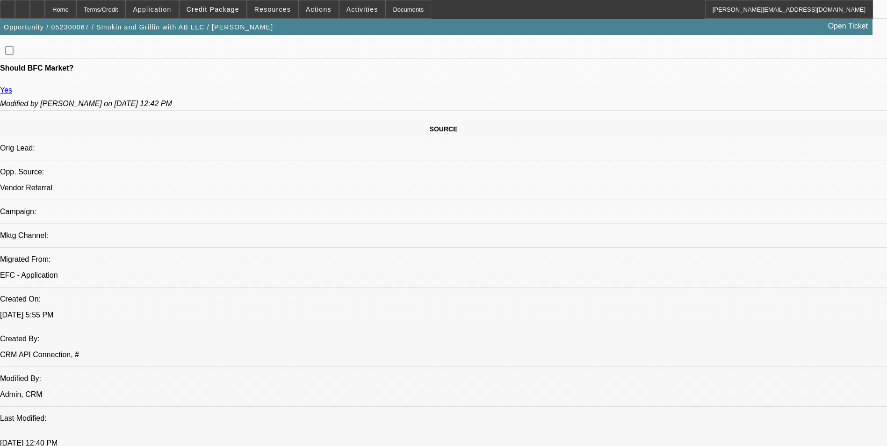
select select "1"
select select "6"
select select "1"
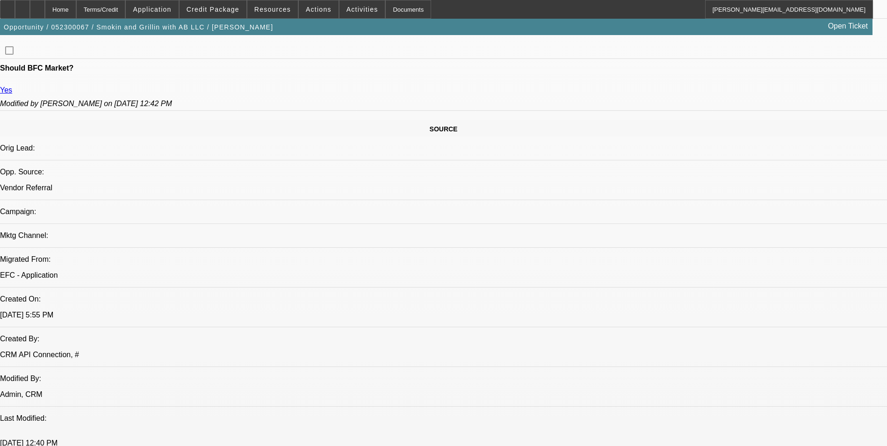
select select "6"
select select "1"
select select "6"
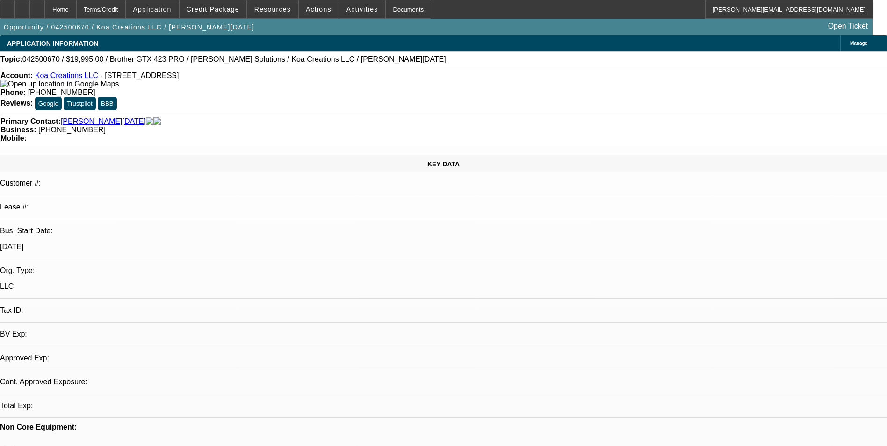
select select "0"
select select "2"
select select "0.1"
select select "1"
select select "2"
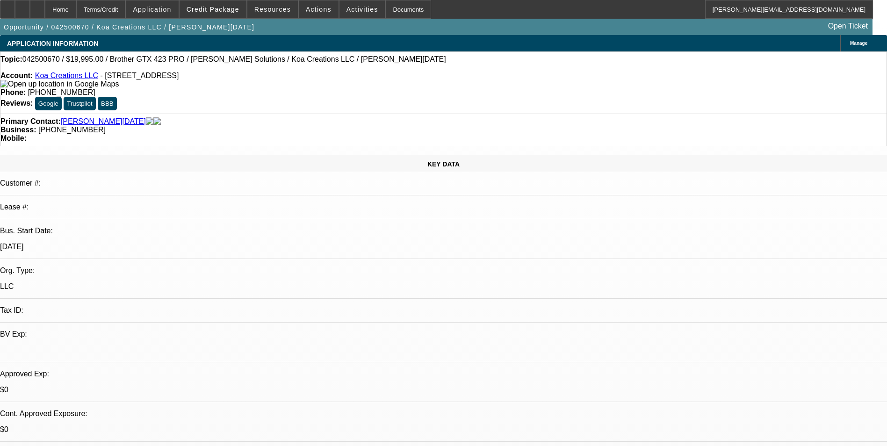
select select "4"
